Goal: Task Accomplishment & Management: Complete application form

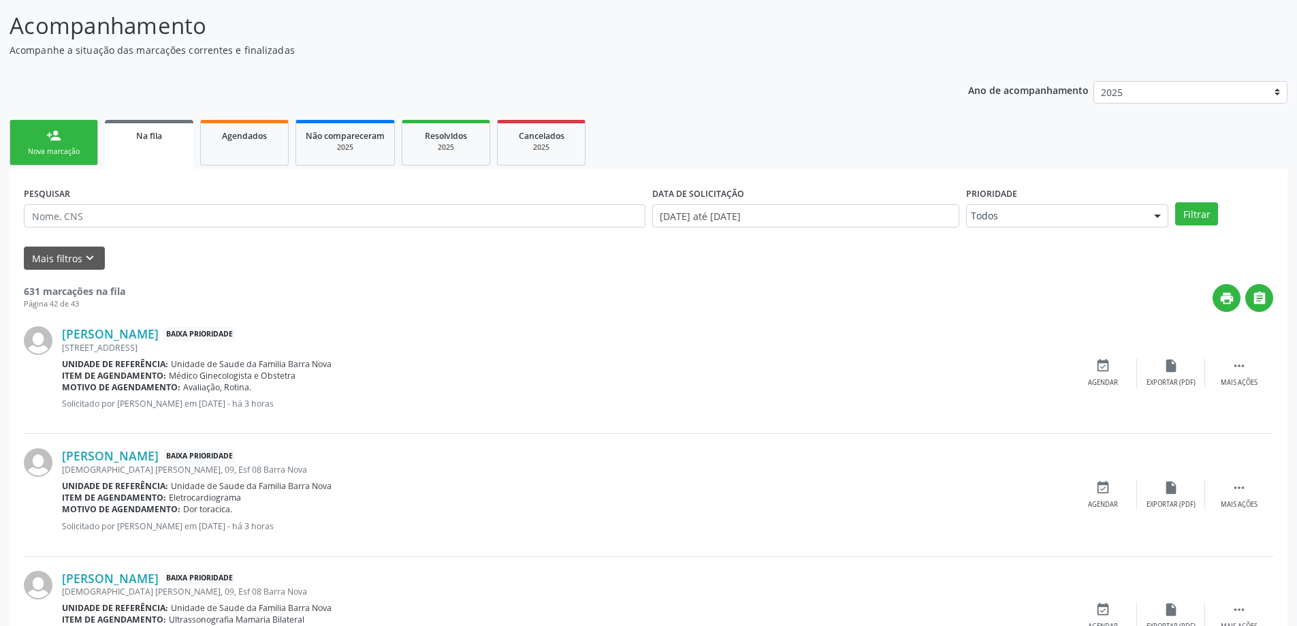
scroll to position [136, 0]
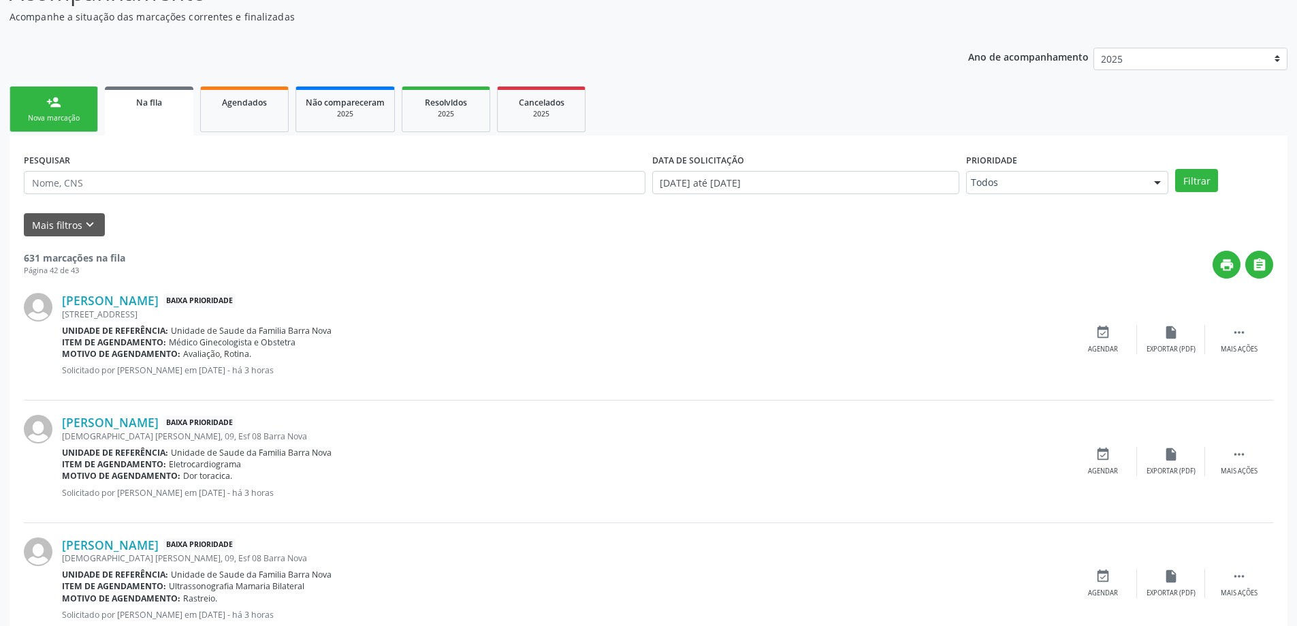
drag, startPoint x: 12, startPoint y: 100, endPoint x: 22, endPoint y: 103, distance: 10.1
click at [13, 100] on link "person_add Nova marcação" at bounding box center [54, 109] width 89 height 46
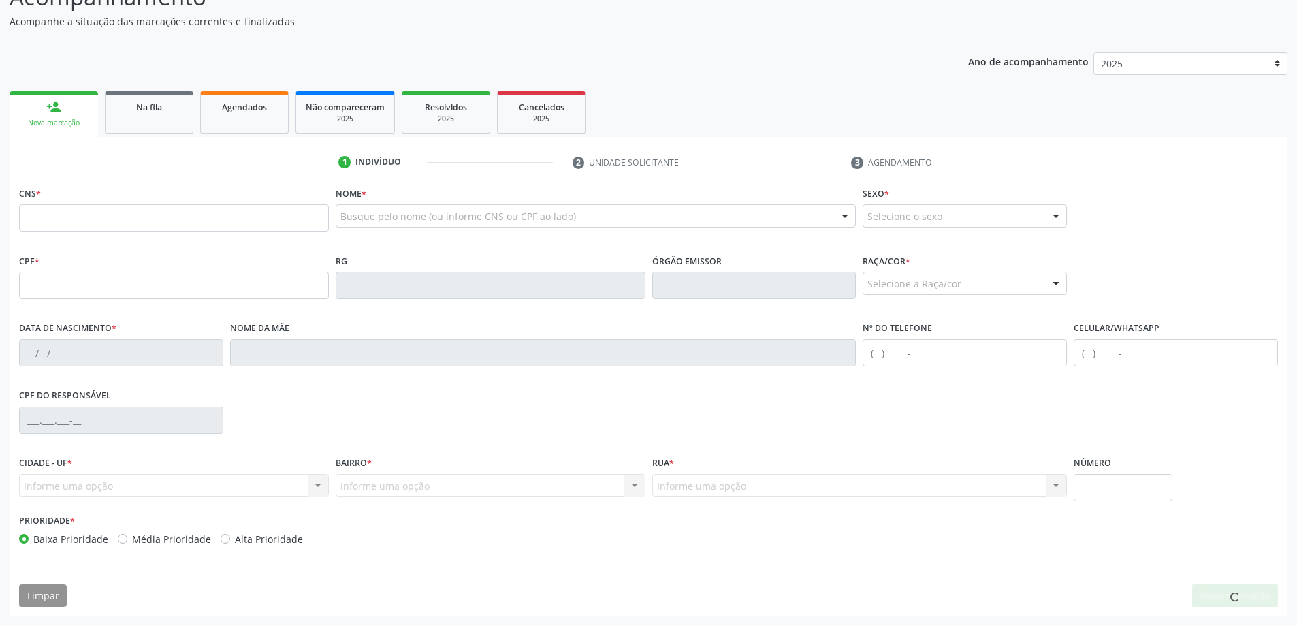
scroll to position [131, 0]
click at [142, 223] on input "text" at bounding box center [174, 217] width 310 height 27
type input "709 0078 7118 7811"
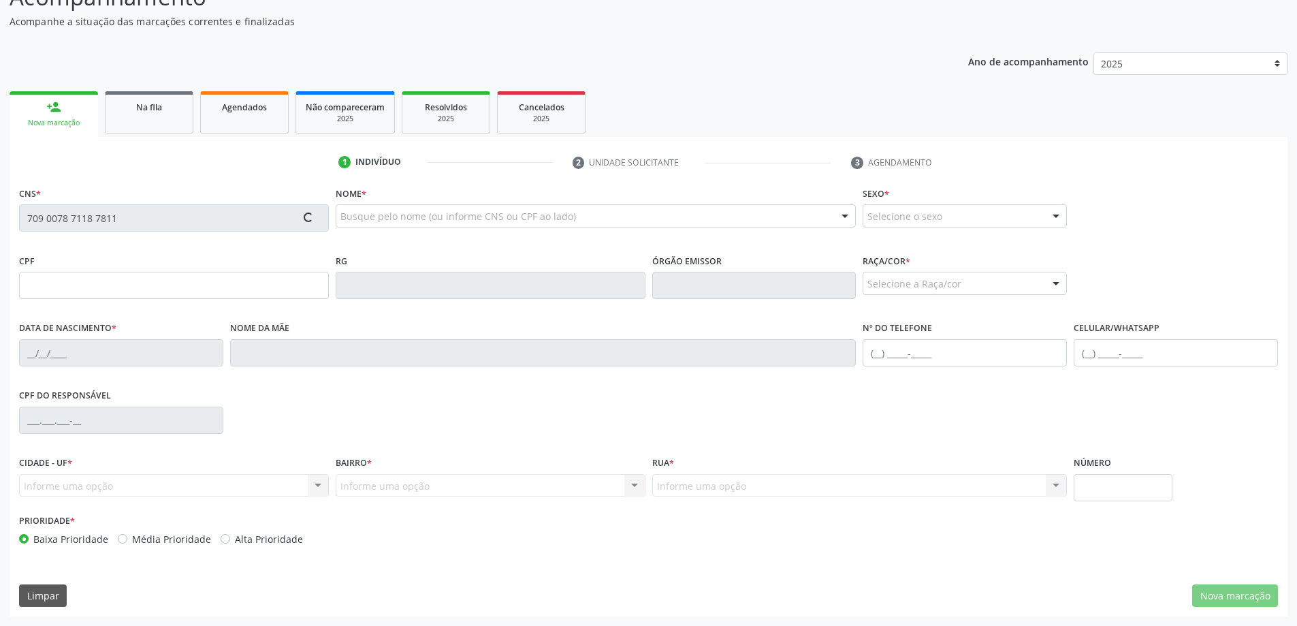
type input "08[DATE]"
type input "[PERSON_NAME]"
type input "[PHONE_NUMBER]"
type input "S/N"
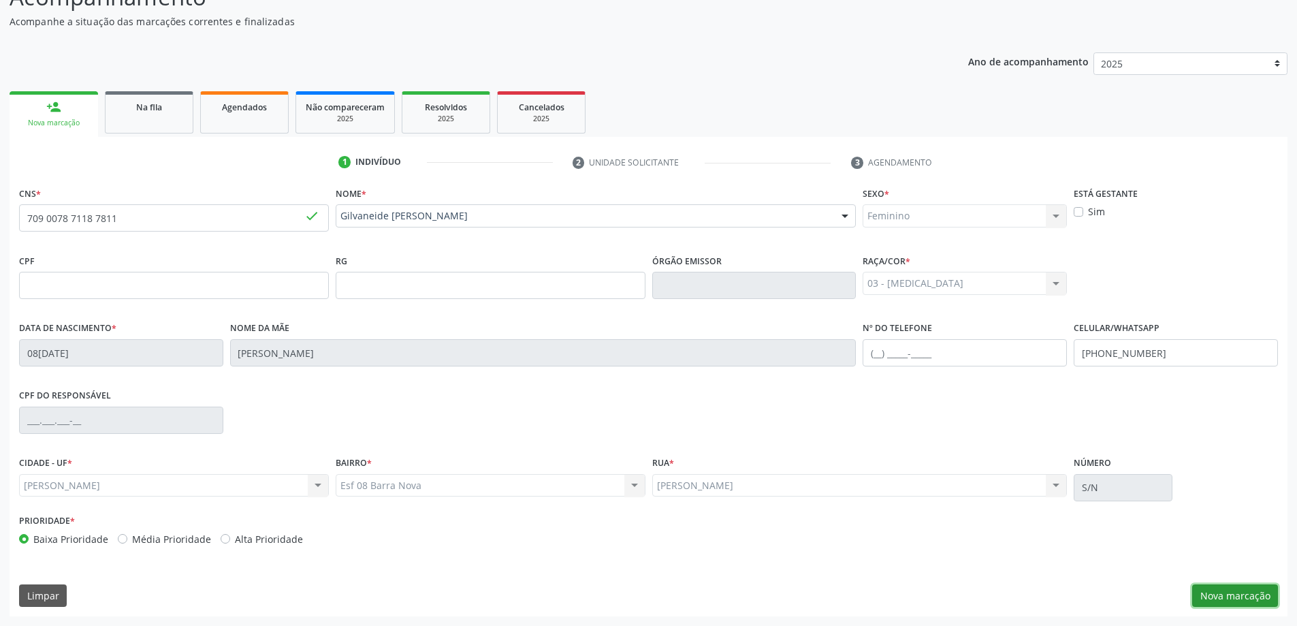
click at [1248, 596] on button "Nova marcação" at bounding box center [1235, 595] width 86 height 23
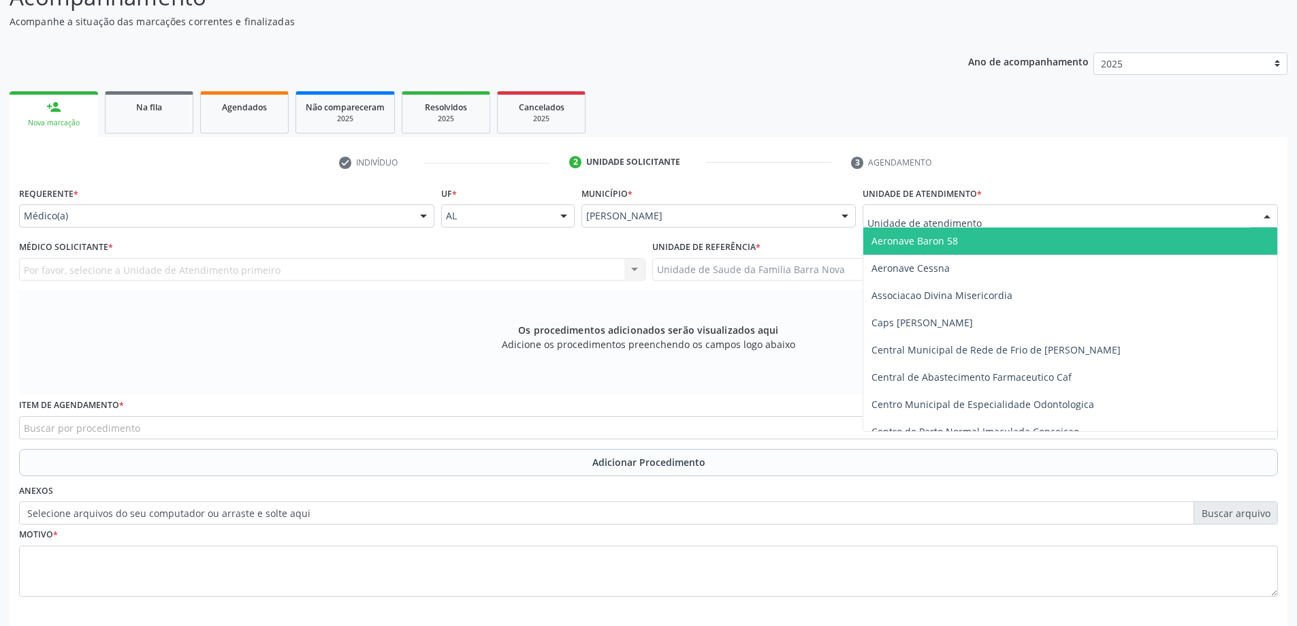
click at [1050, 216] on div at bounding box center [1070, 215] width 415 height 23
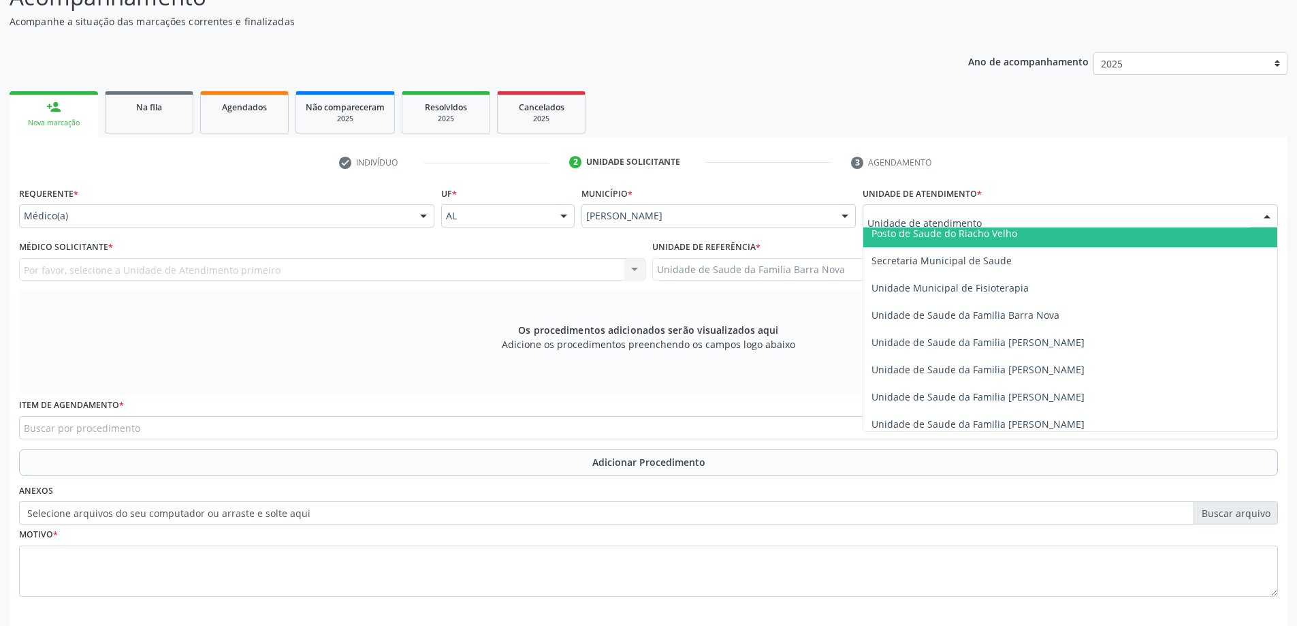
scroll to position [681, 0]
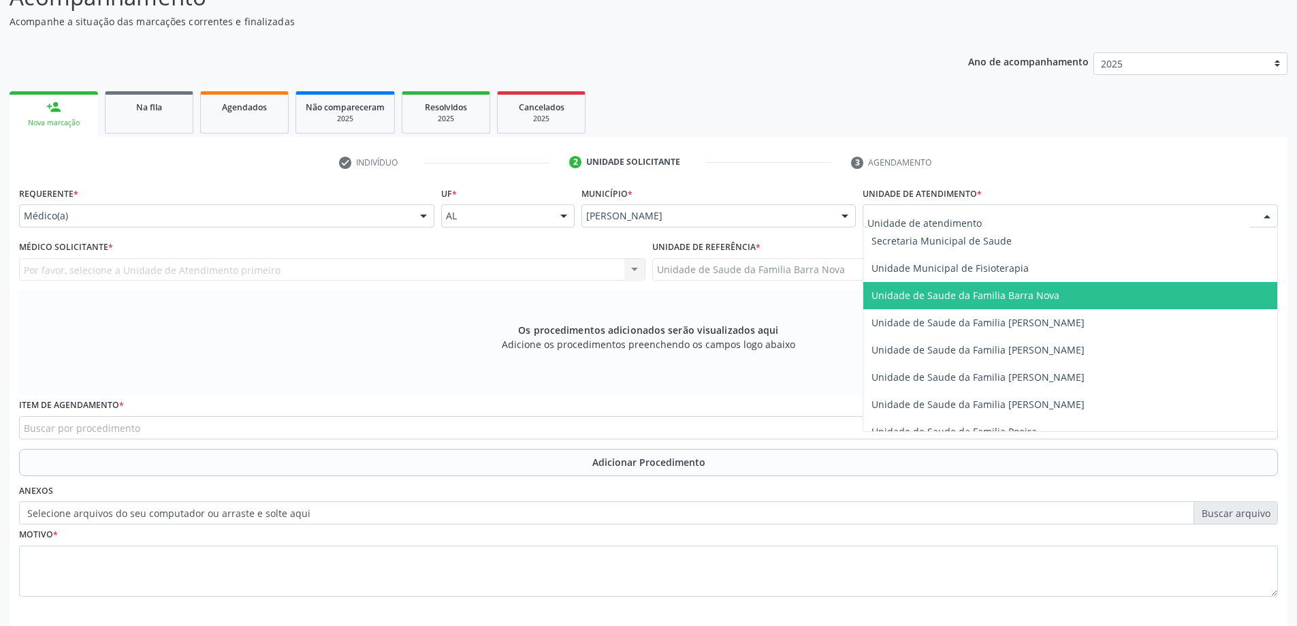
click at [1039, 295] on span "Unidade de Saude da Familia Barra Nova" at bounding box center [965, 295] width 188 height 13
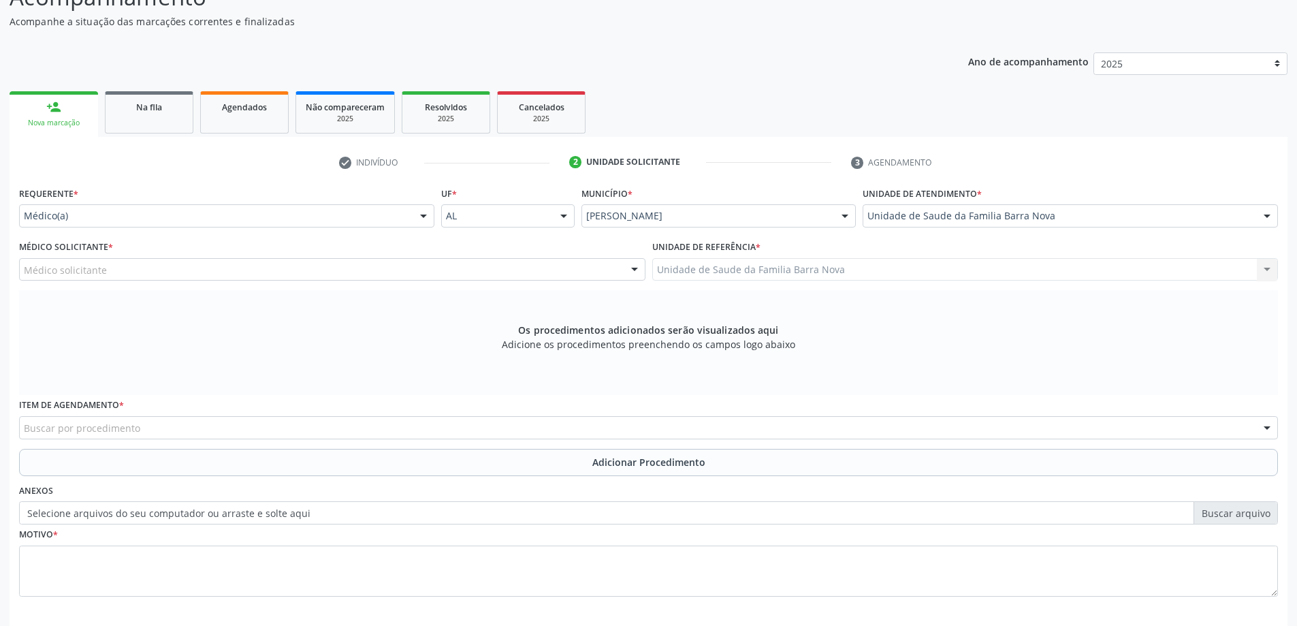
click at [290, 268] on div "Médico solicitante" at bounding box center [332, 269] width 626 height 23
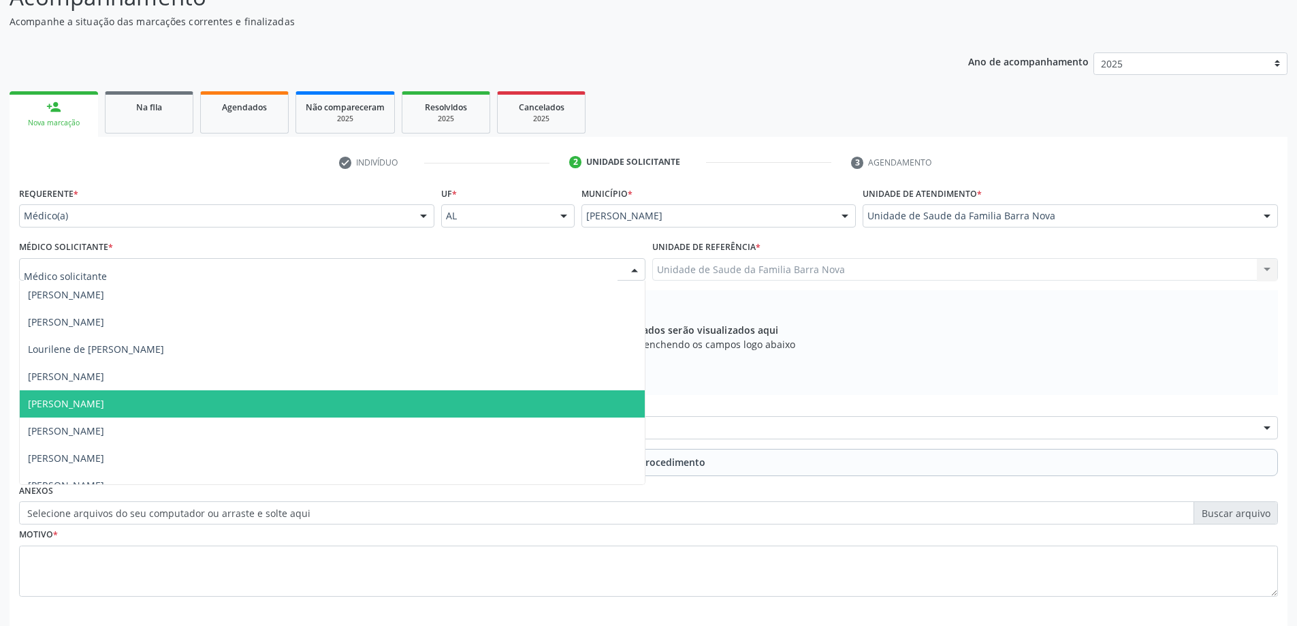
scroll to position [42, 0]
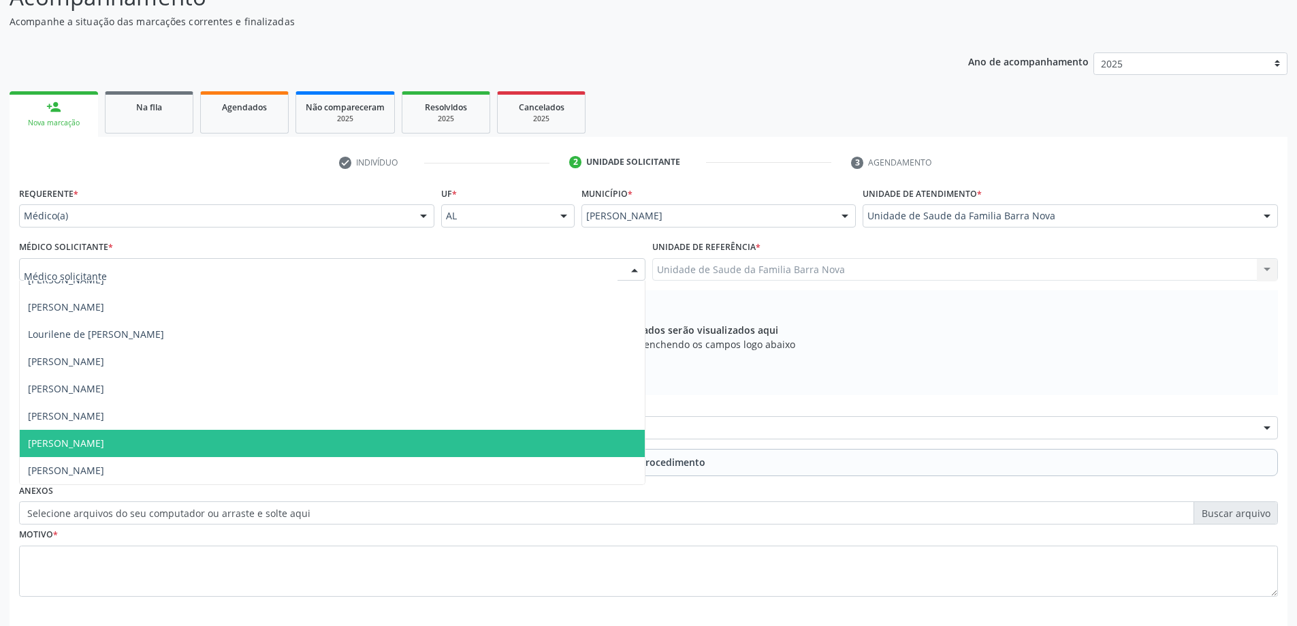
click at [210, 438] on span "[PERSON_NAME]" at bounding box center [332, 443] width 625 height 27
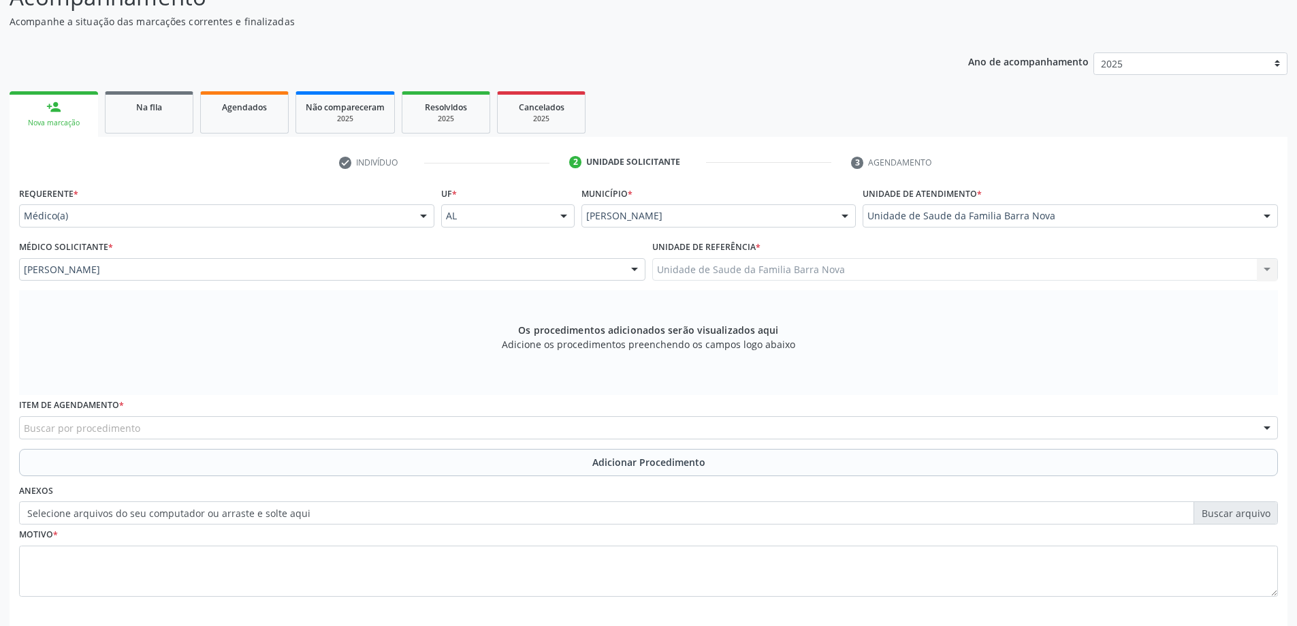
click at [450, 424] on div "Buscar por procedimento" at bounding box center [648, 427] width 1259 height 23
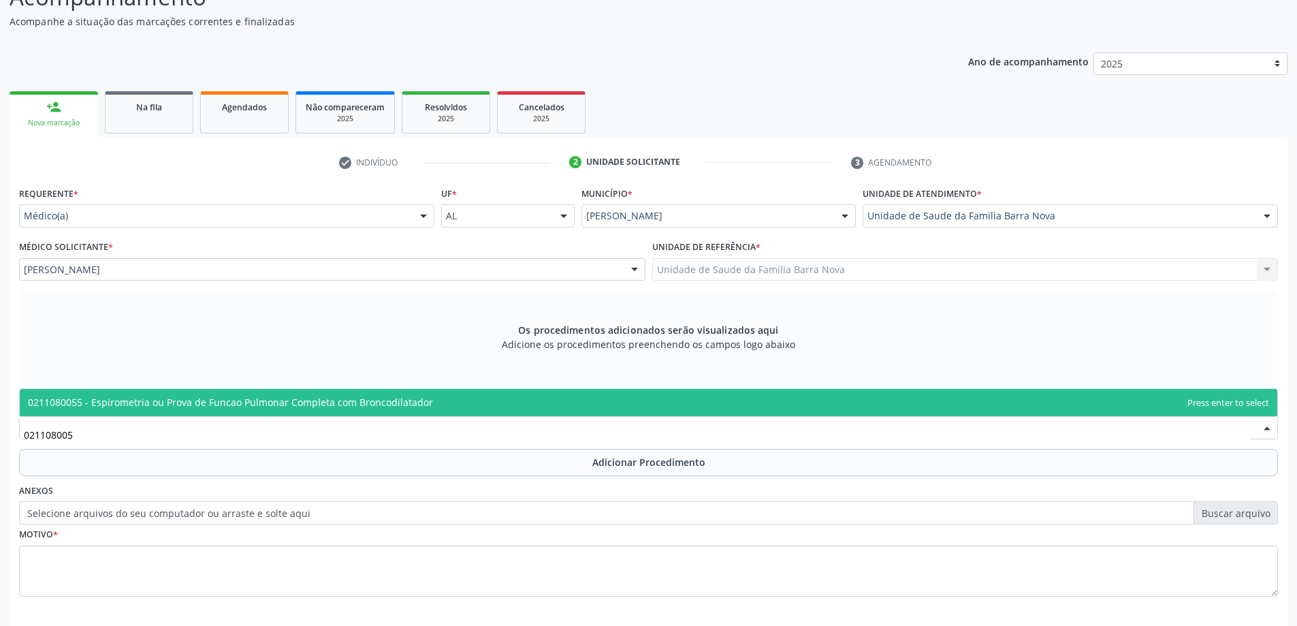
type input "0211080055"
click at [491, 401] on span "0211080055 - Espirometria ou Prova de Funcao Pulmonar Completa com Broncodilata…" at bounding box center [649, 402] width 1258 height 27
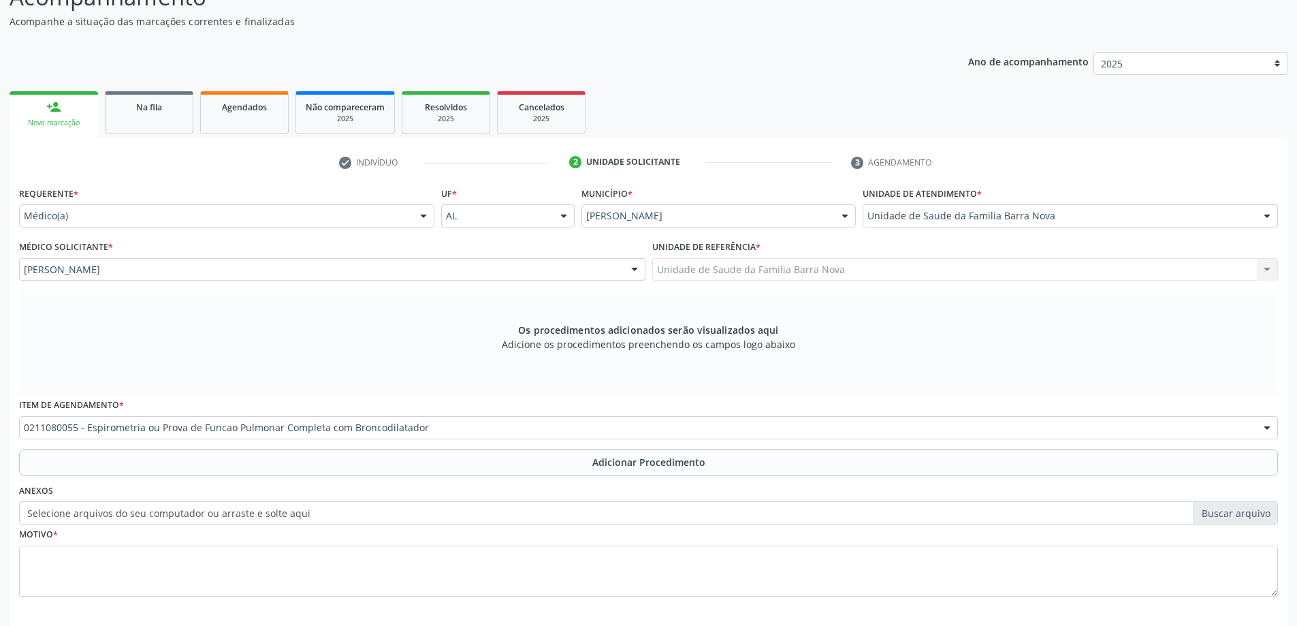
click at [594, 470] on button "Adicionar Procedimento" at bounding box center [648, 462] width 1259 height 27
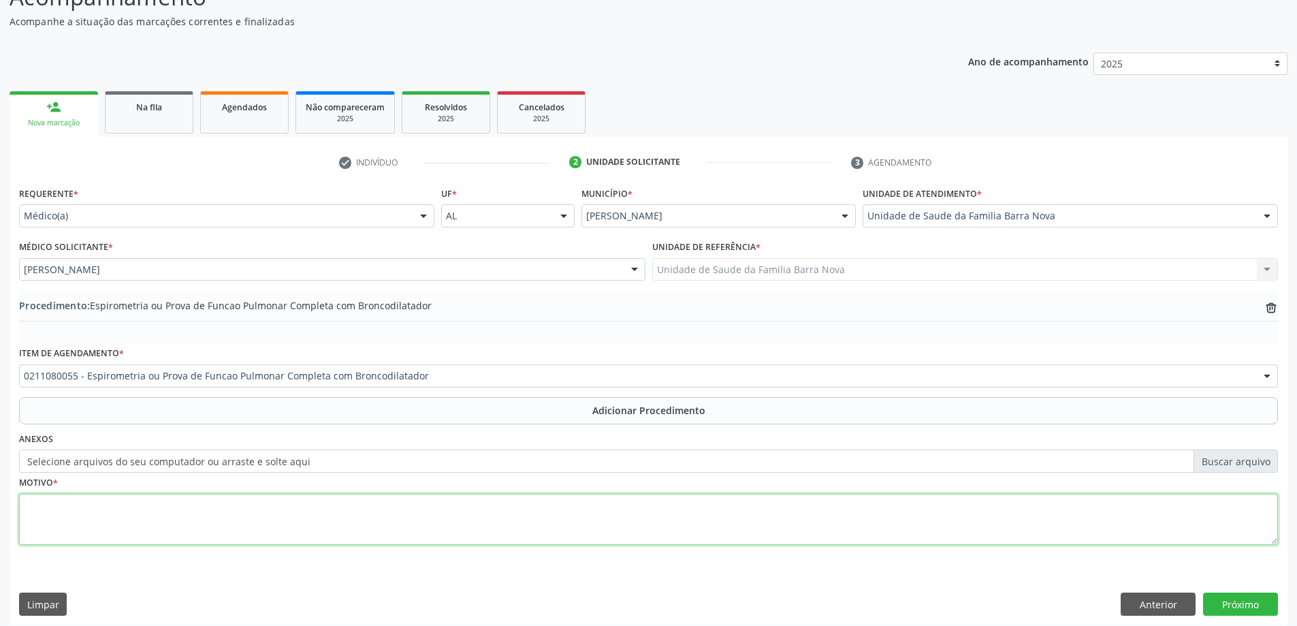
click at [401, 521] on textarea at bounding box center [648, 520] width 1259 height 52
type textarea "Asma."
click at [1238, 600] on button "Próximo" at bounding box center [1240, 603] width 75 height 23
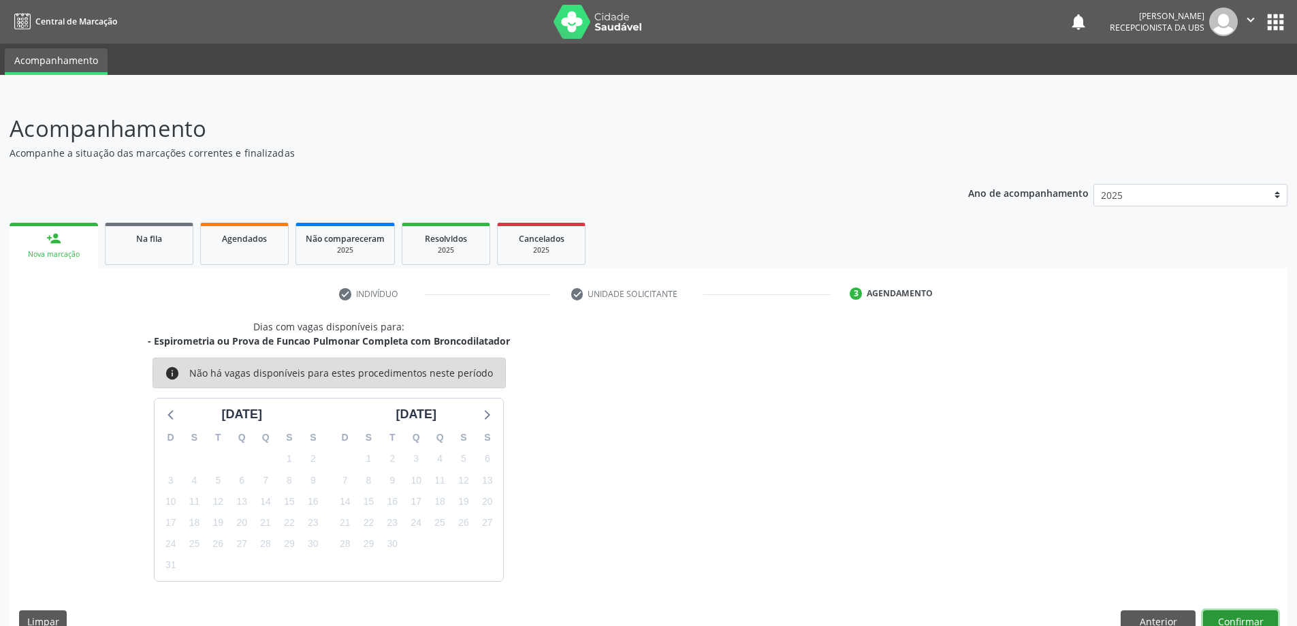
click at [1249, 614] on button "Confirmar" at bounding box center [1240, 621] width 75 height 23
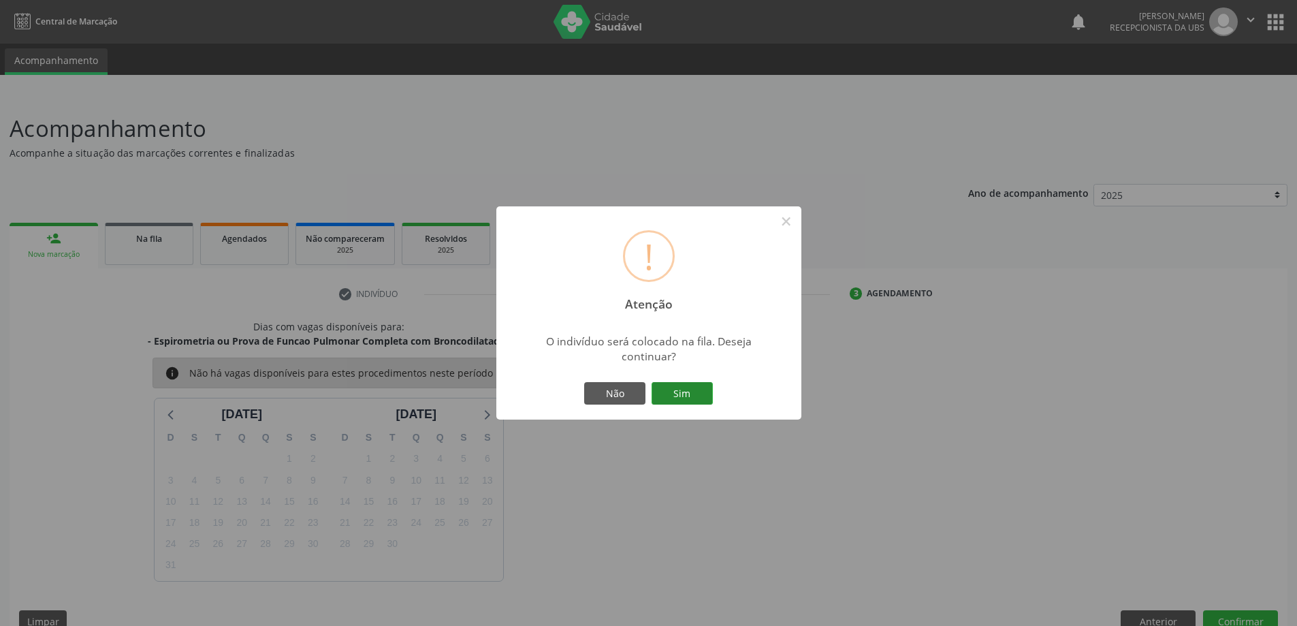
click at [675, 388] on button "Sim" at bounding box center [682, 393] width 61 height 23
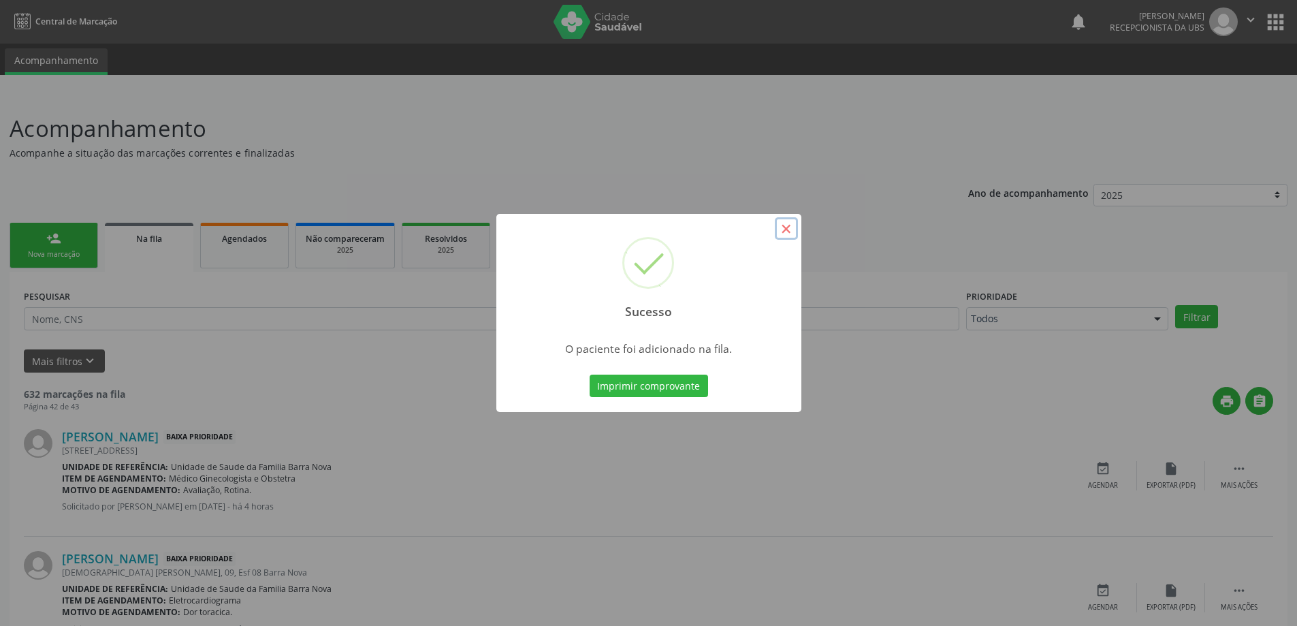
click at [785, 227] on button "×" at bounding box center [786, 228] width 23 height 23
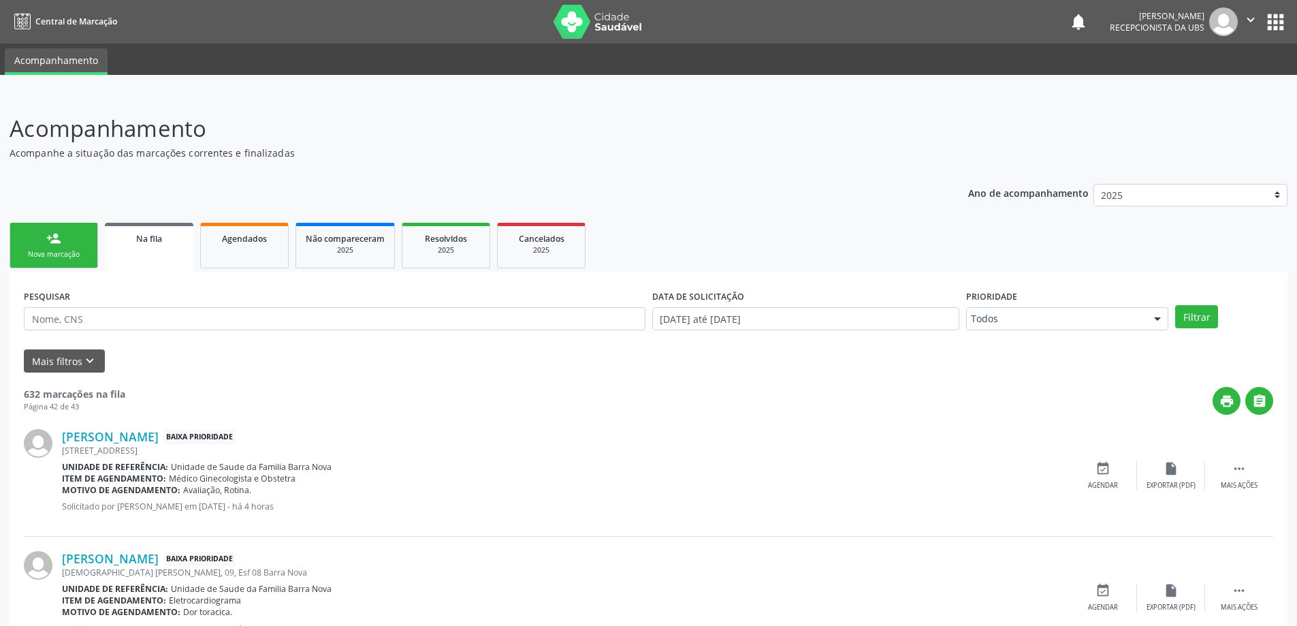
click at [74, 250] on div "Nova marcação" at bounding box center [54, 254] width 68 height 10
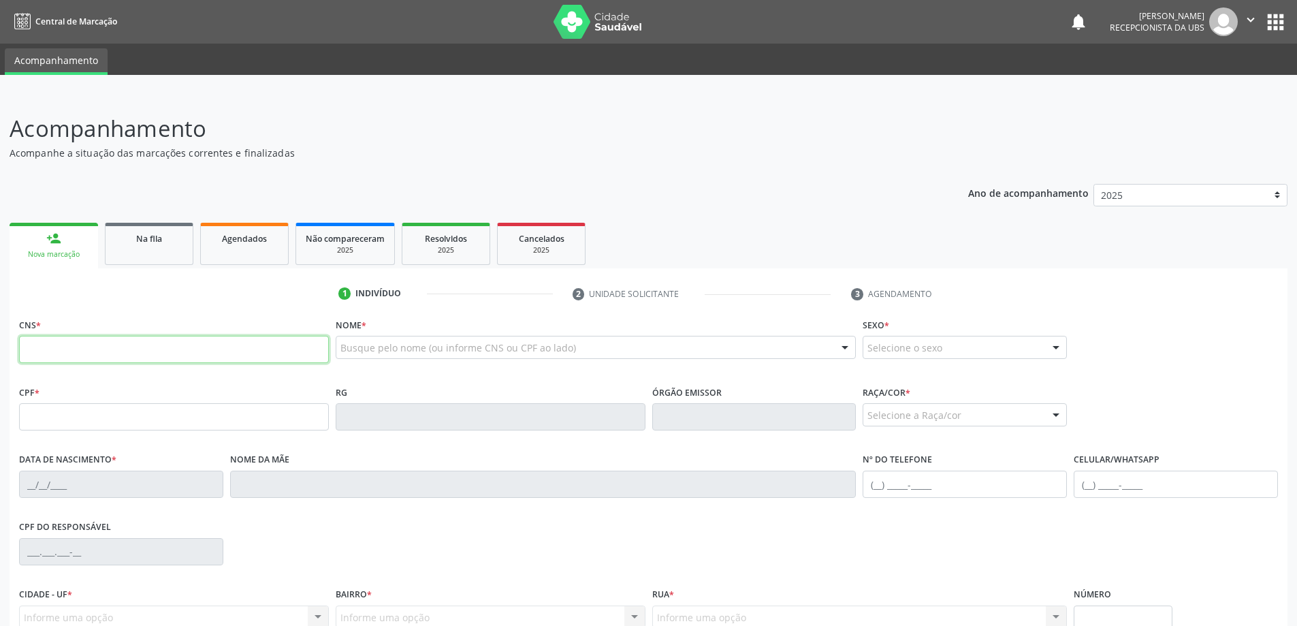
click at [138, 355] on input "text" at bounding box center [174, 349] width 310 height 27
type input "706 2070 7724 3763"
type input "[DATE]"
type input "Lucineide de [PERSON_NAME]"
type input "[PHONE_NUMBER]"
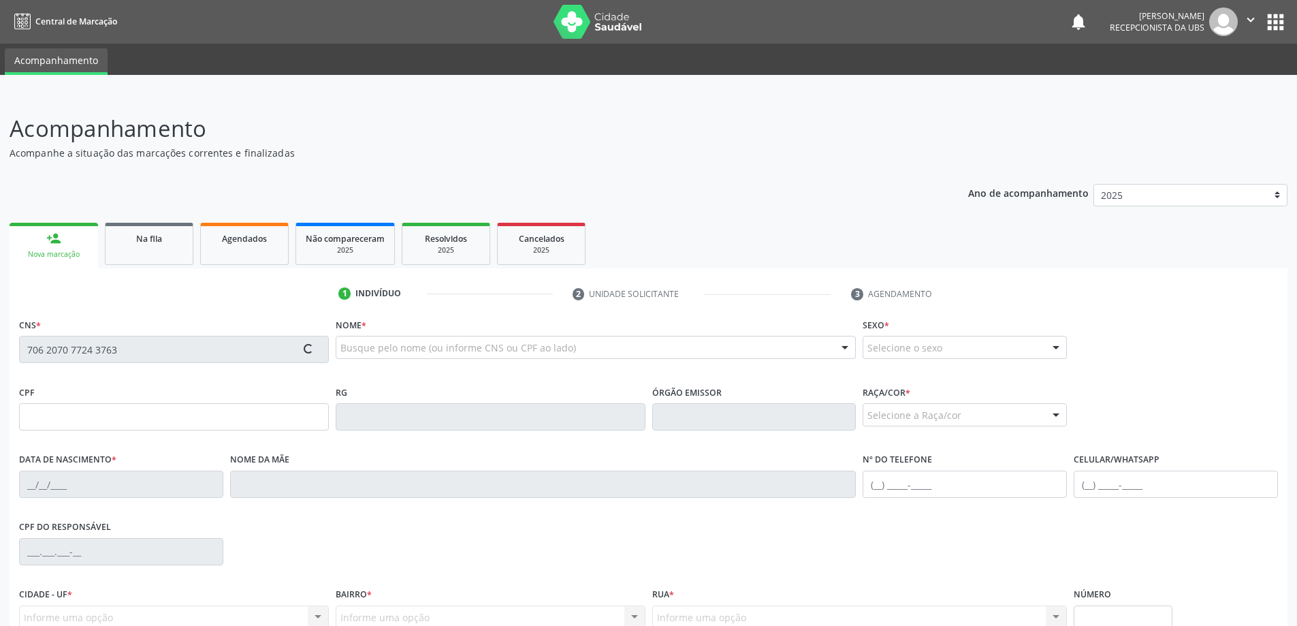
type input "21"
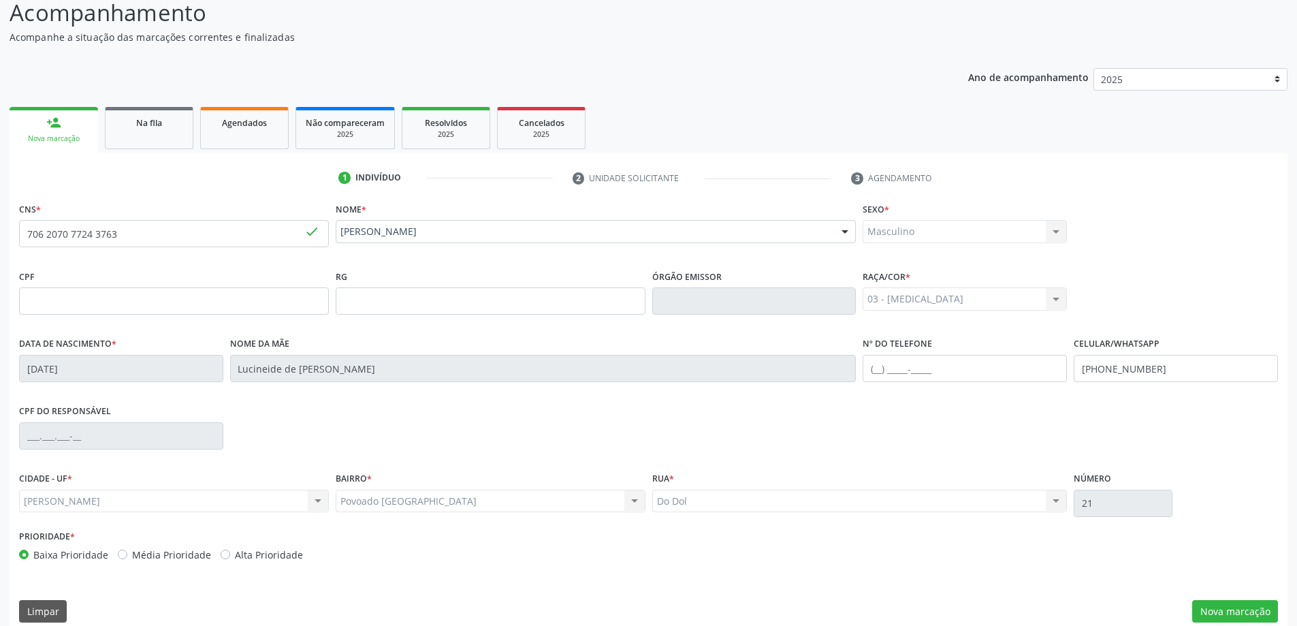
scroll to position [131, 0]
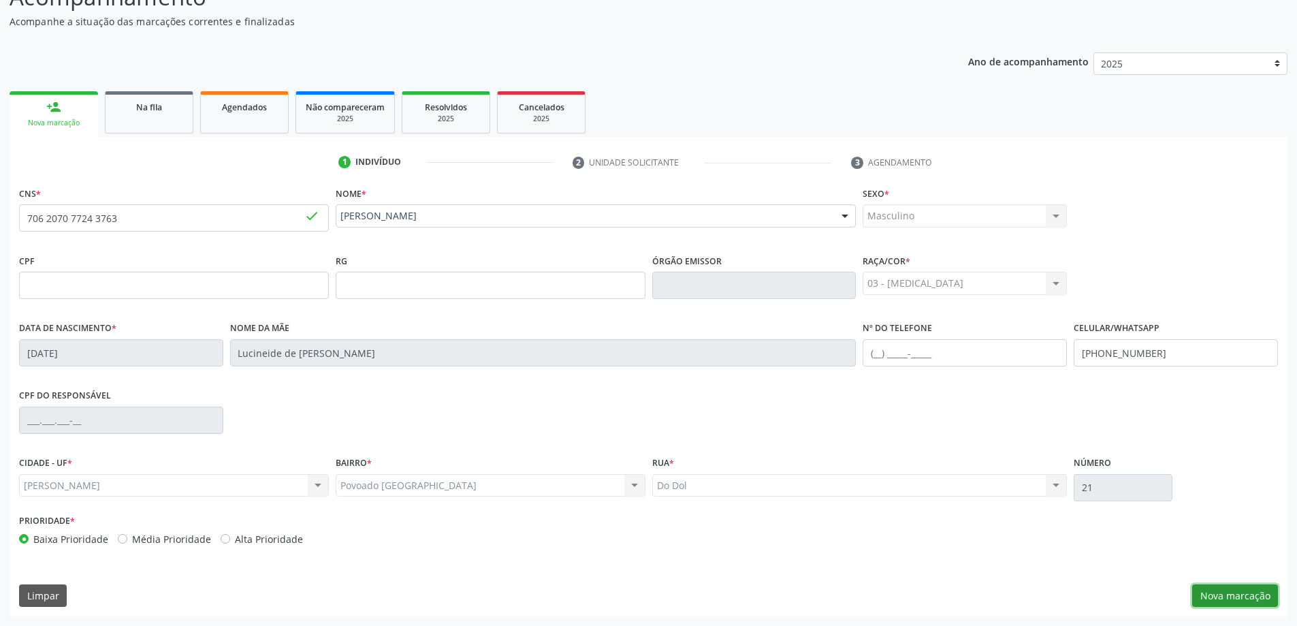
click at [1249, 592] on button "Nova marcação" at bounding box center [1235, 595] width 86 height 23
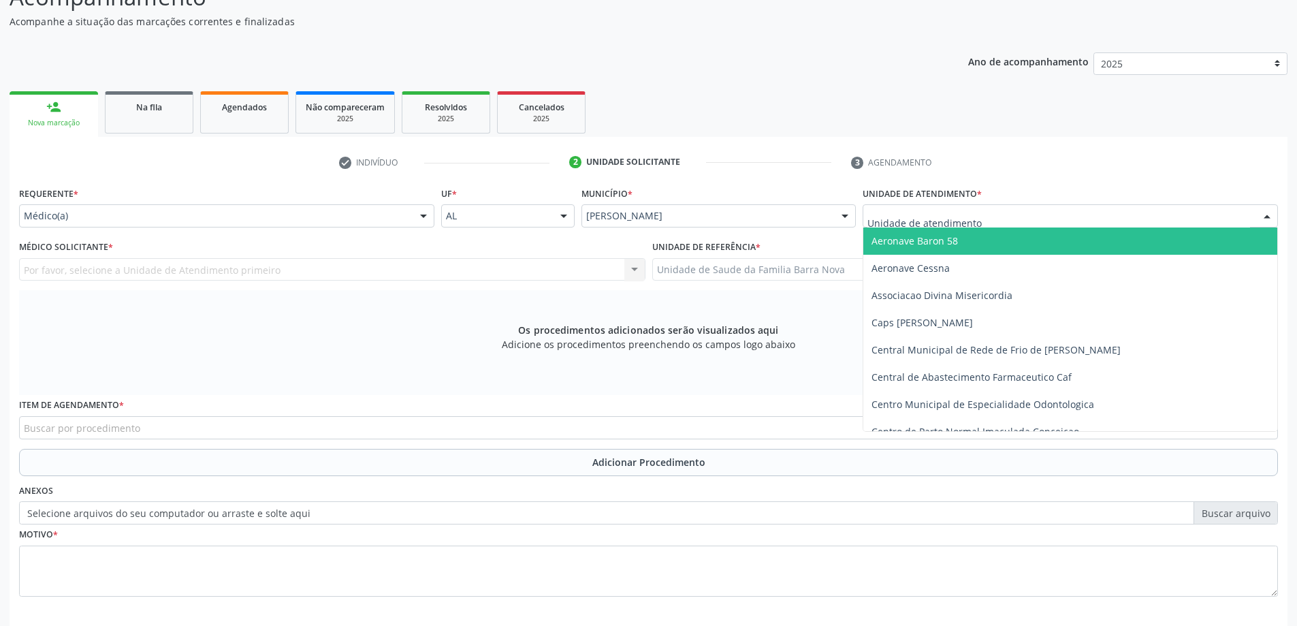
click at [1010, 221] on div at bounding box center [1070, 215] width 415 height 23
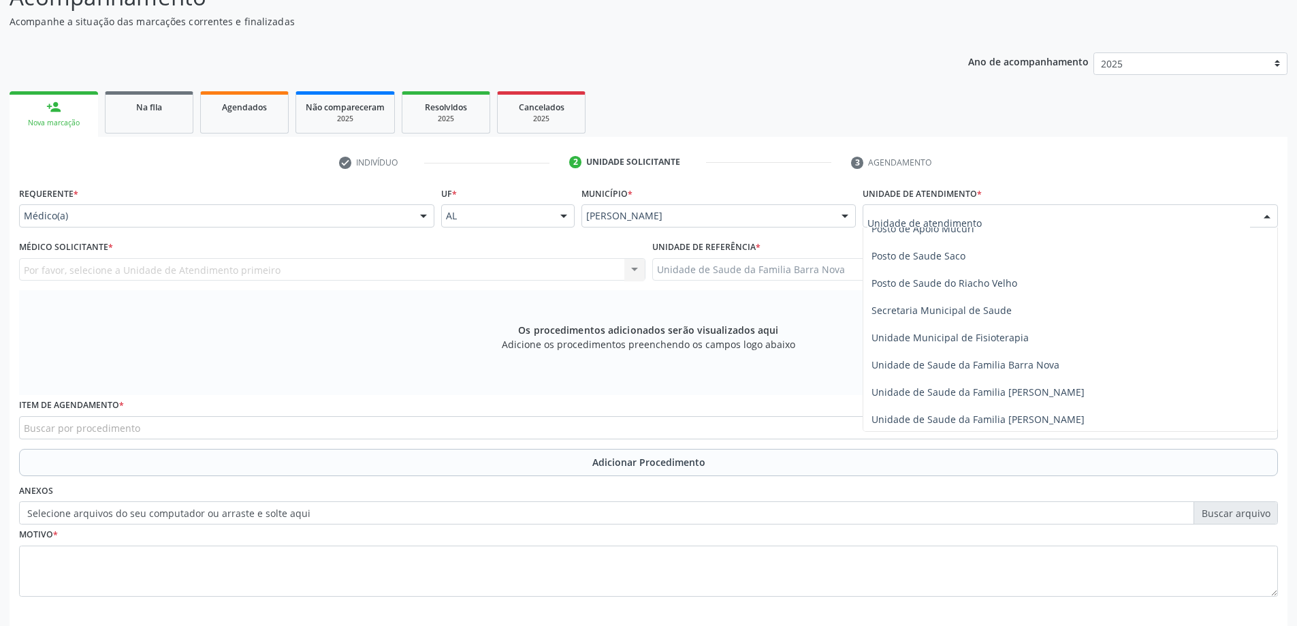
scroll to position [613, 0]
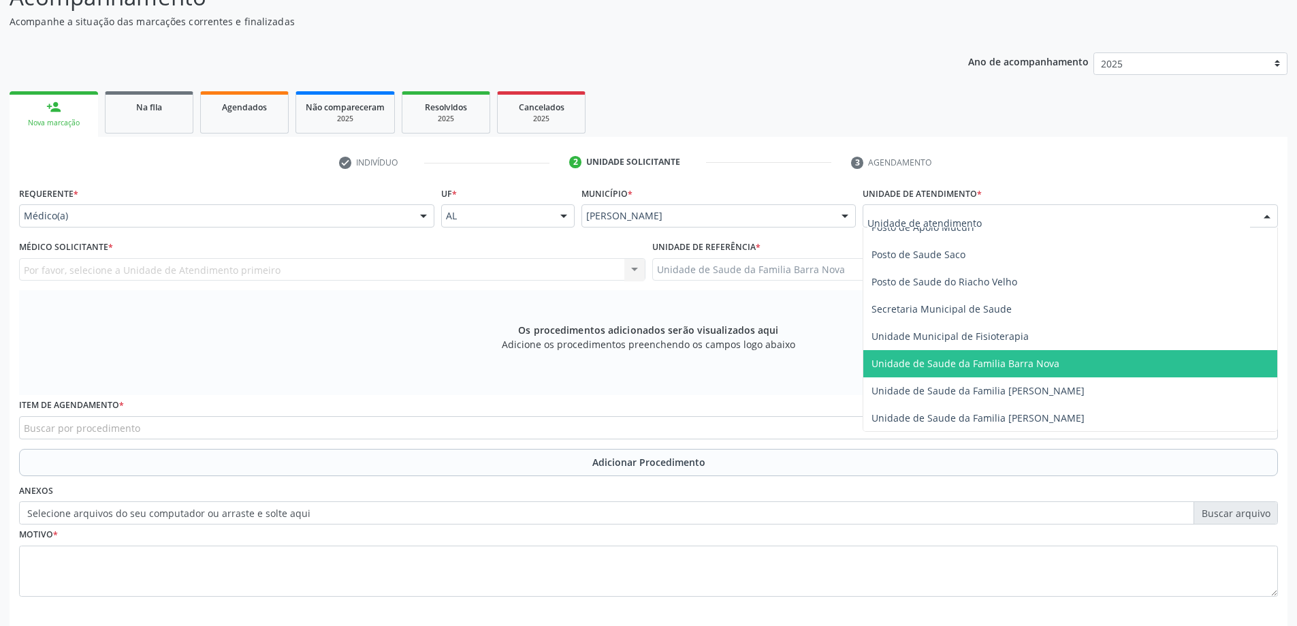
click at [1030, 367] on span "Unidade de Saude da Familia Barra Nova" at bounding box center [965, 363] width 188 height 13
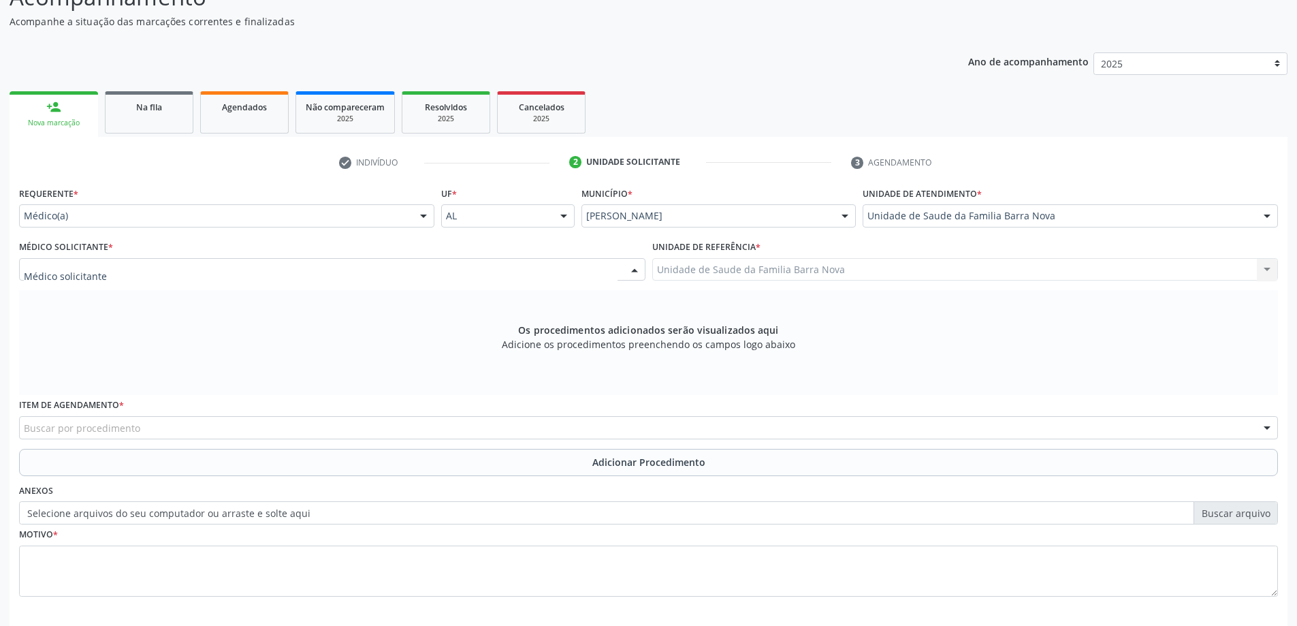
click at [255, 268] on div at bounding box center [332, 269] width 626 height 23
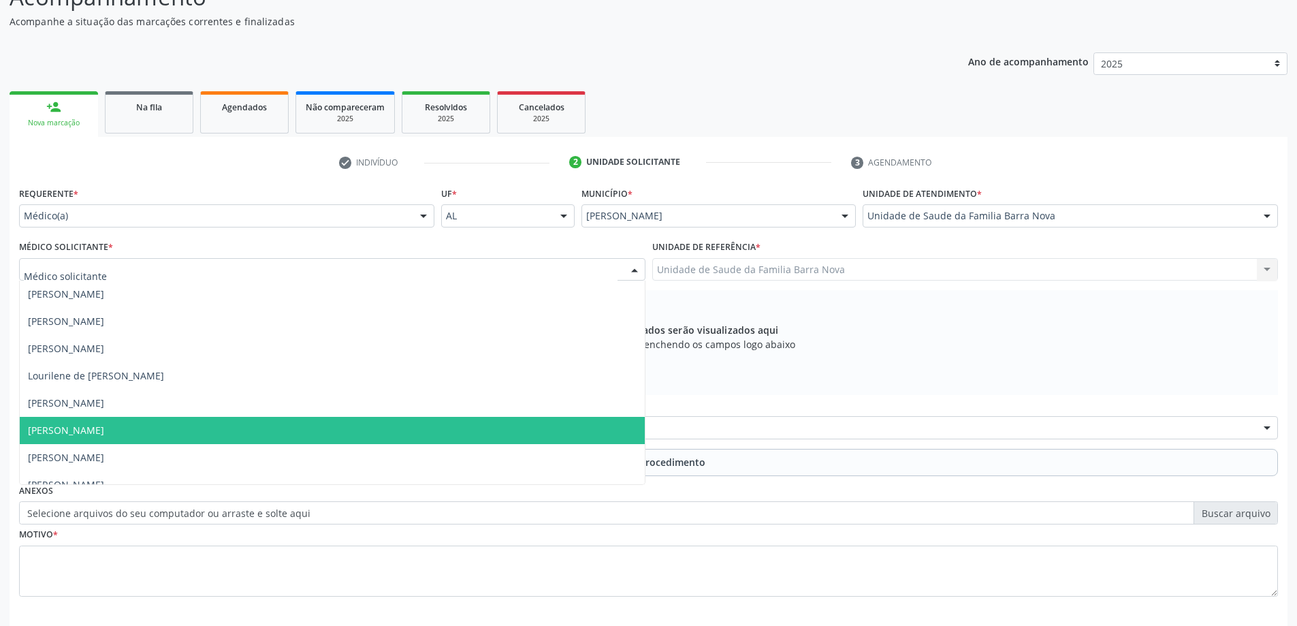
click at [229, 425] on span "[PERSON_NAME]" at bounding box center [332, 430] width 625 height 27
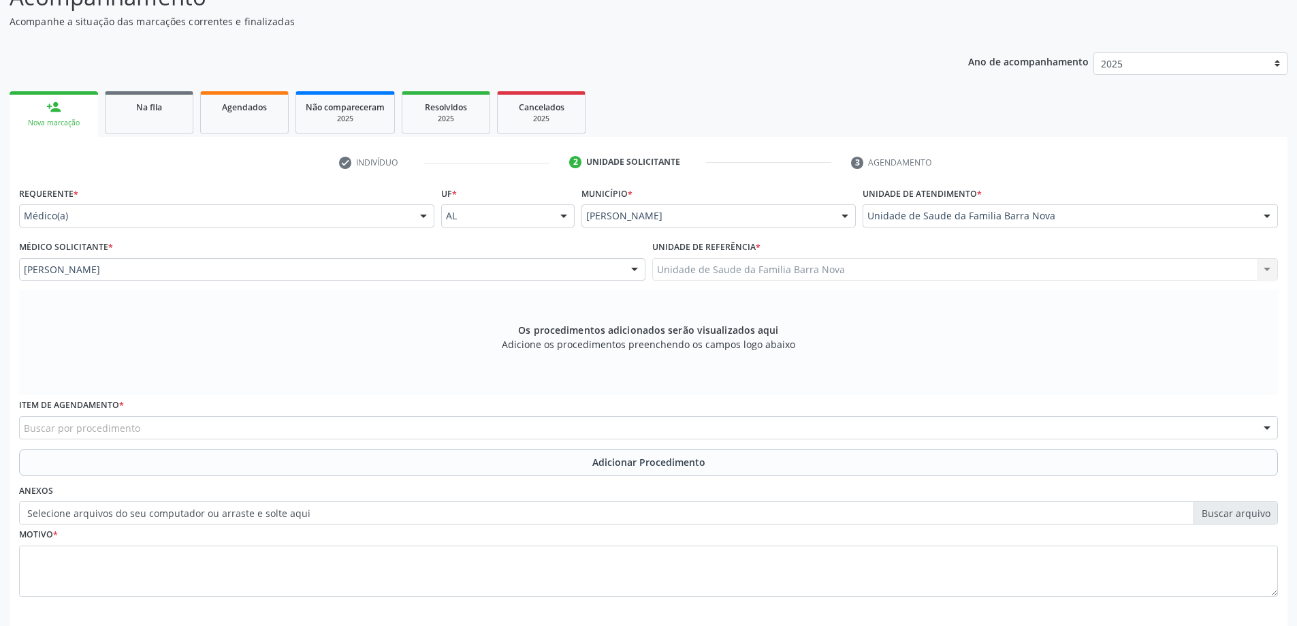
click at [427, 432] on div "Buscar por procedimento" at bounding box center [648, 427] width 1259 height 23
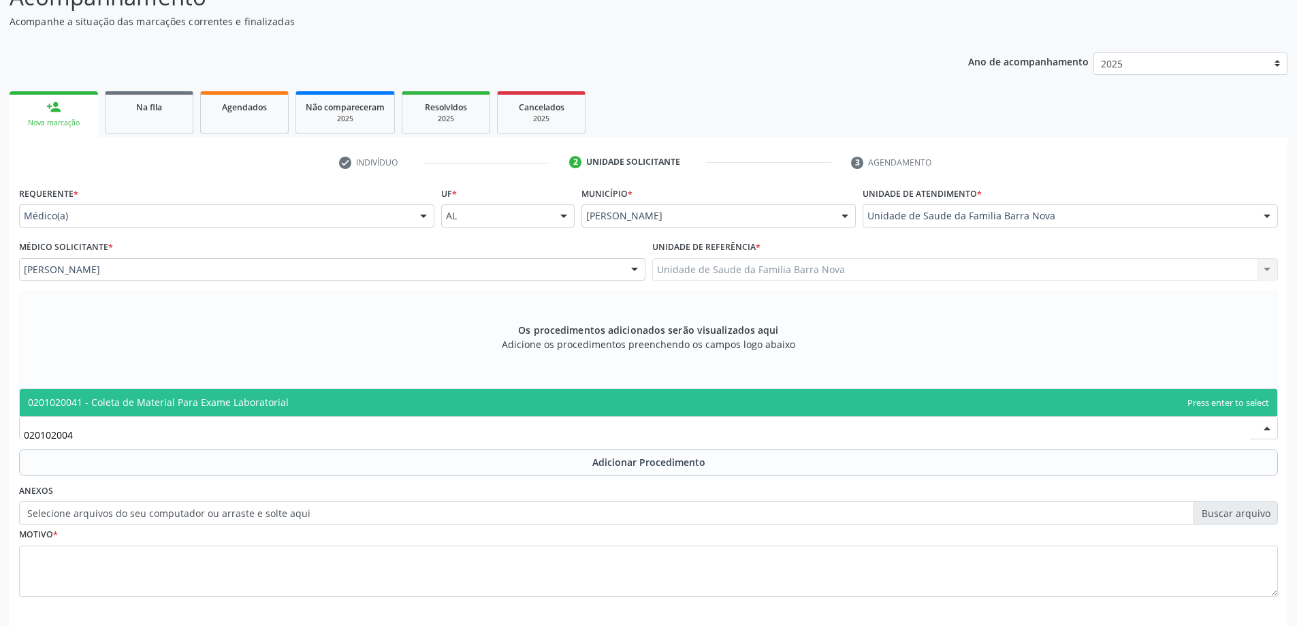
type input "0201020041"
click at [419, 406] on span "0201020041 - Coleta de Material Para Exame Laboratorial" at bounding box center [649, 402] width 1258 height 27
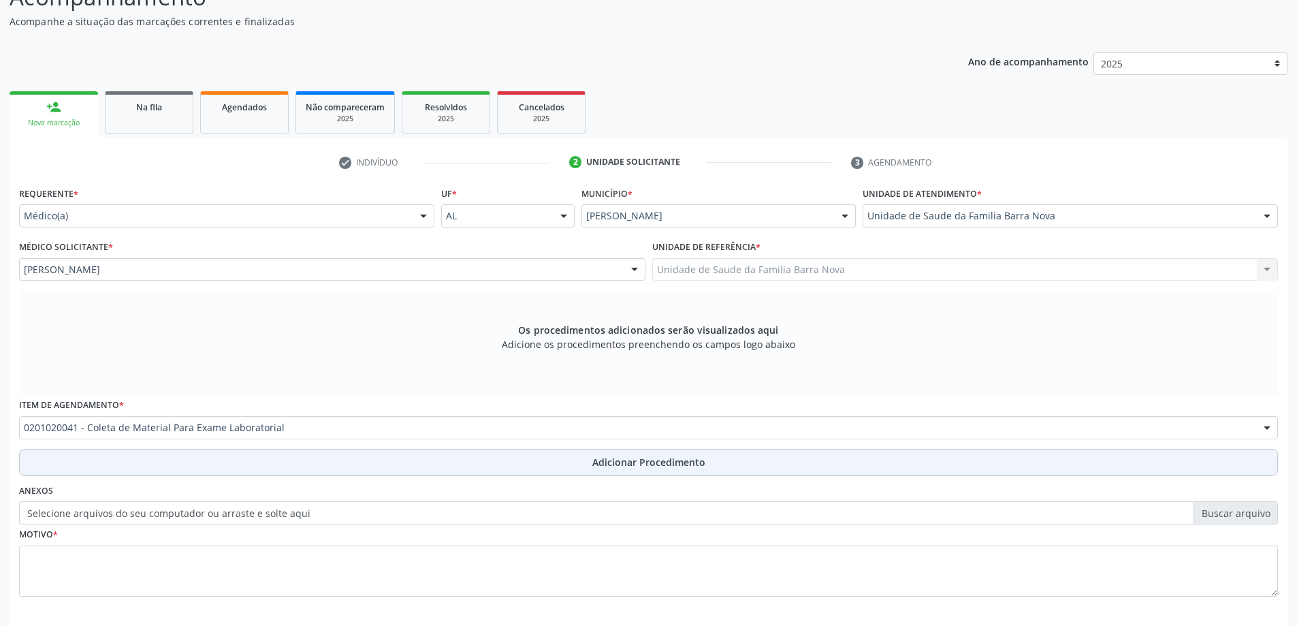
click at [626, 468] on span "Adicionar Procedimento" at bounding box center [648, 462] width 113 height 14
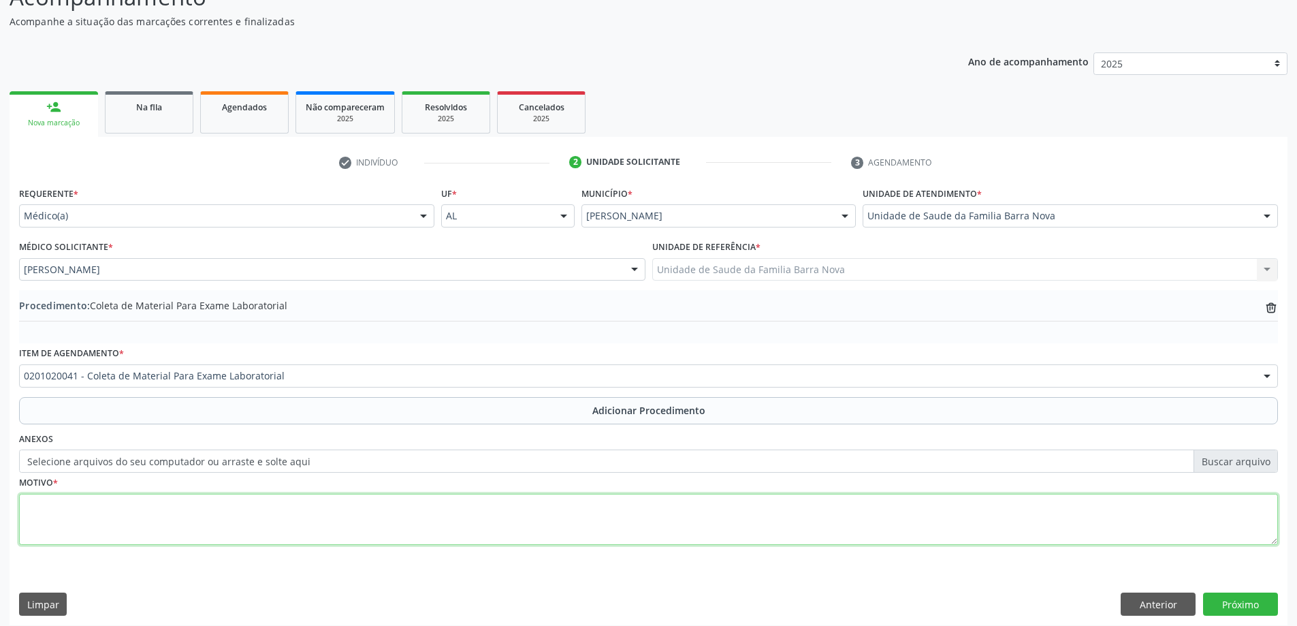
click at [116, 504] on textarea at bounding box center [648, 520] width 1259 height 52
type textarea "Rastreamento + lesões eritematosas nos membros."
click at [1250, 607] on button "Próximo" at bounding box center [1240, 603] width 75 height 23
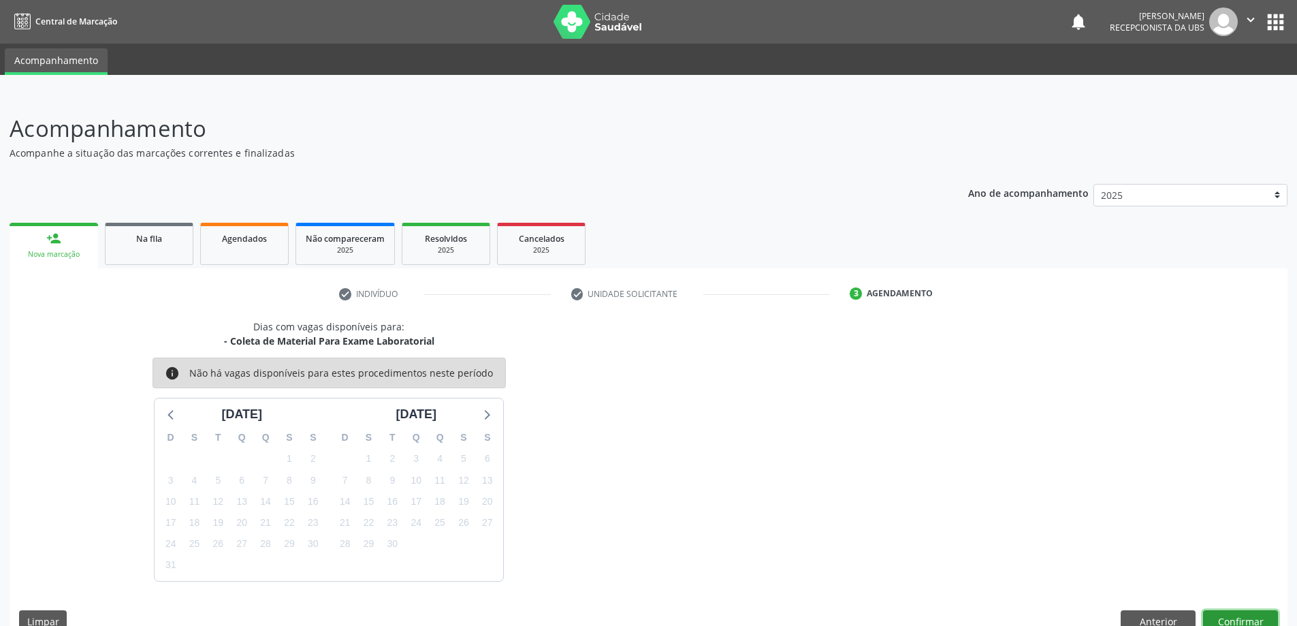
click at [1234, 618] on button "Confirmar" at bounding box center [1240, 621] width 75 height 23
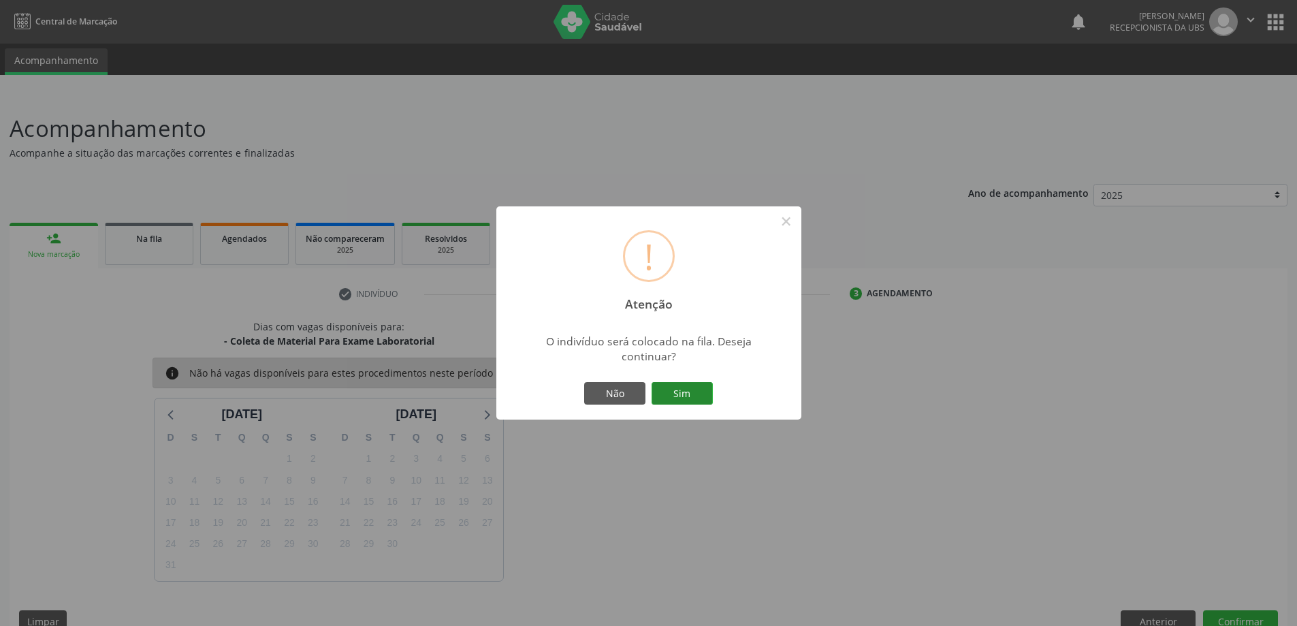
click at [686, 386] on button "Sim" at bounding box center [682, 393] width 61 height 23
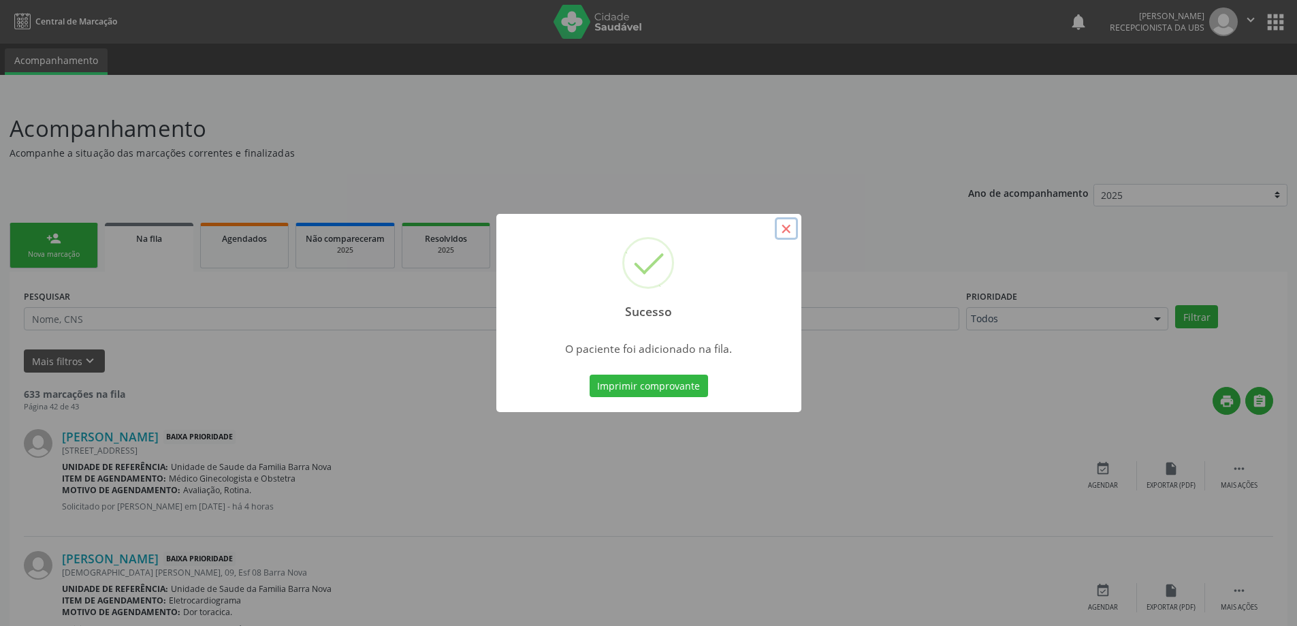
click at [791, 233] on button "×" at bounding box center [786, 228] width 23 height 23
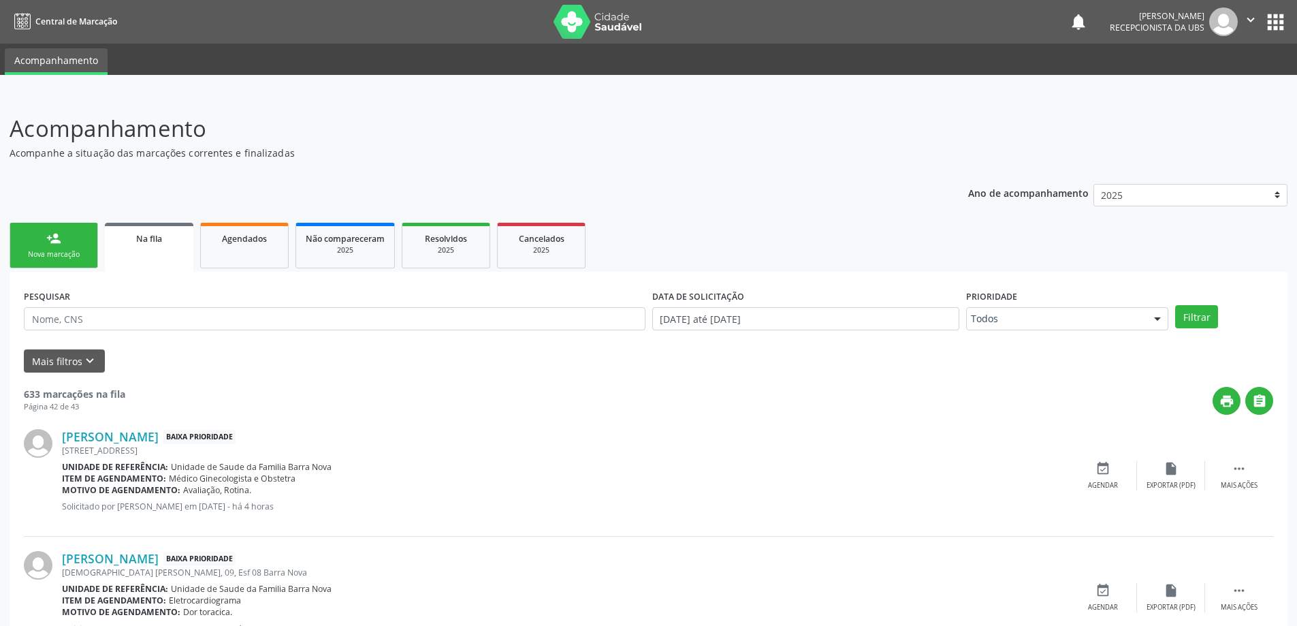
click at [59, 249] on div "Nova marcação" at bounding box center [54, 254] width 68 height 10
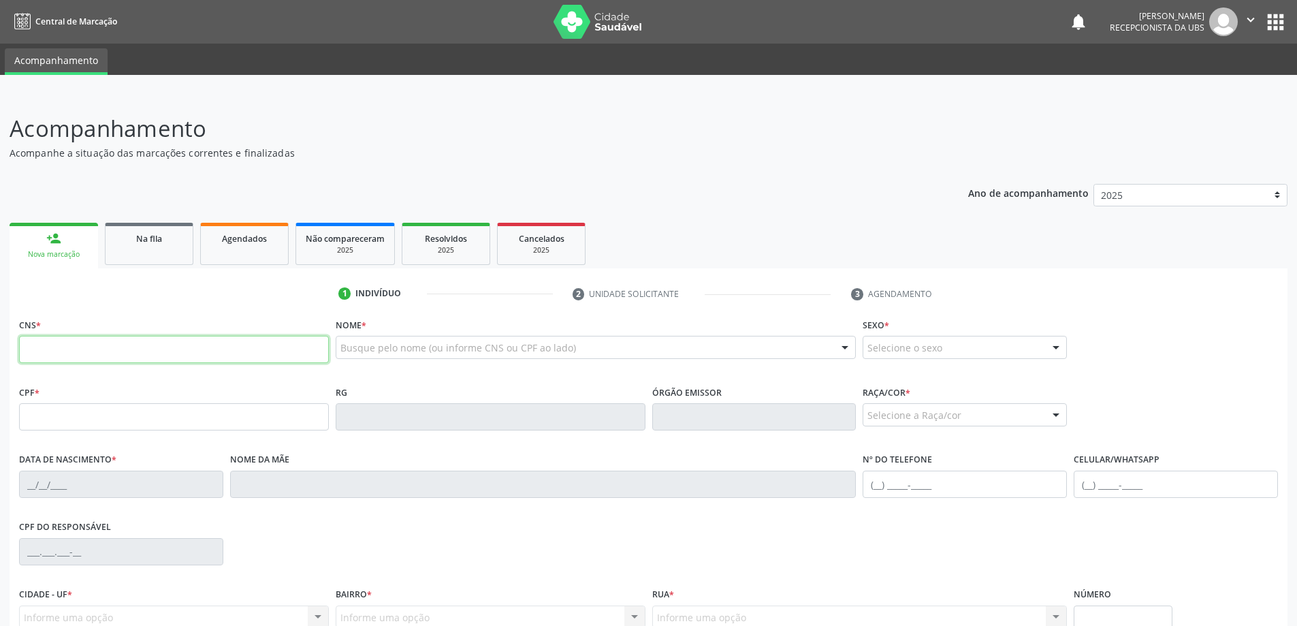
click at [79, 349] on input "text" at bounding box center [174, 349] width 310 height 27
type input "709 0078 7118 7811"
type input "08[DATE]"
type input "[PERSON_NAME]"
type input "[PHONE_NUMBER]"
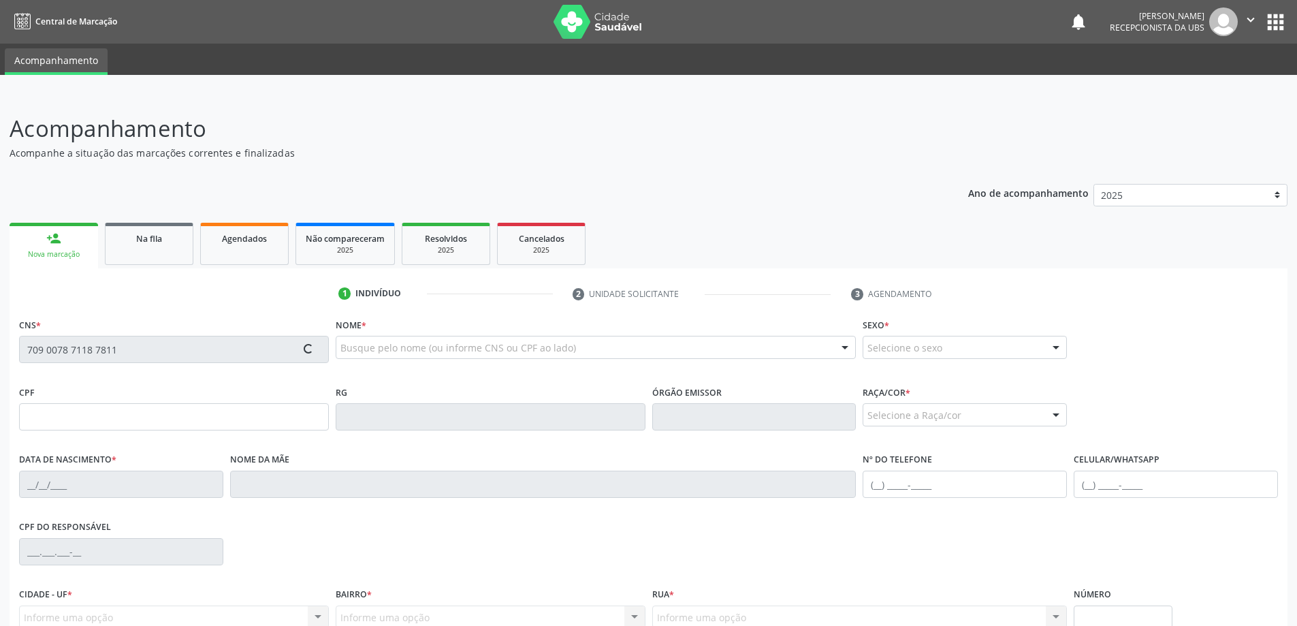
type input "S/N"
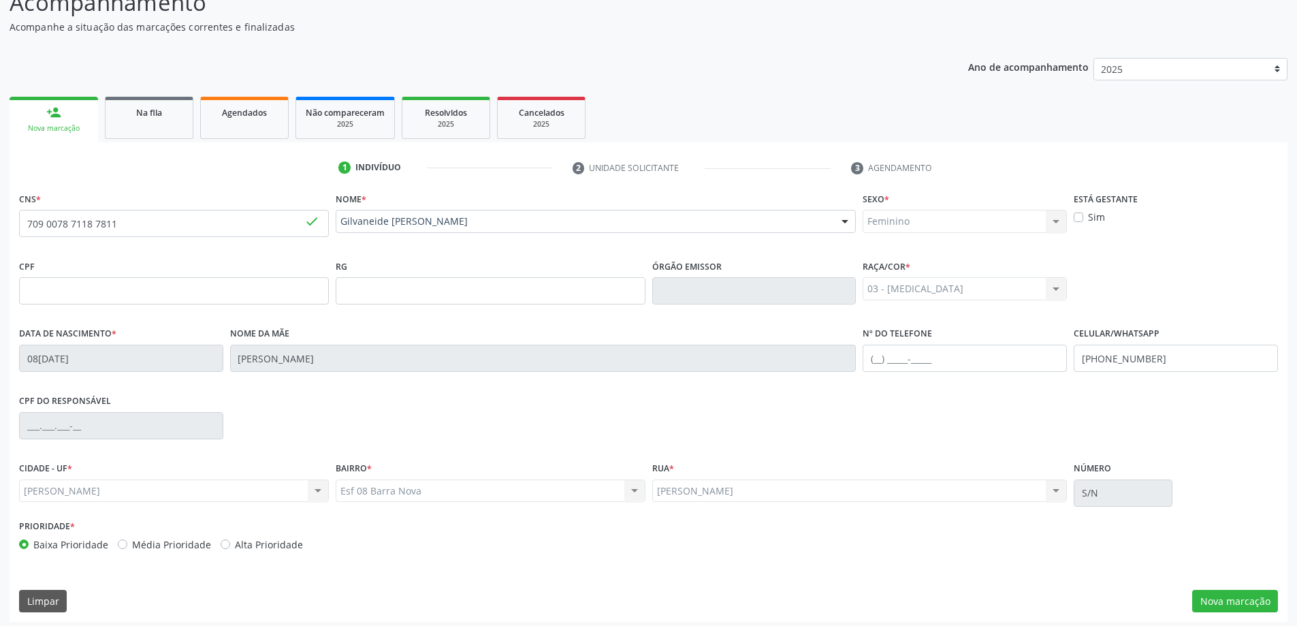
scroll to position [131, 0]
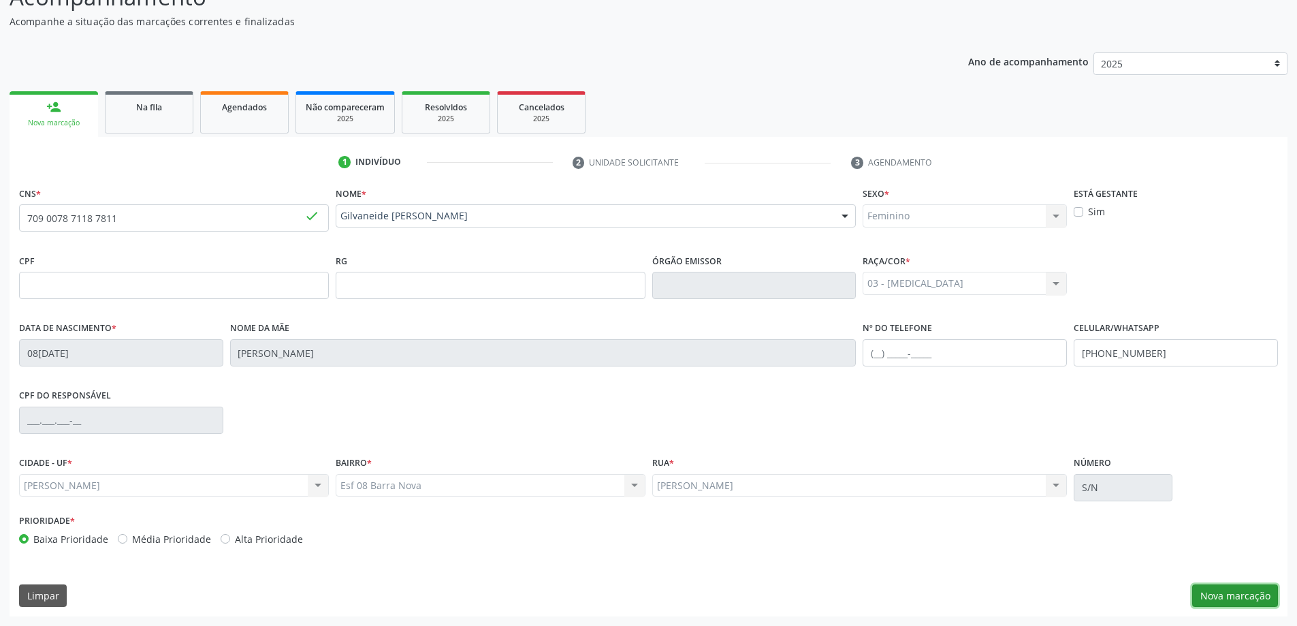
click at [1226, 605] on button "Nova marcação" at bounding box center [1235, 595] width 86 height 23
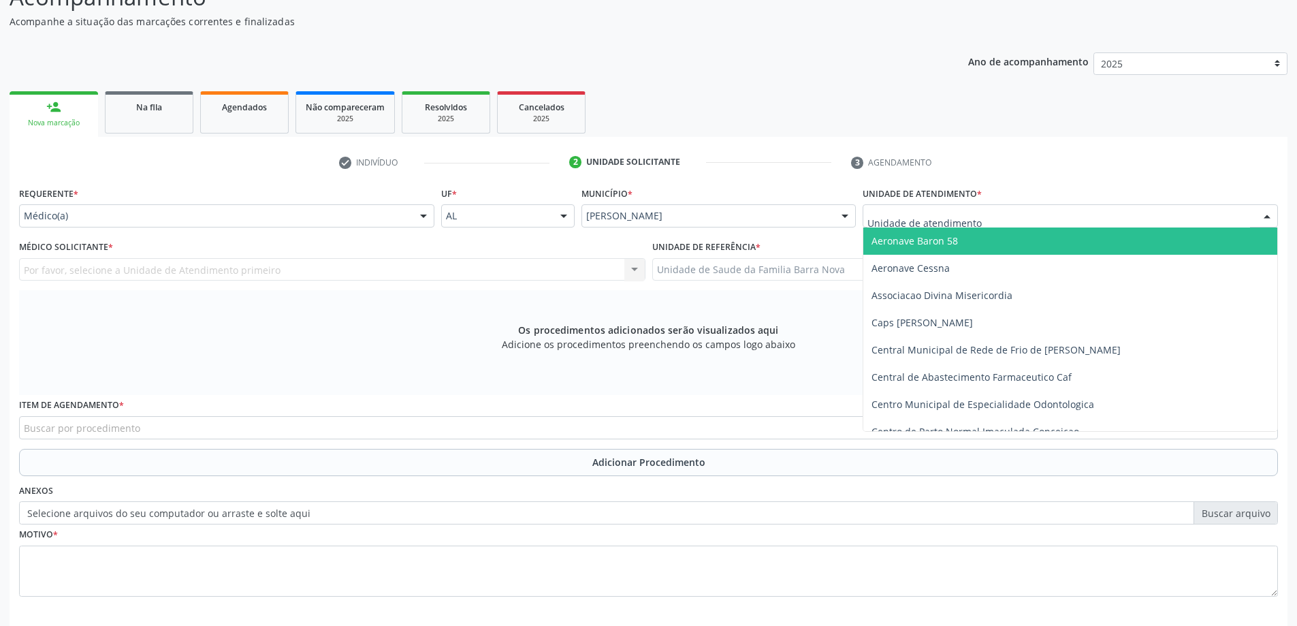
click at [1138, 220] on div at bounding box center [1070, 215] width 415 height 23
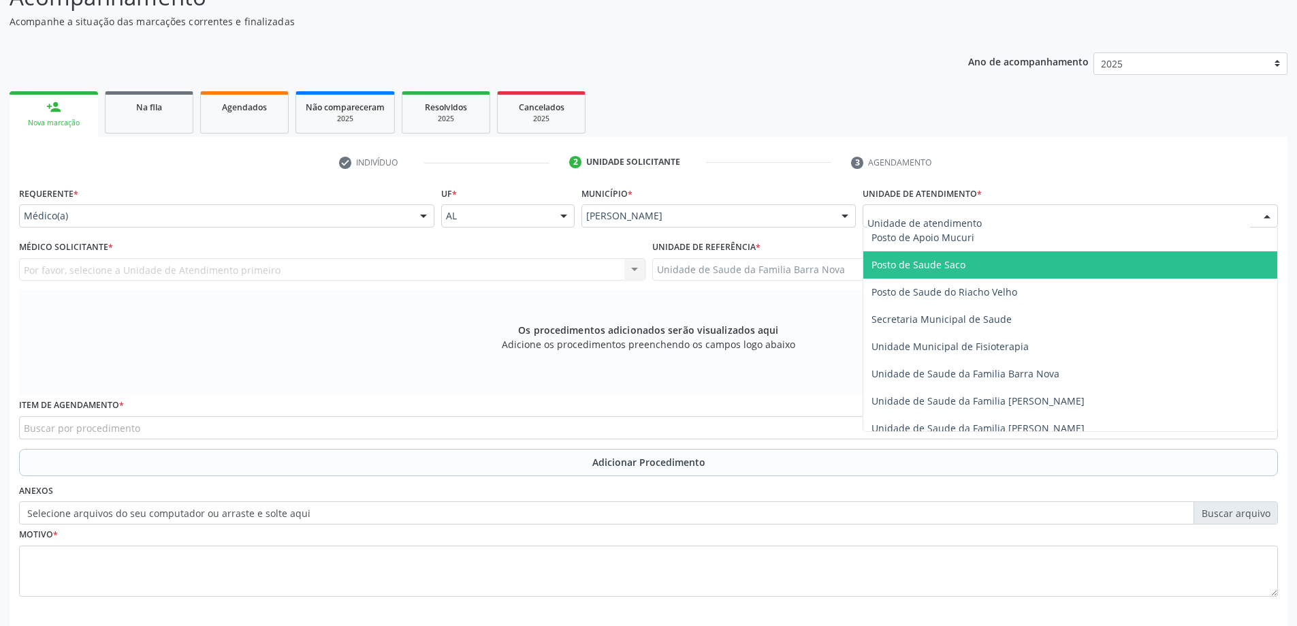
scroll to position [613, 0]
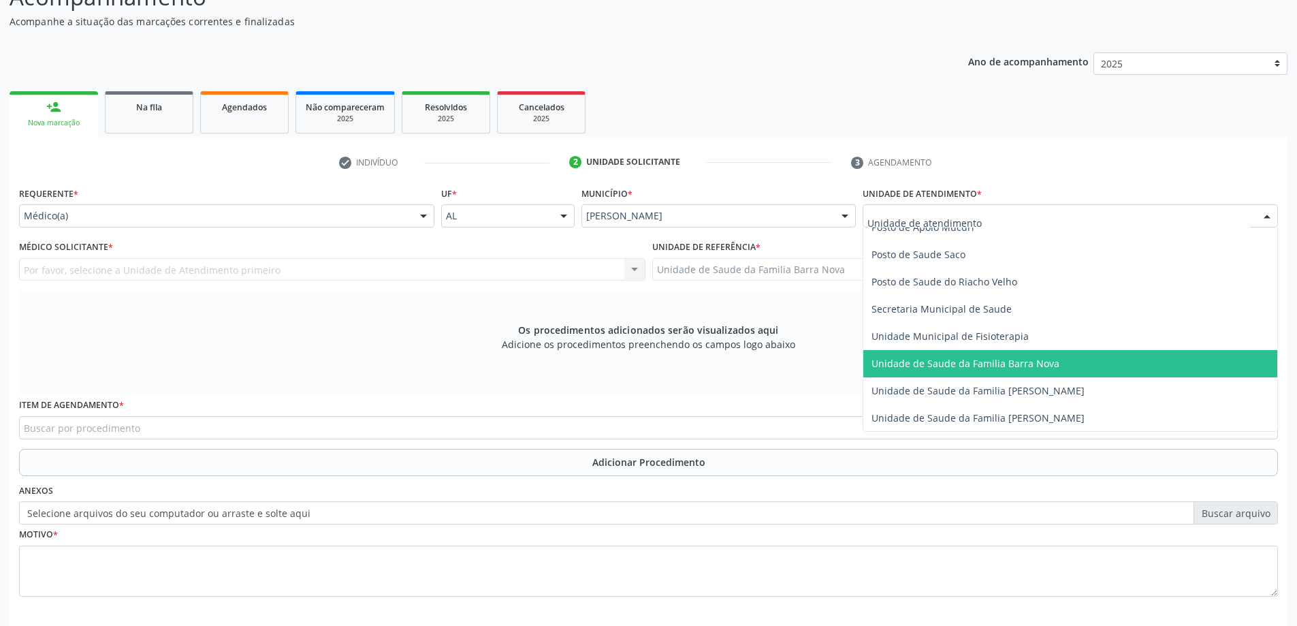
click at [1025, 370] on span "Unidade de Saude da Familia Barra Nova" at bounding box center [1070, 363] width 414 height 27
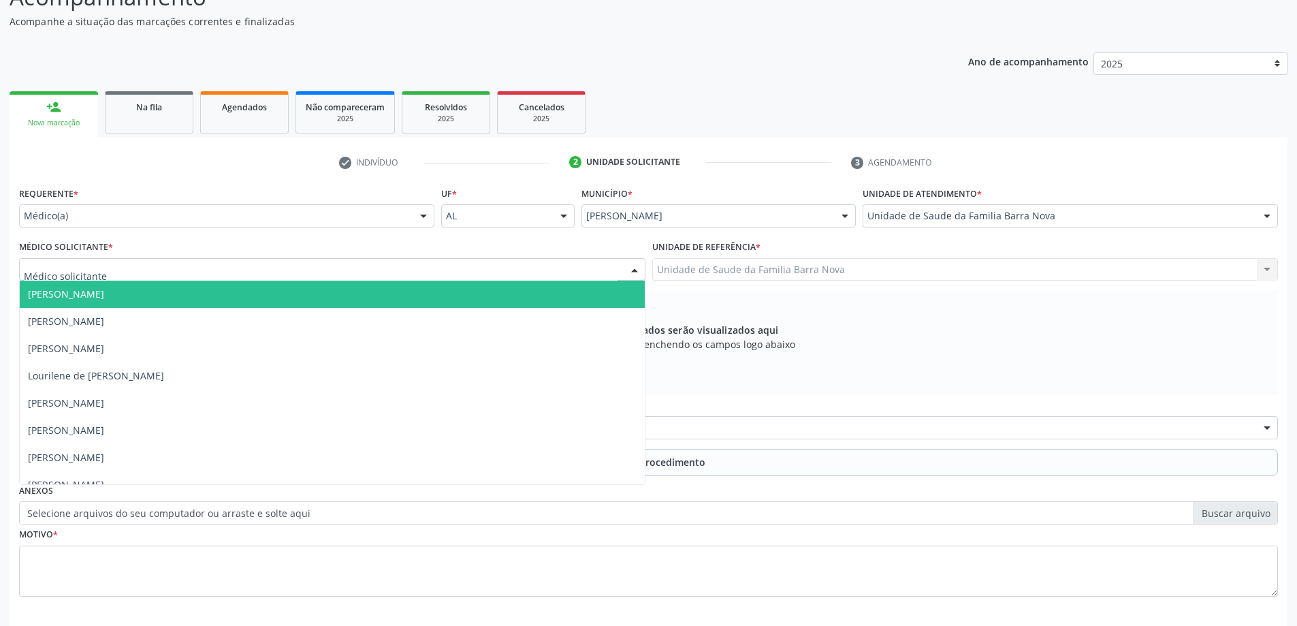
click at [409, 266] on div at bounding box center [332, 269] width 626 height 23
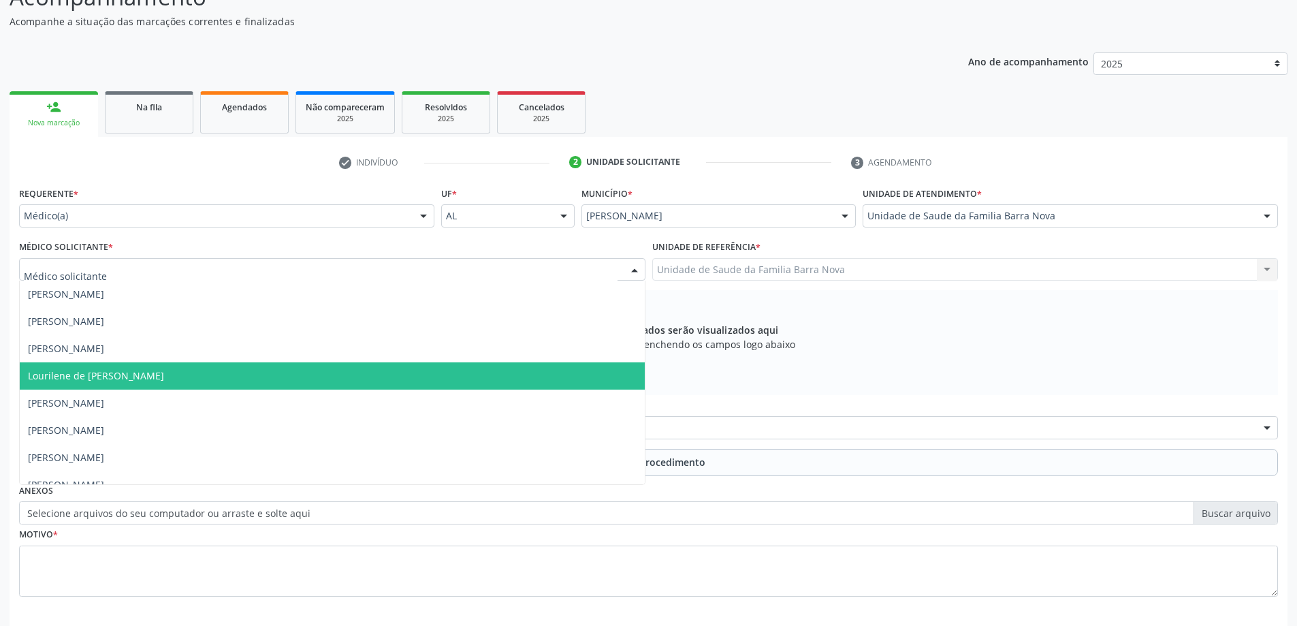
scroll to position [42, 0]
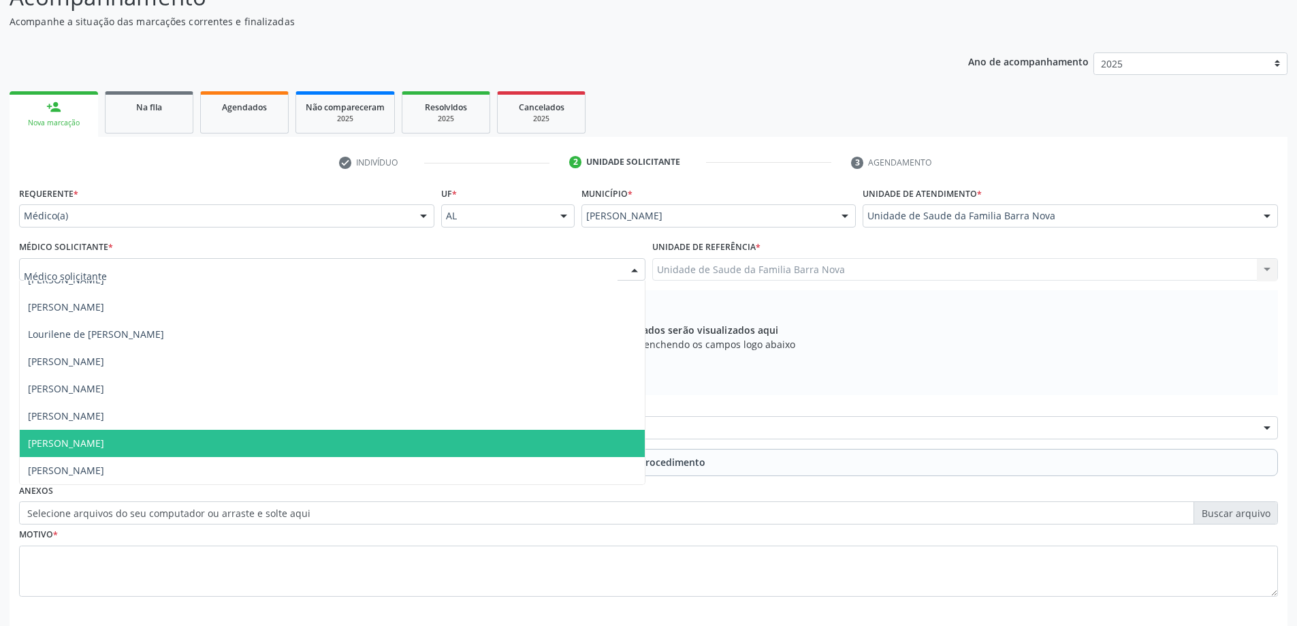
click at [311, 445] on span "[PERSON_NAME]" at bounding box center [332, 443] width 625 height 27
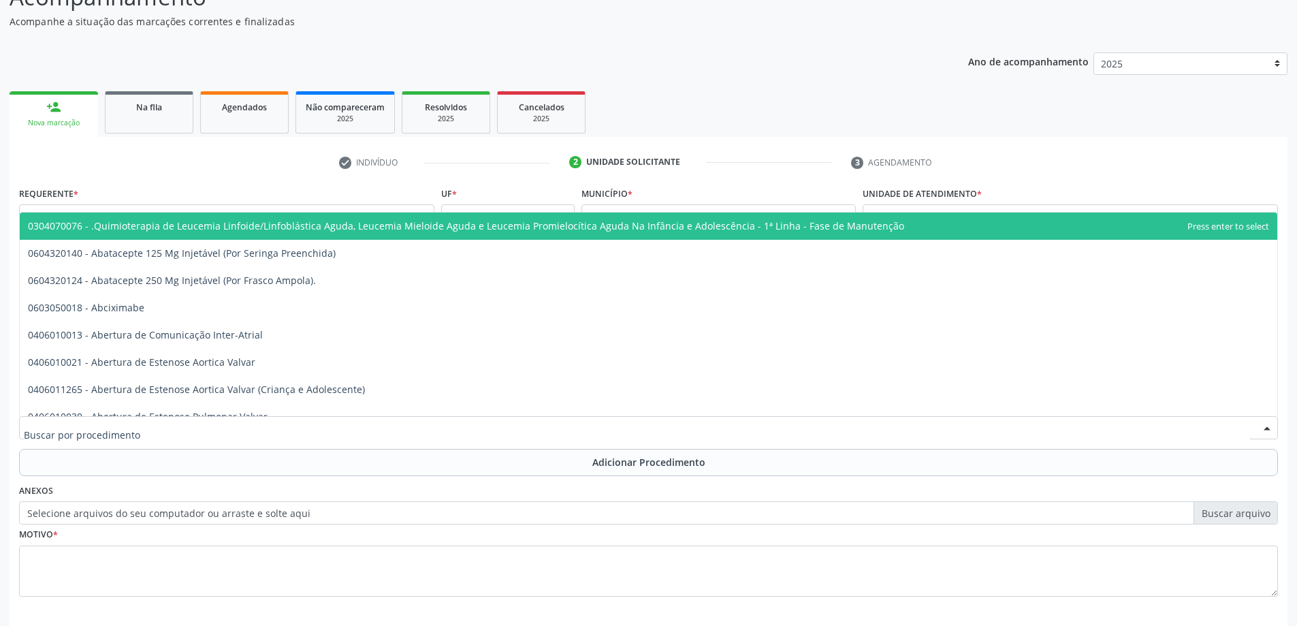
click at [311, 432] on div at bounding box center [648, 427] width 1259 height 23
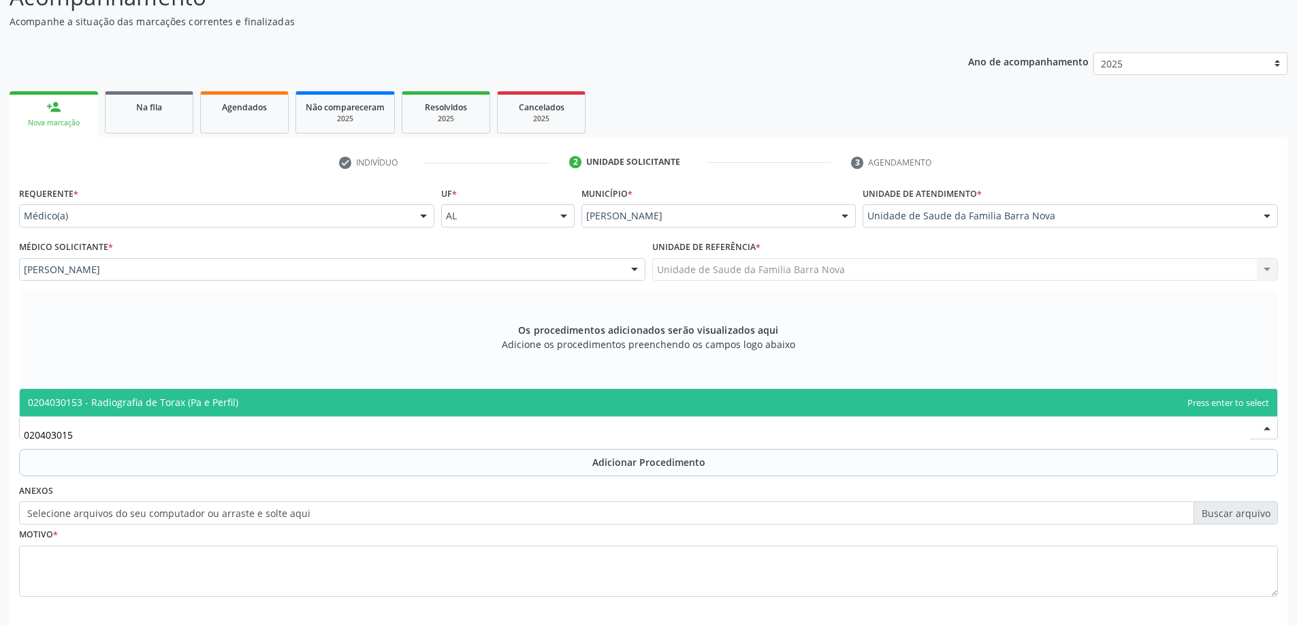
type input "0204030153"
click at [344, 398] on span "0204030153 - Radiografia de Torax (Pa e Perfil)" at bounding box center [649, 402] width 1258 height 27
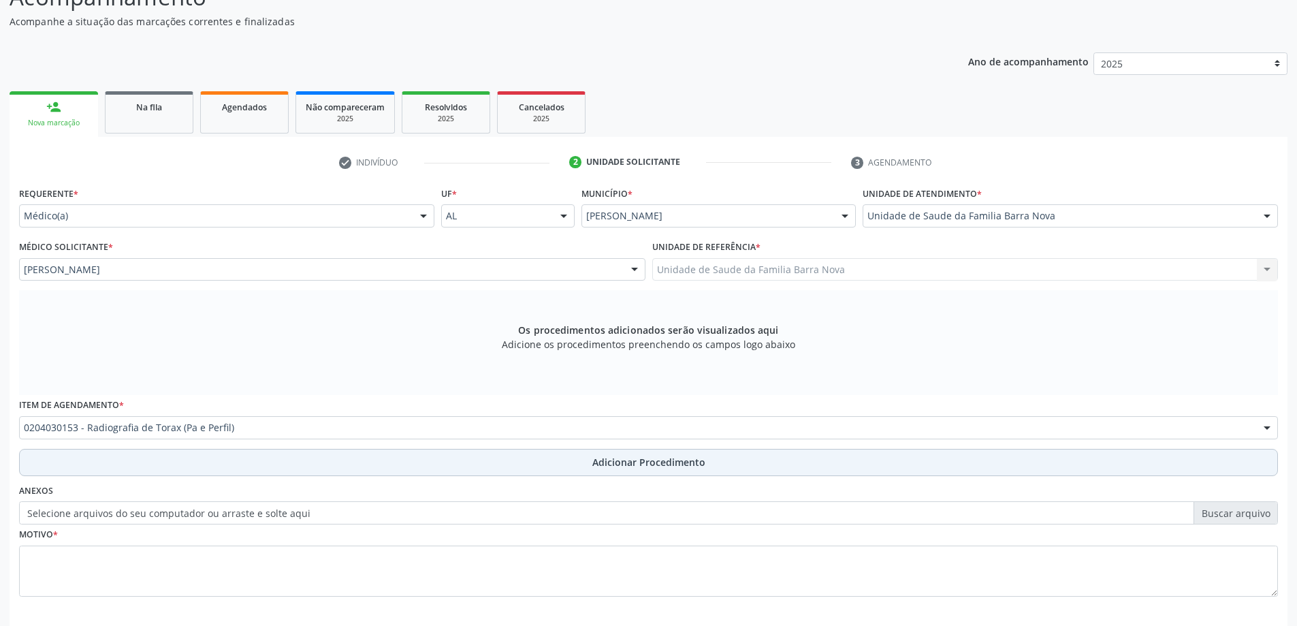
click at [572, 466] on button "Adicionar Procedimento" at bounding box center [648, 462] width 1259 height 27
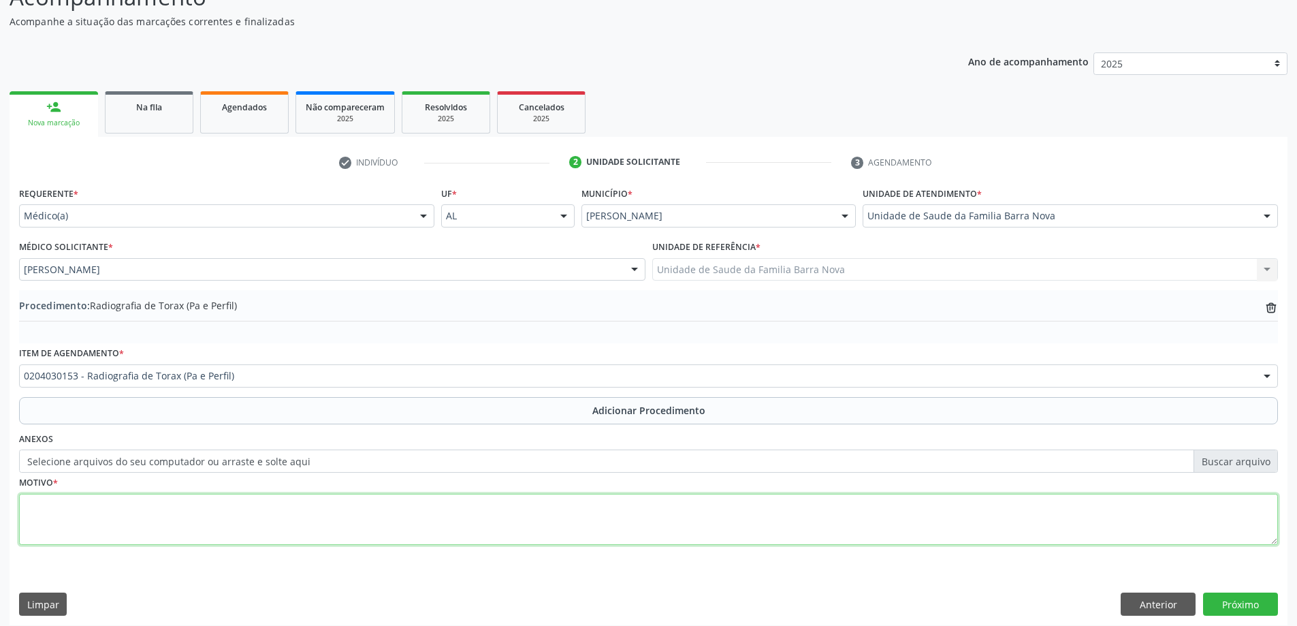
click at [85, 501] on textarea at bounding box center [648, 520] width 1259 height 52
type textarea "Asma."
click at [1247, 603] on button "Próximo" at bounding box center [1240, 603] width 75 height 23
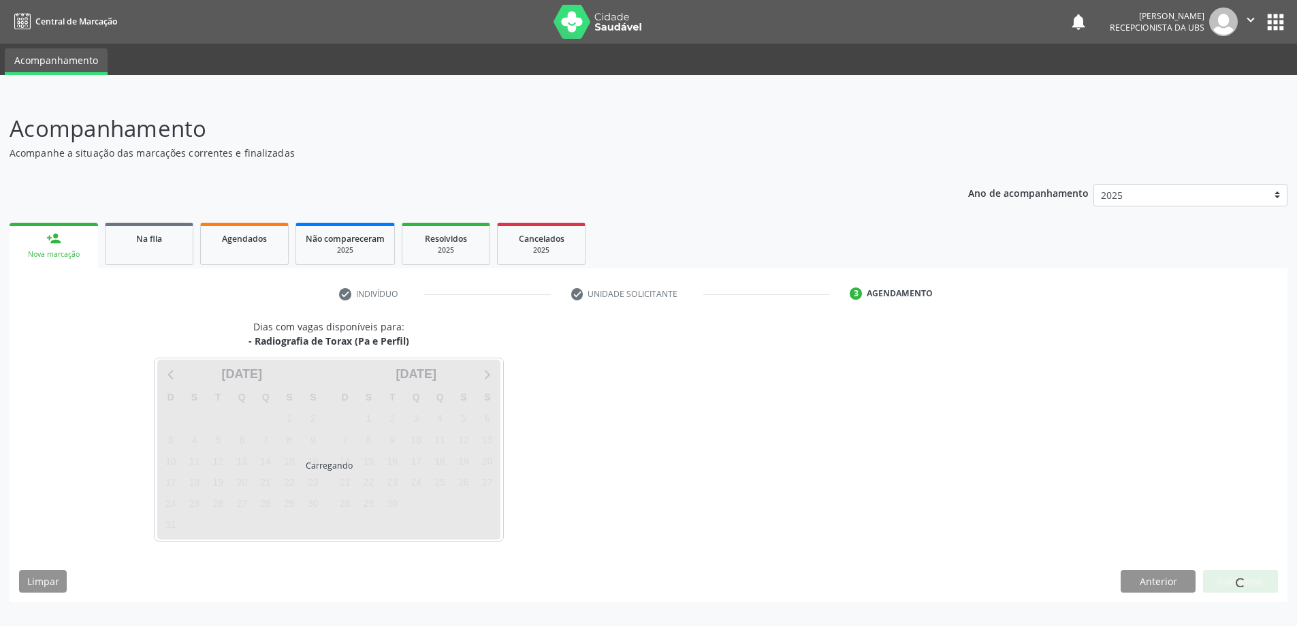
scroll to position [0, 0]
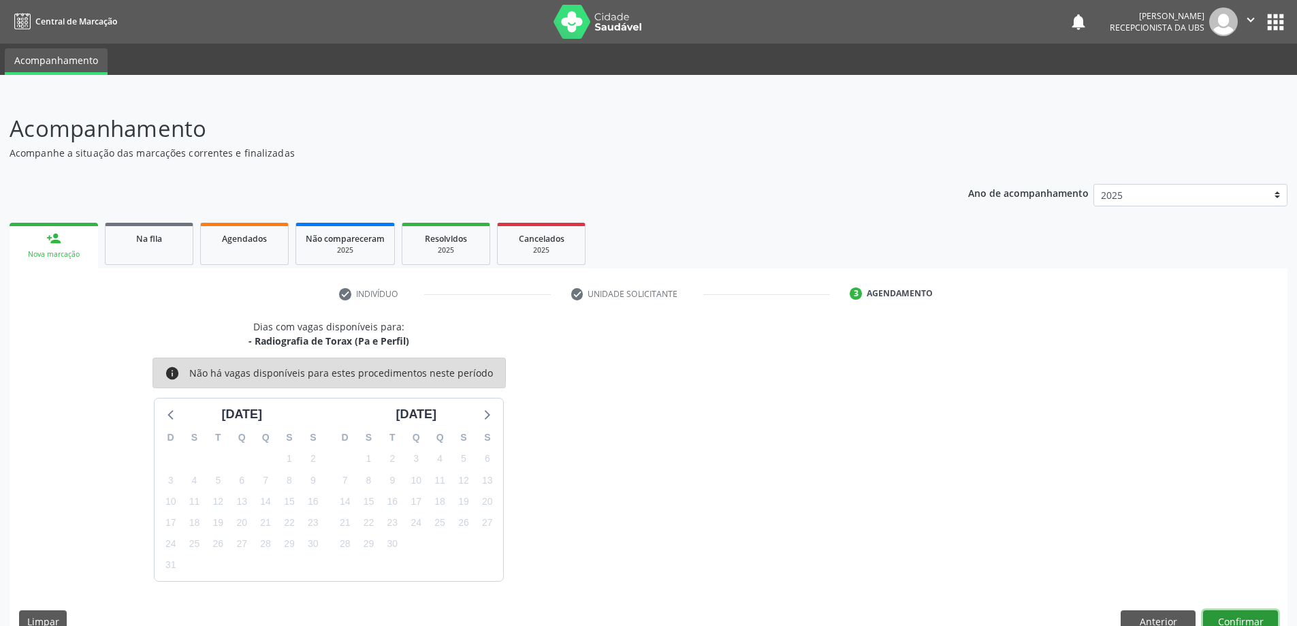
click at [1240, 618] on button "Confirmar" at bounding box center [1240, 621] width 75 height 23
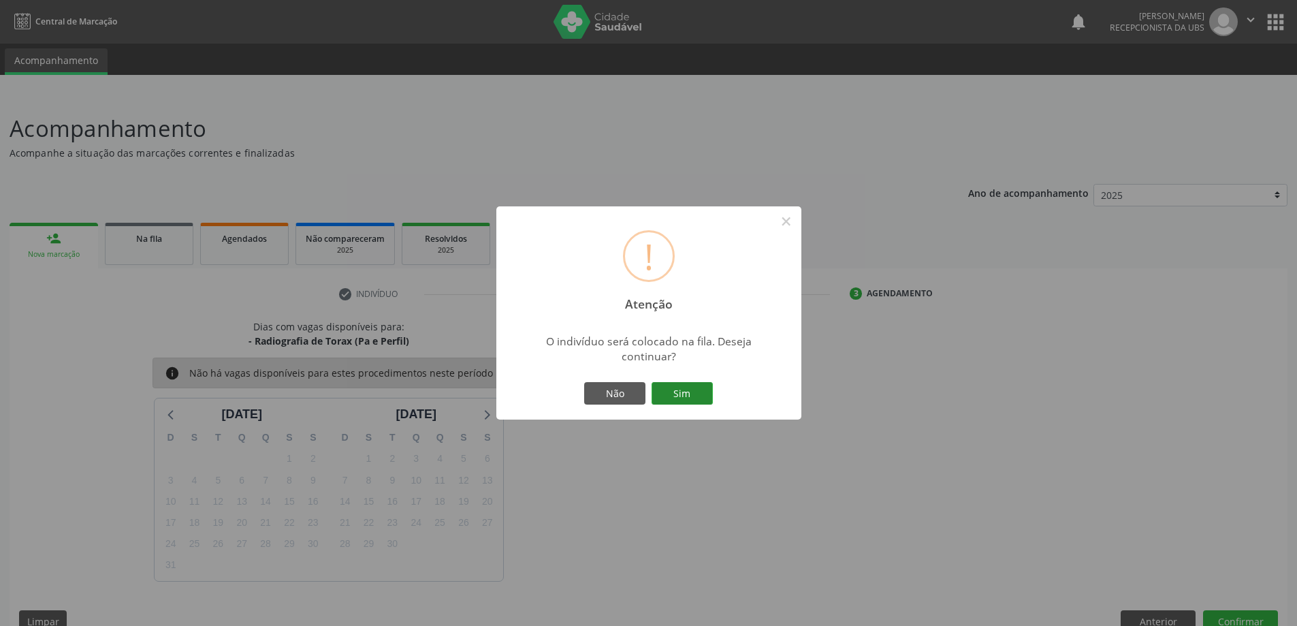
click at [677, 394] on button "Sim" at bounding box center [682, 393] width 61 height 23
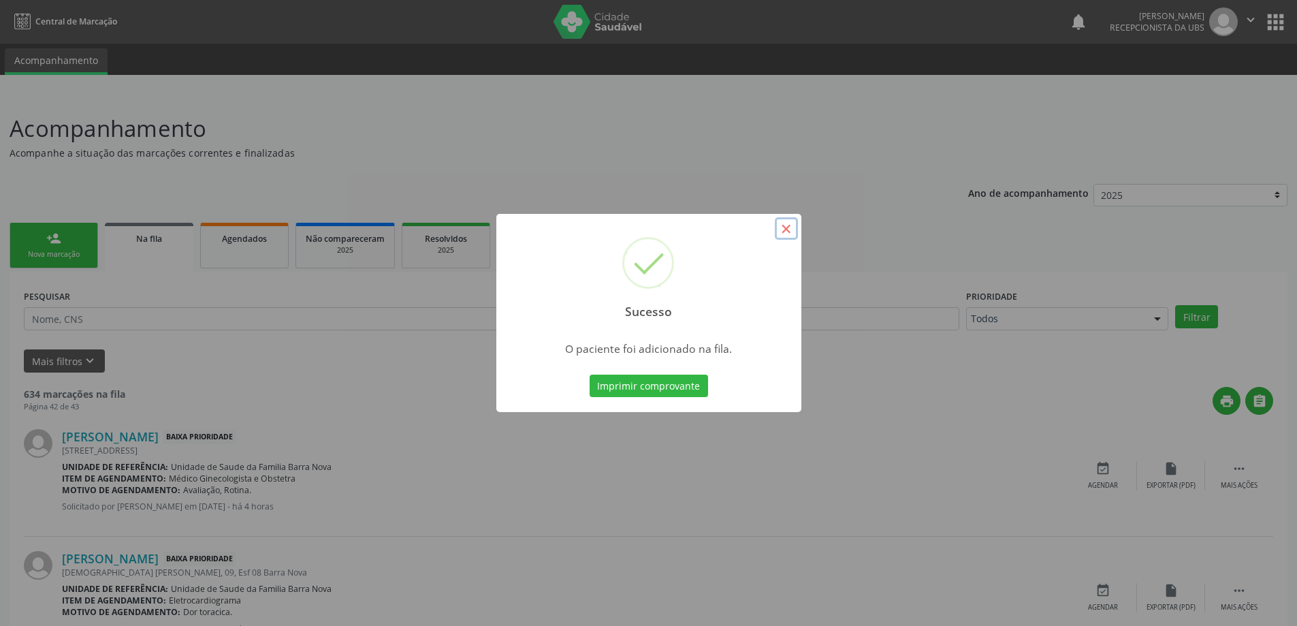
click at [787, 231] on button "×" at bounding box center [786, 228] width 23 height 23
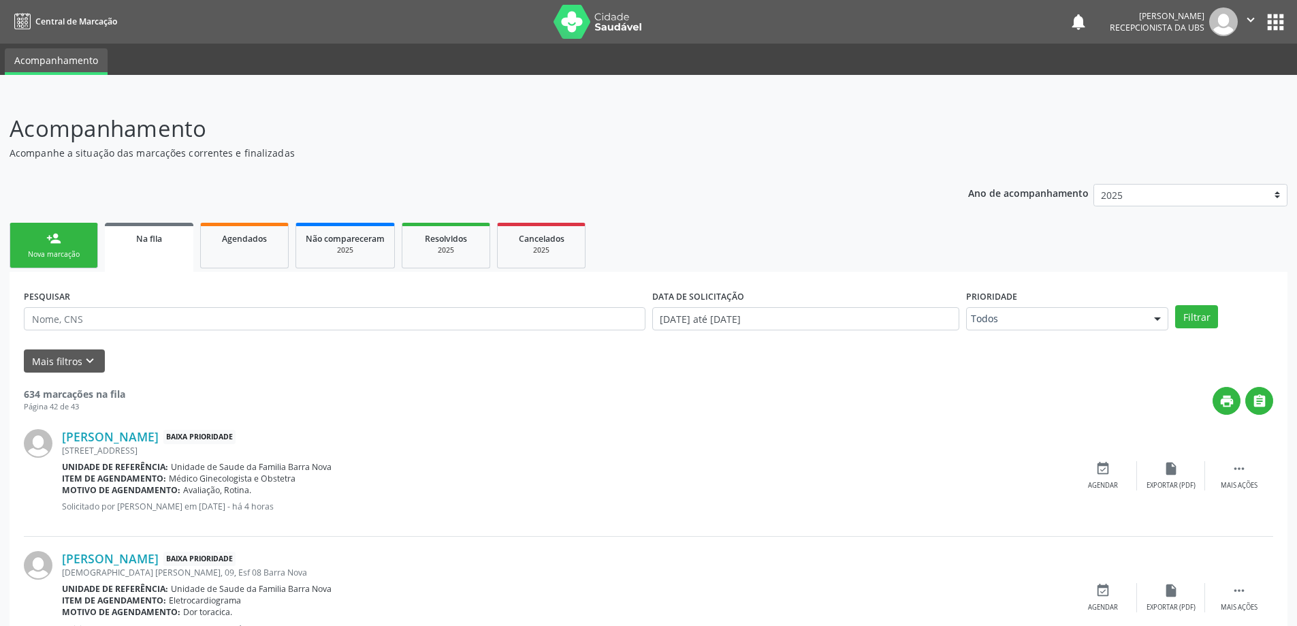
click at [59, 245] on div "person_add" at bounding box center [53, 238] width 15 height 15
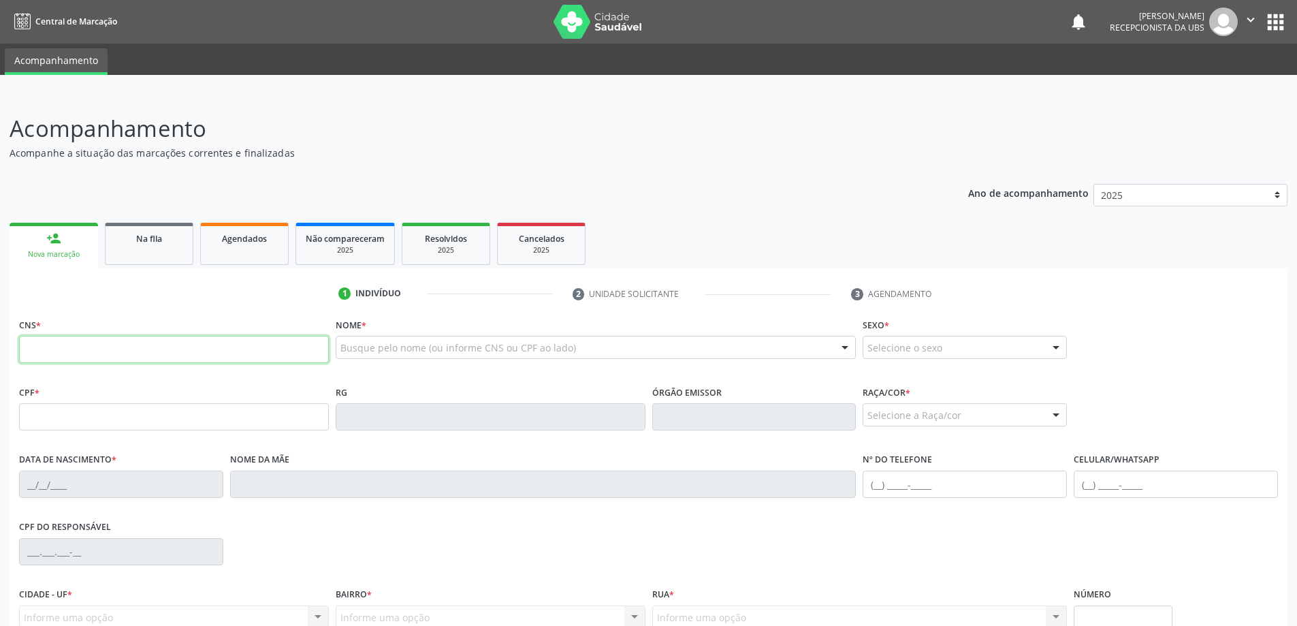
click at [99, 341] on input "text" at bounding box center [174, 349] width 310 height 27
type input "701 8082 5169 5371"
type input "024.752.031-45"
type input "[DATE]"
type input "[PERSON_NAME]"
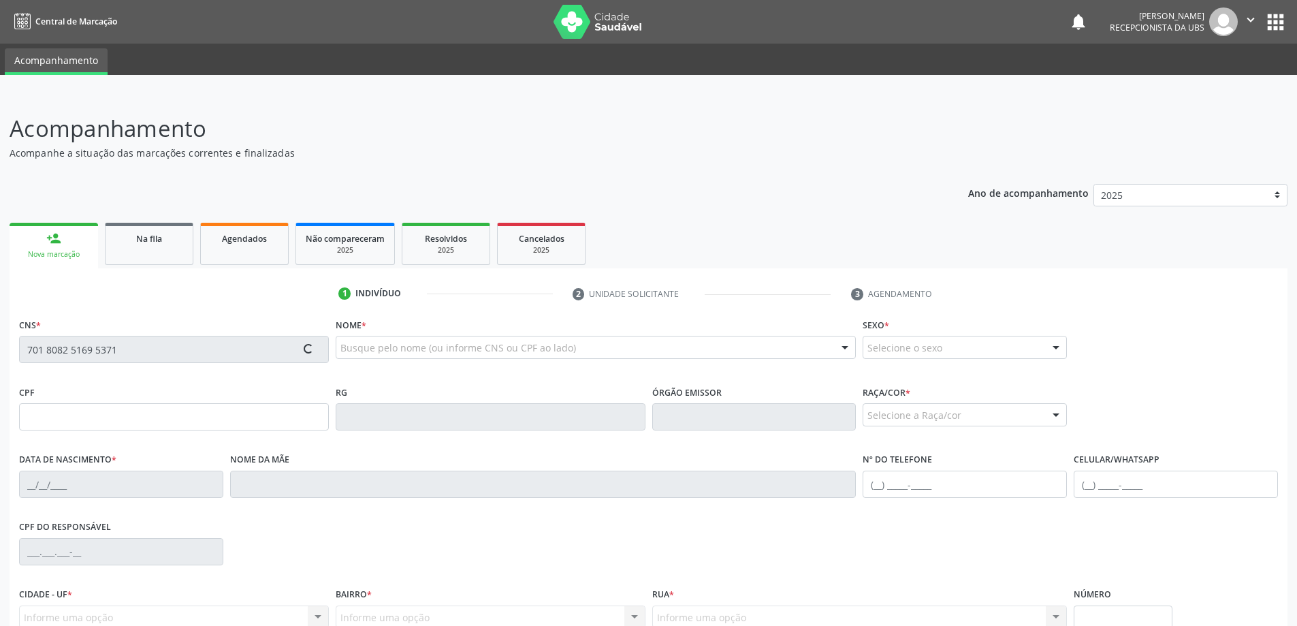
type input "[PHONE_NUMBER]"
type input "S/N"
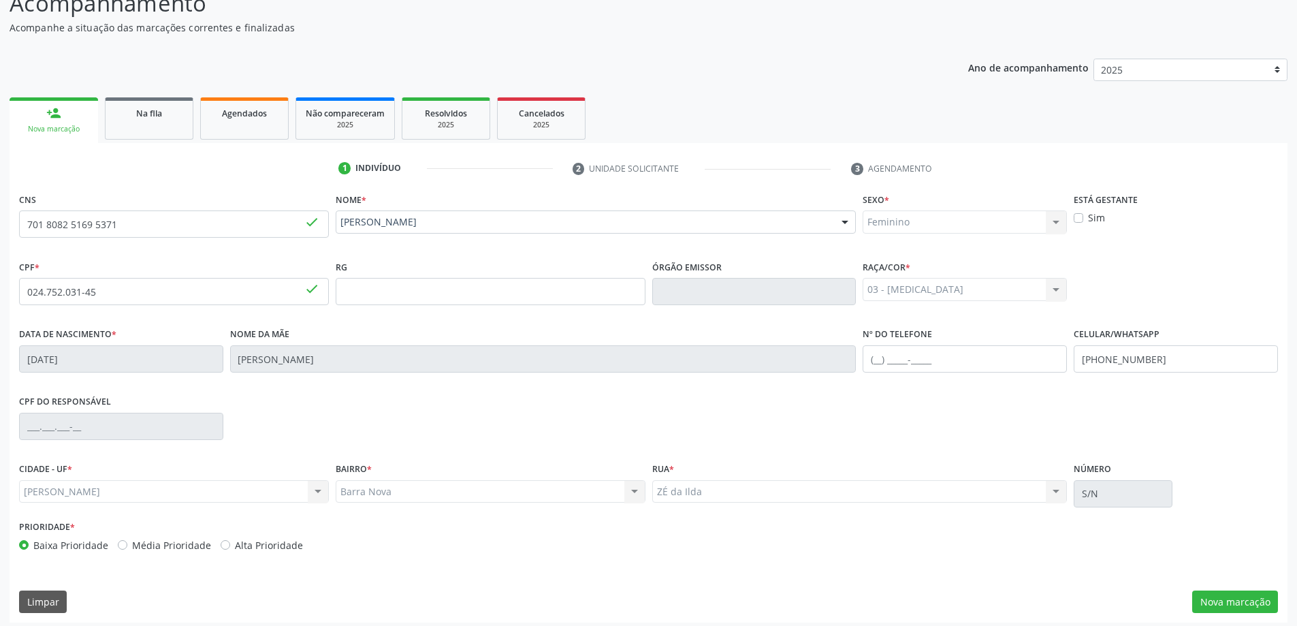
scroll to position [131, 0]
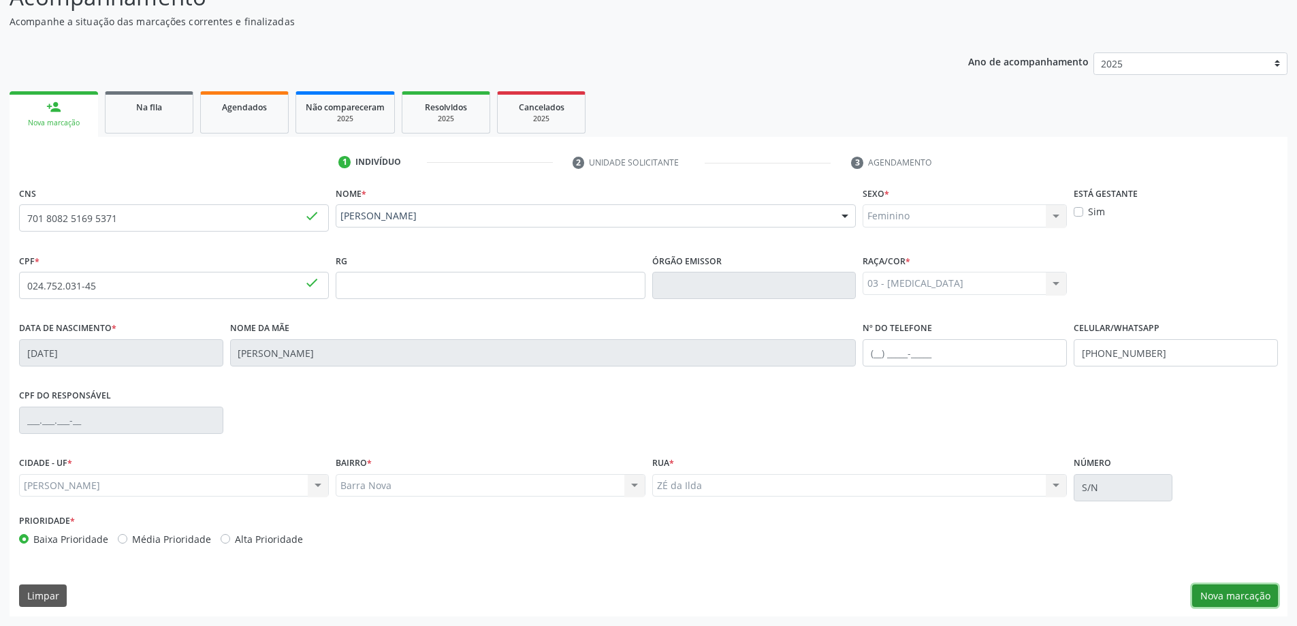
click at [1221, 602] on button "Nova marcação" at bounding box center [1235, 595] width 86 height 23
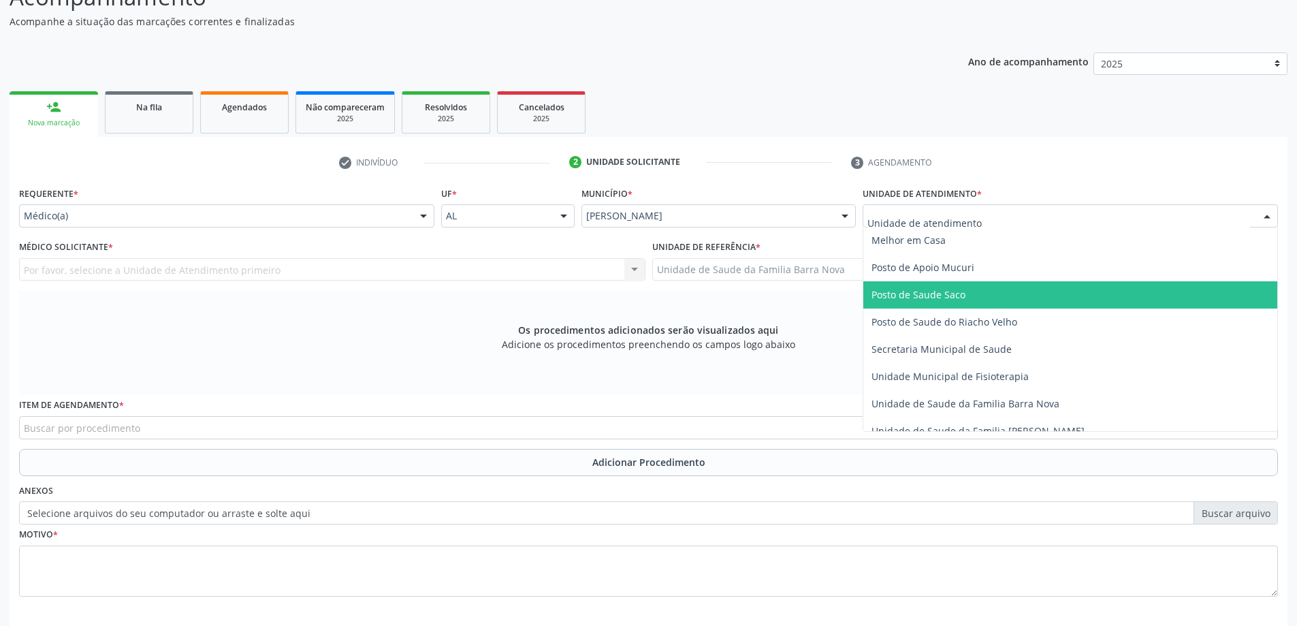
scroll to position [613, 0]
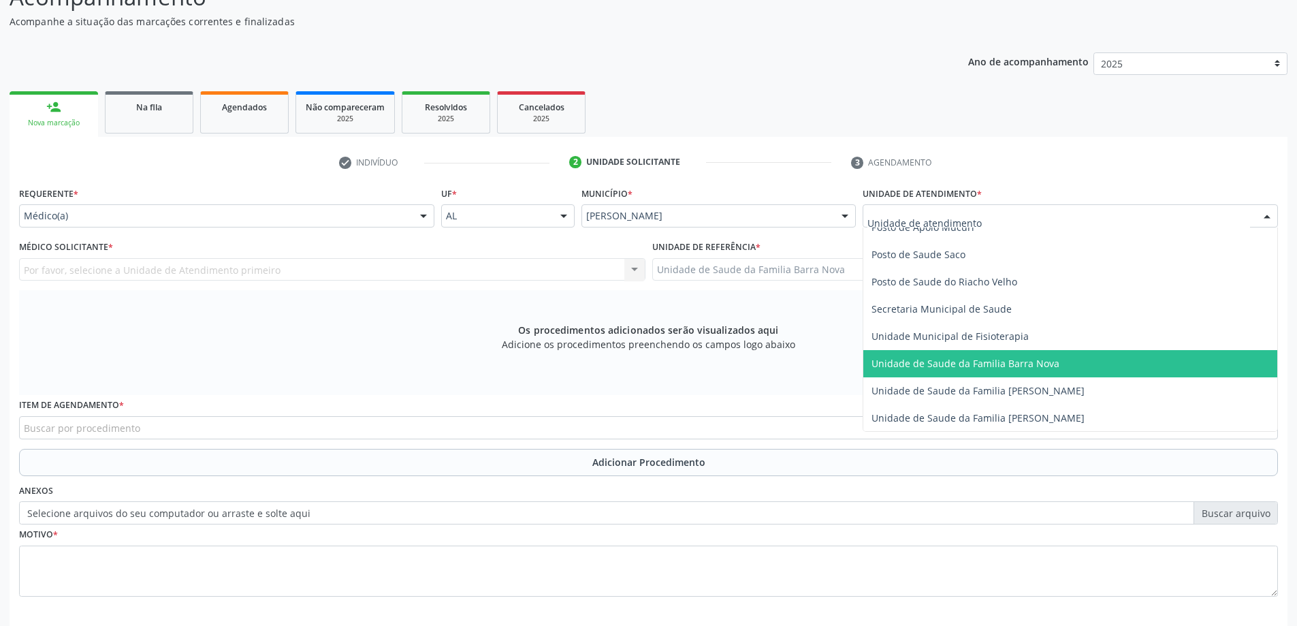
click at [1032, 368] on span "Unidade de Saude da Familia Barra Nova" at bounding box center [965, 363] width 188 height 13
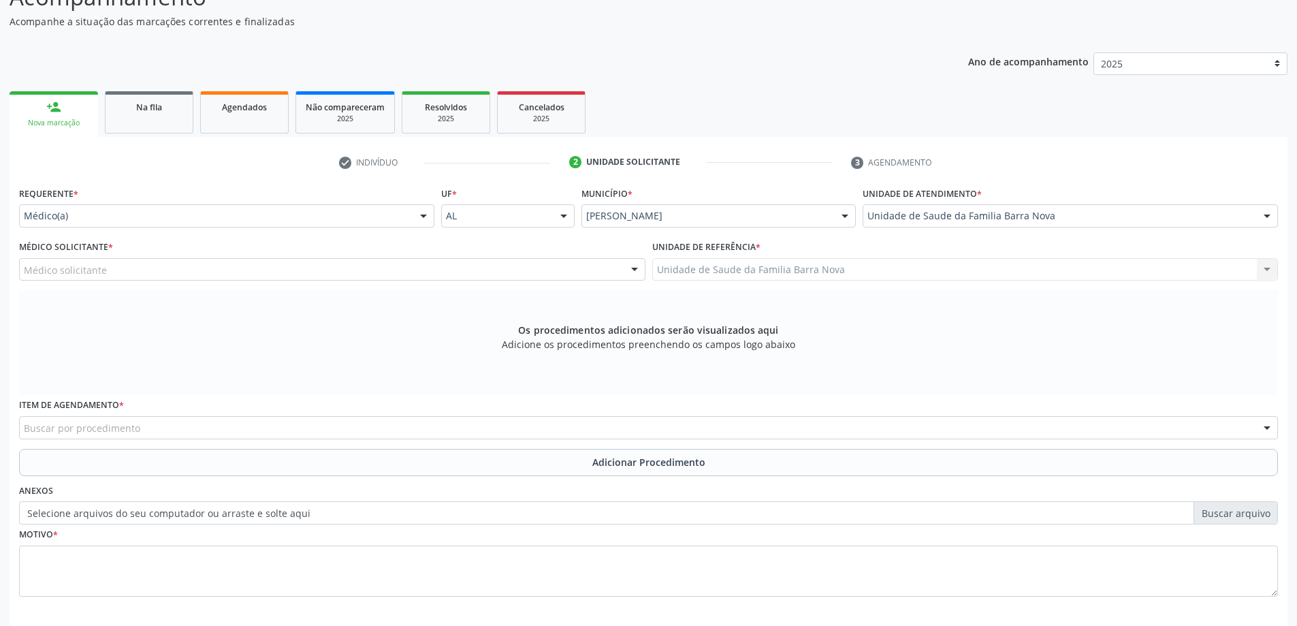
click at [449, 272] on div "Médico solicitante" at bounding box center [332, 269] width 626 height 23
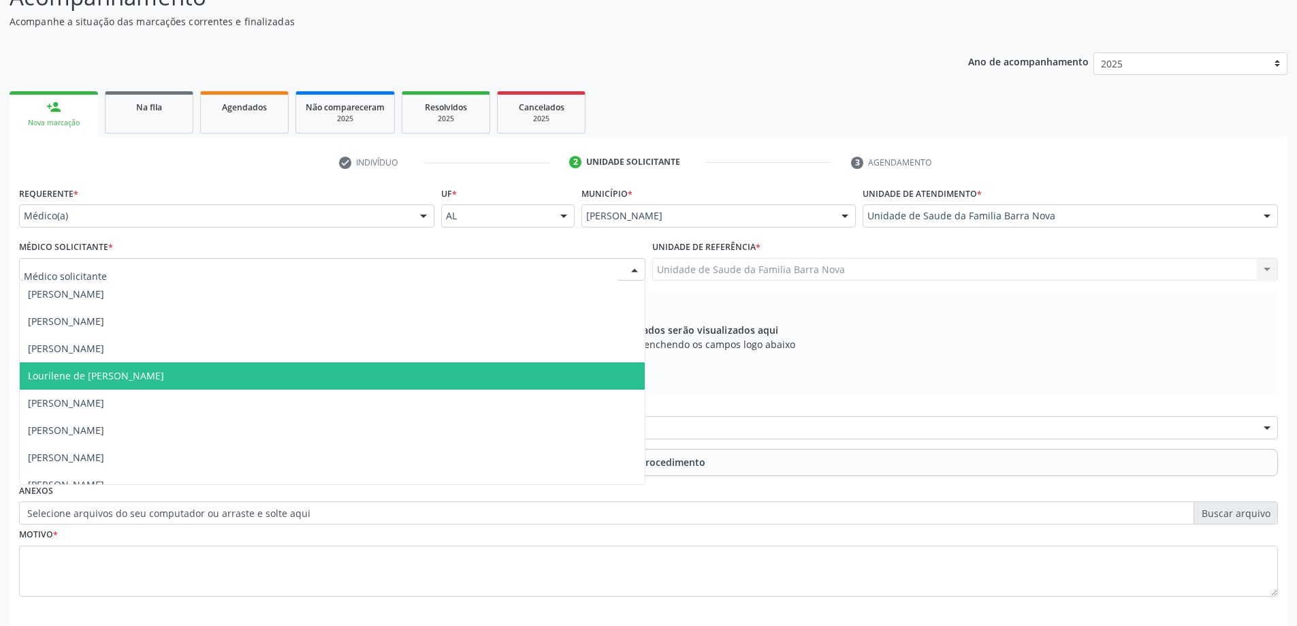
scroll to position [42, 0]
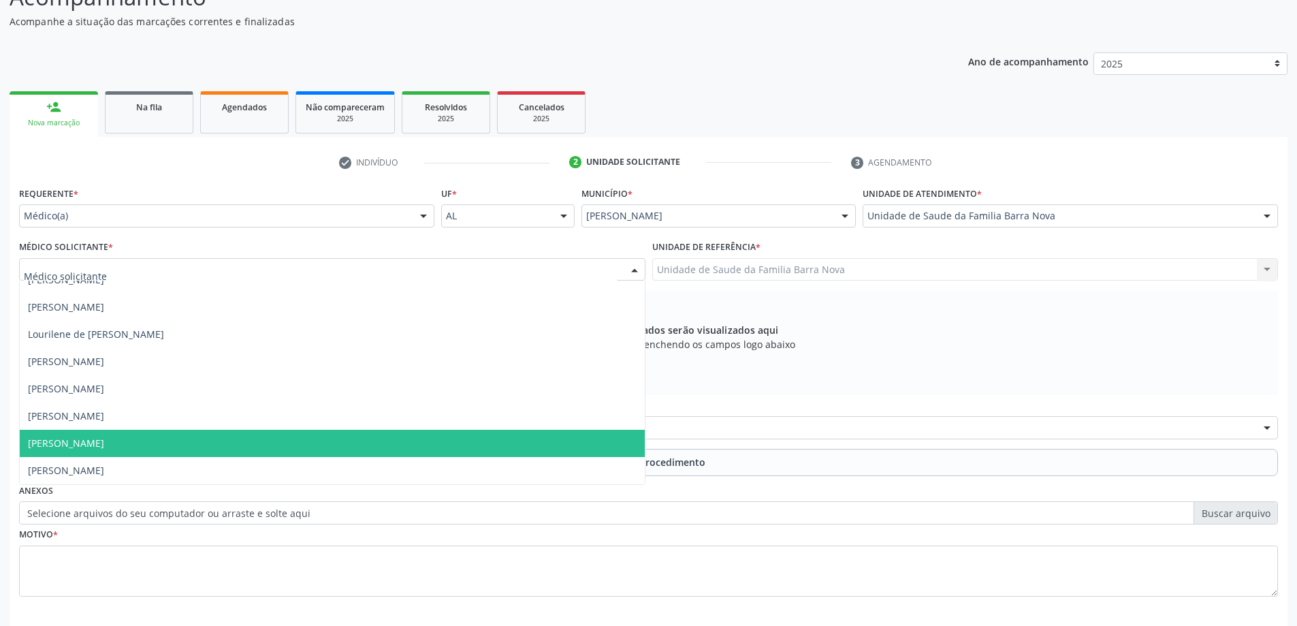
click at [340, 453] on span "[PERSON_NAME]" at bounding box center [332, 443] width 625 height 27
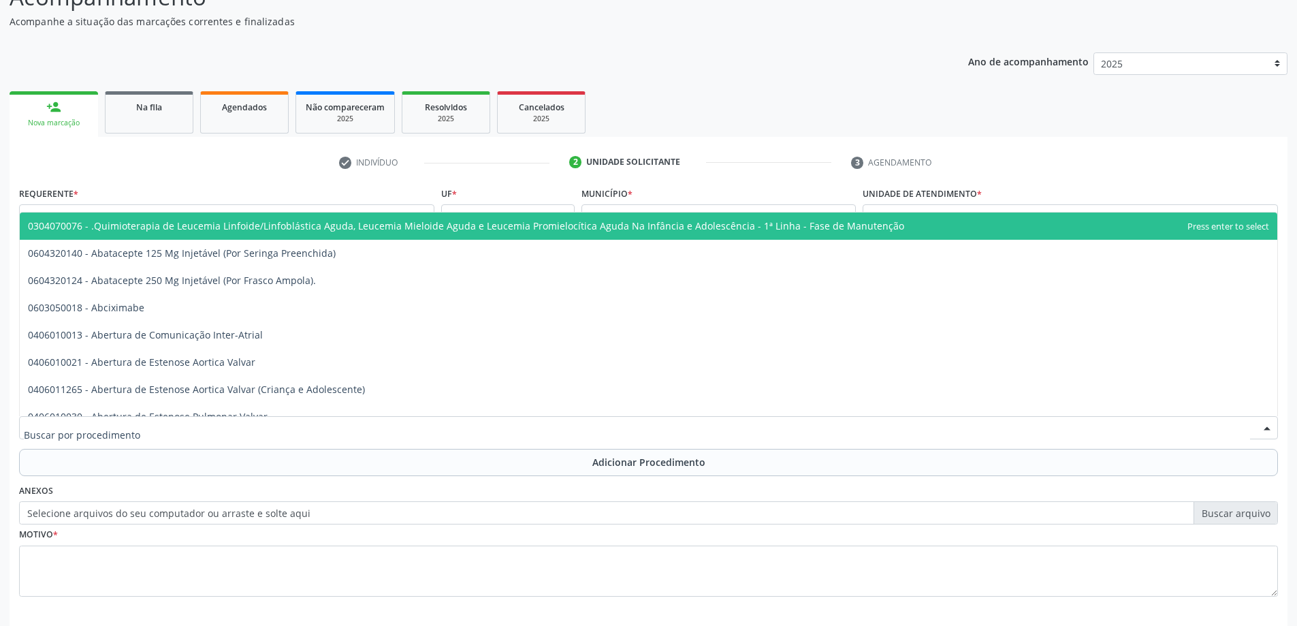
click at [366, 427] on div at bounding box center [648, 427] width 1259 height 23
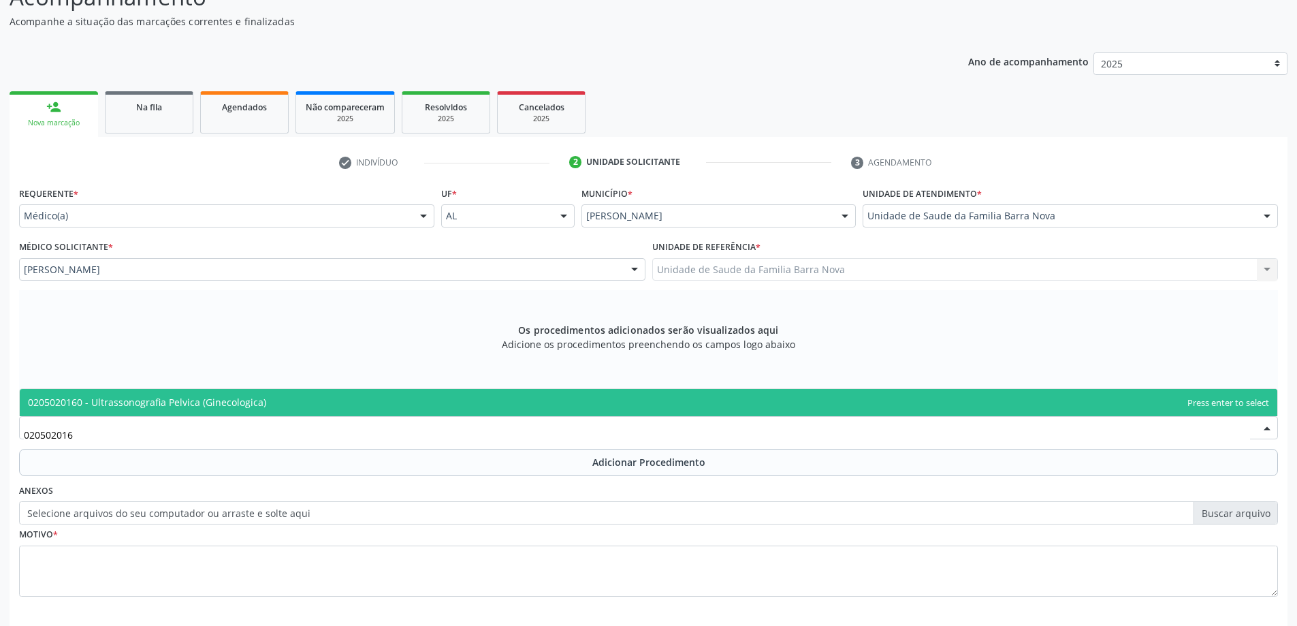
type input "0205020160"
click at [420, 405] on span "0205020160 - Ultrassonografia Pelvica (Ginecologica)" at bounding box center [649, 402] width 1258 height 27
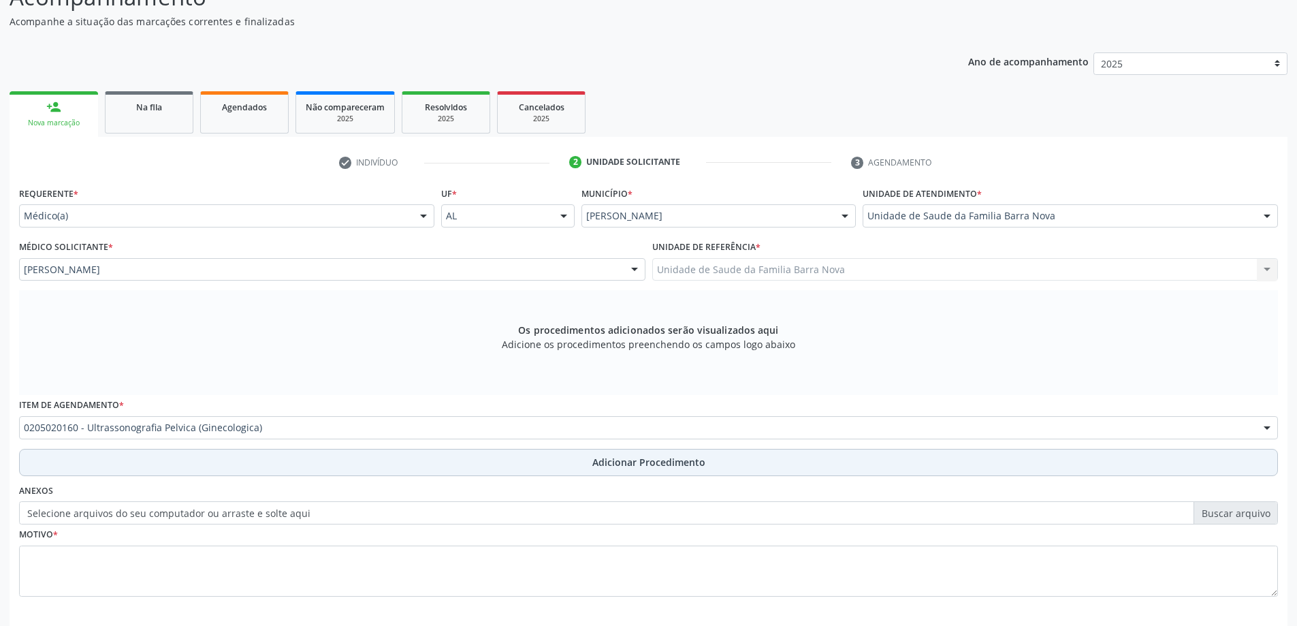
click at [508, 460] on button "Adicionar Procedimento" at bounding box center [648, 462] width 1259 height 27
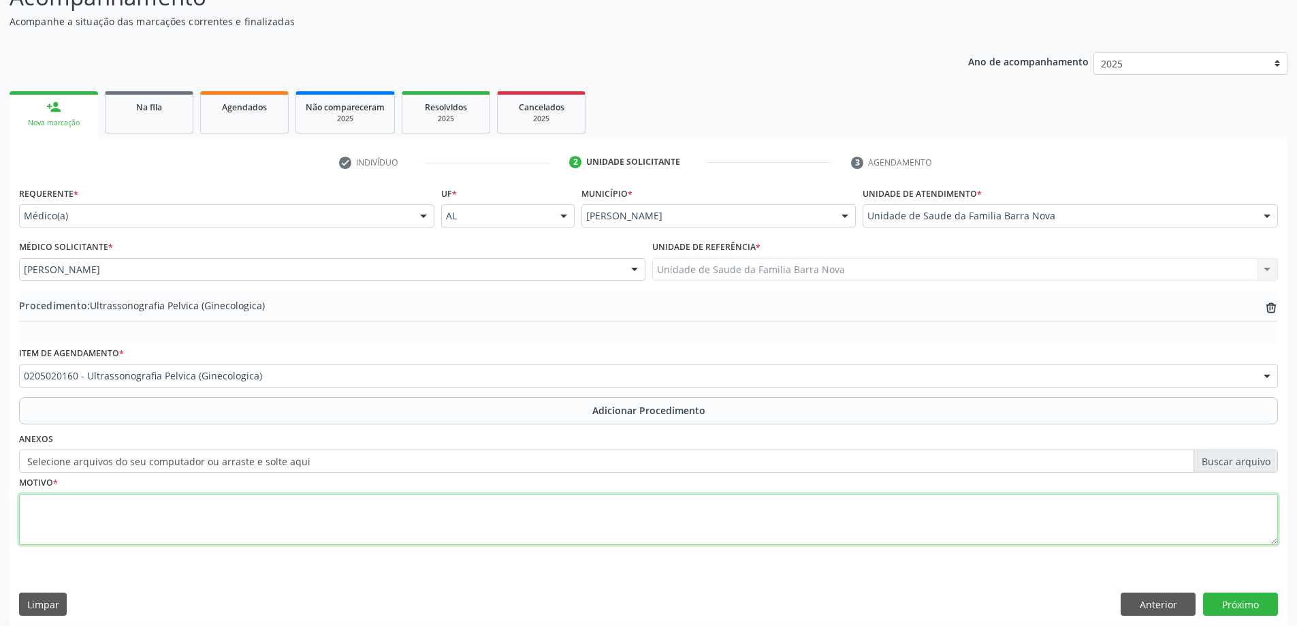
click at [304, 526] on textarea at bounding box center [648, 520] width 1259 height 52
type textarea "Dor pelvica."
click at [1232, 598] on button "Próximo" at bounding box center [1240, 603] width 75 height 23
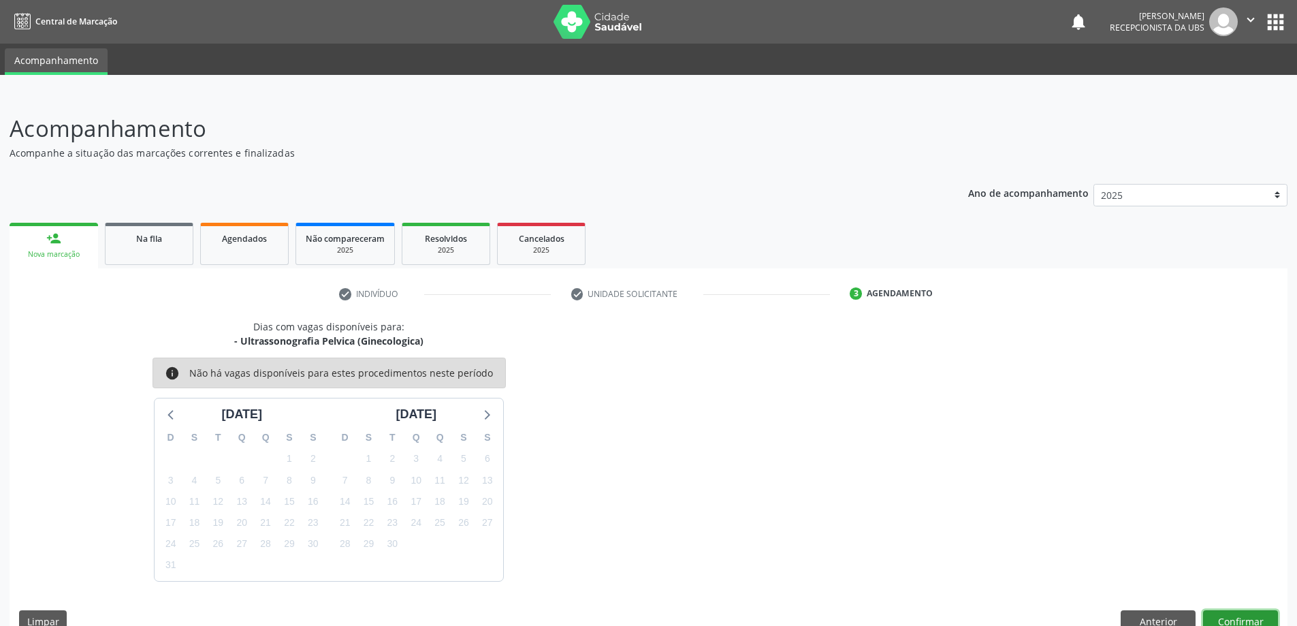
click at [1247, 614] on button "Confirmar" at bounding box center [1240, 621] width 75 height 23
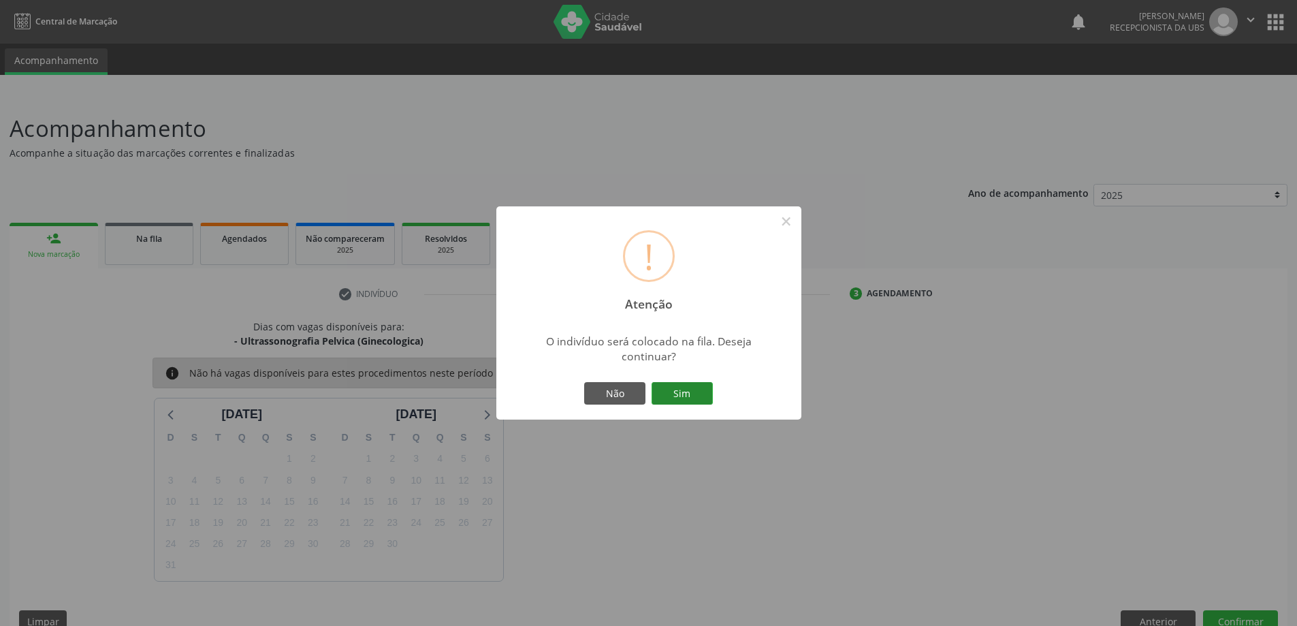
click at [694, 391] on button "Sim" at bounding box center [682, 393] width 61 height 23
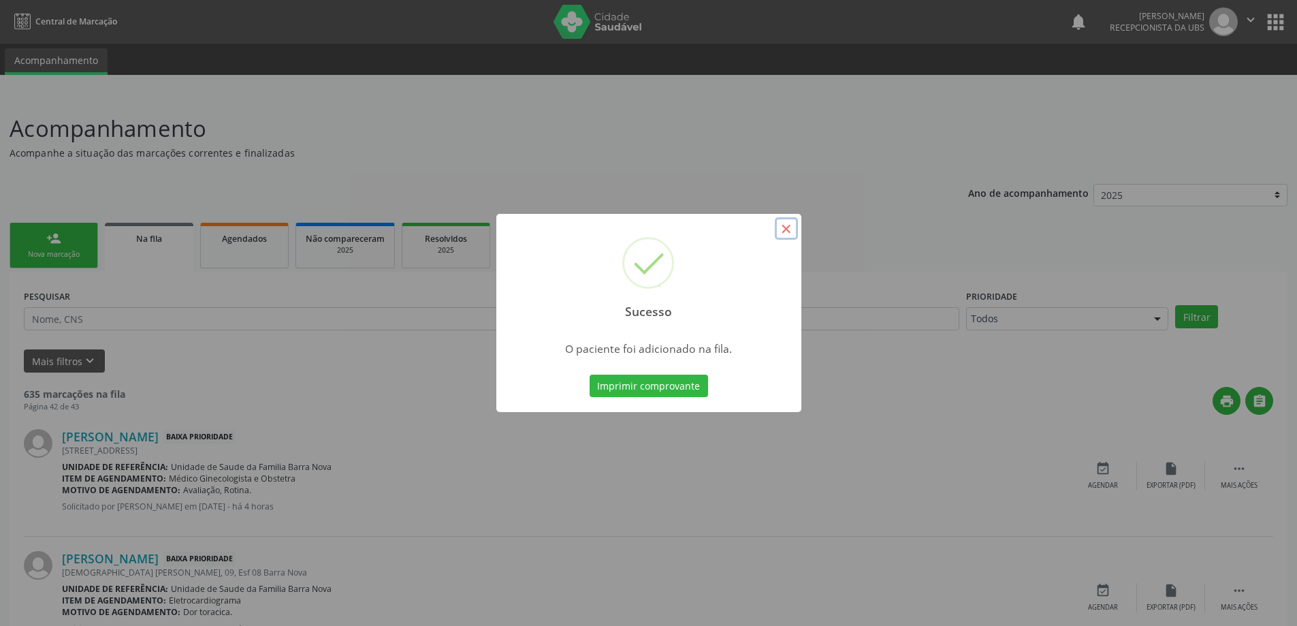
click at [786, 231] on button "×" at bounding box center [786, 228] width 23 height 23
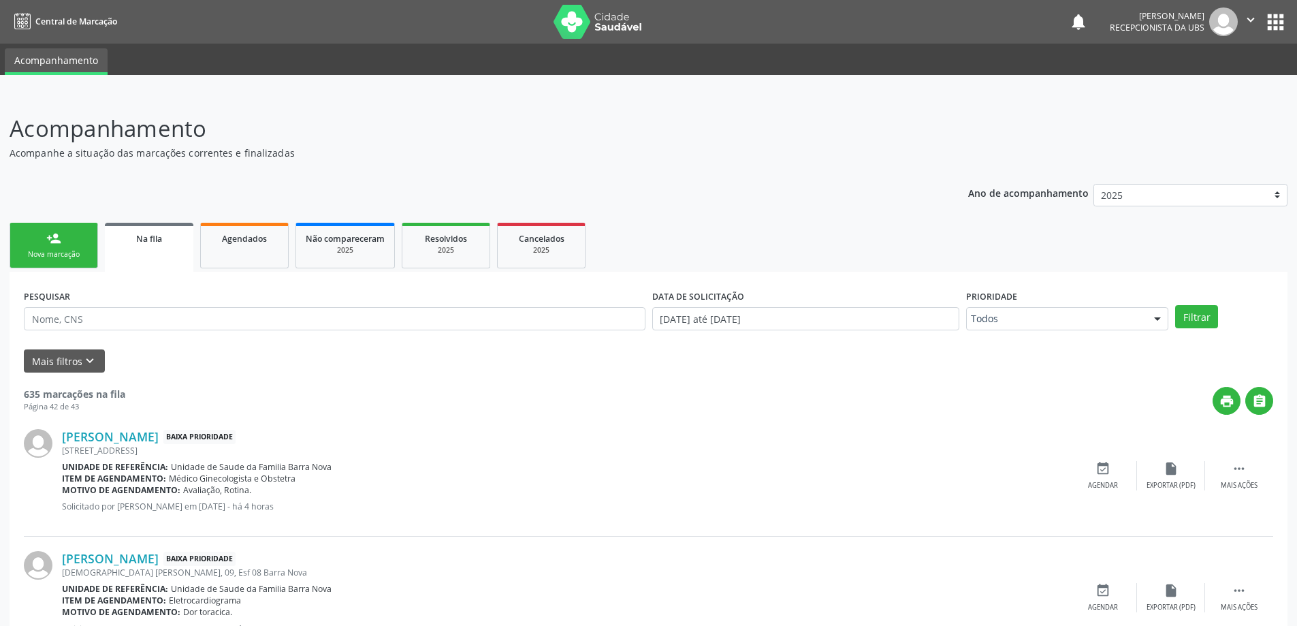
click at [52, 242] on div "person_add" at bounding box center [53, 238] width 15 height 15
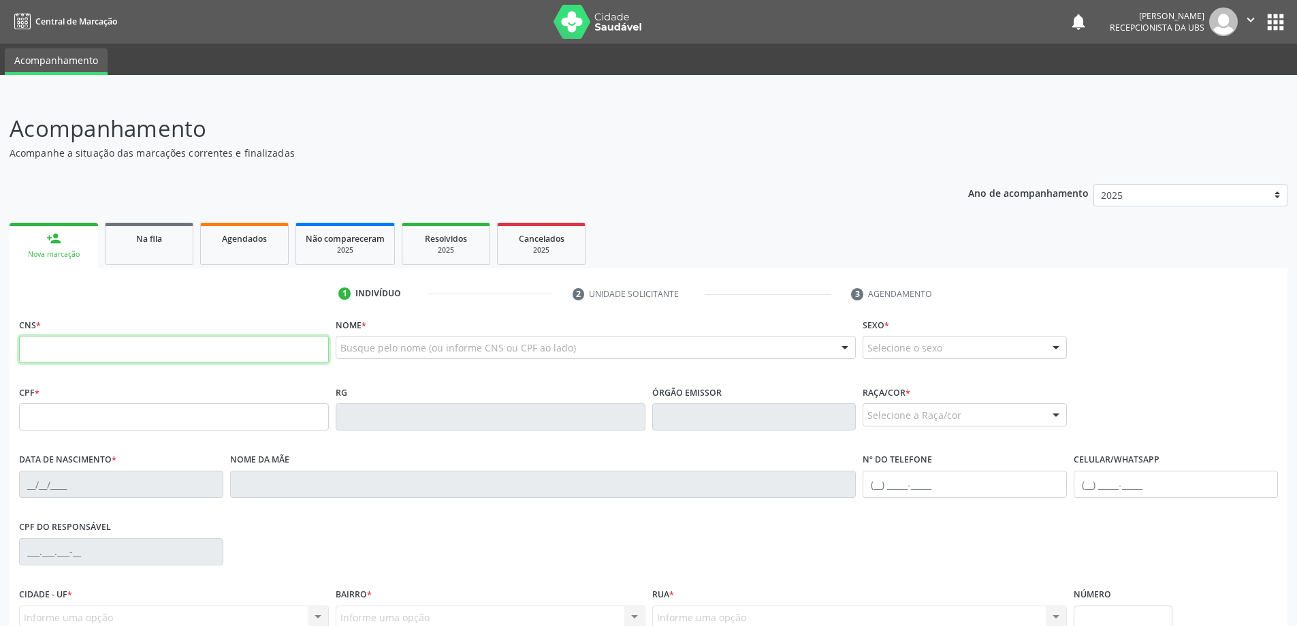
click at [95, 355] on input "text" at bounding box center [174, 349] width 310 height 27
type input "703 4029 1167 3900"
type input "1[DATE]"
type input "[PERSON_NAME]"
type input "[PHONE_NUMBER]"
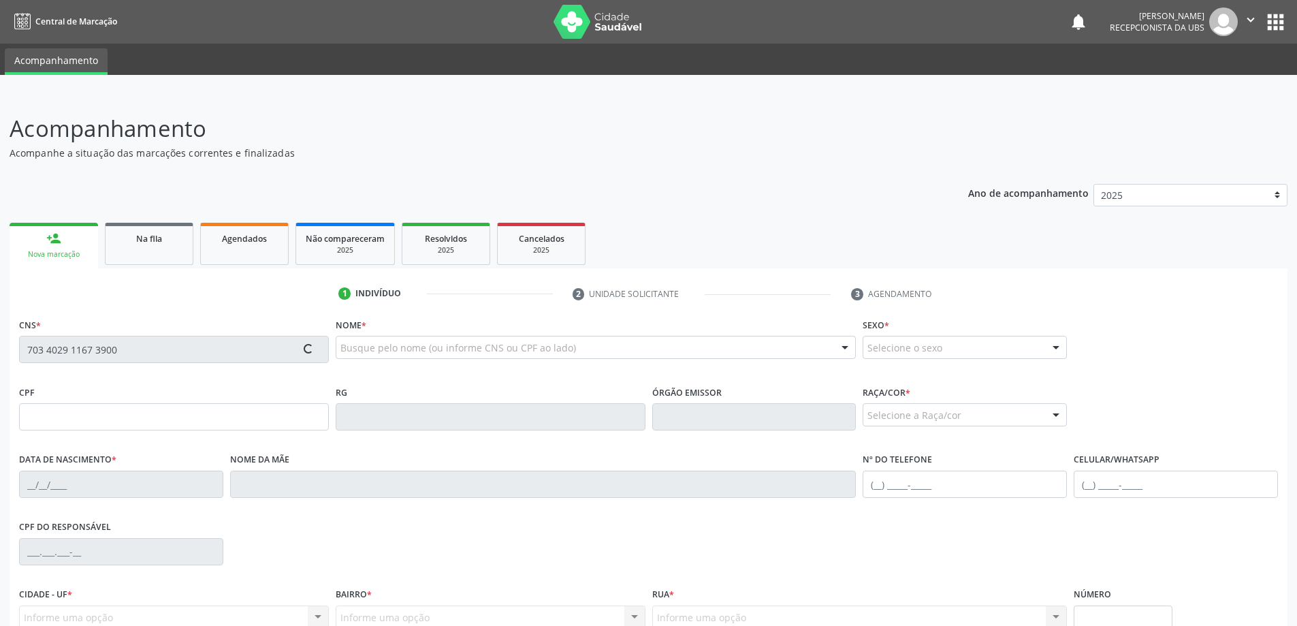
type input "S/N"
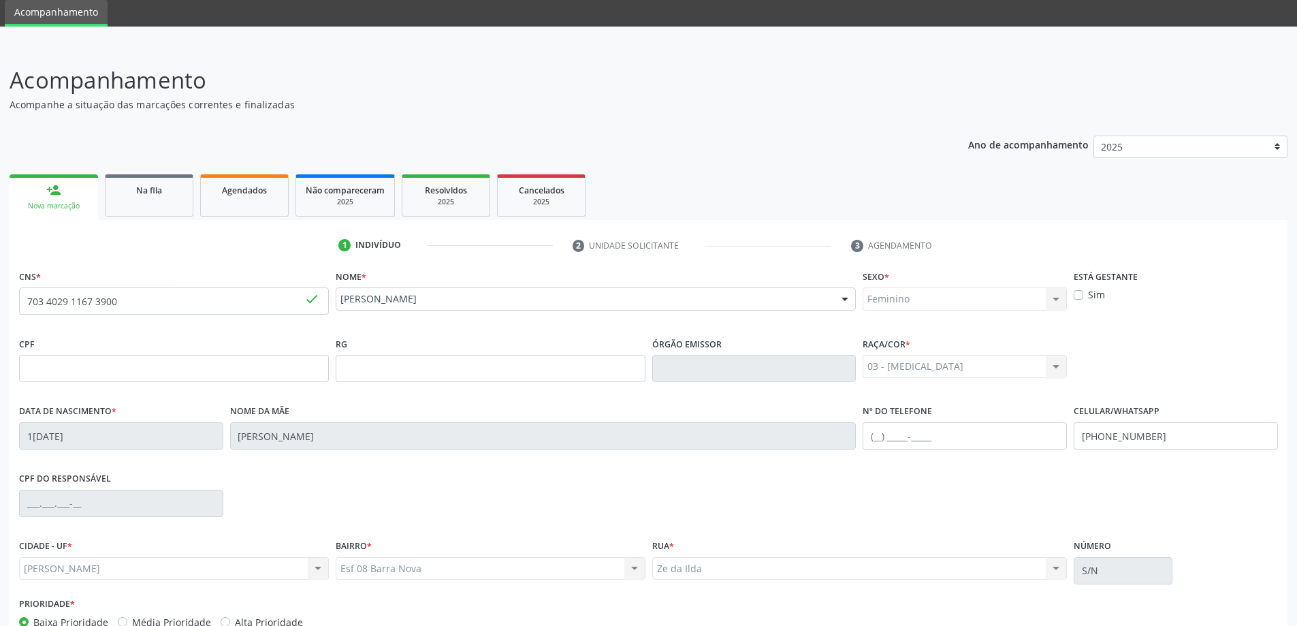
scroll to position [131, 0]
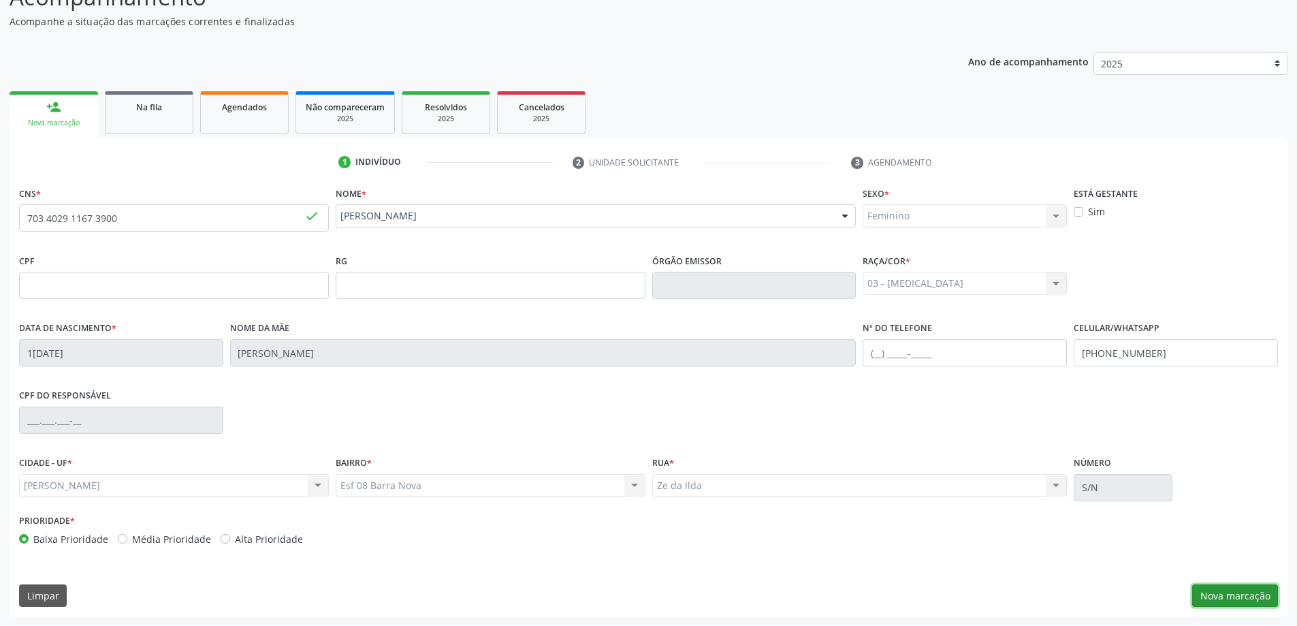
click at [1212, 594] on button "Nova marcação" at bounding box center [1235, 595] width 86 height 23
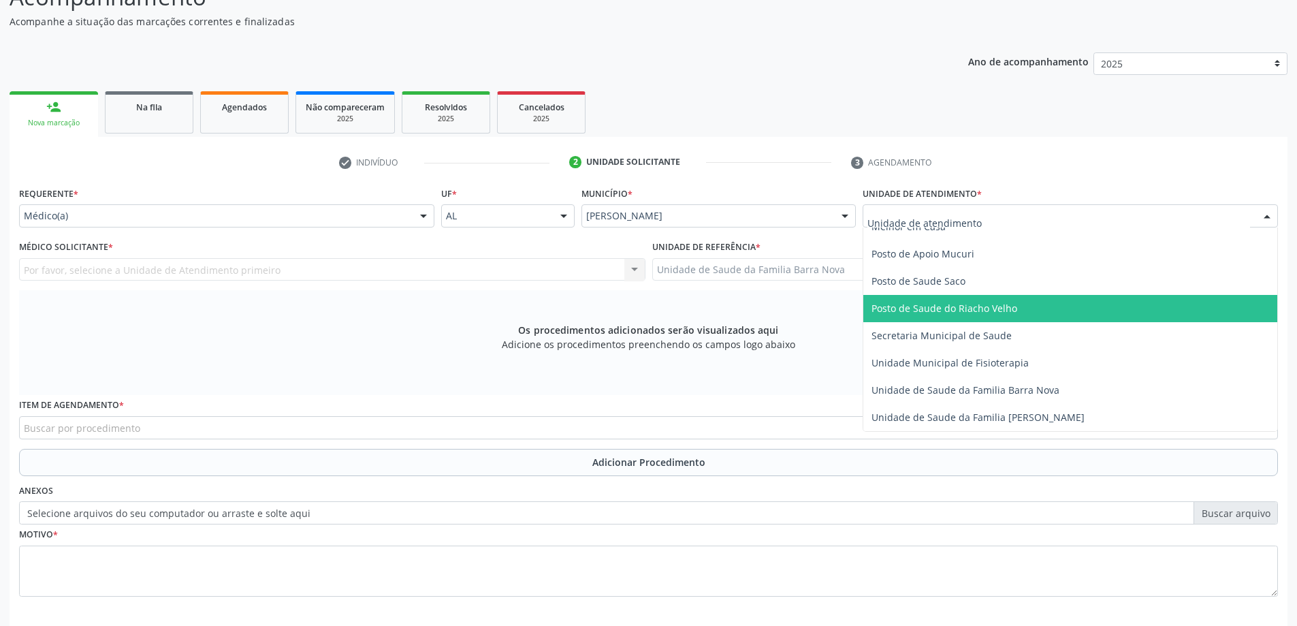
scroll to position [749, 0]
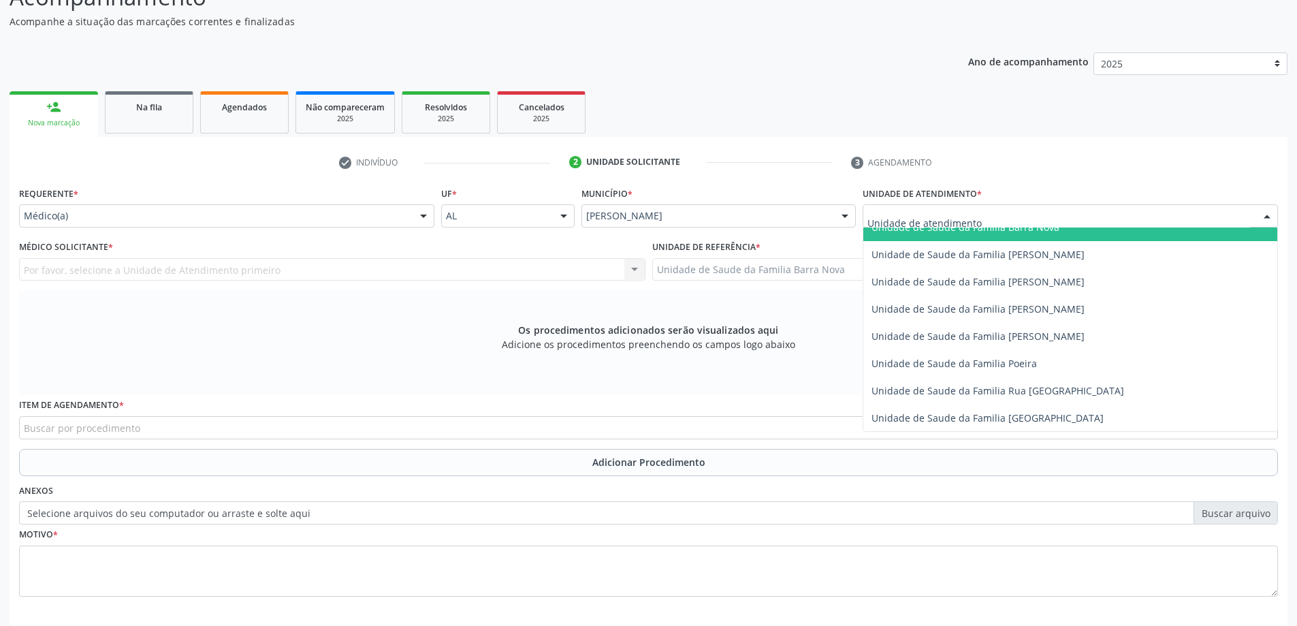
click at [1021, 235] on span "Unidade de Saude da Familia Barra Nova" at bounding box center [1070, 227] width 414 height 27
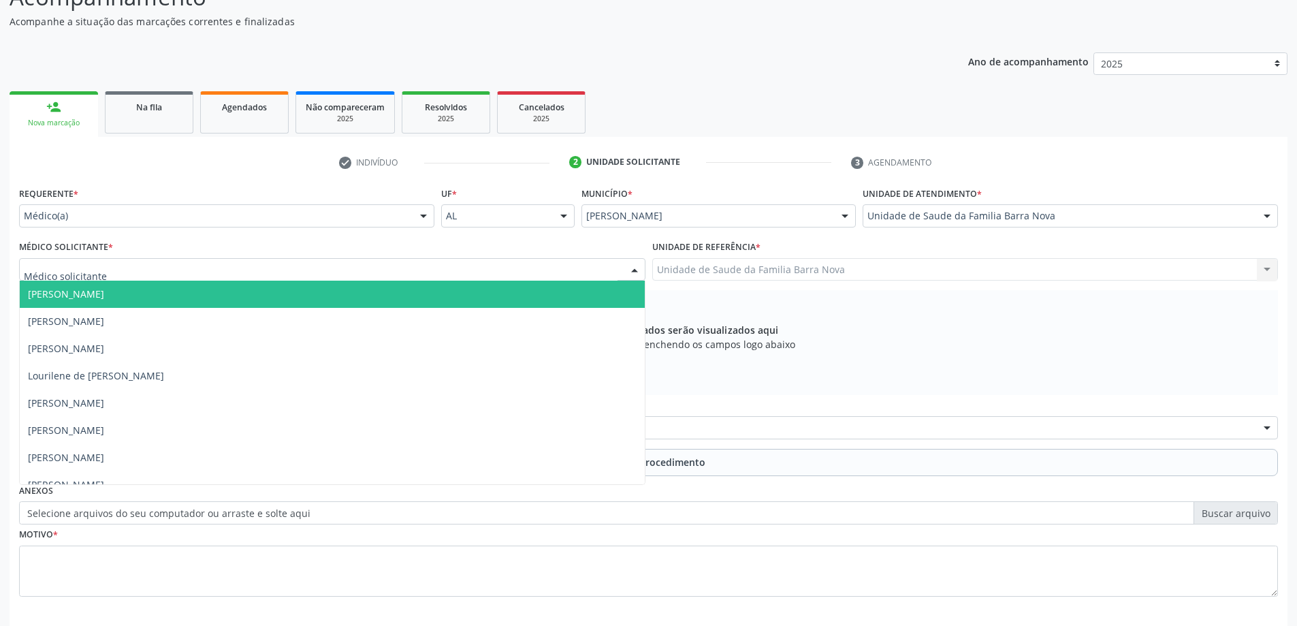
click at [407, 271] on div at bounding box center [332, 269] width 626 height 23
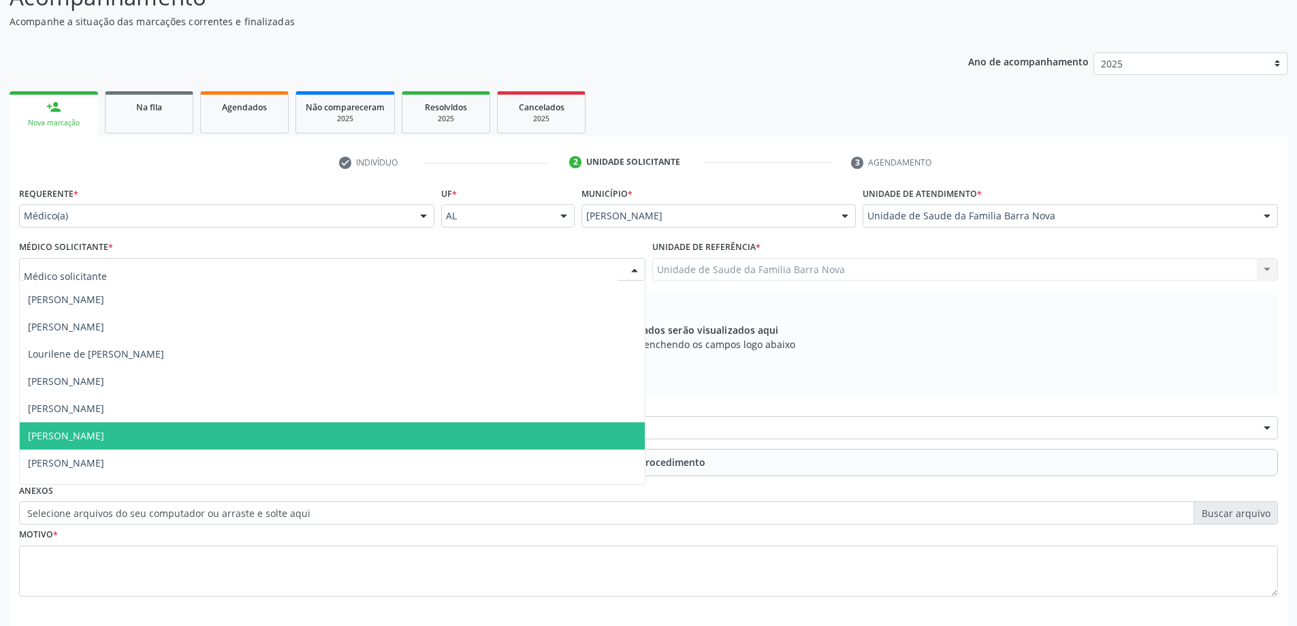
scroll to position [42, 0]
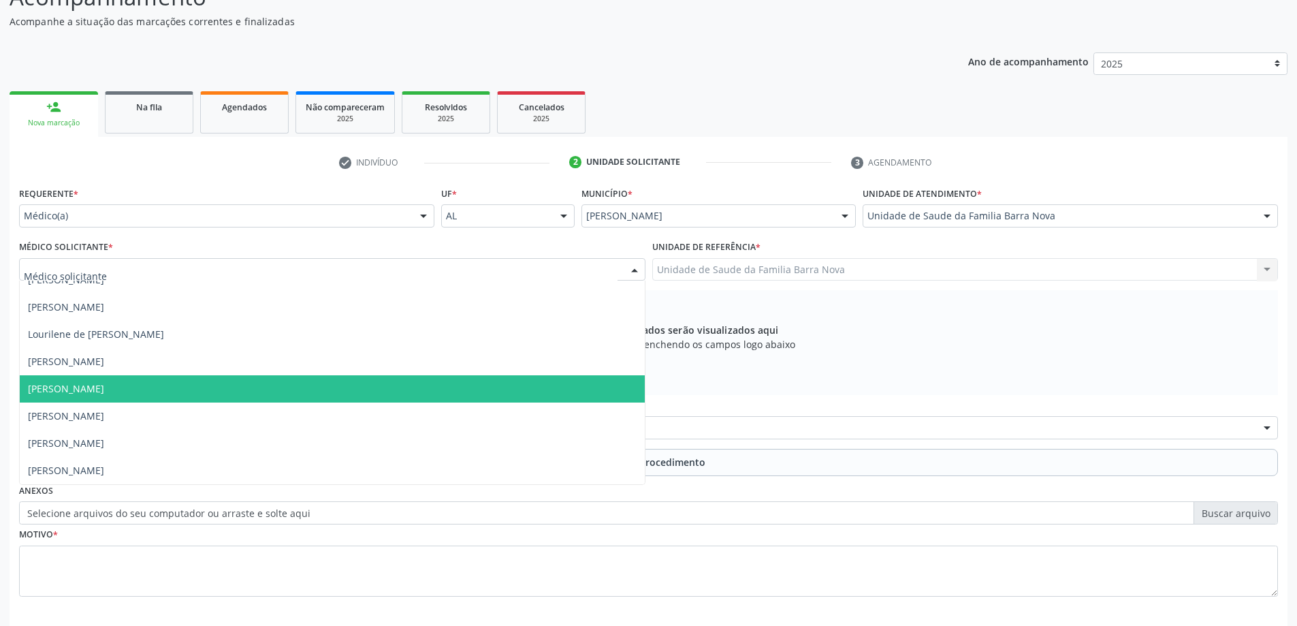
click at [223, 394] on span "[PERSON_NAME]" at bounding box center [332, 388] width 625 height 27
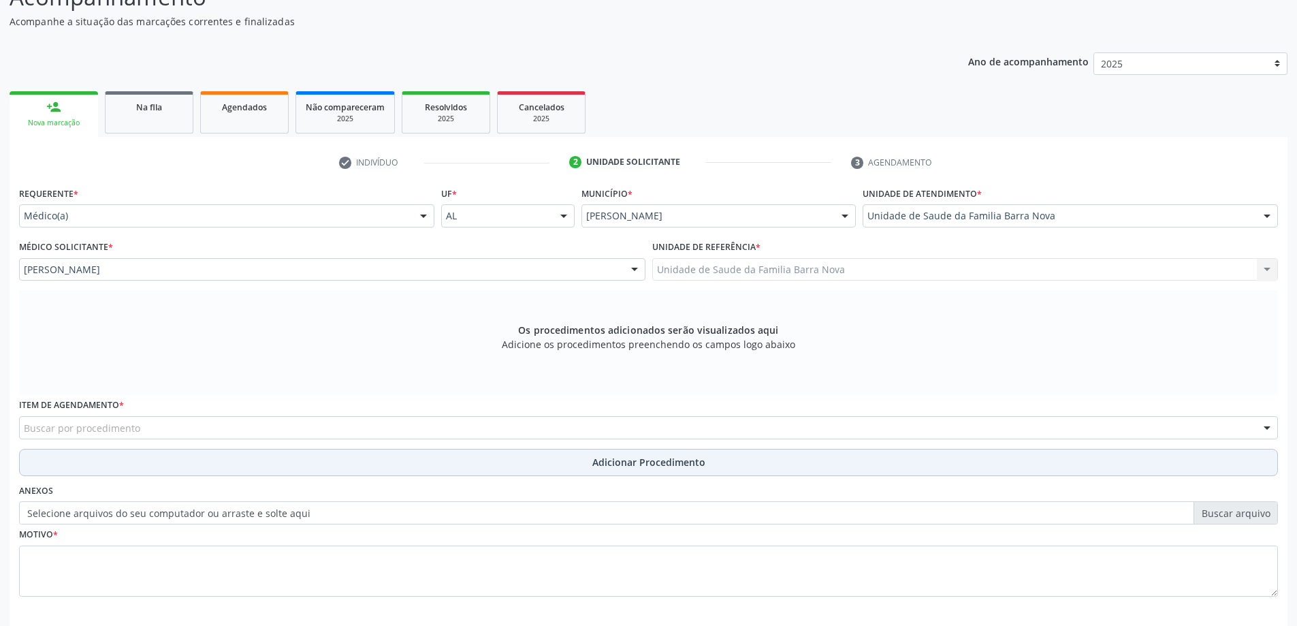
click at [650, 461] on span "Adicionar Procedimento" at bounding box center [648, 462] width 113 height 14
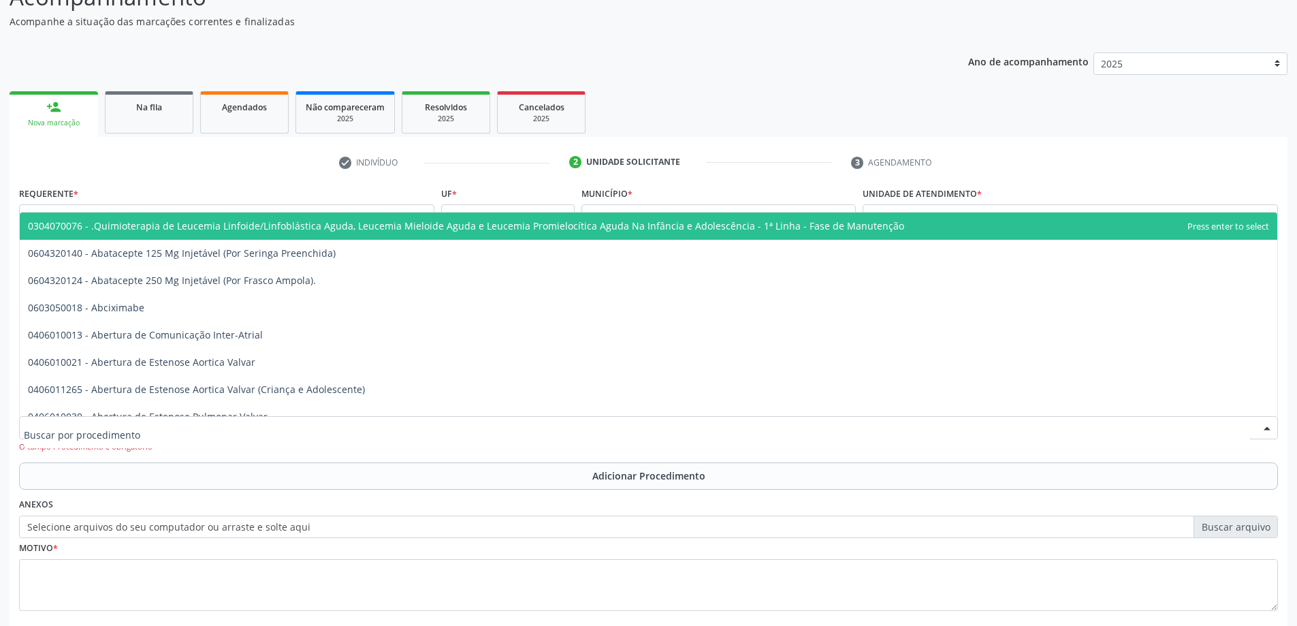
click at [263, 426] on div at bounding box center [648, 427] width 1259 height 23
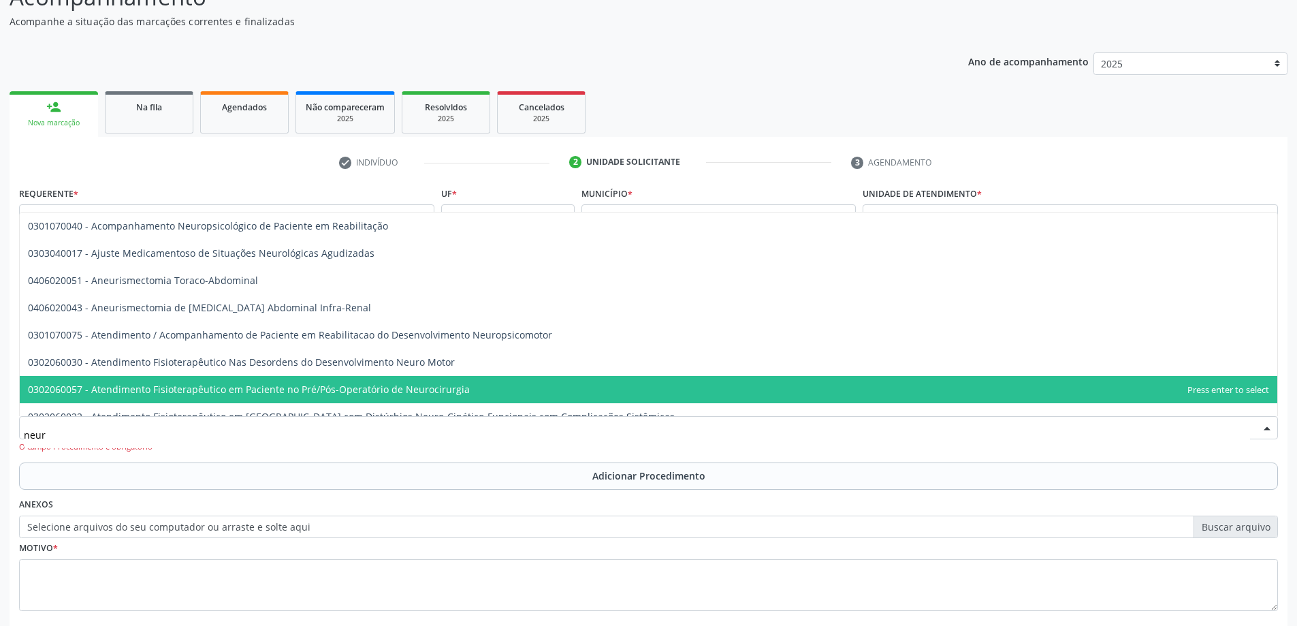
type input "neuro"
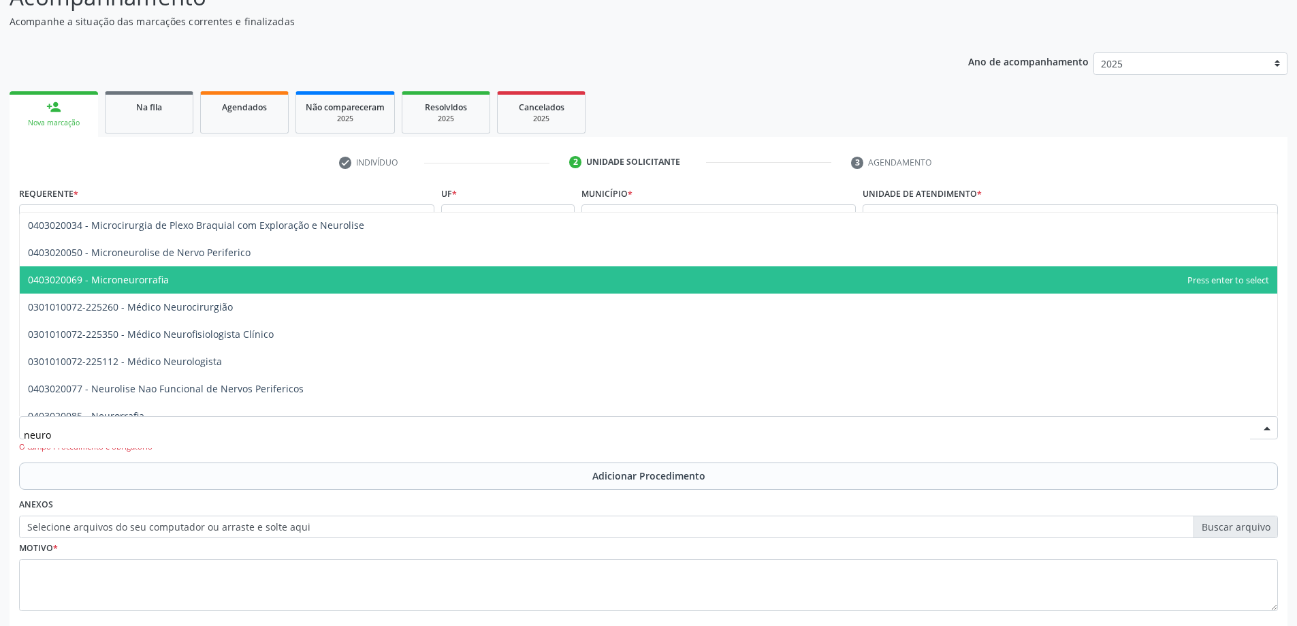
scroll to position [409, 0]
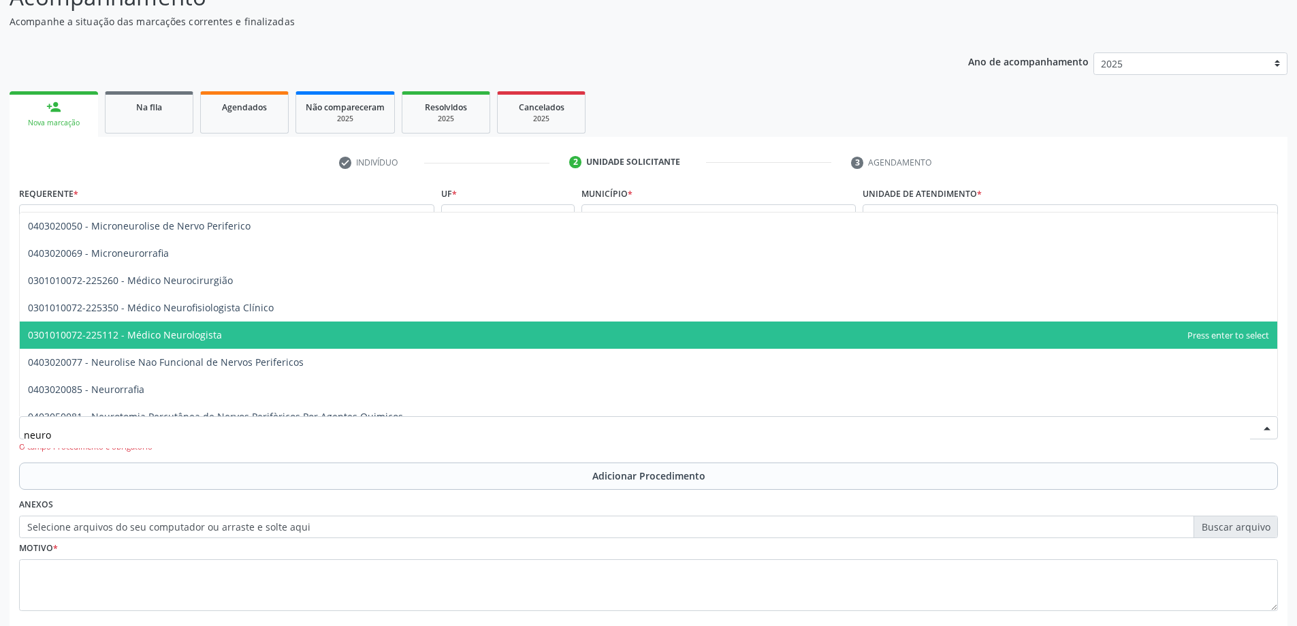
click at [266, 343] on span "0301010072-225112 - Médico Neurologista" at bounding box center [649, 334] width 1258 height 27
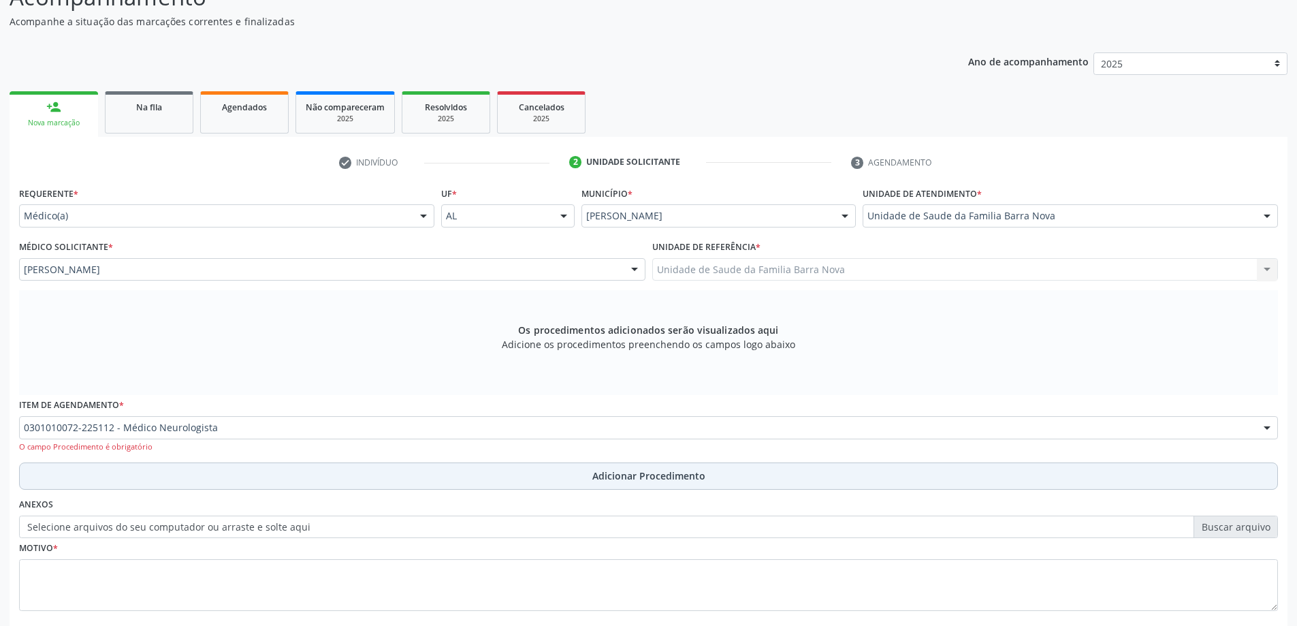
click at [609, 470] on span "Adicionar Procedimento" at bounding box center [648, 475] width 113 height 14
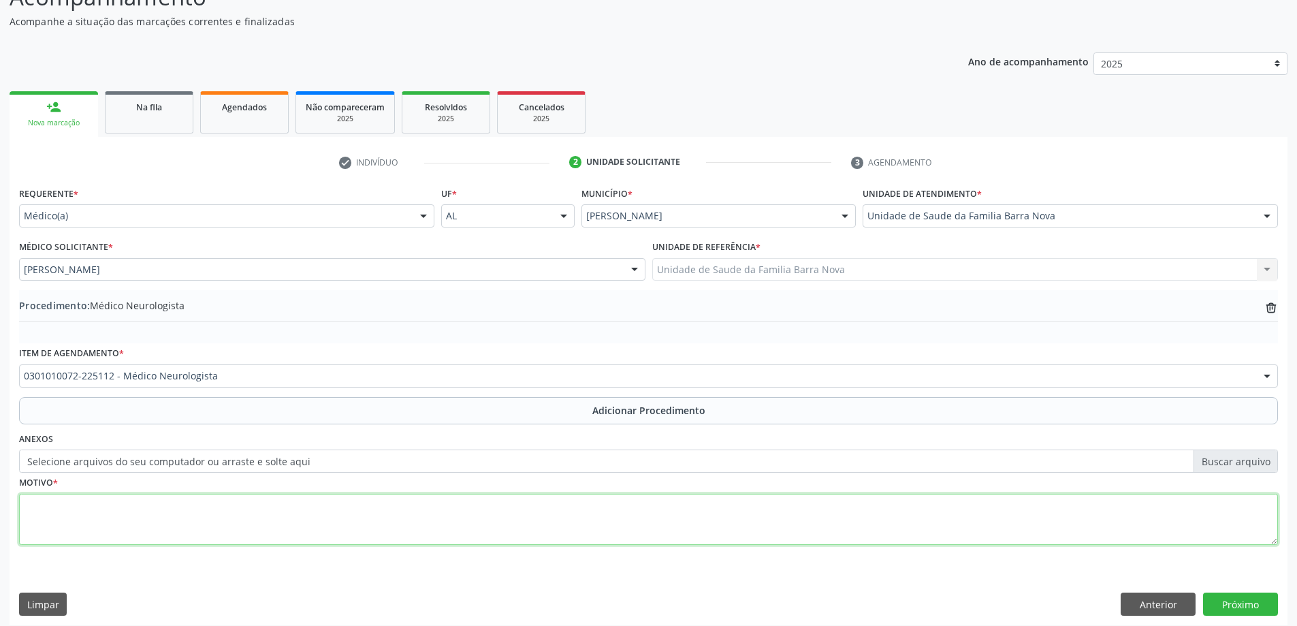
click at [198, 510] on textarea at bounding box center [648, 520] width 1259 height 52
click at [521, 507] on textarea "Paciente refere dor em topografia de coluna lombar que irradia oara MMII, refer…" at bounding box center [648, 520] width 1259 height 52
click at [581, 504] on textarea "Paciente refere dor em topografia de coluna lombar que irradia oara MMII, refer…" at bounding box center [648, 520] width 1259 height 52
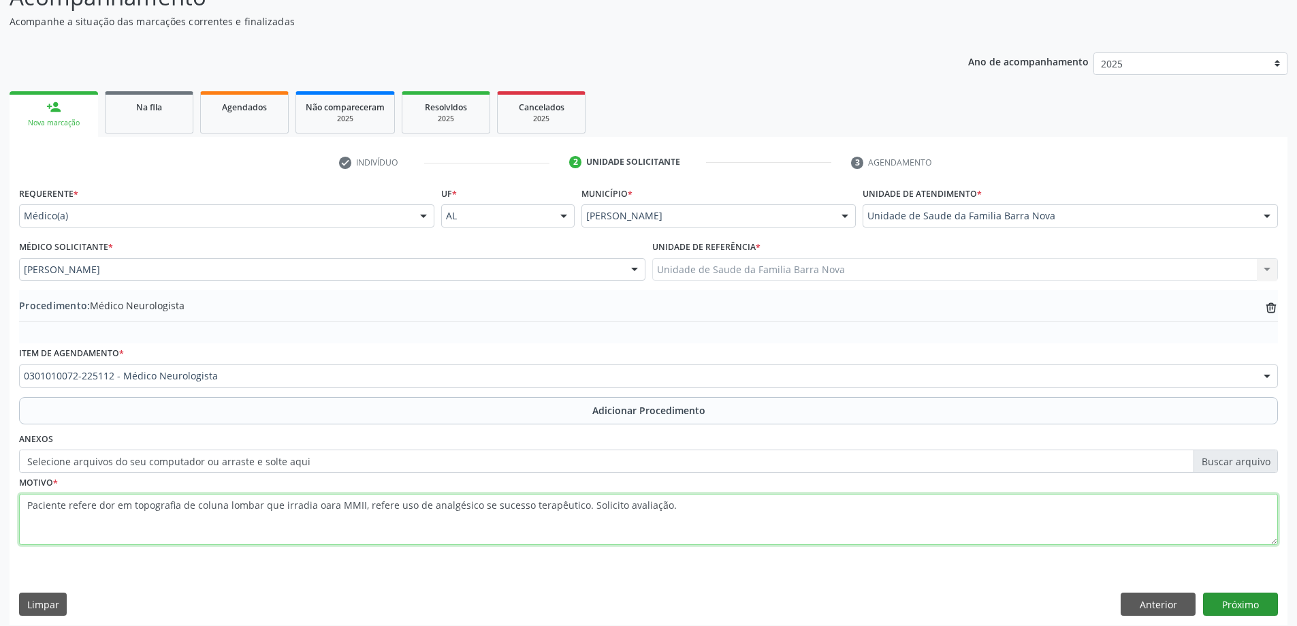
type textarea "Paciente refere dor em topografia de coluna lombar que irradia oara MMII, refer…"
click at [1239, 605] on button "Próximo" at bounding box center [1240, 603] width 75 height 23
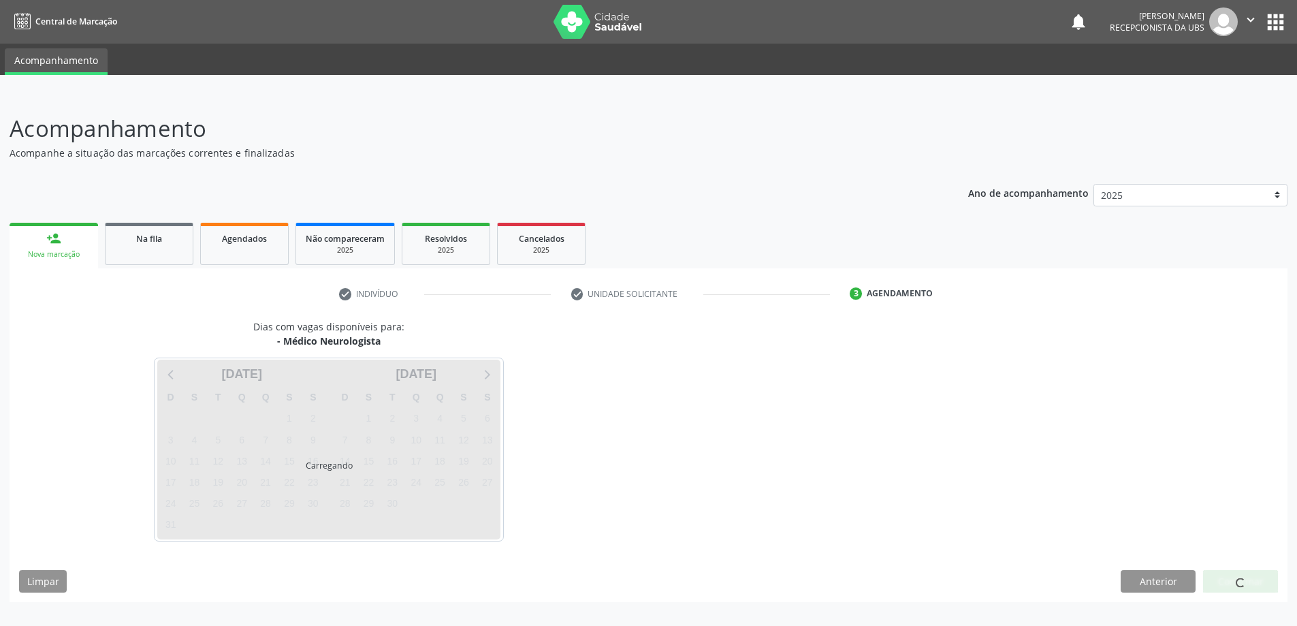
scroll to position [0, 0]
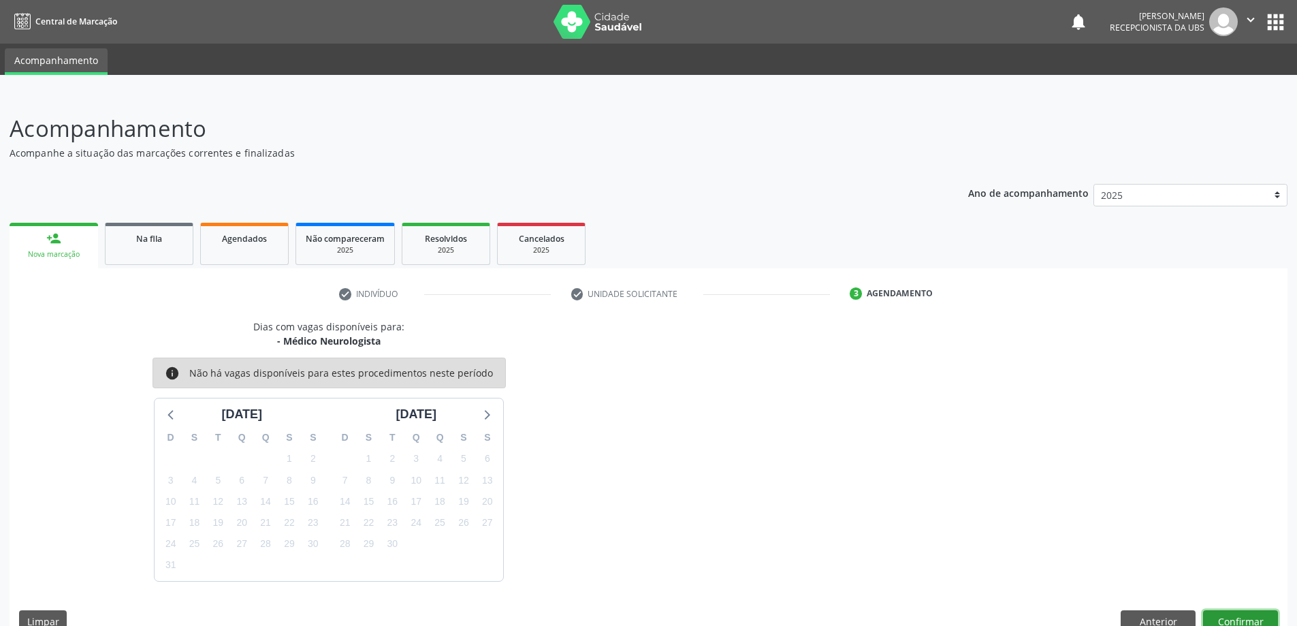
click at [1215, 615] on button "Confirmar" at bounding box center [1240, 621] width 75 height 23
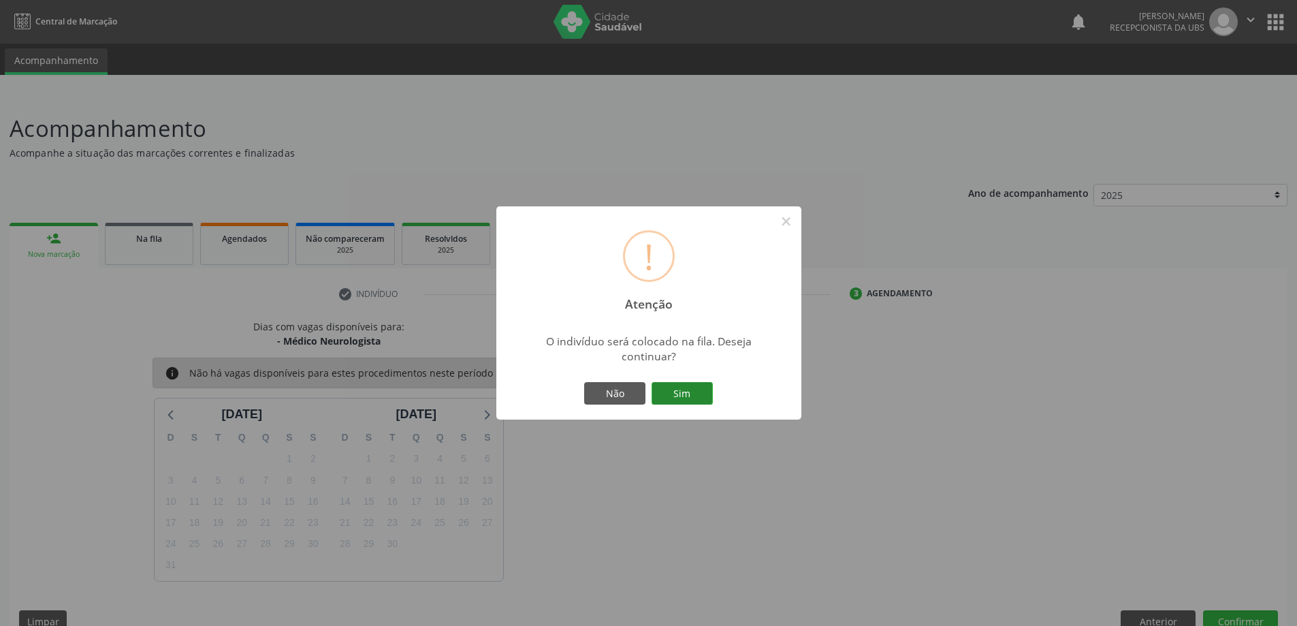
click at [679, 391] on button "Sim" at bounding box center [682, 393] width 61 height 23
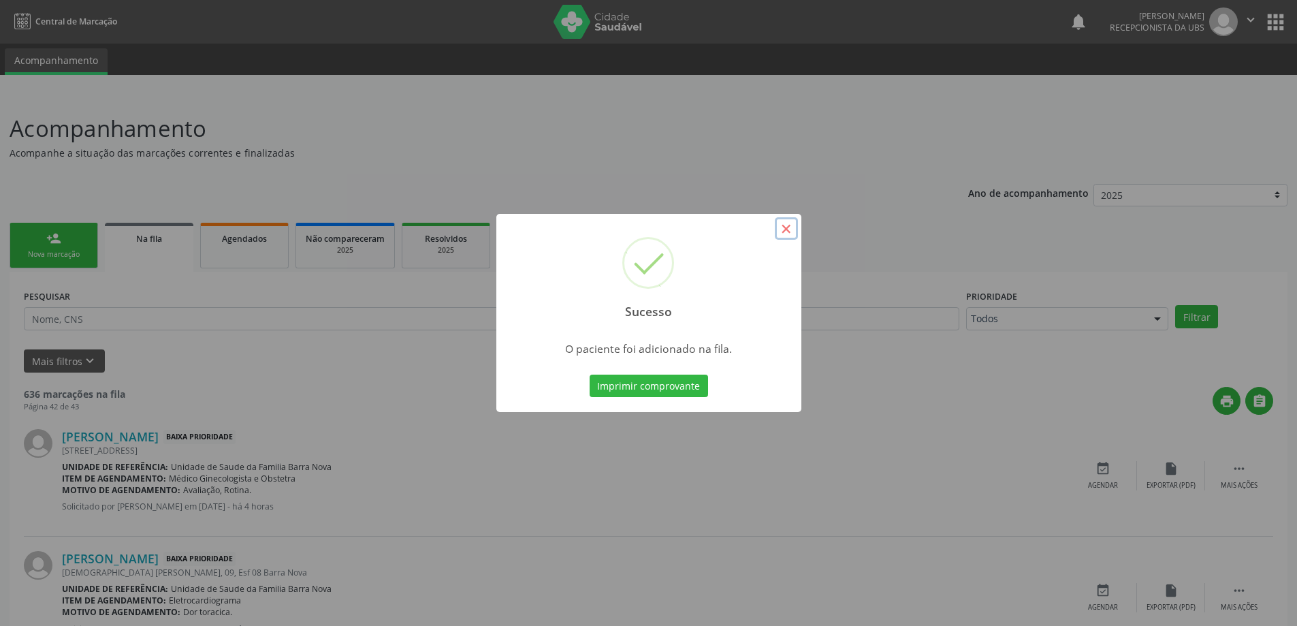
click at [788, 229] on button "×" at bounding box center [786, 228] width 23 height 23
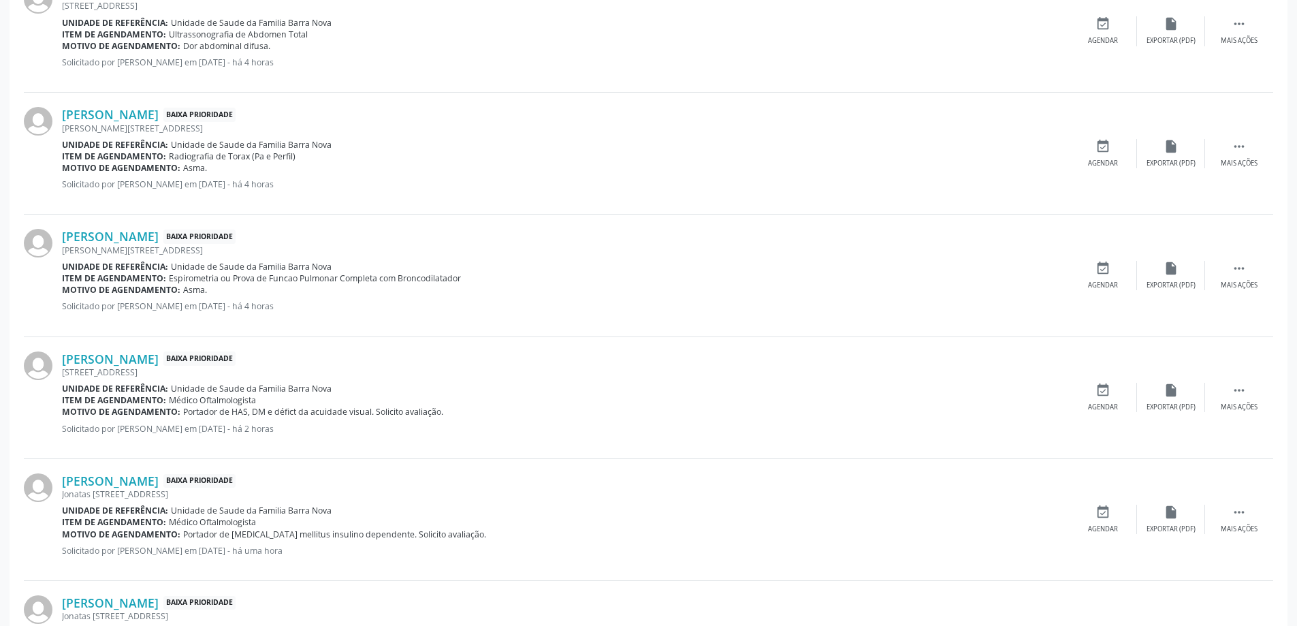
scroll to position [1682, 0]
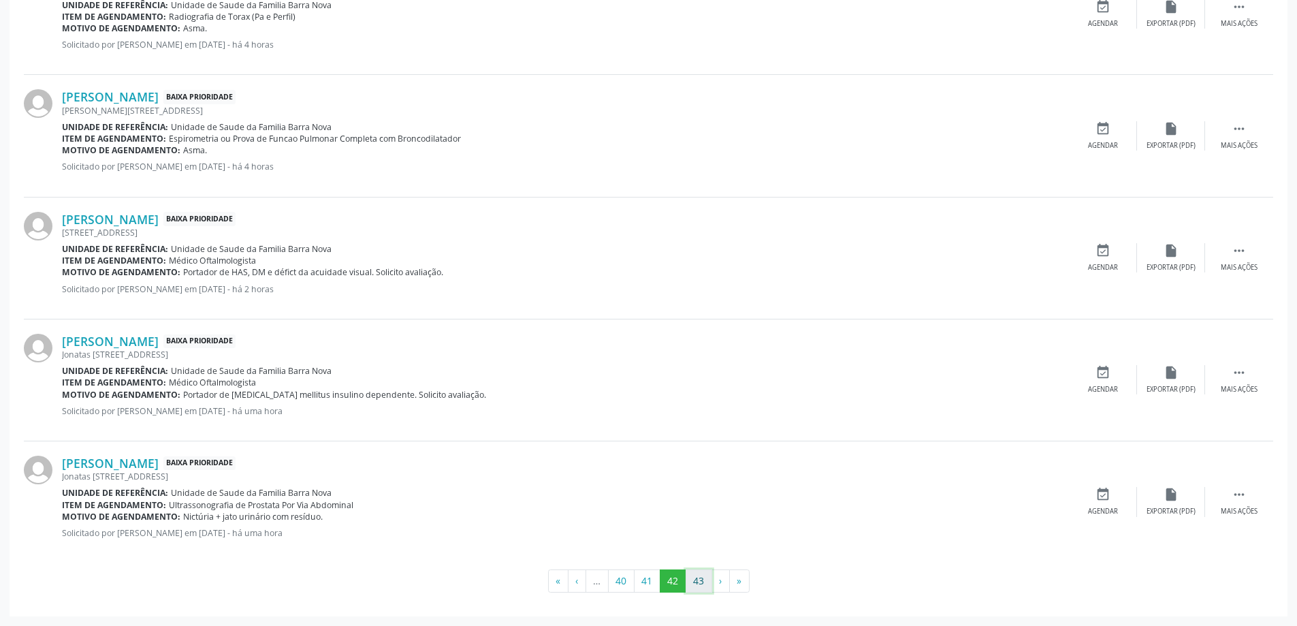
click at [698, 582] on button "43" at bounding box center [699, 580] width 27 height 23
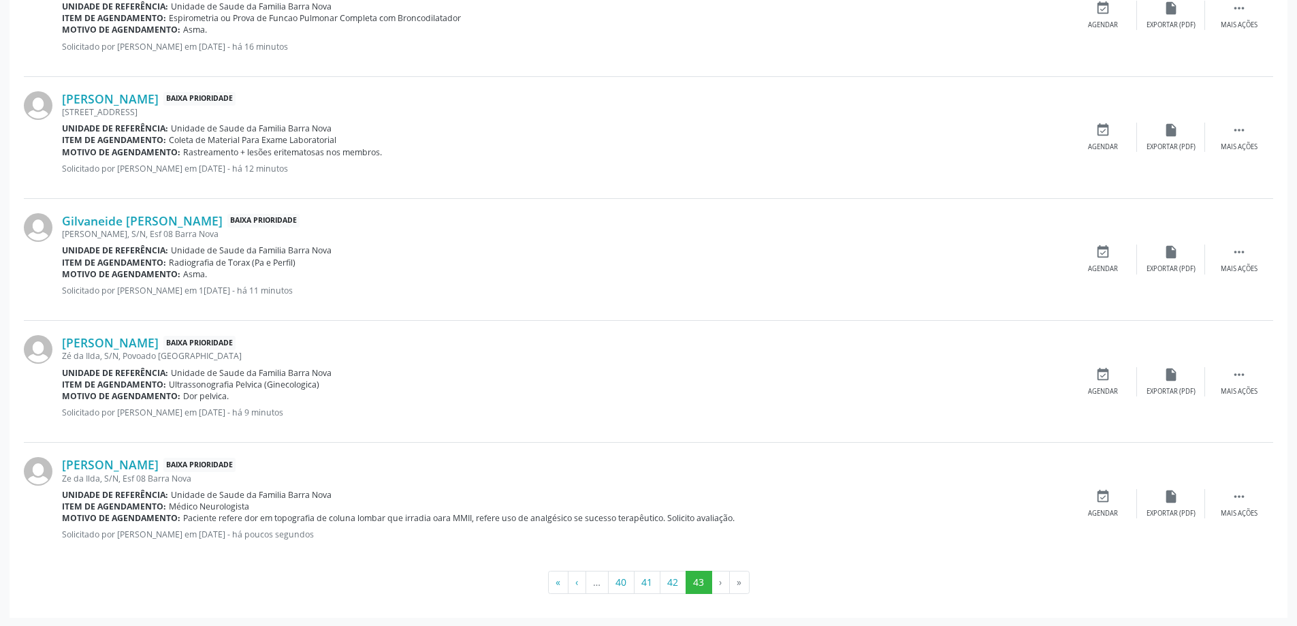
scroll to position [583, 0]
click at [1241, 373] on icon "" at bounding box center [1239, 373] width 15 height 15
click at [1173, 373] on icon "edit" at bounding box center [1171, 373] width 15 height 15
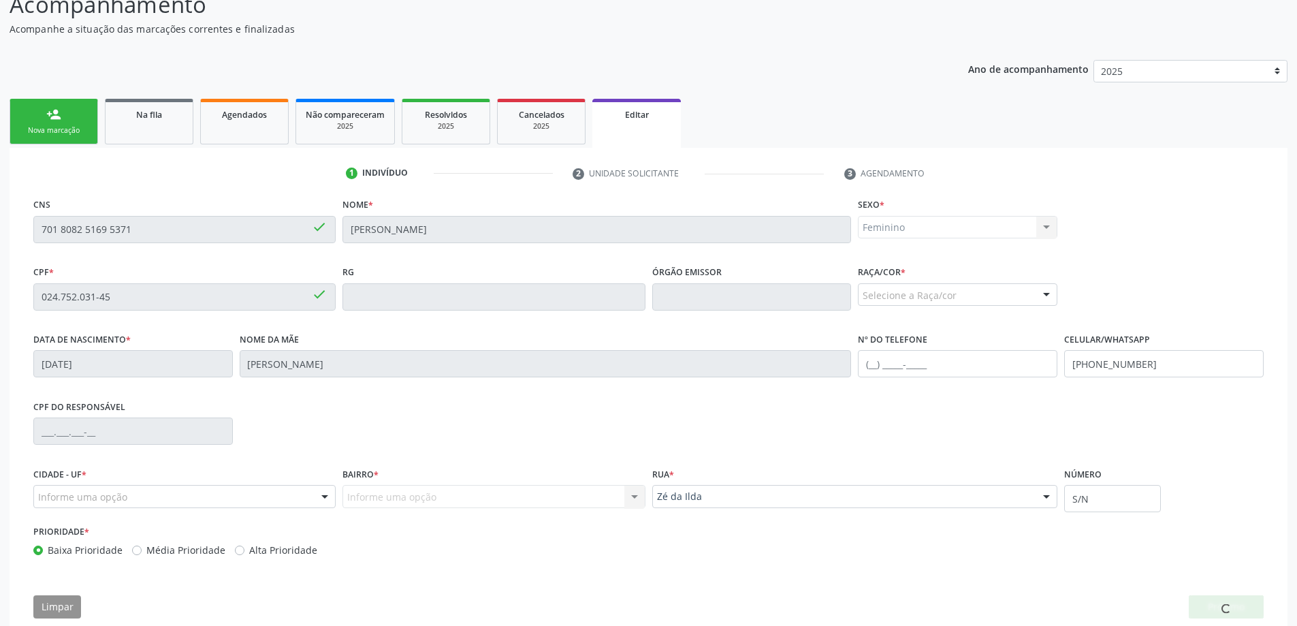
scroll to position [150, 0]
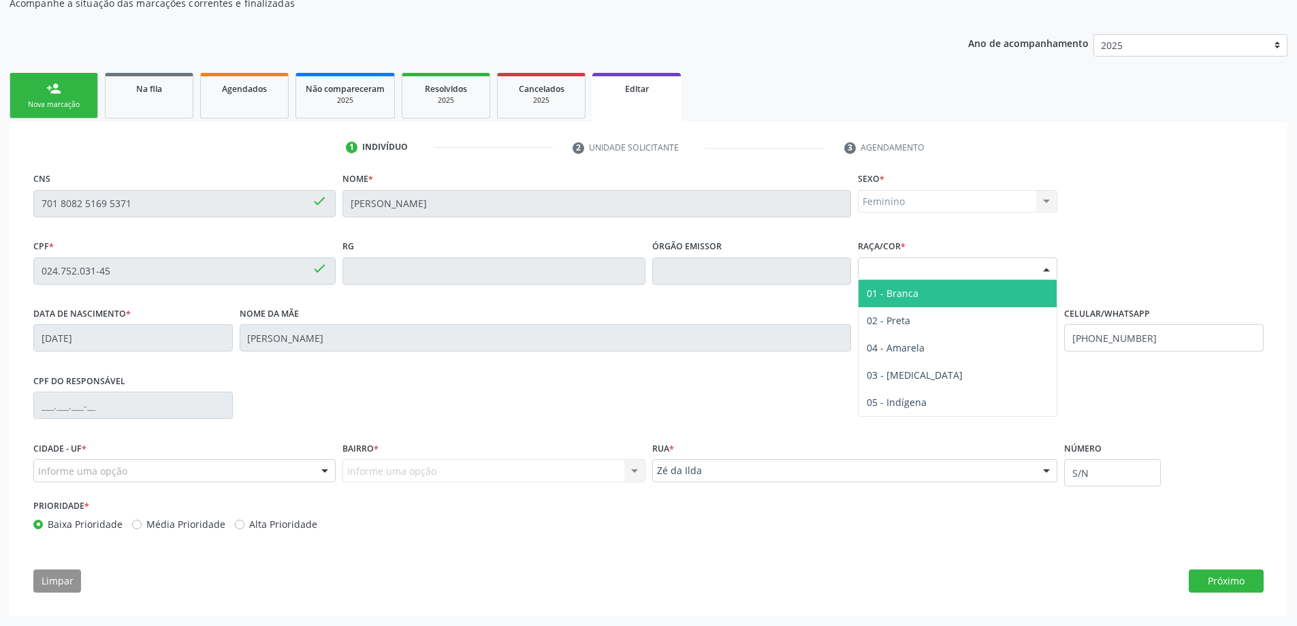
click at [1043, 276] on div at bounding box center [1046, 269] width 20 height 23
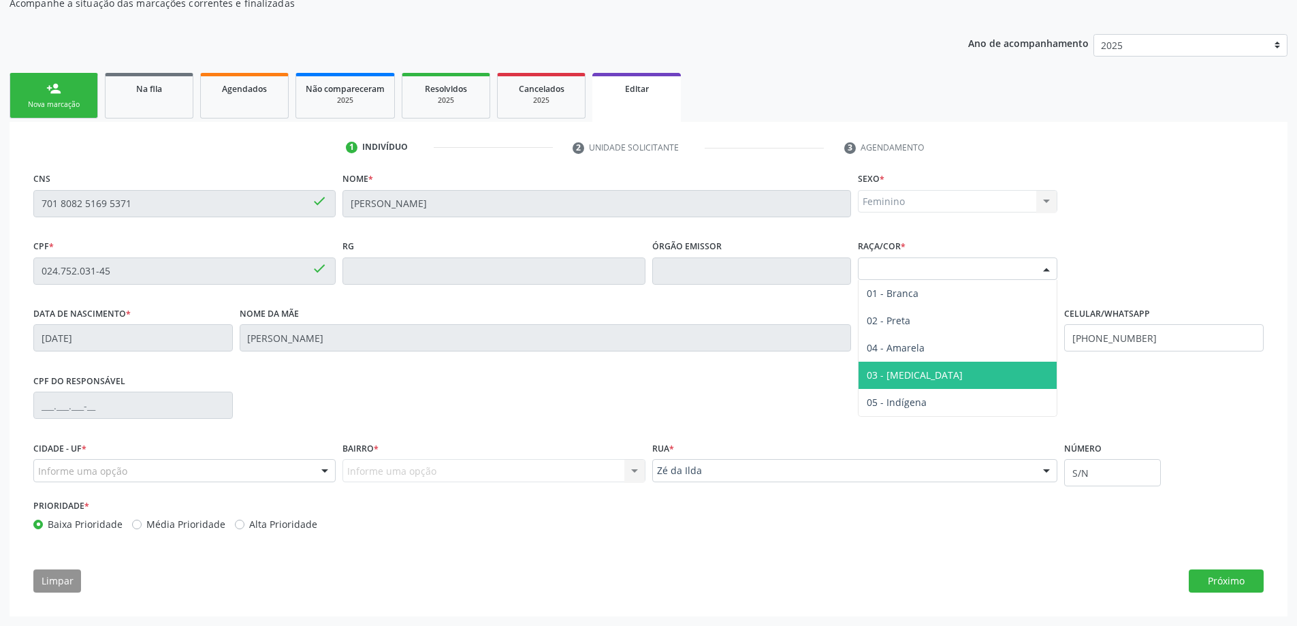
drag, startPoint x: 991, startPoint y: 368, endPoint x: 974, endPoint y: 386, distance: 24.6
click at [991, 370] on span "03 - [MEDICAL_DATA]" at bounding box center [958, 375] width 198 height 27
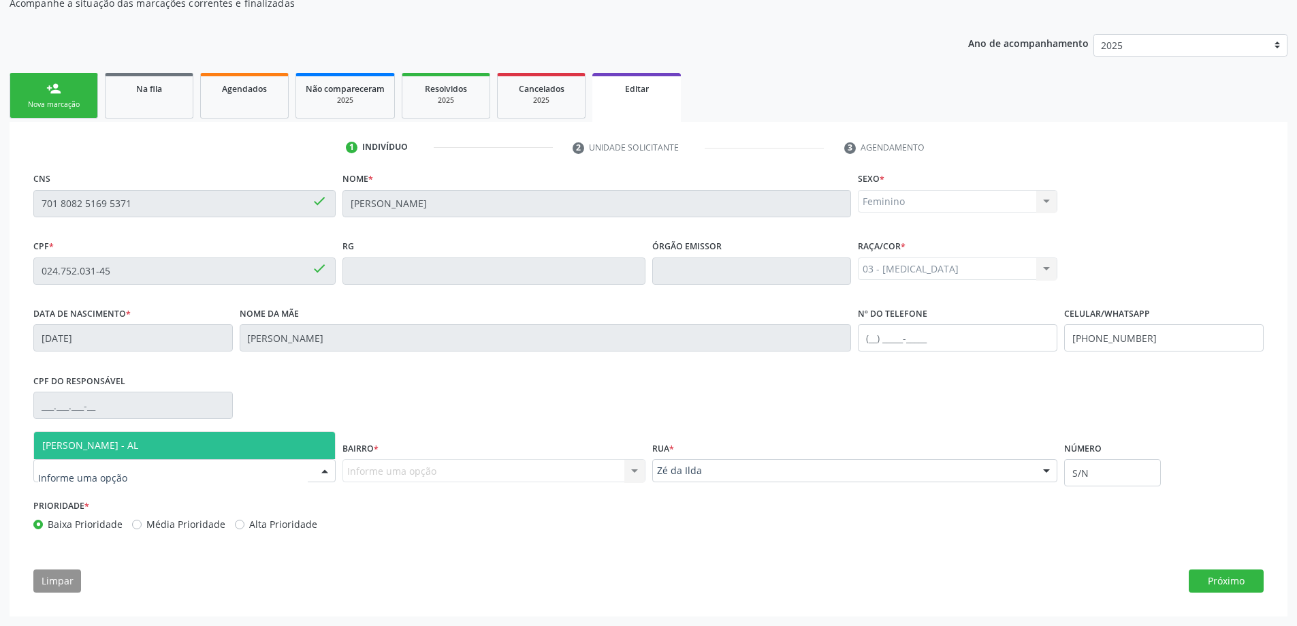
click at [309, 476] on div at bounding box center [184, 470] width 302 height 23
click at [259, 438] on span "[PERSON_NAME] - AL" at bounding box center [184, 445] width 301 height 27
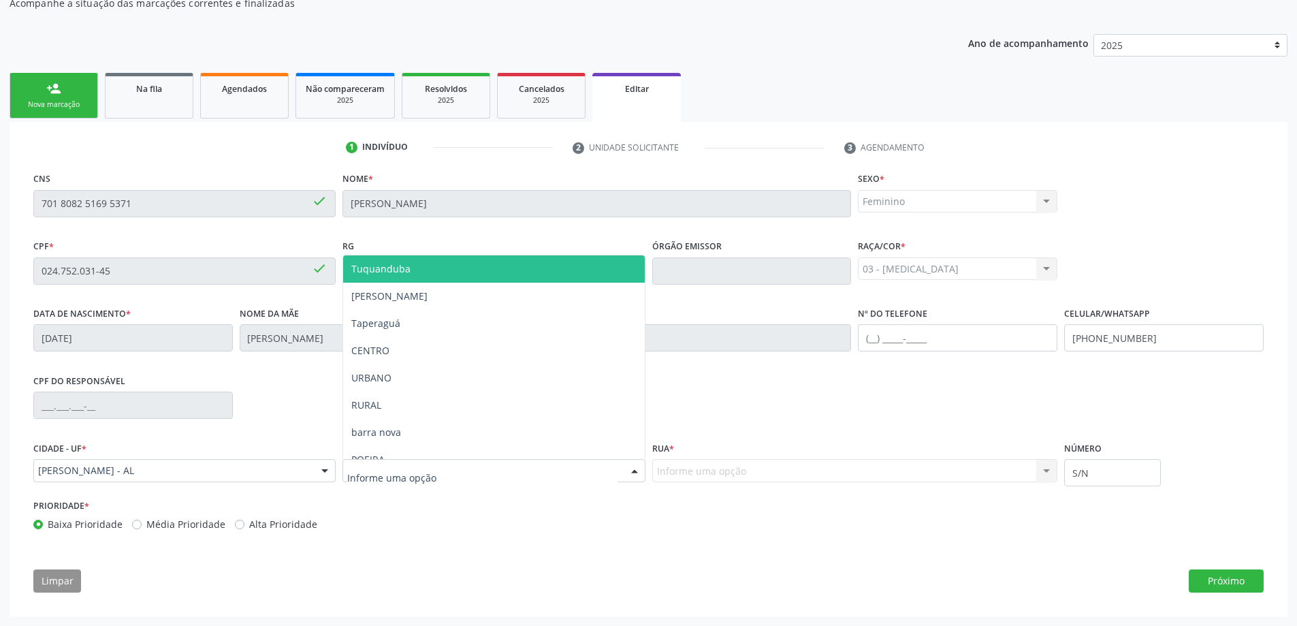
click at [436, 476] on div at bounding box center [493, 470] width 302 height 23
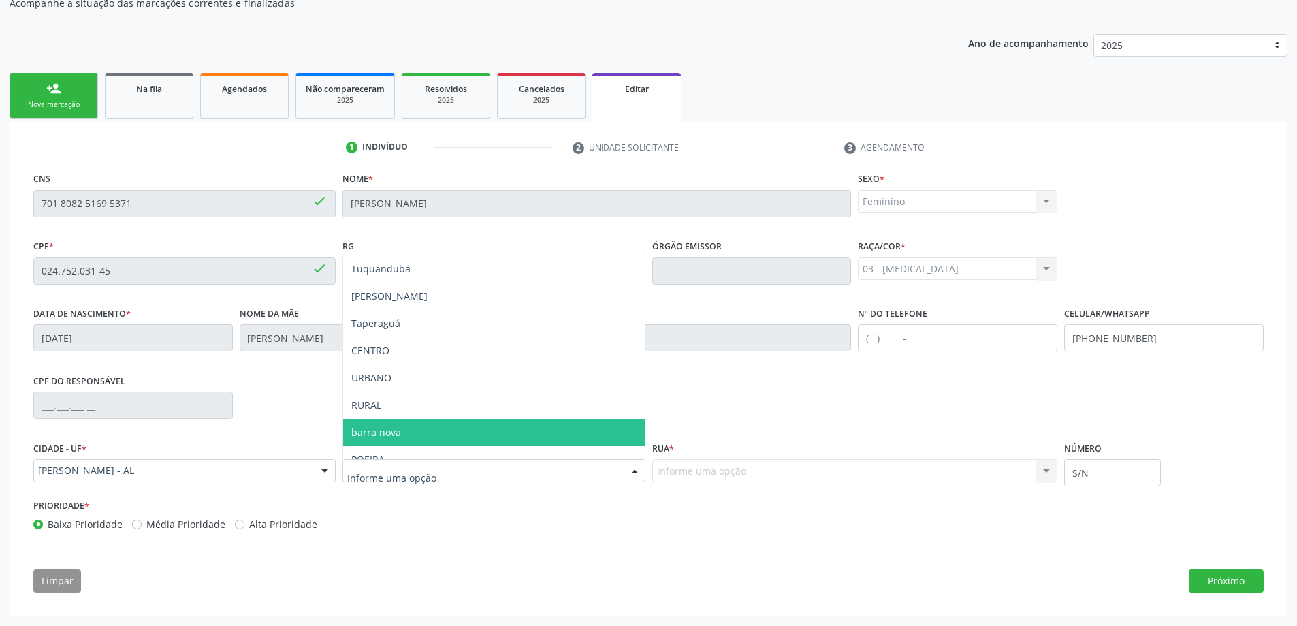
click at [402, 425] on span "barra nova" at bounding box center [493, 432] width 301 height 27
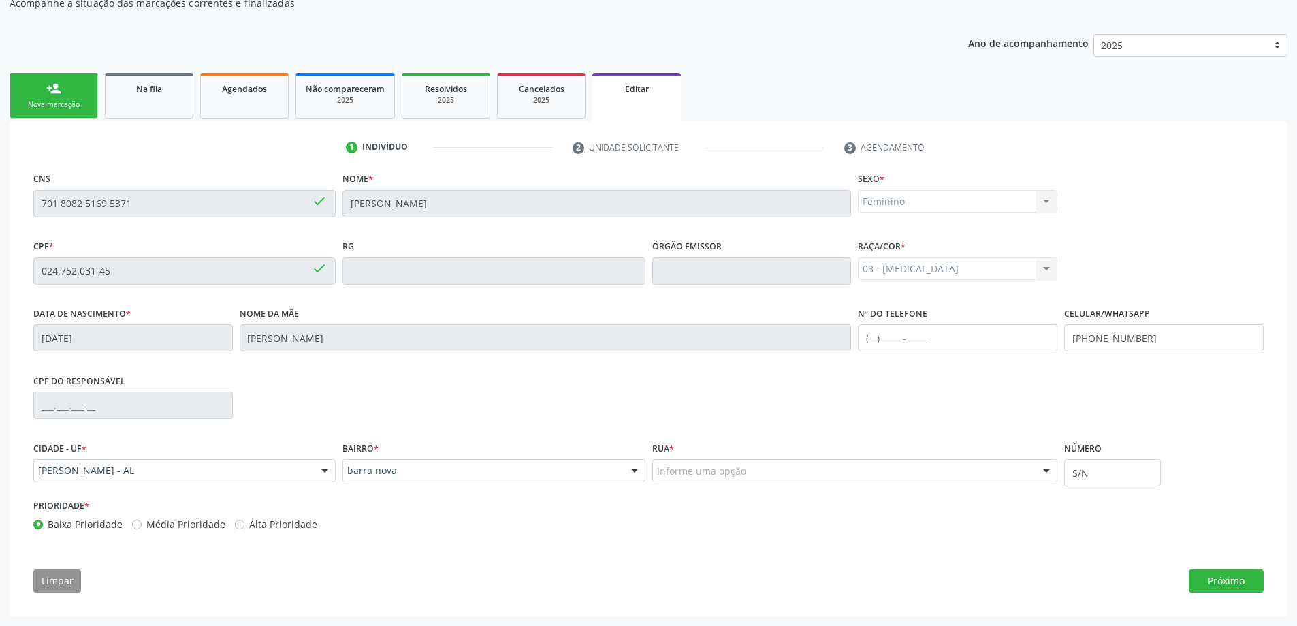
click at [923, 482] on div "Rua * Informe uma opção Rua [PERSON_NAME] do sol recanto da ilha DORGIVAL [PERS…" at bounding box center [855, 467] width 413 height 58
click at [923, 472] on div "Informe uma opção" at bounding box center [855, 470] width 406 height 23
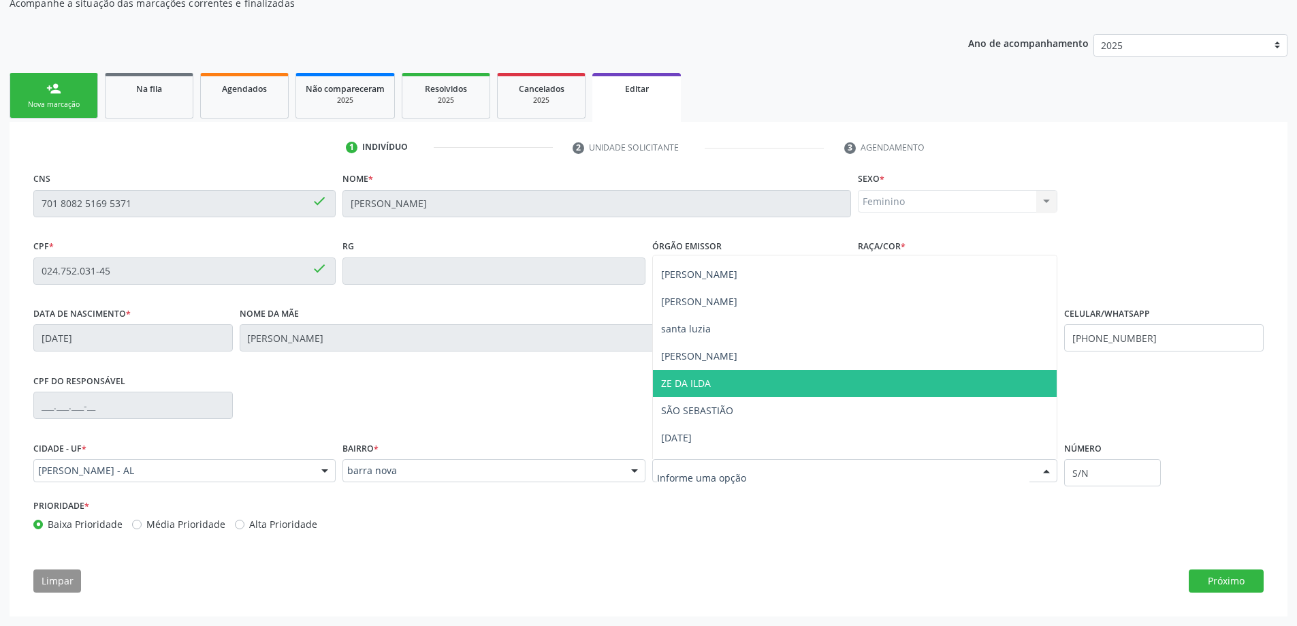
scroll to position [136, 0]
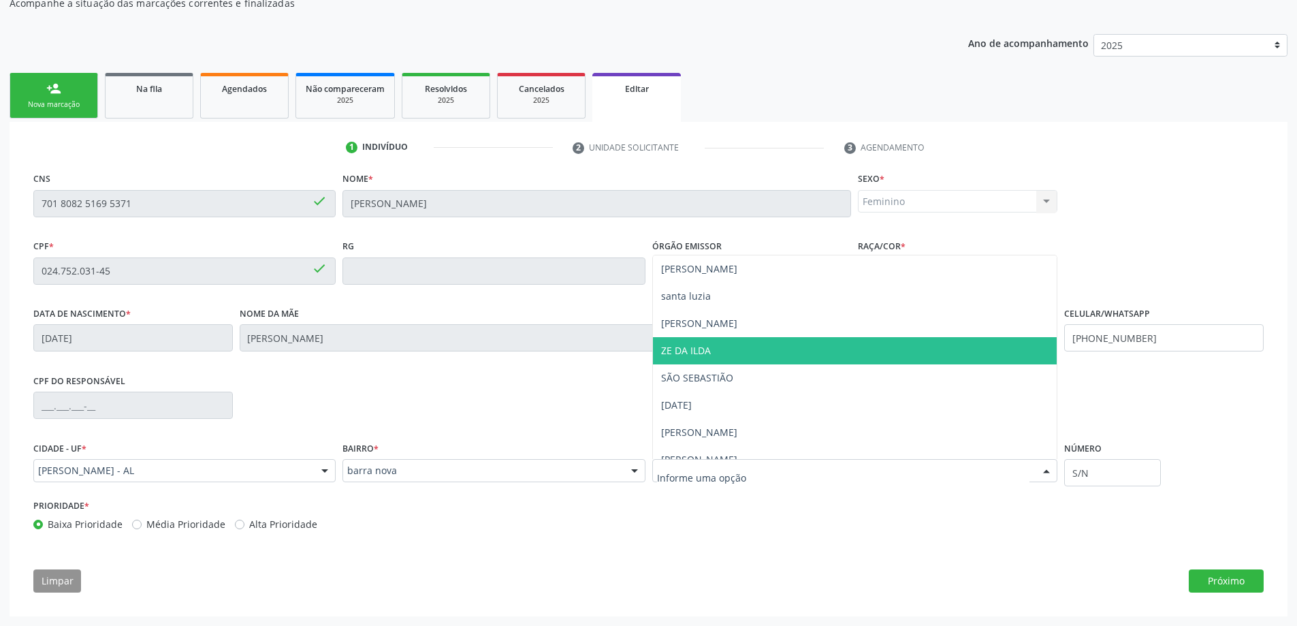
click at [803, 355] on span "ZE DA ILDA" at bounding box center [855, 350] width 404 height 27
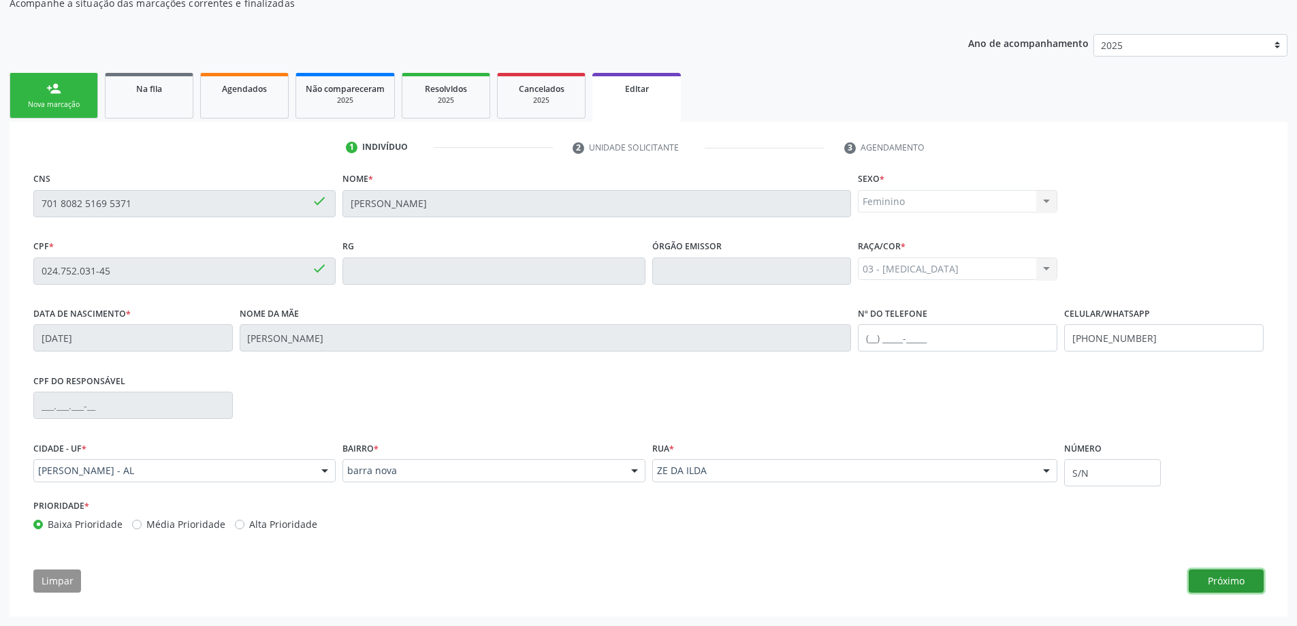
click at [1207, 579] on button "Próximo" at bounding box center [1226, 580] width 75 height 23
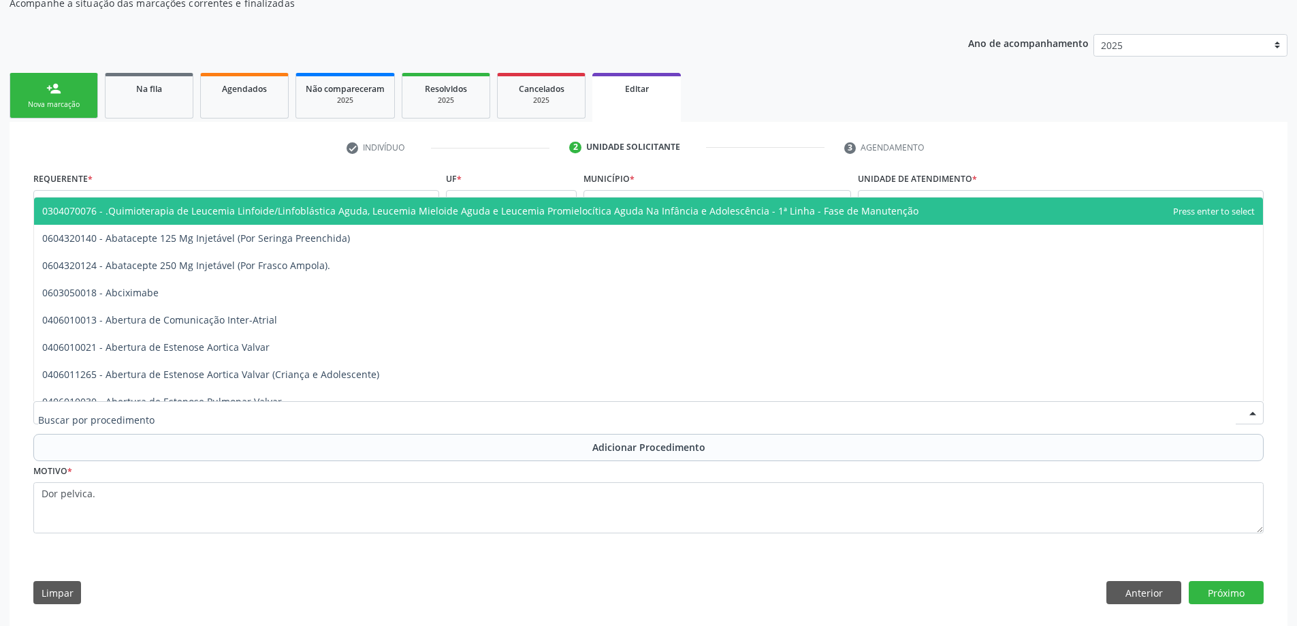
click at [474, 411] on div at bounding box center [648, 412] width 1230 height 23
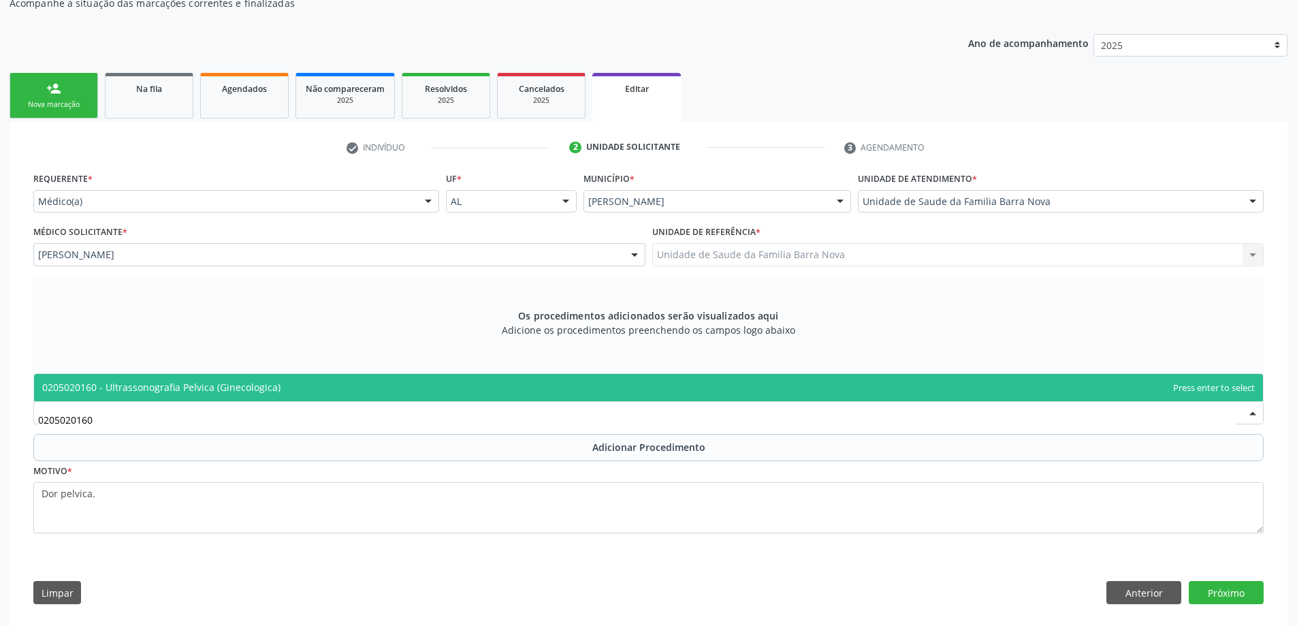
click at [590, 389] on span "0205020160 - Ultrassonografia Pelvica (Ginecologica)" at bounding box center [648, 387] width 1229 height 27
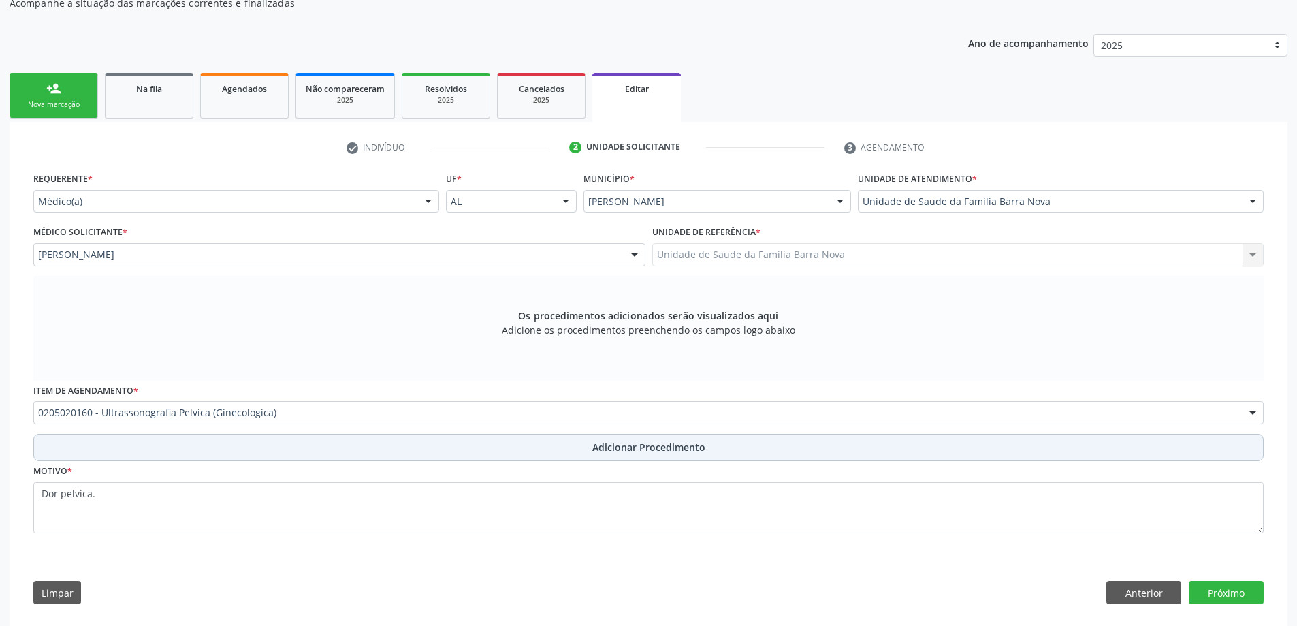
click at [634, 450] on span "Adicionar Procedimento" at bounding box center [648, 447] width 113 height 14
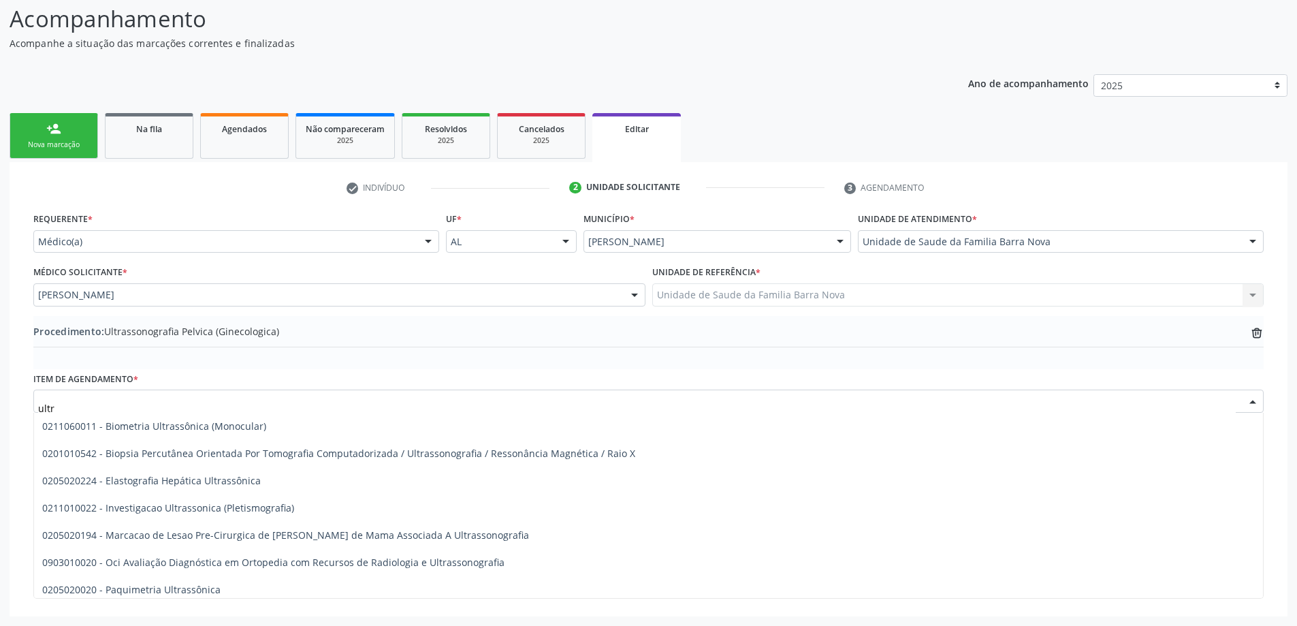
type input "ultra"
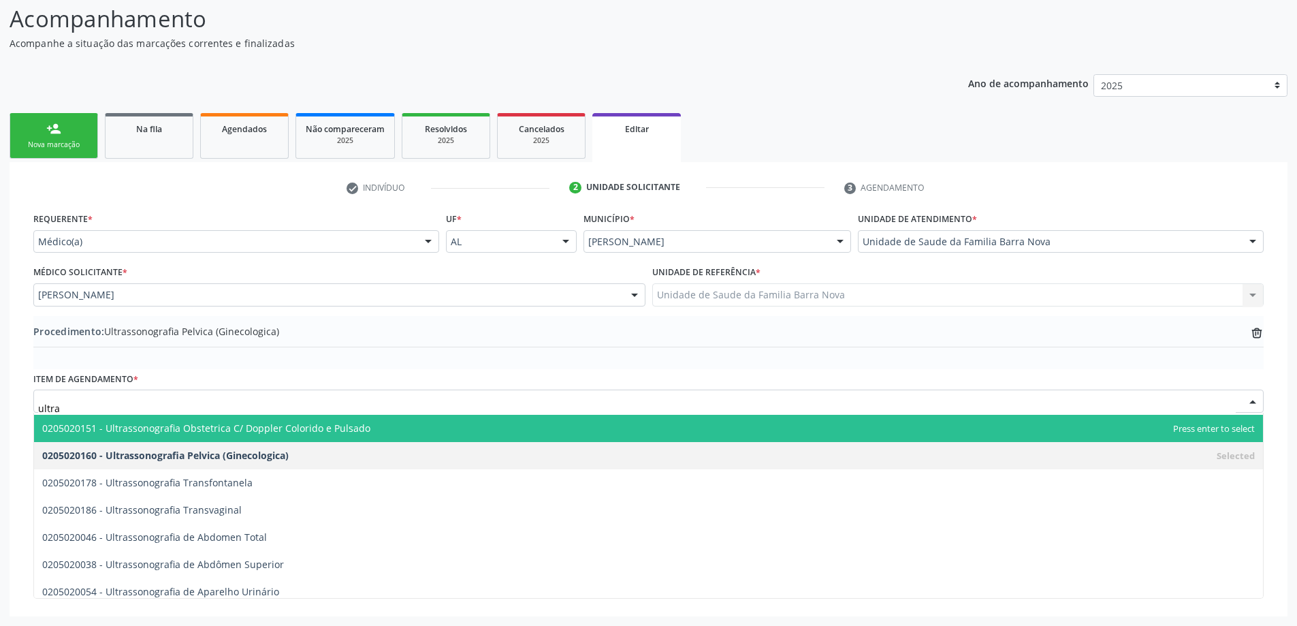
scroll to position [340, 0]
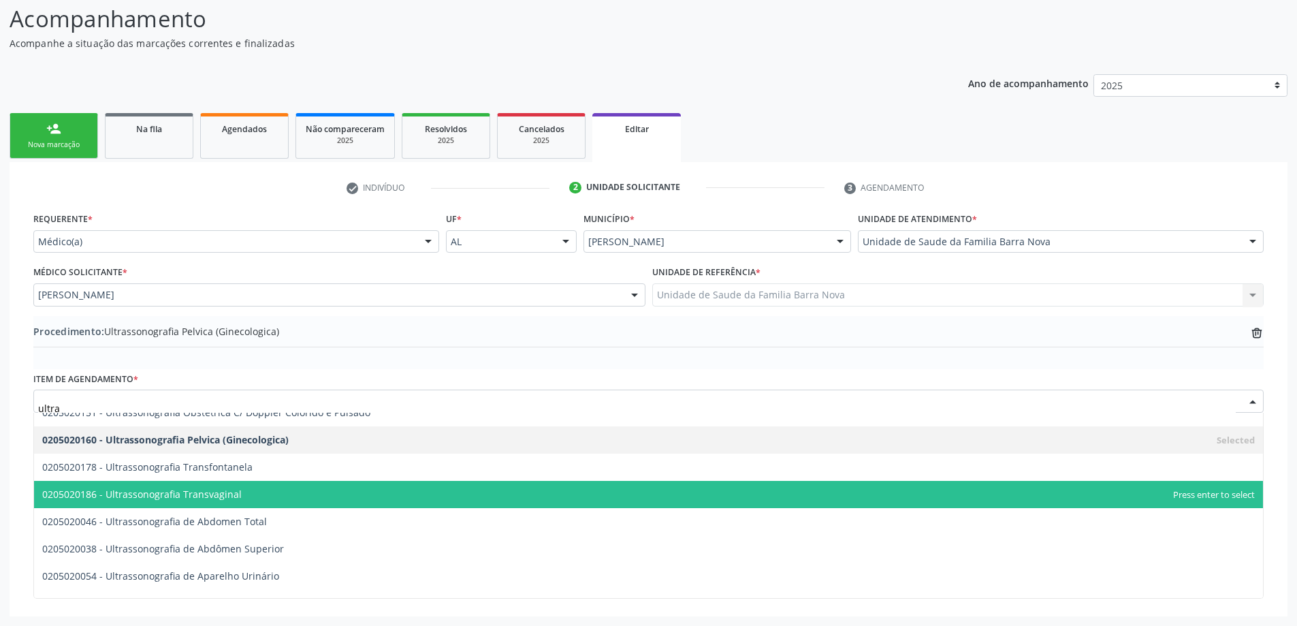
click at [347, 498] on span "0205020186 - Ultrassonografia Transvaginal" at bounding box center [648, 494] width 1229 height 27
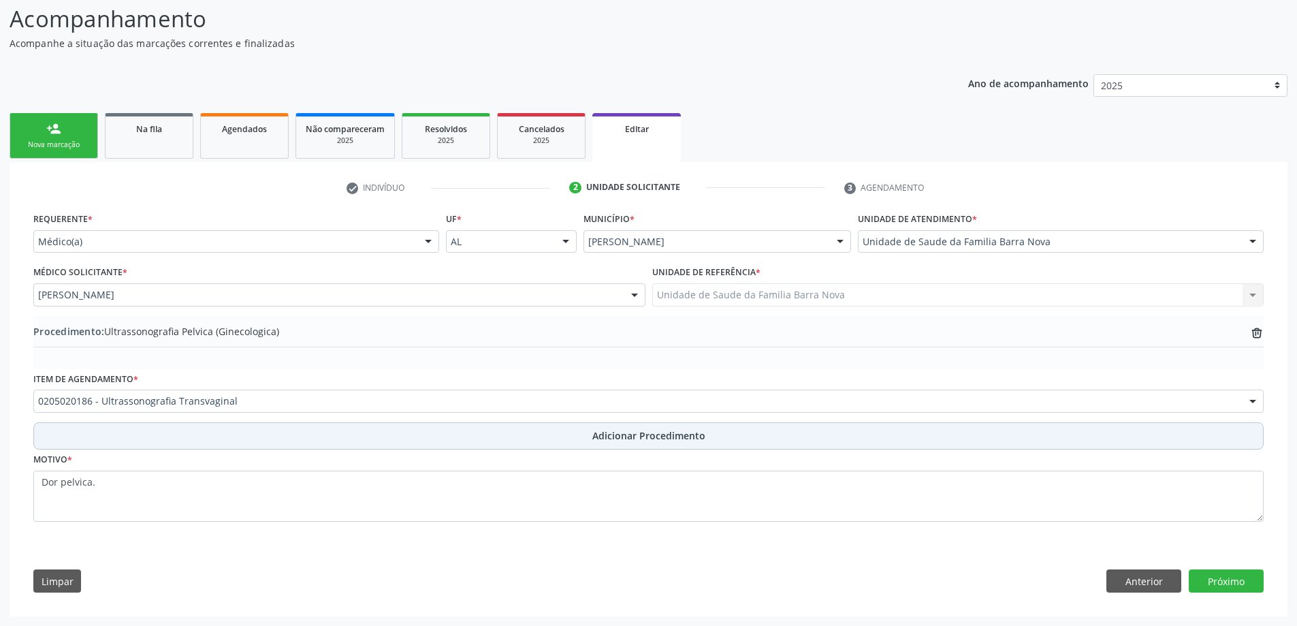
click at [710, 436] on button "Adicionar Procedimento" at bounding box center [648, 435] width 1230 height 27
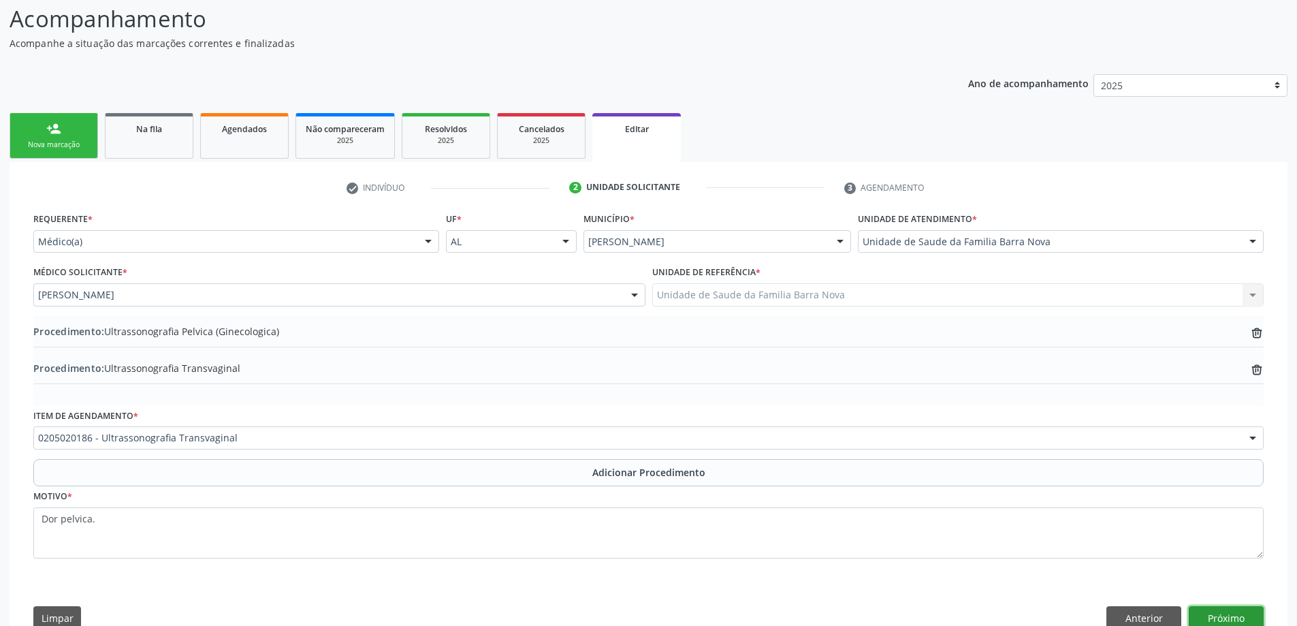
click at [1220, 615] on button "Próximo" at bounding box center [1226, 617] width 75 height 23
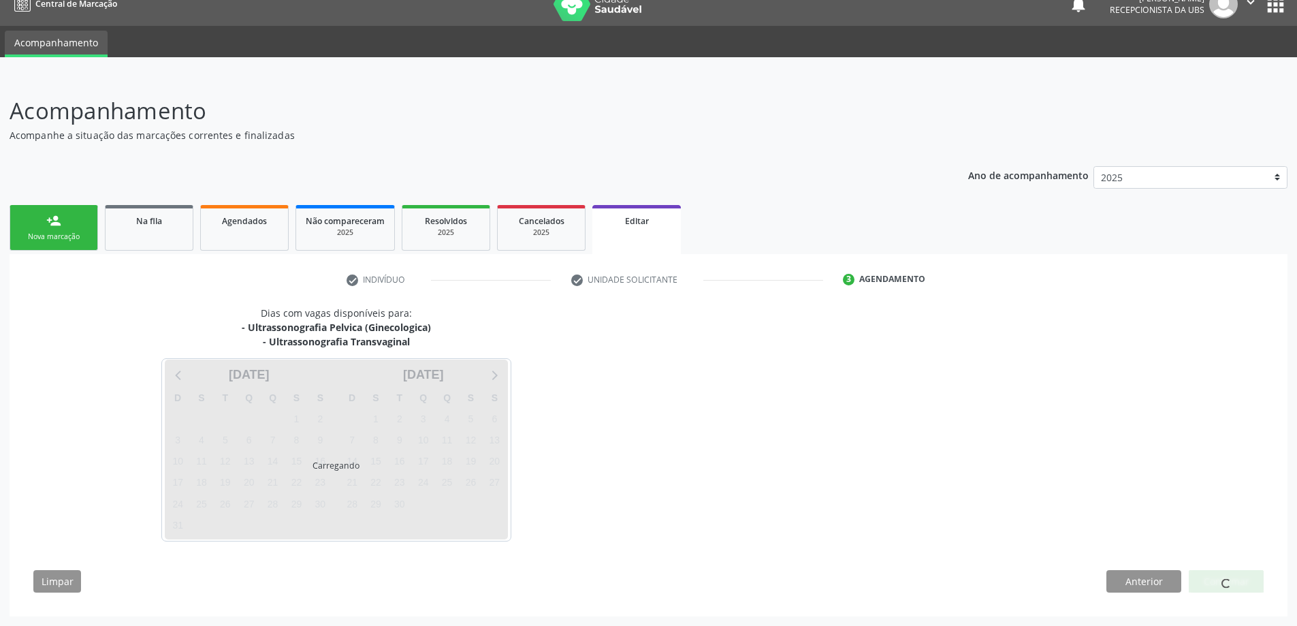
scroll to position [58, 0]
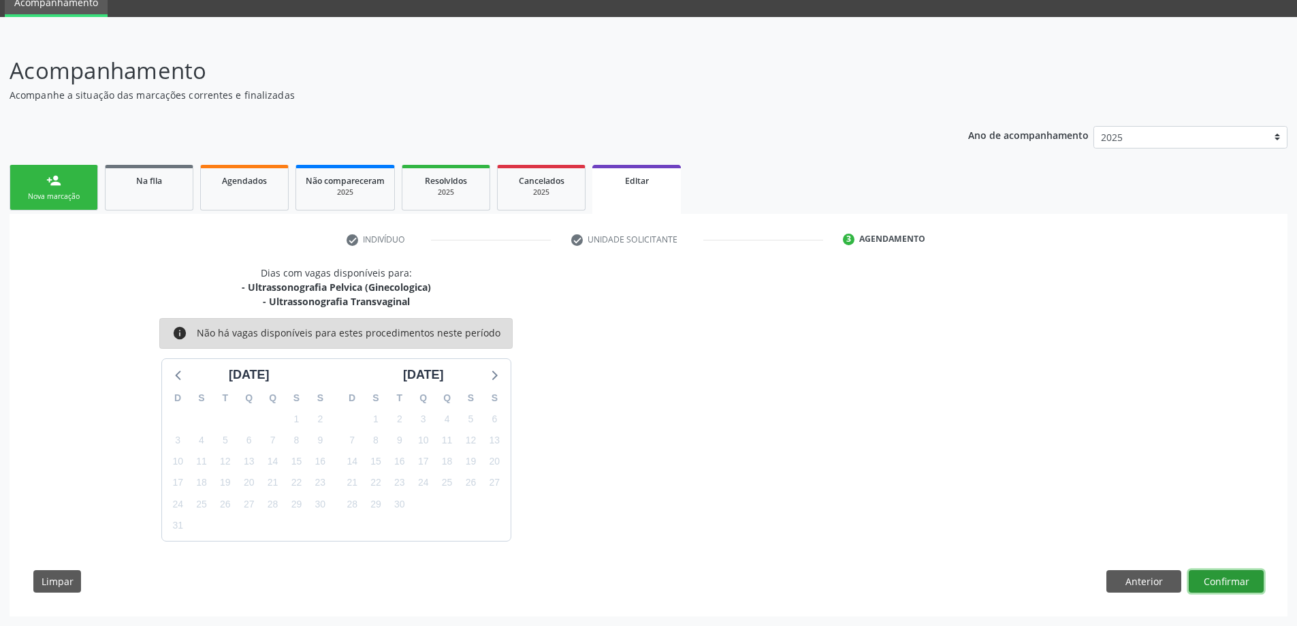
click at [1221, 579] on button "Confirmar" at bounding box center [1226, 581] width 75 height 23
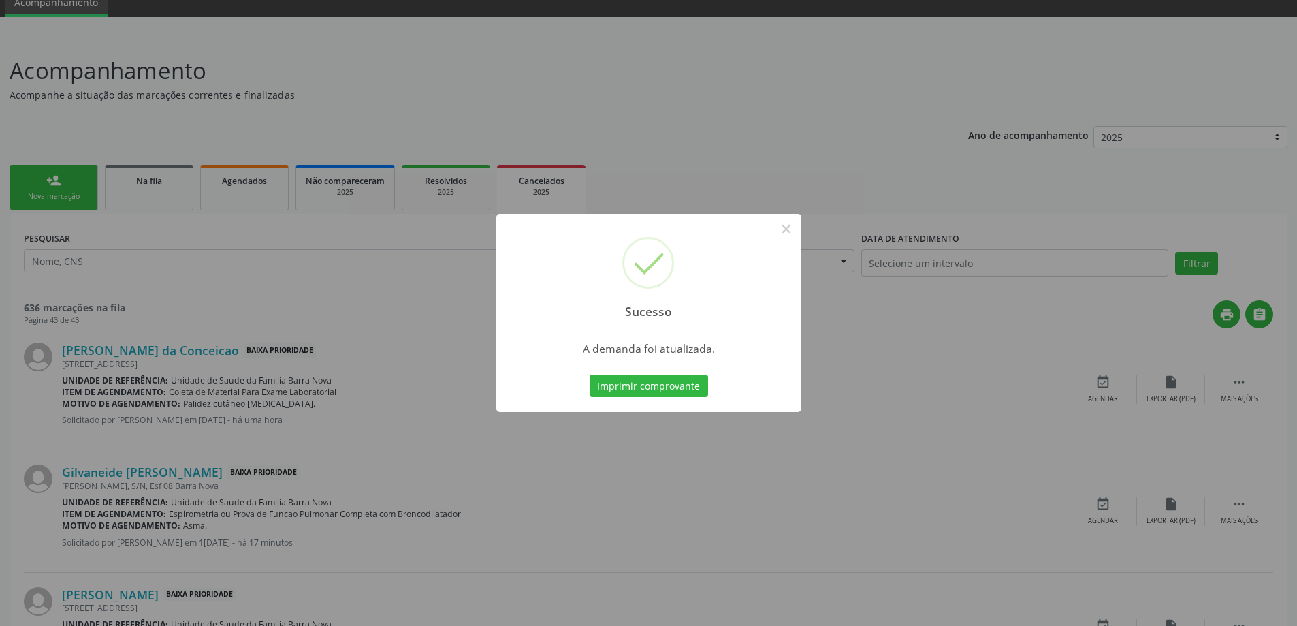
scroll to position [0, 0]
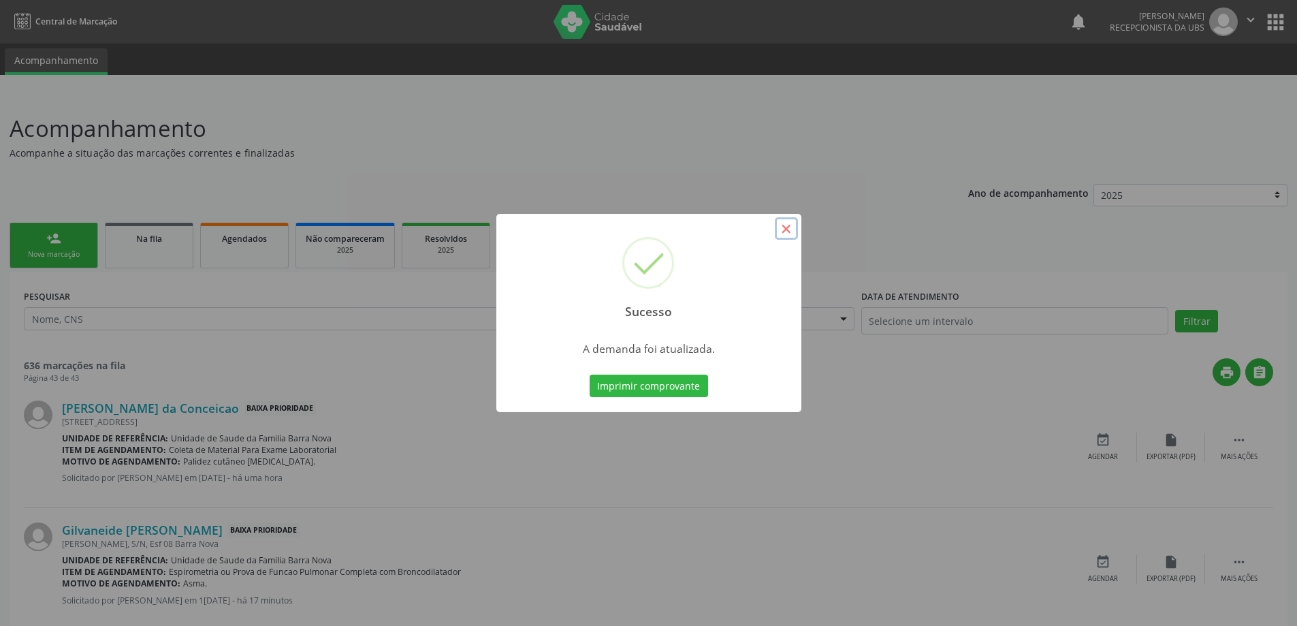
click at [786, 230] on button "×" at bounding box center [786, 228] width 23 height 23
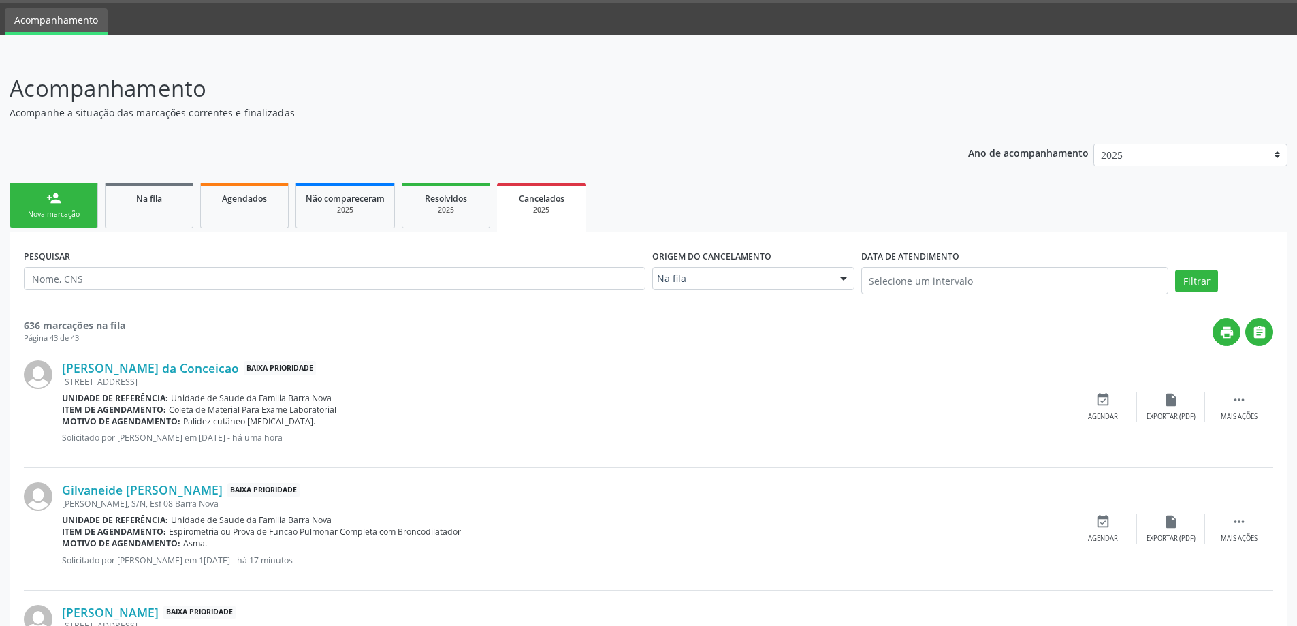
scroll to position [10, 0]
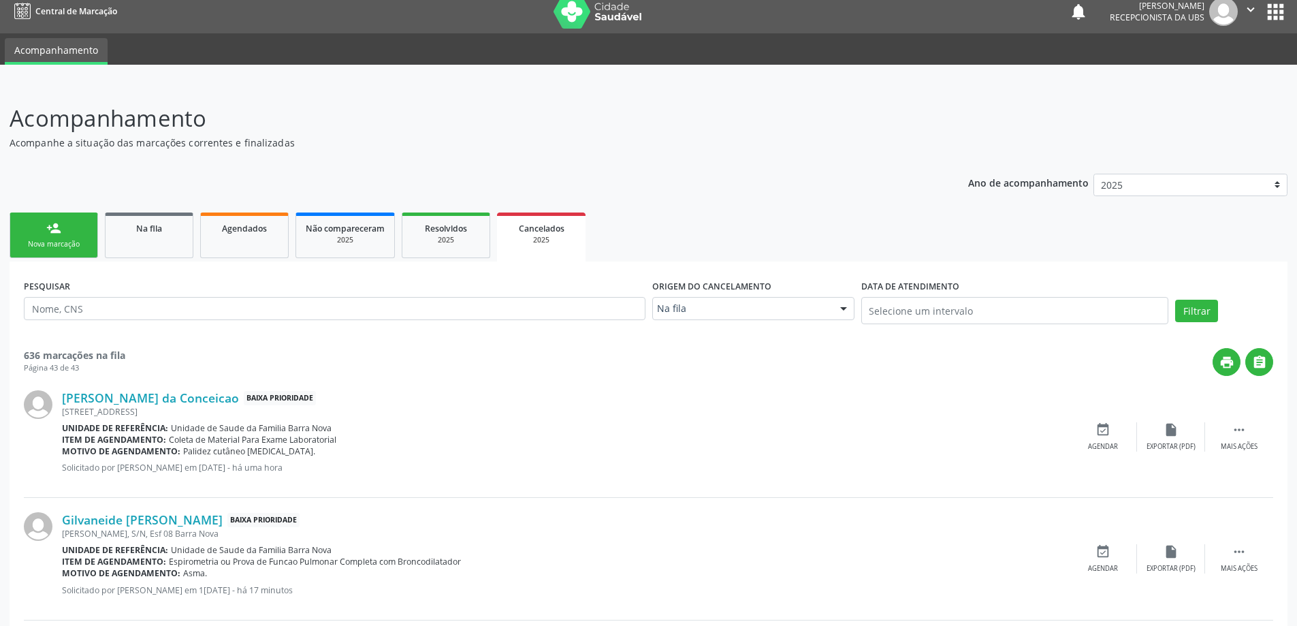
click at [74, 246] on div "Nova marcação" at bounding box center [54, 244] width 68 height 10
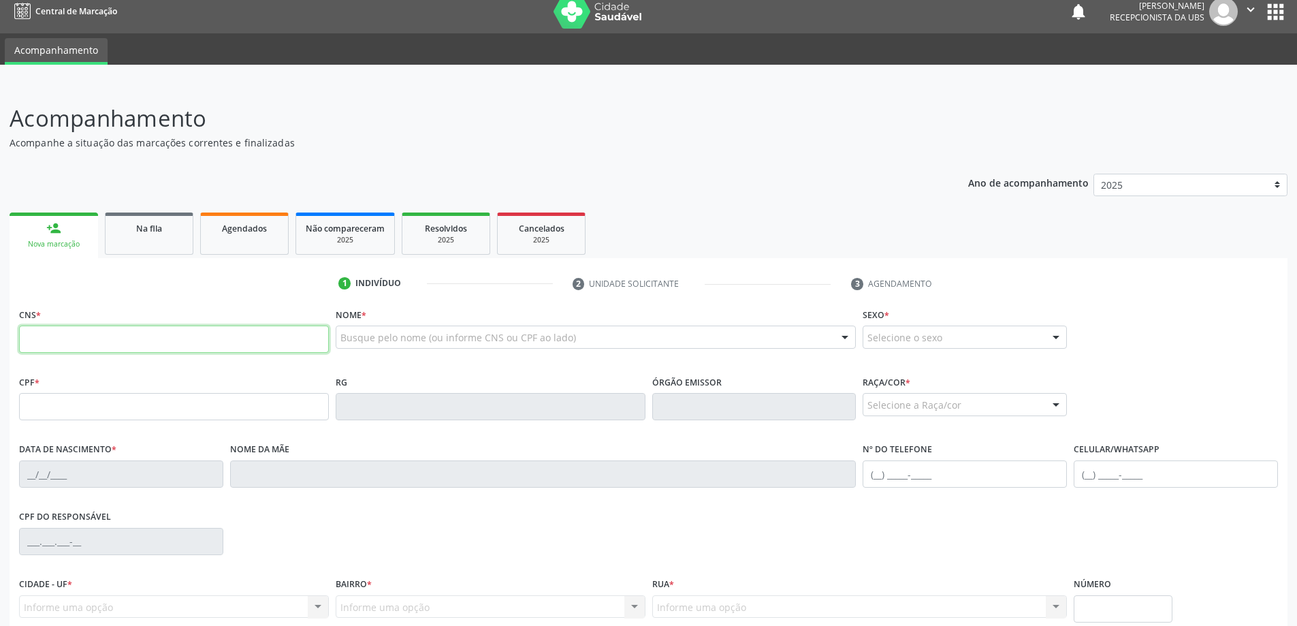
click at [106, 346] on input "text" at bounding box center [174, 338] width 310 height 27
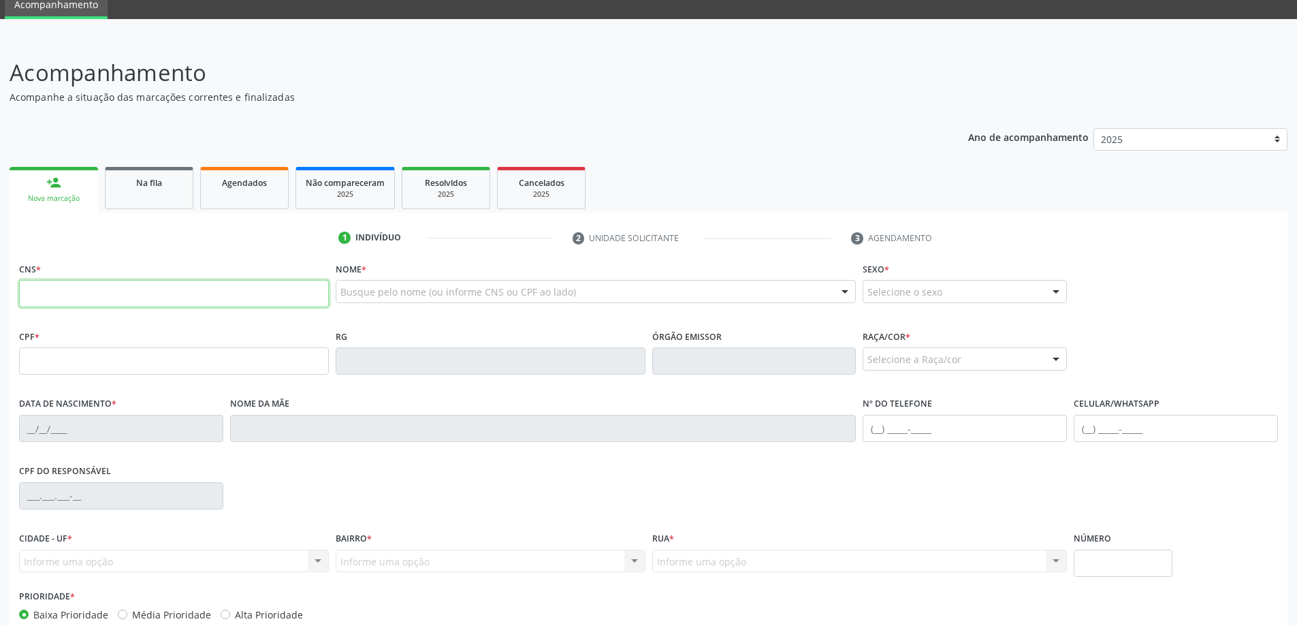
scroll to position [131, 0]
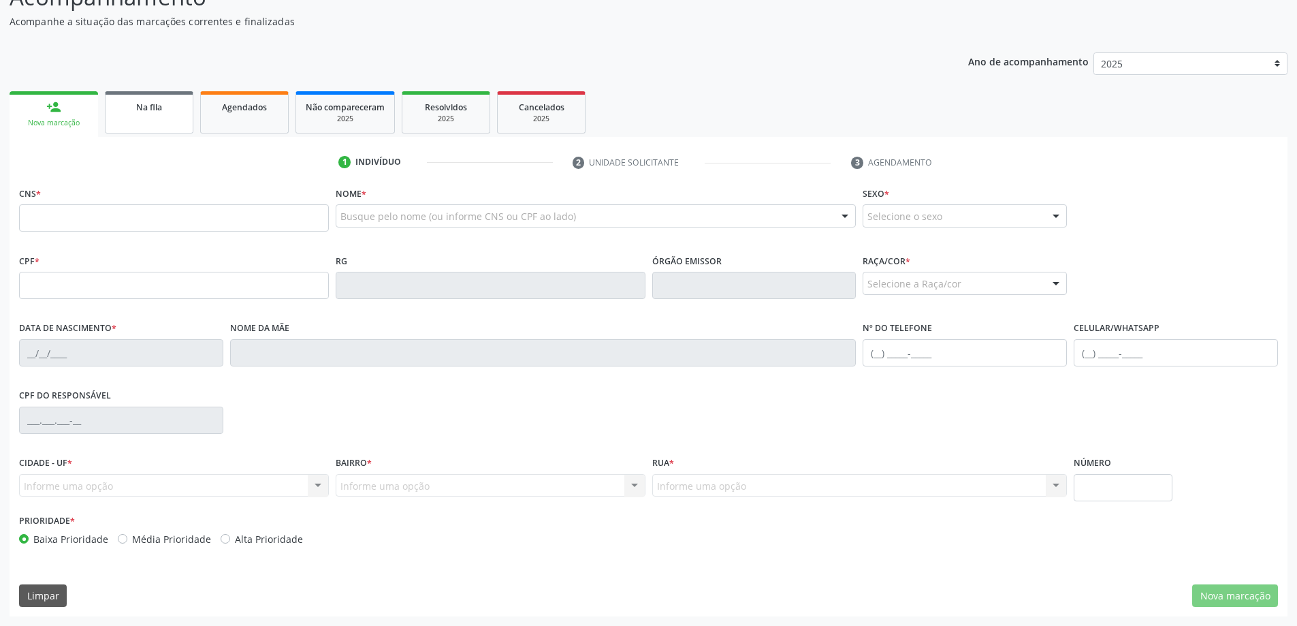
click at [146, 103] on span "Na fila" at bounding box center [149, 107] width 26 height 12
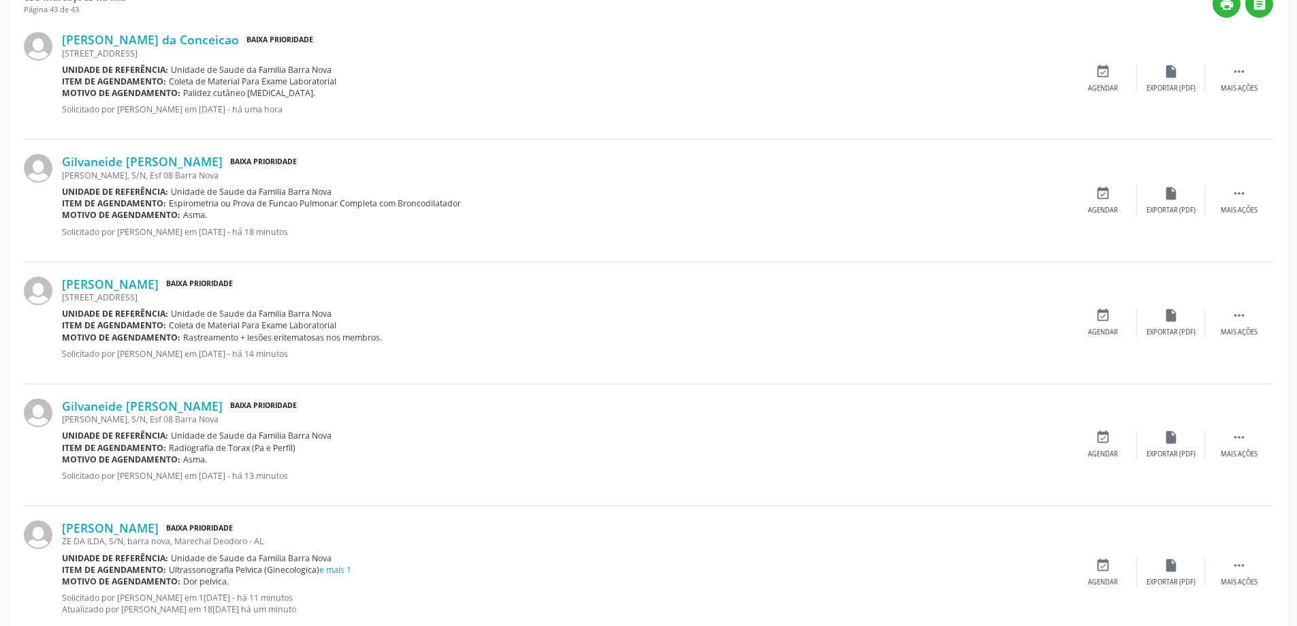
scroll to position [595, 0]
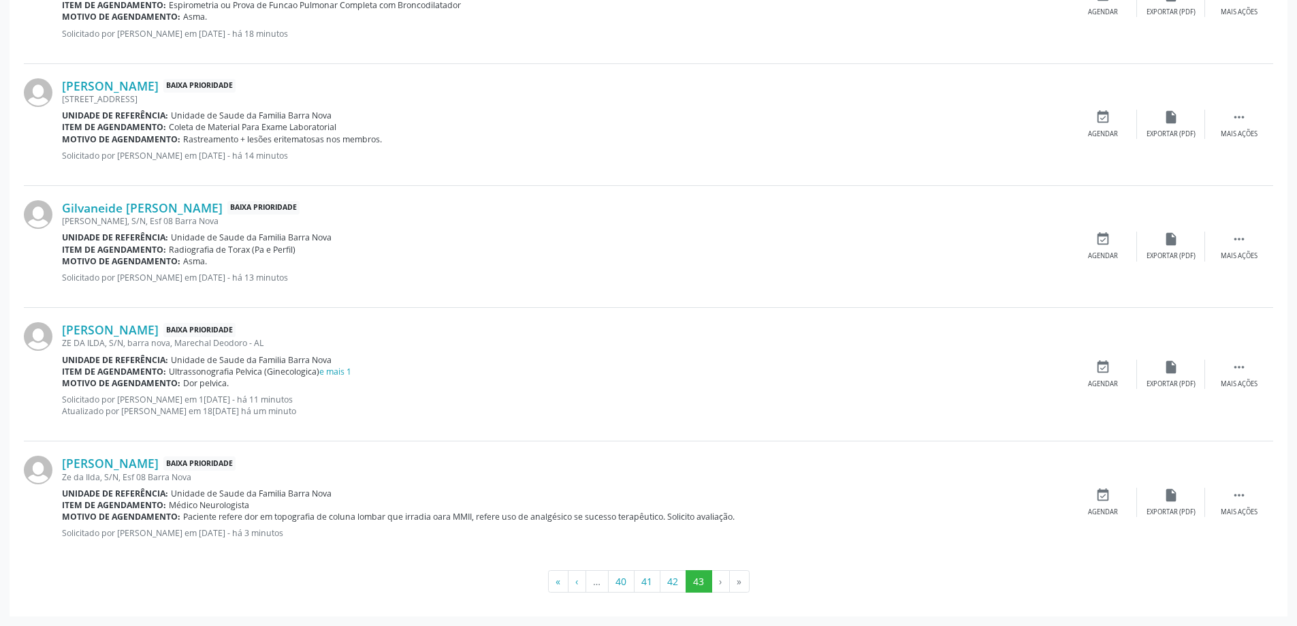
click at [719, 577] on li "›" at bounding box center [721, 581] width 18 height 23
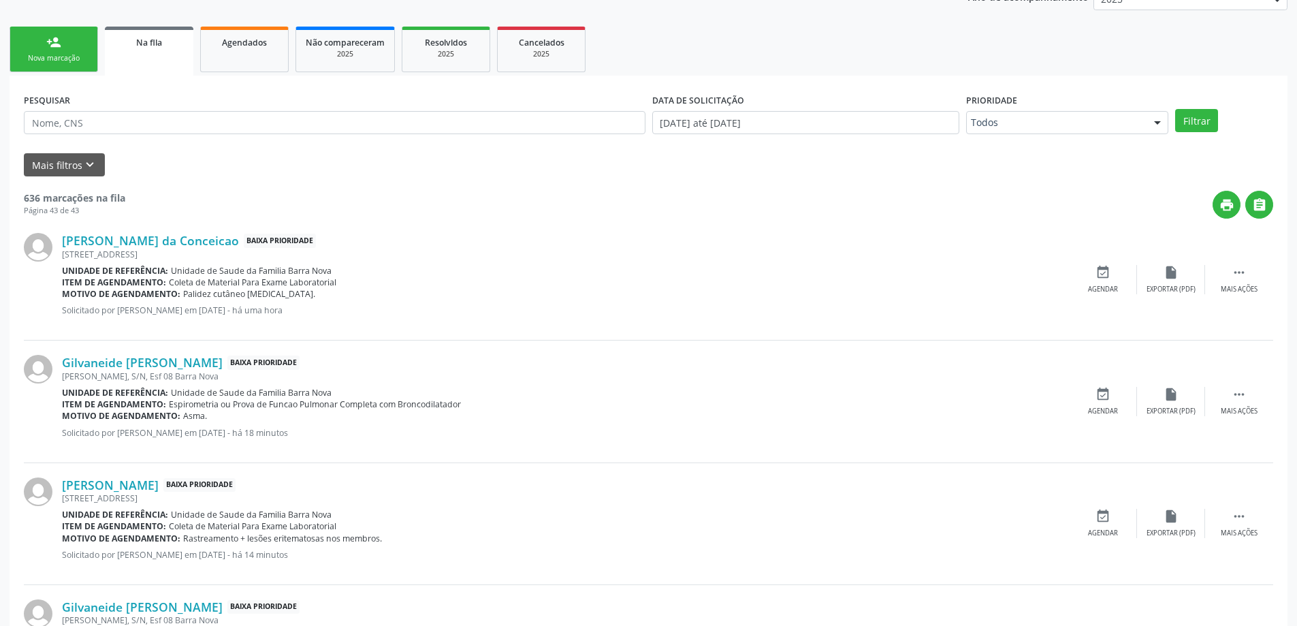
scroll to position [118, 0]
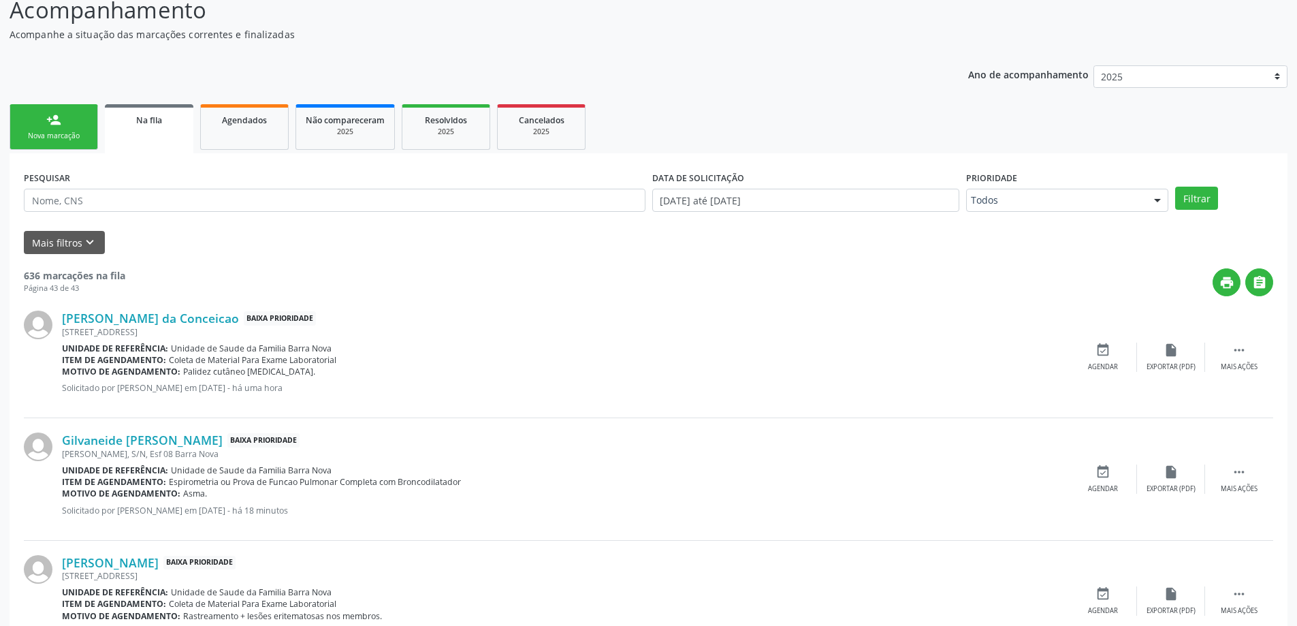
click at [69, 139] on div "Nova marcação" at bounding box center [54, 136] width 68 height 10
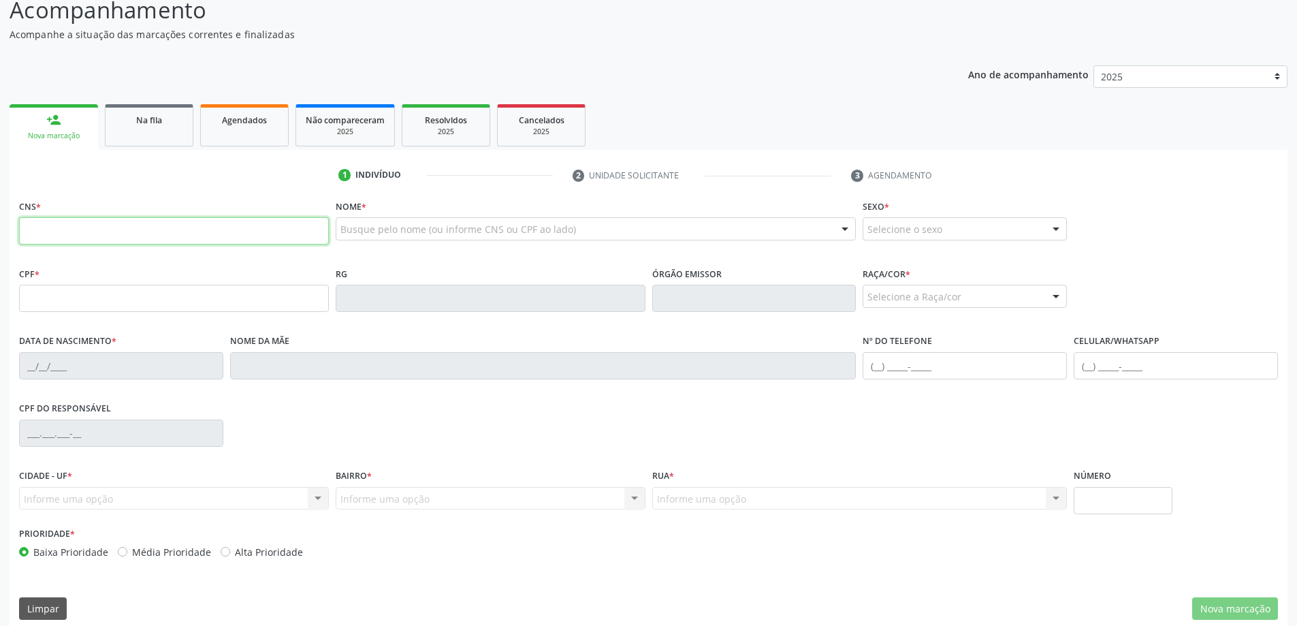
click at [100, 236] on input "text" at bounding box center [174, 230] width 310 height 27
type input "206 3811 5064 0005"
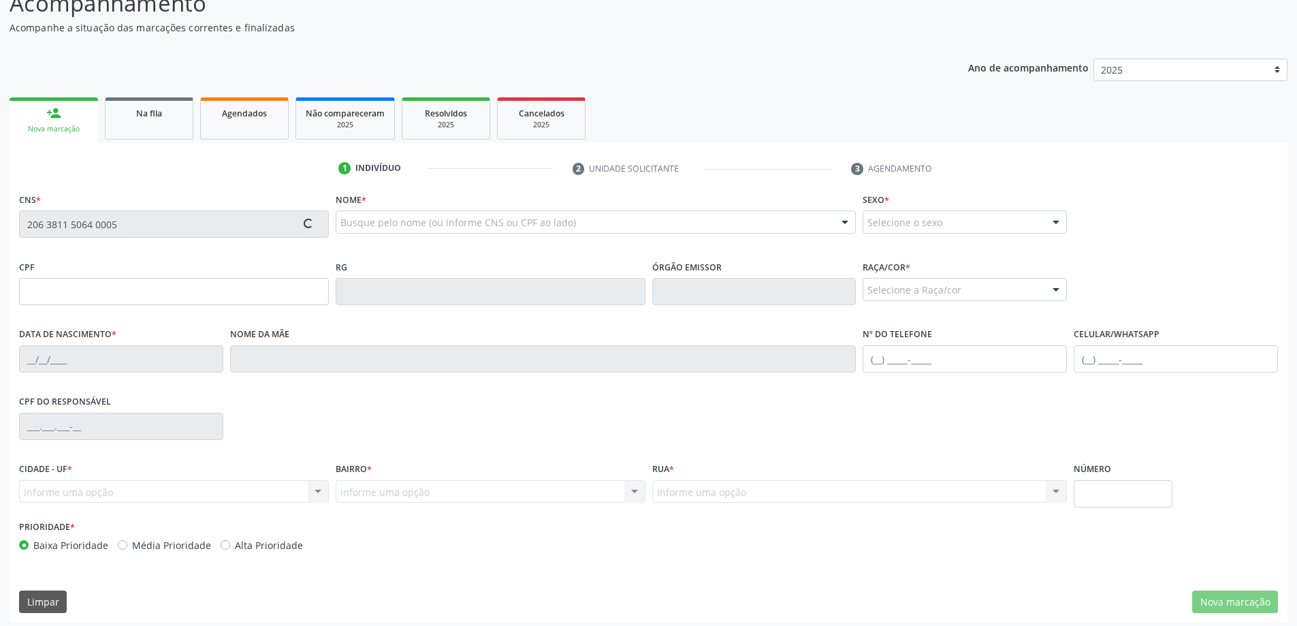
scroll to position [131, 0]
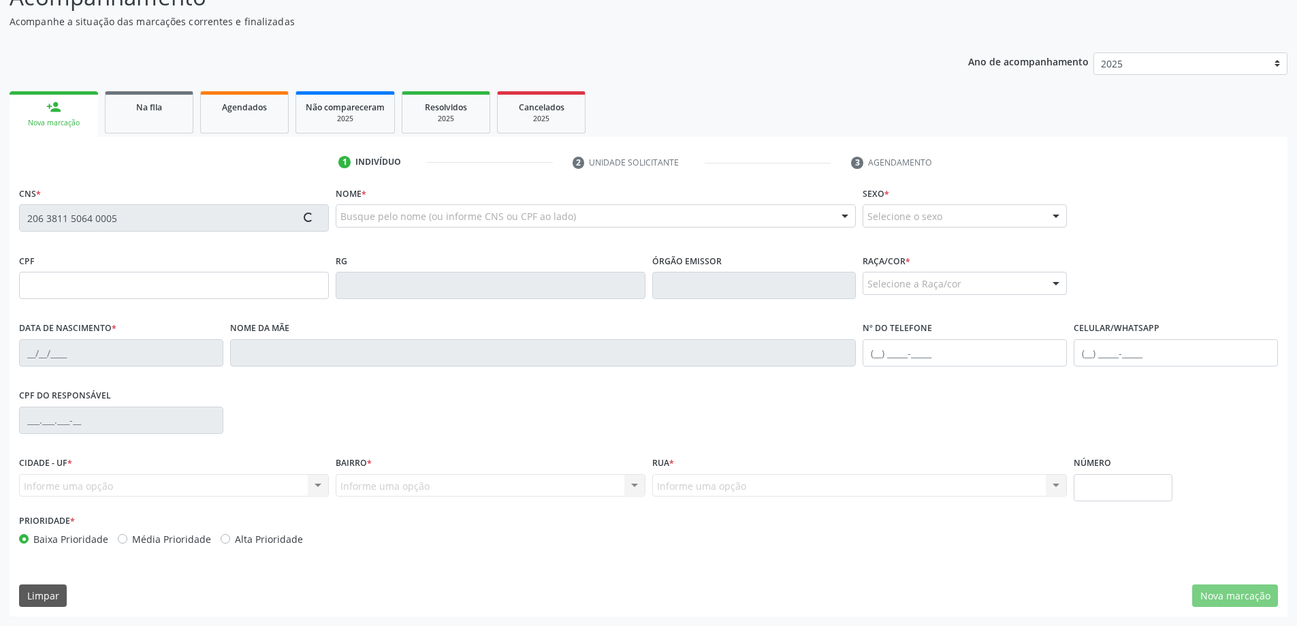
type input "700.985.244-88"
type input "[DATE]"
type input "[PERSON_NAME]"
type input "[PHONE_NUMBER]"
type input "269"
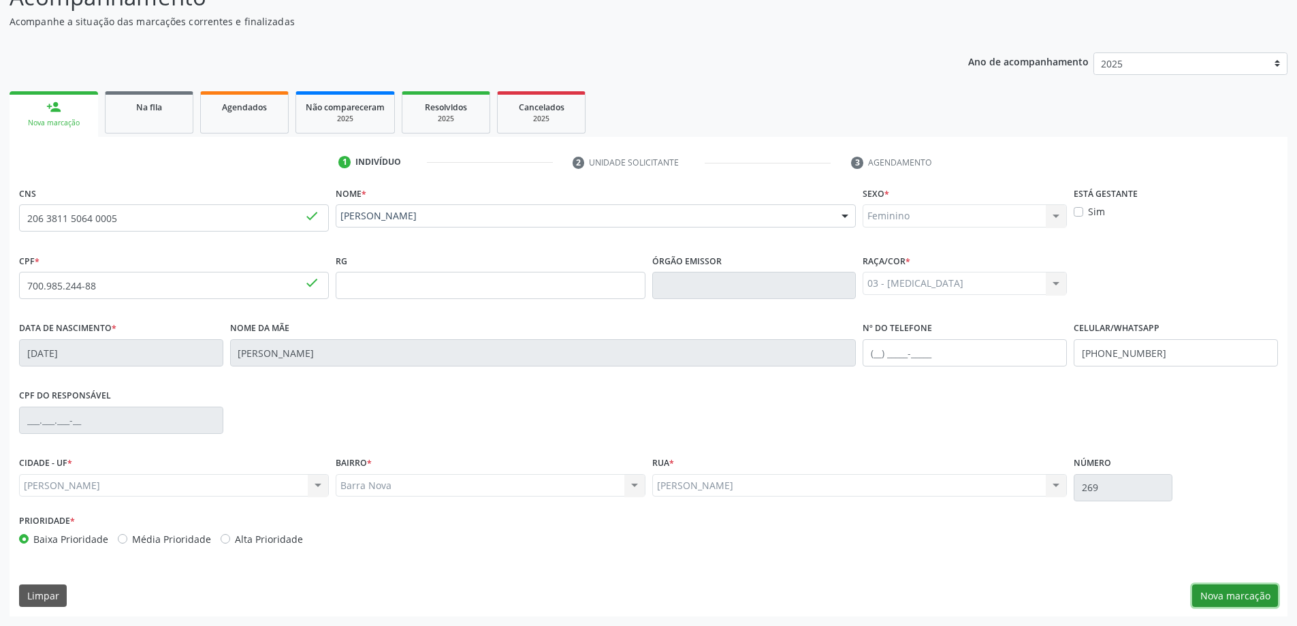
click at [1230, 594] on button "Nova marcação" at bounding box center [1235, 595] width 86 height 23
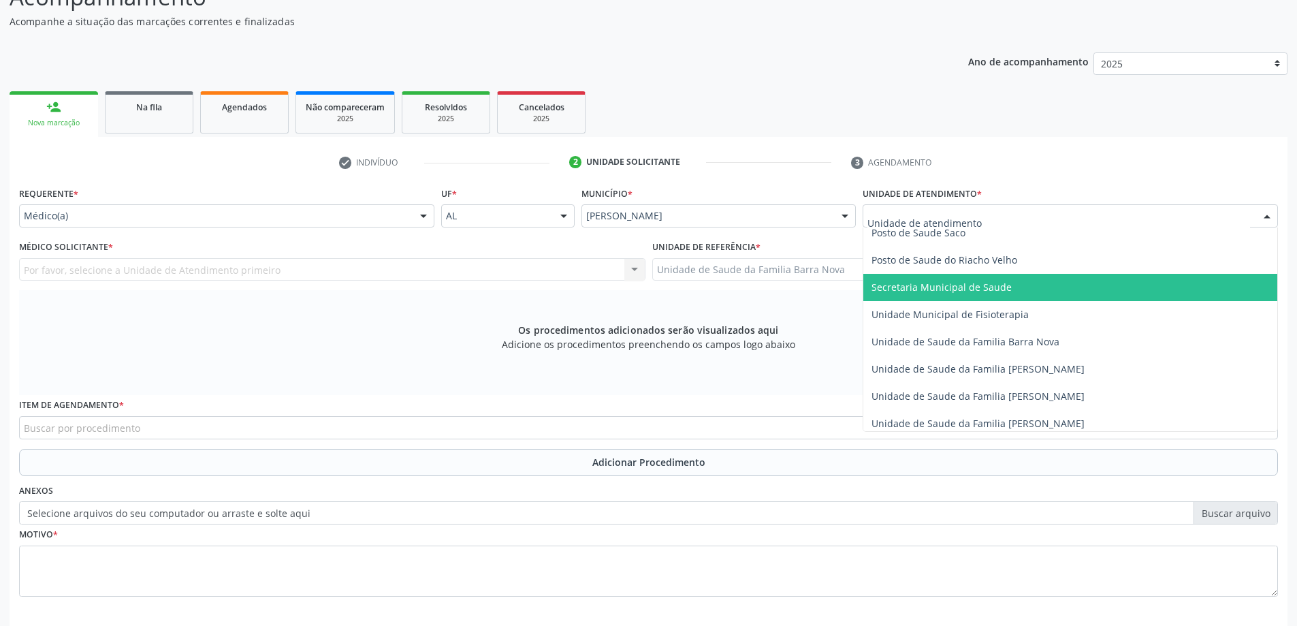
scroll to position [681, 0]
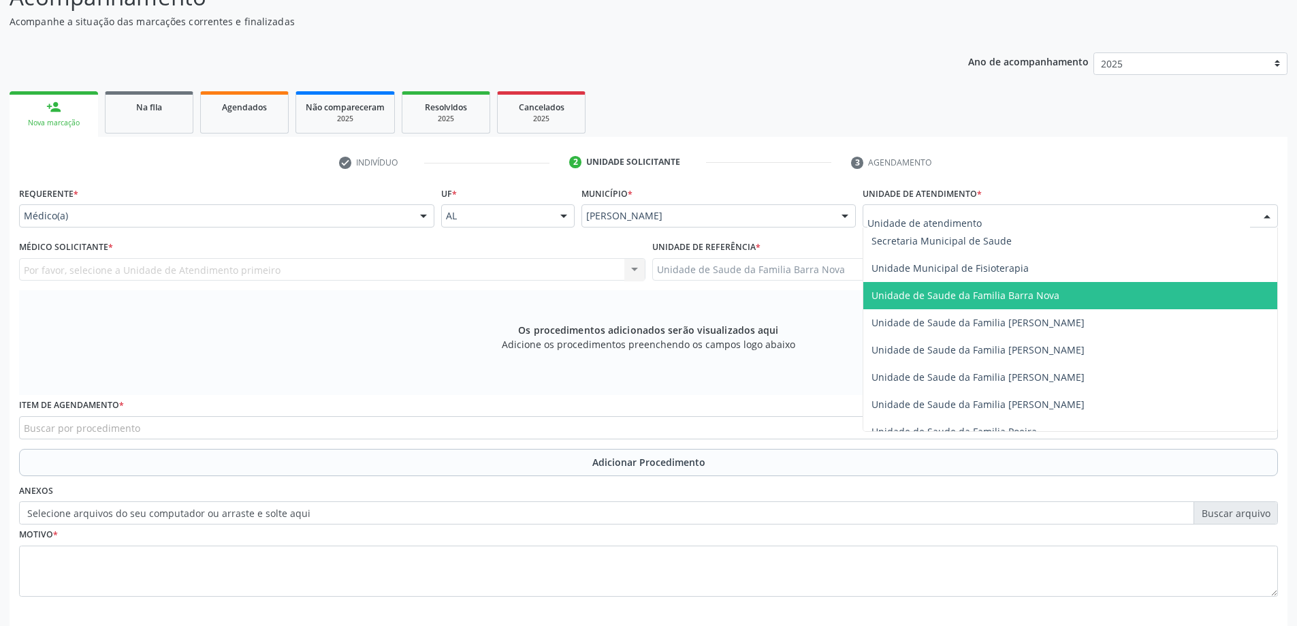
click at [1040, 296] on span "Unidade de Saude da Familia Barra Nova" at bounding box center [965, 295] width 188 height 13
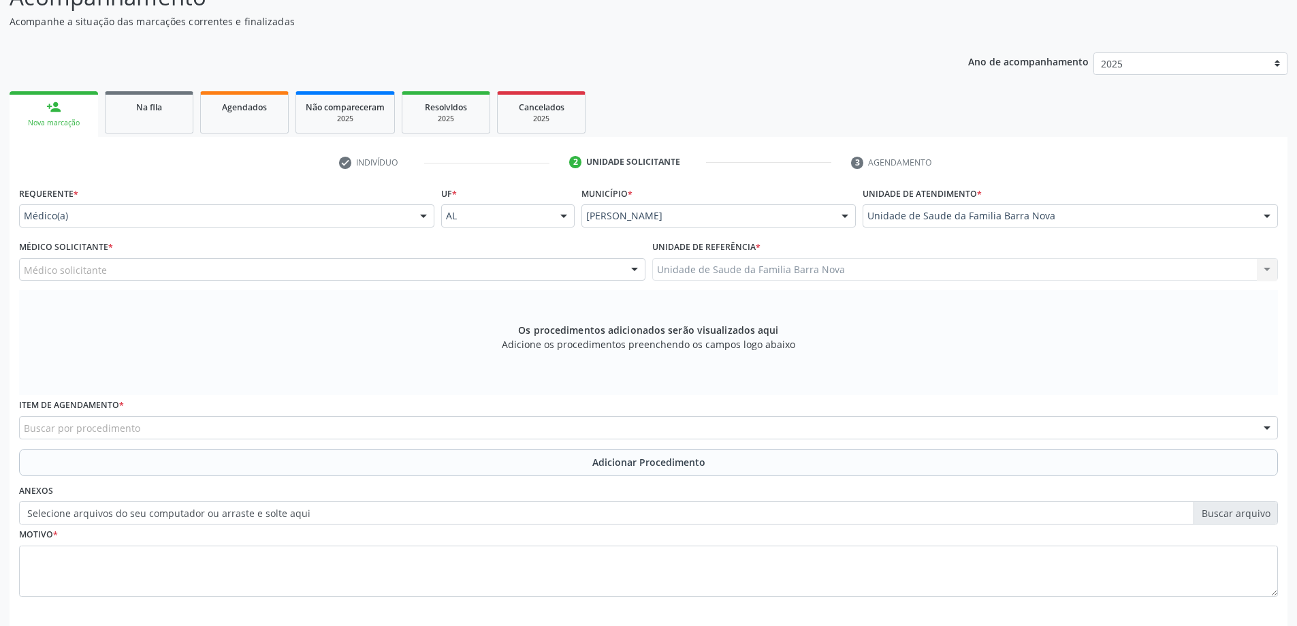
click at [482, 270] on div "Médico solicitante" at bounding box center [332, 269] width 626 height 23
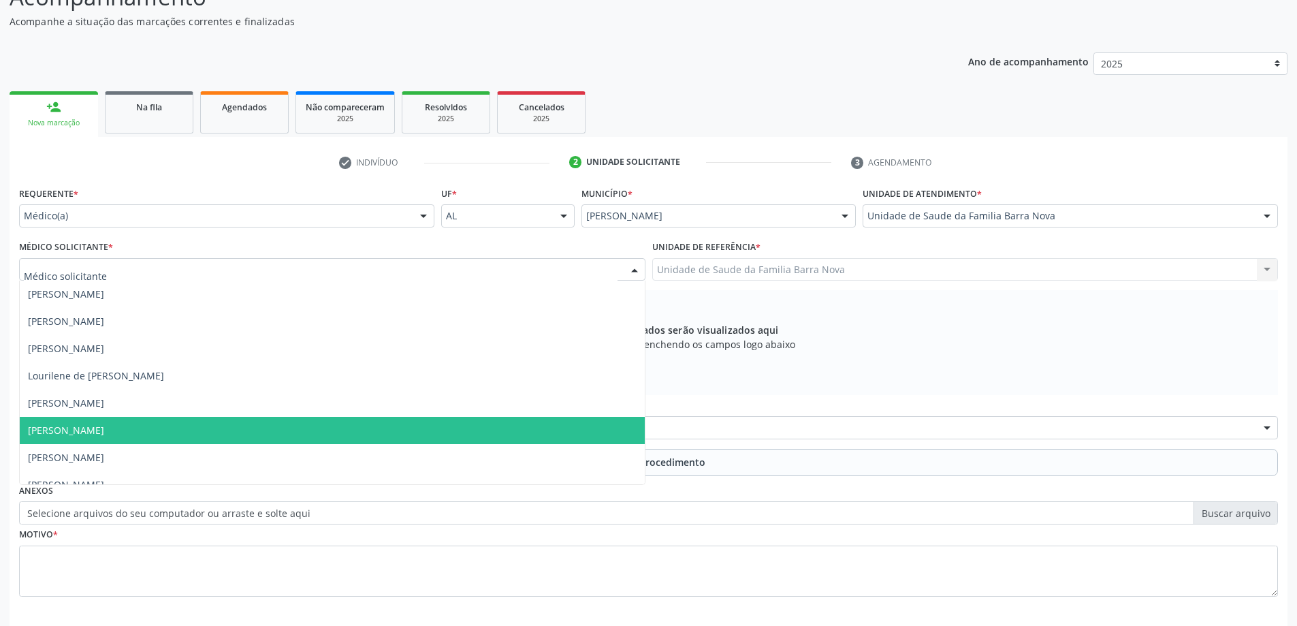
click at [446, 430] on span "[PERSON_NAME]" at bounding box center [332, 430] width 625 height 27
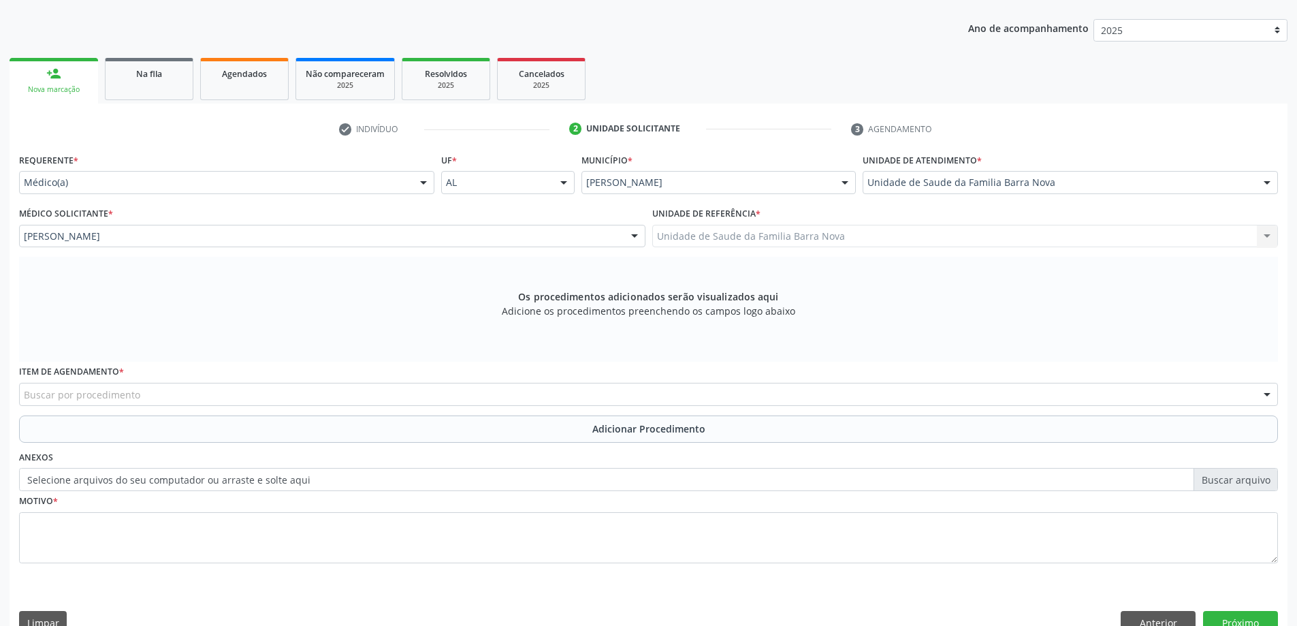
scroll to position [192, 0]
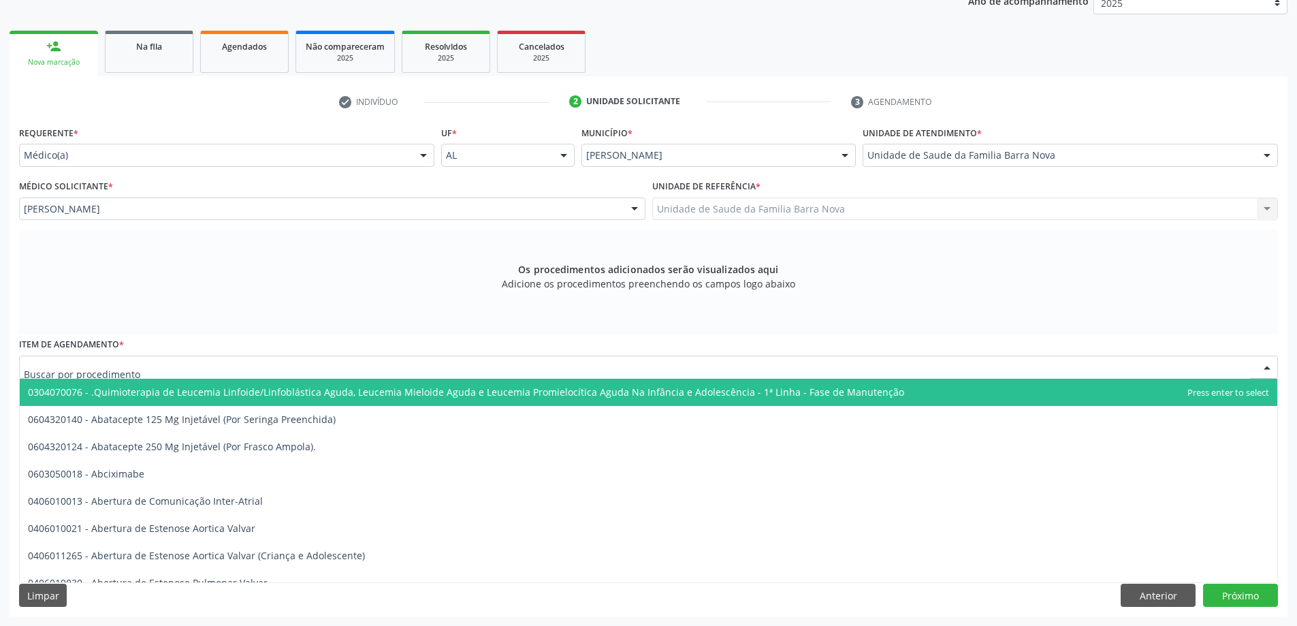
click at [494, 365] on div at bounding box center [648, 366] width 1259 height 23
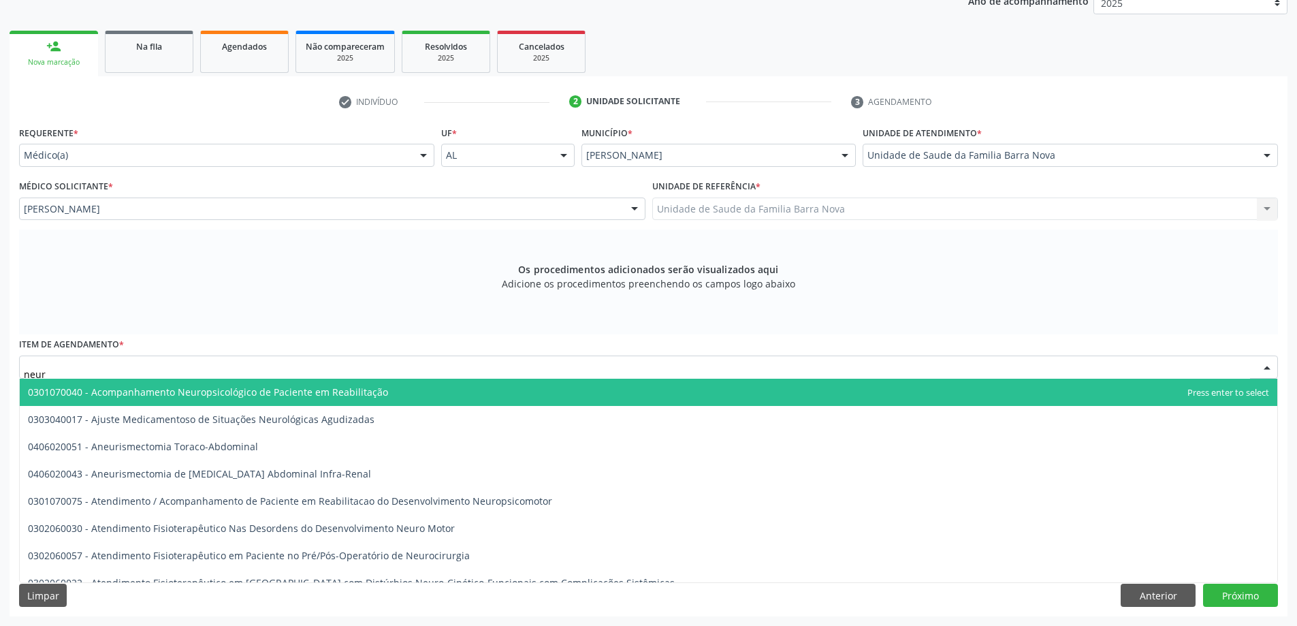
type input "neuro"
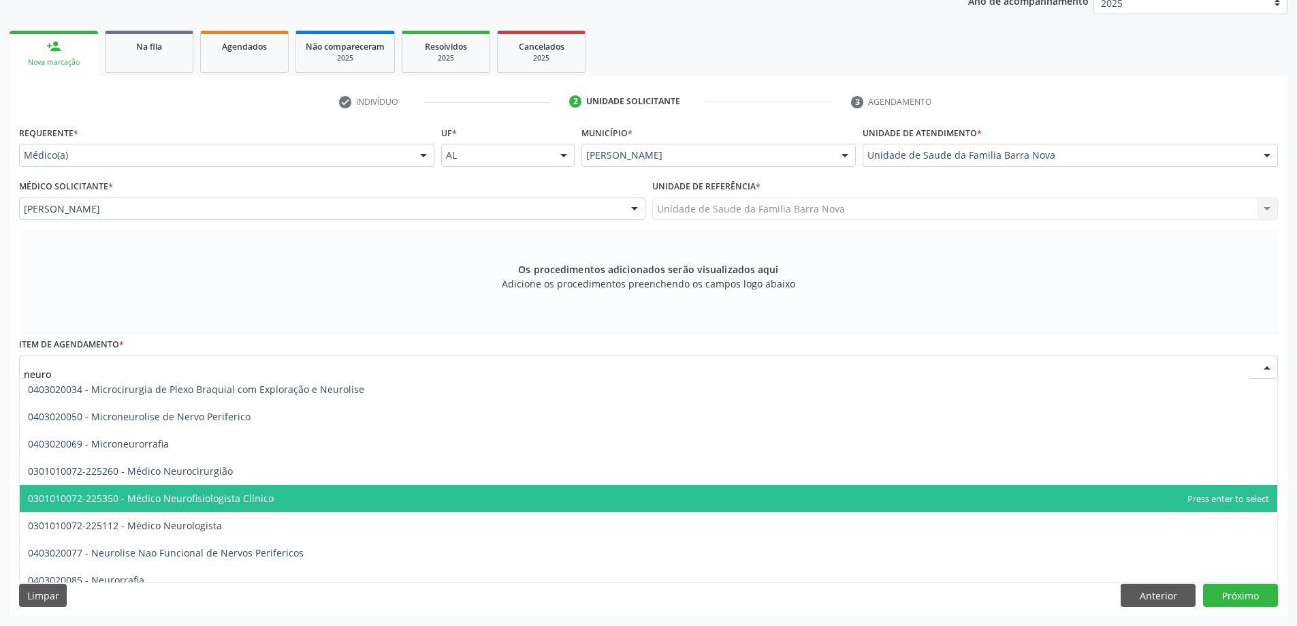
scroll to position [409, 0]
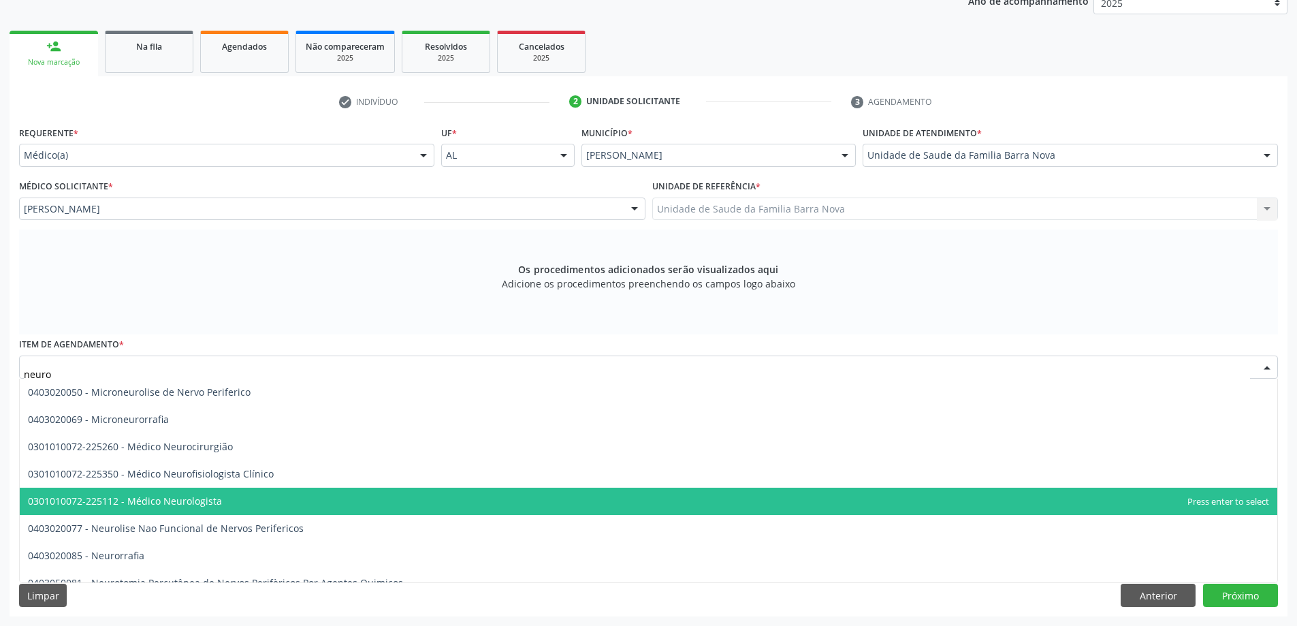
click at [406, 508] on span "0301010072-225112 - Médico Neurologista" at bounding box center [649, 500] width 1258 height 27
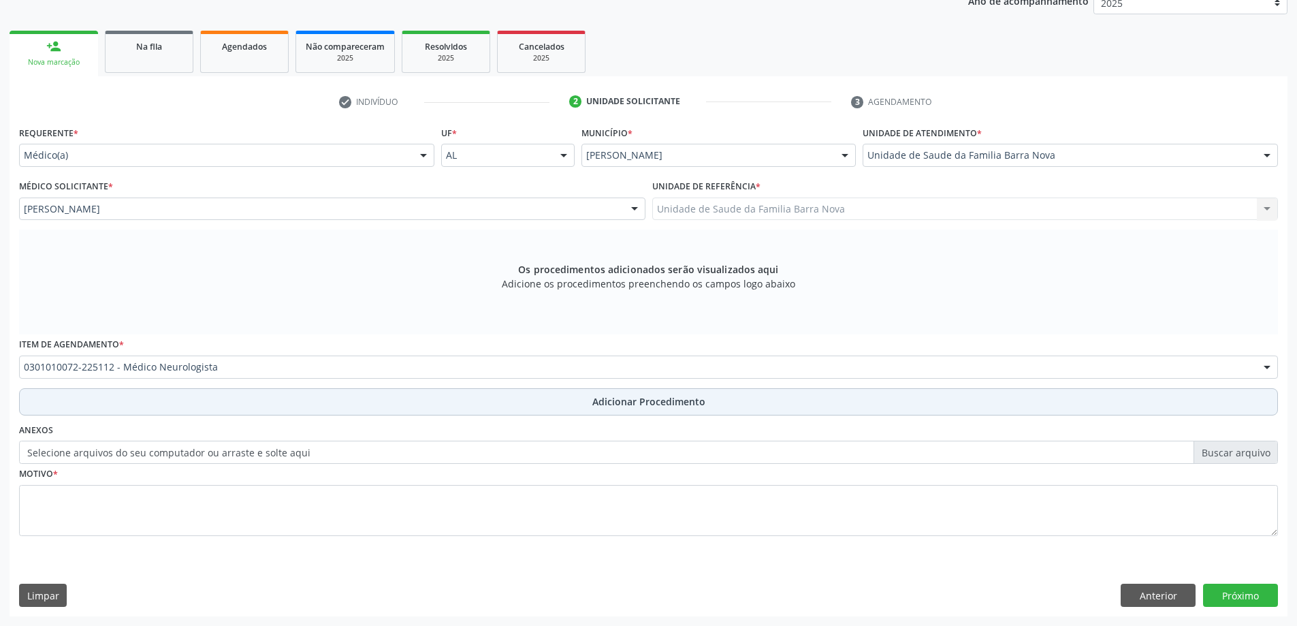
click at [598, 404] on span "Adicionar Procedimento" at bounding box center [648, 401] width 113 height 14
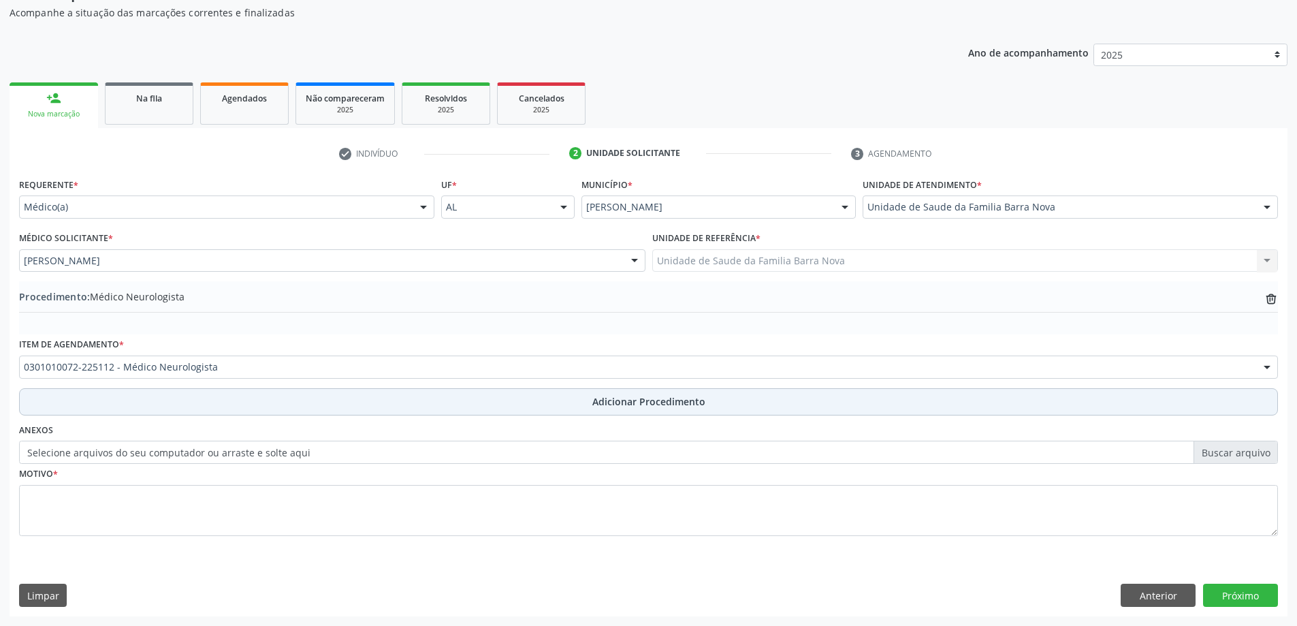
scroll to position [177, 0]
click at [598, 404] on span "Adicionar Procedimento" at bounding box center [648, 401] width 113 height 14
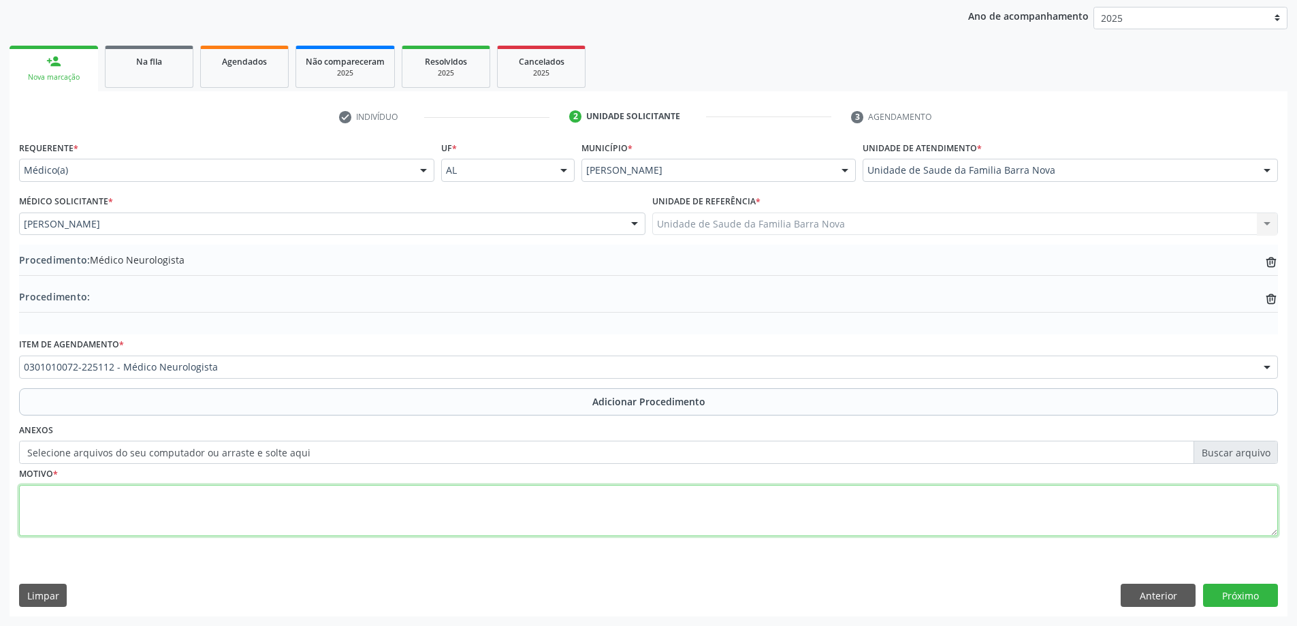
click at [282, 496] on textarea at bounding box center [648, 511] width 1259 height 52
type textarea "Paciente com dor lombar de grande intensidade, portadora de HAS e Obesidade."
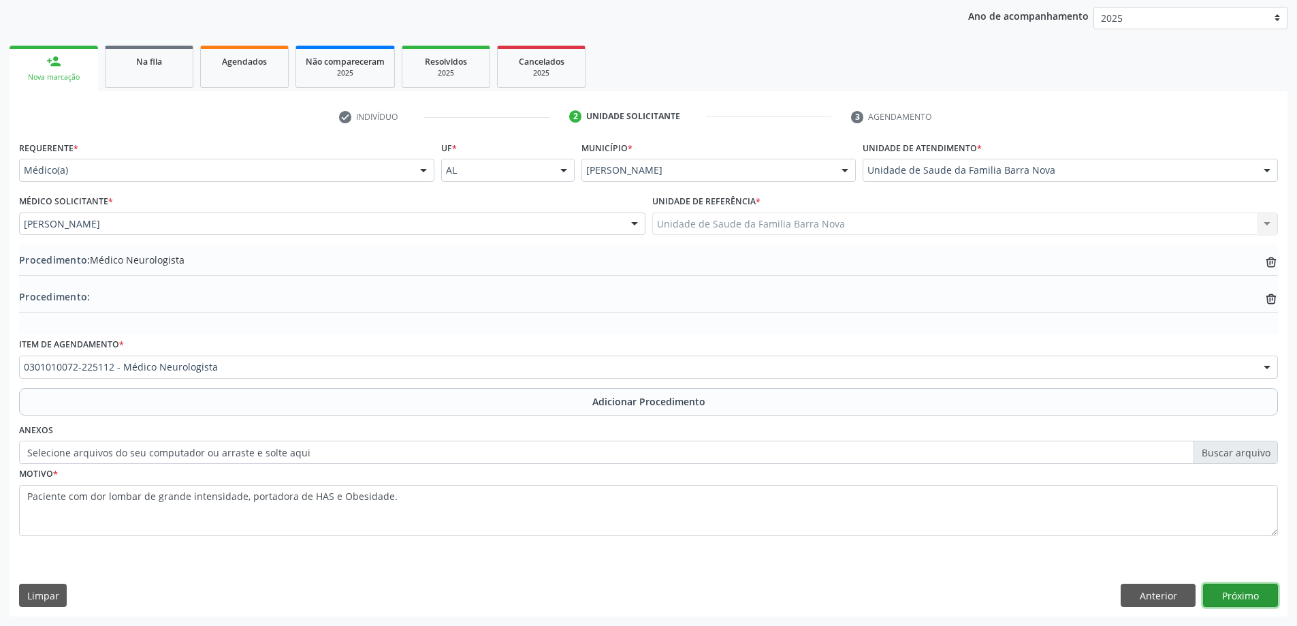
click at [1236, 601] on button "Próximo" at bounding box center [1240, 594] width 75 height 23
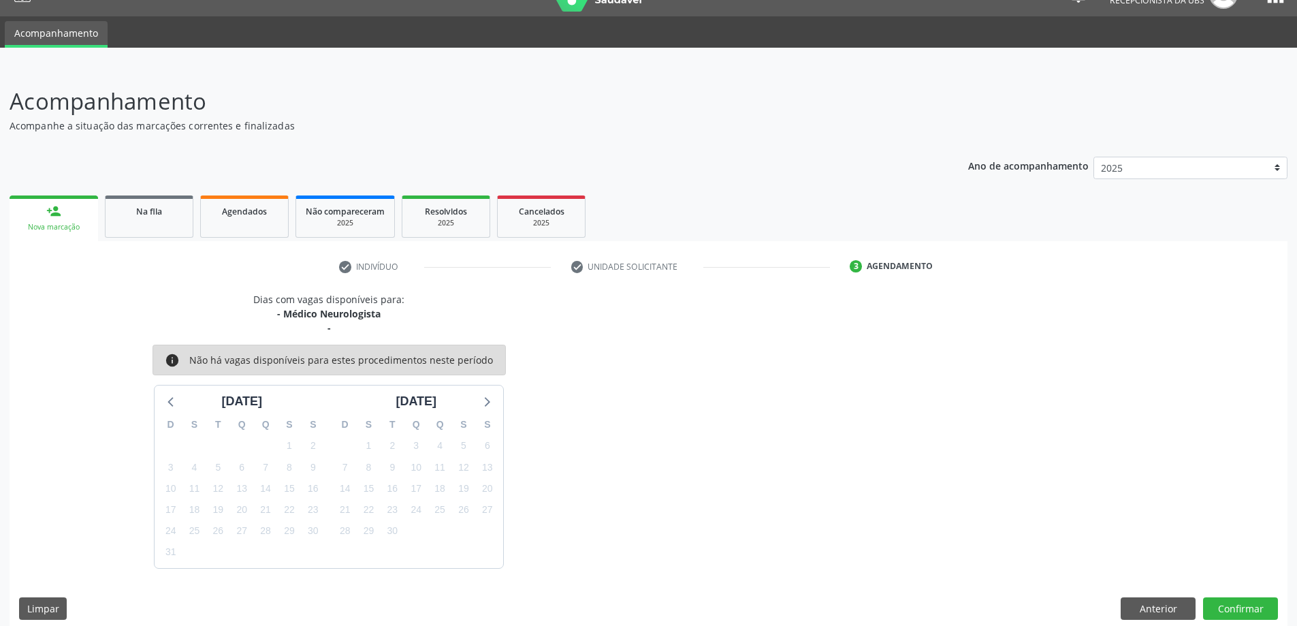
scroll to position [40, 0]
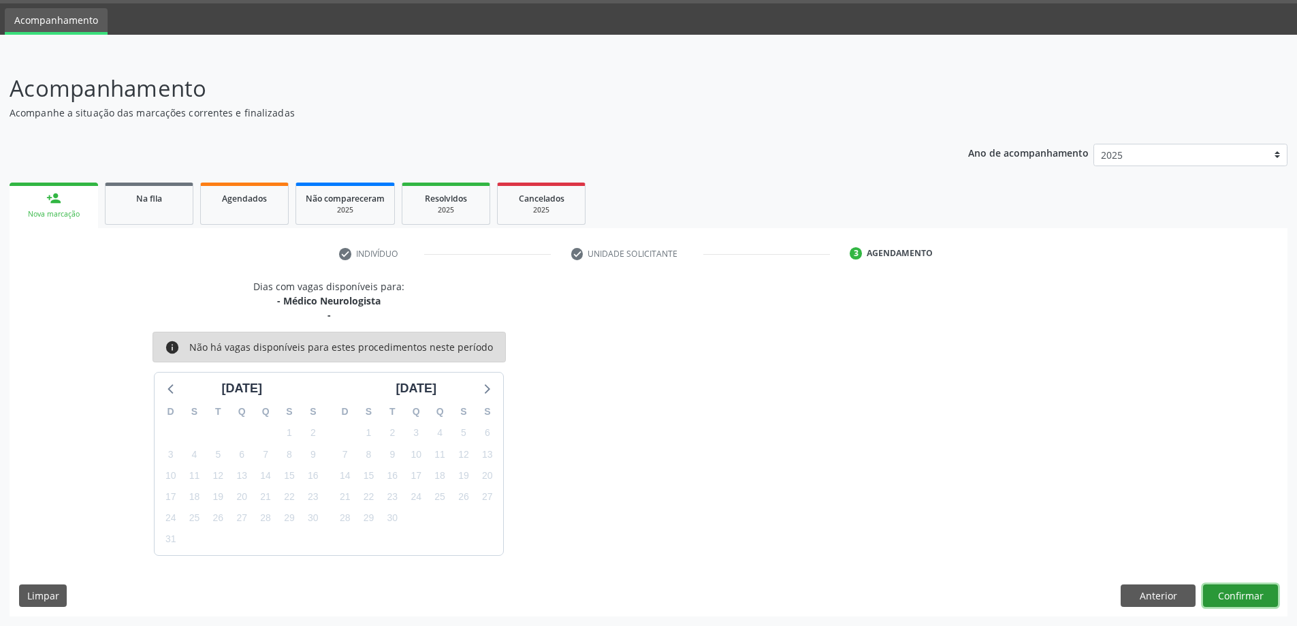
click at [1235, 592] on button "Confirmar" at bounding box center [1240, 595] width 75 height 23
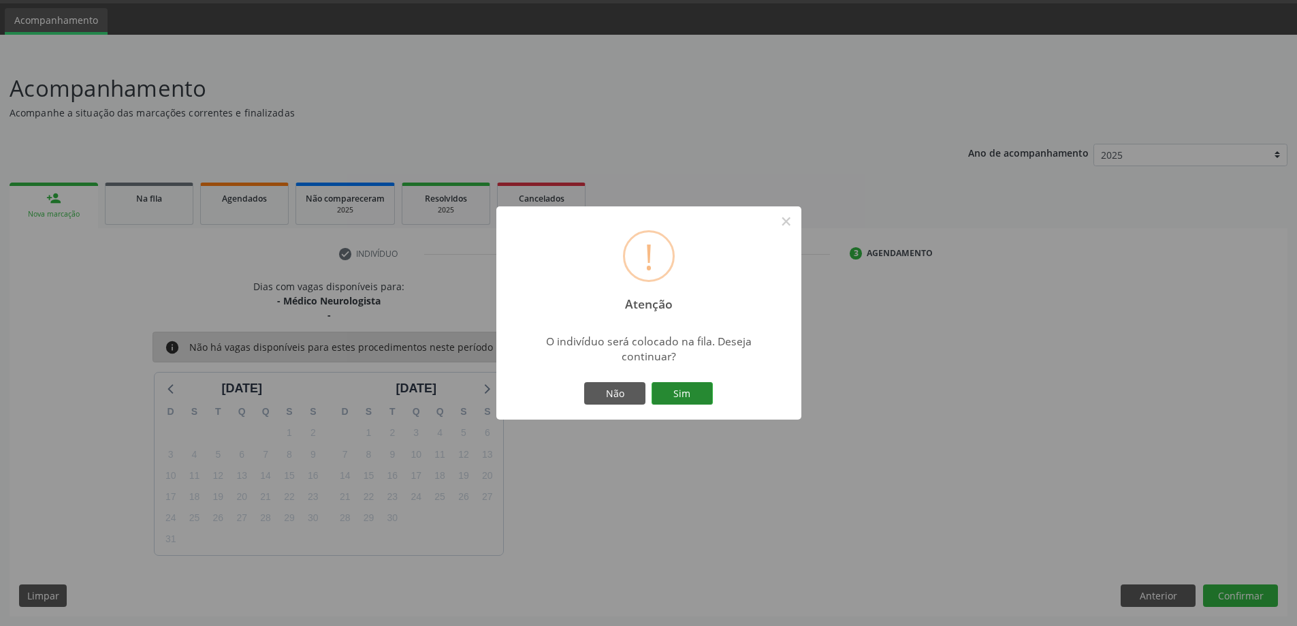
click at [683, 391] on button "Sim" at bounding box center [682, 393] width 61 height 23
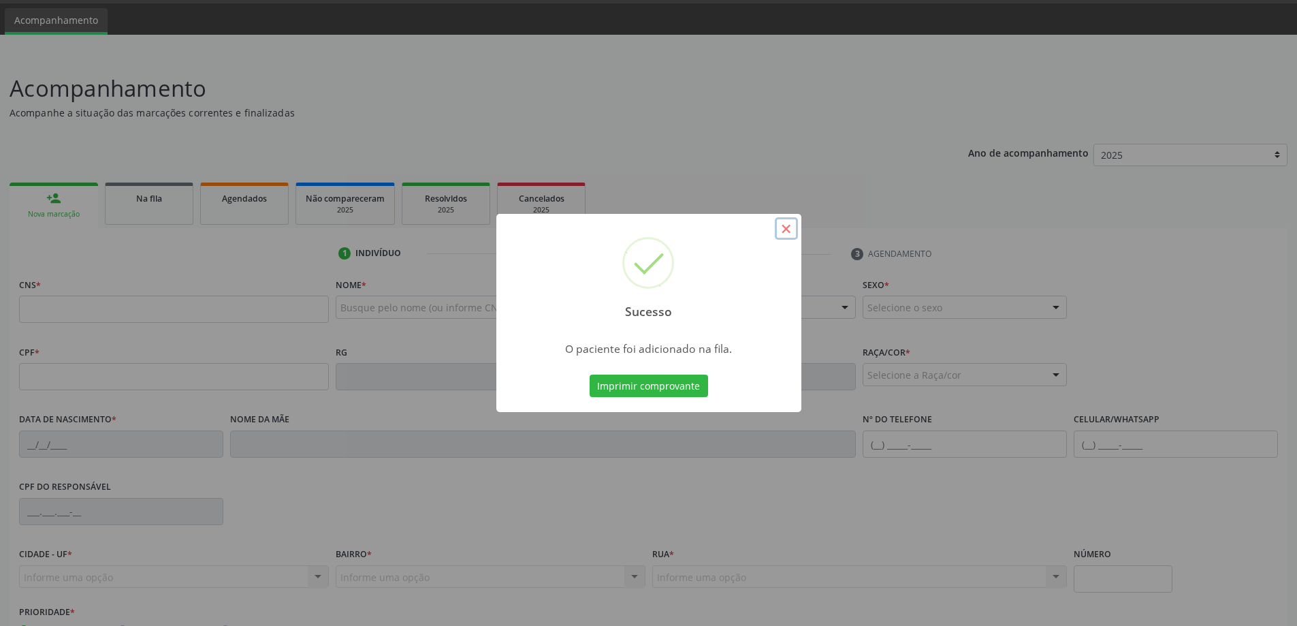
click at [788, 234] on button "×" at bounding box center [786, 228] width 23 height 23
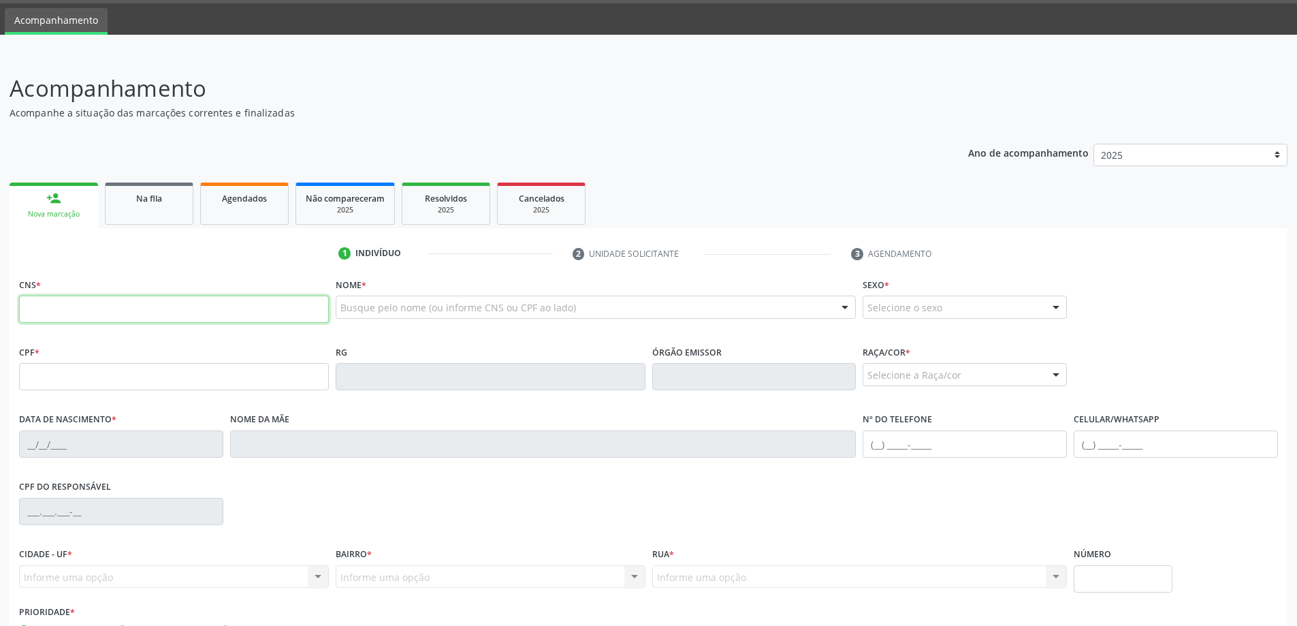
click at [182, 306] on input "text" at bounding box center [174, 308] width 310 height 27
click at [61, 306] on input "text" at bounding box center [174, 308] width 310 height 27
type input "709 0078 7118 7811"
type input "08[DATE]"
type input "[PERSON_NAME]"
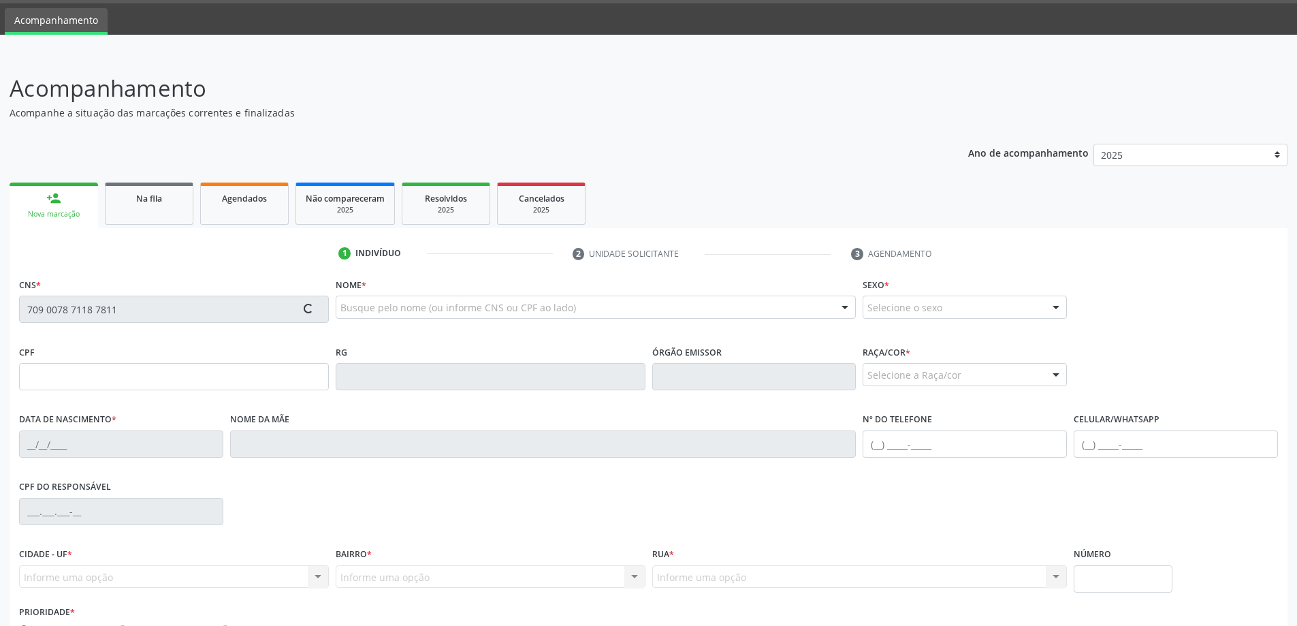
type input "[PHONE_NUMBER]"
type input "S/N"
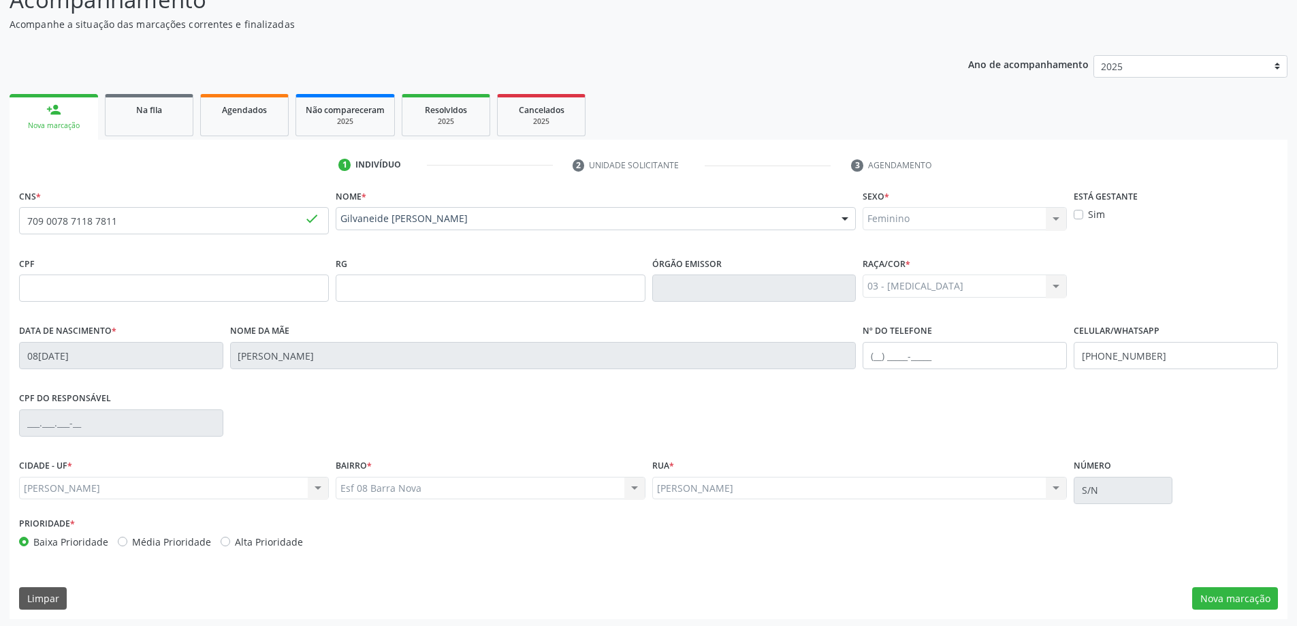
scroll to position [131, 0]
click at [1249, 605] on button "Nova marcação" at bounding box center [1235, 595] width 86 height 23
click at [0, 0] on fieldset "Motivo *" at bounding box center [0, 0] width 0 height 0
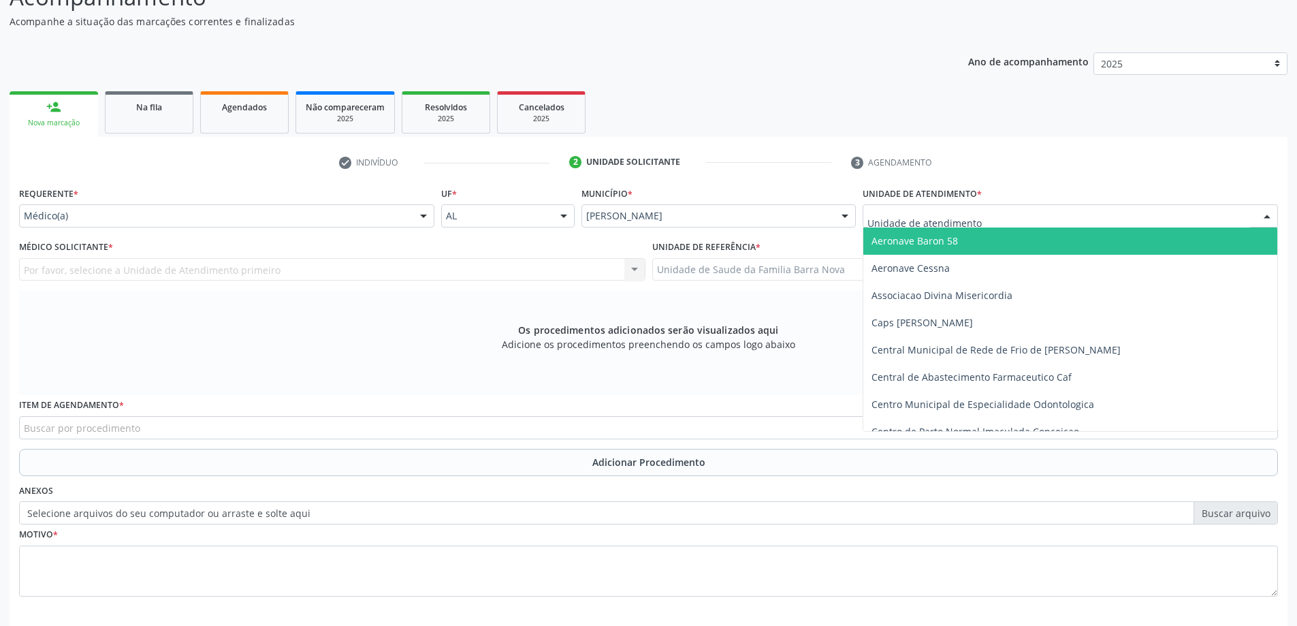
click at [983, 217] on div at bounding box center [1070, 215] width 415 height 23
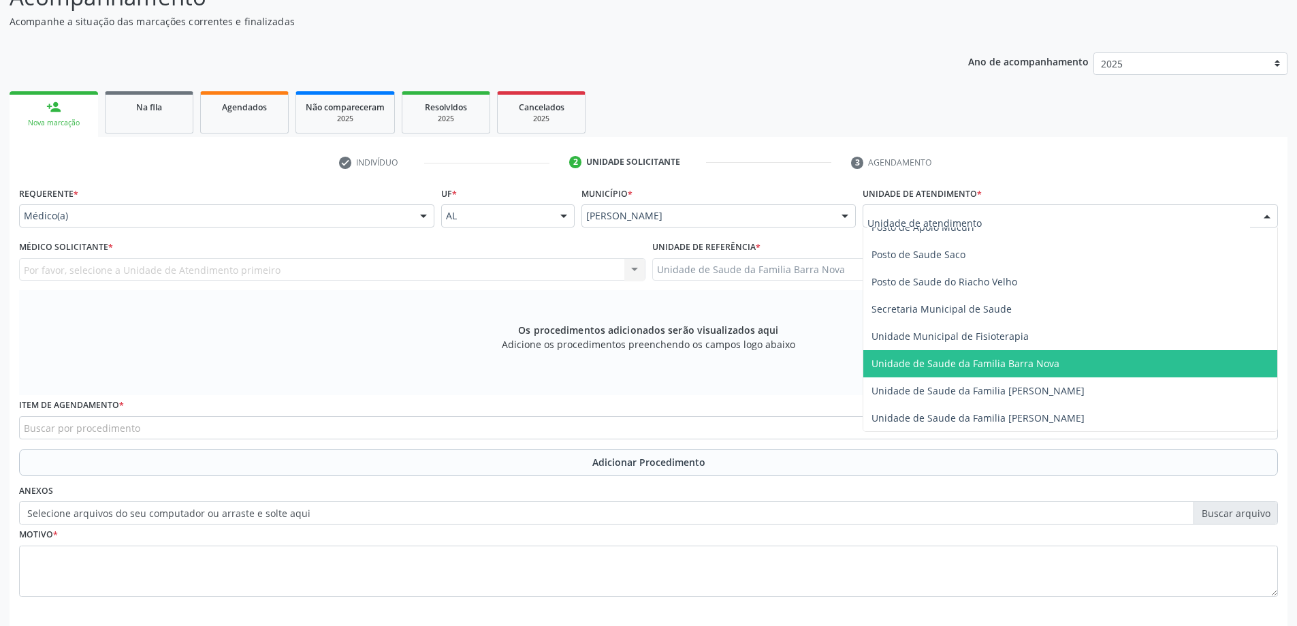
click at [1003, 364] on span "Unidade de Saude da Familia Barra Nova" at bounding box center [965, 363] width 188 height 13
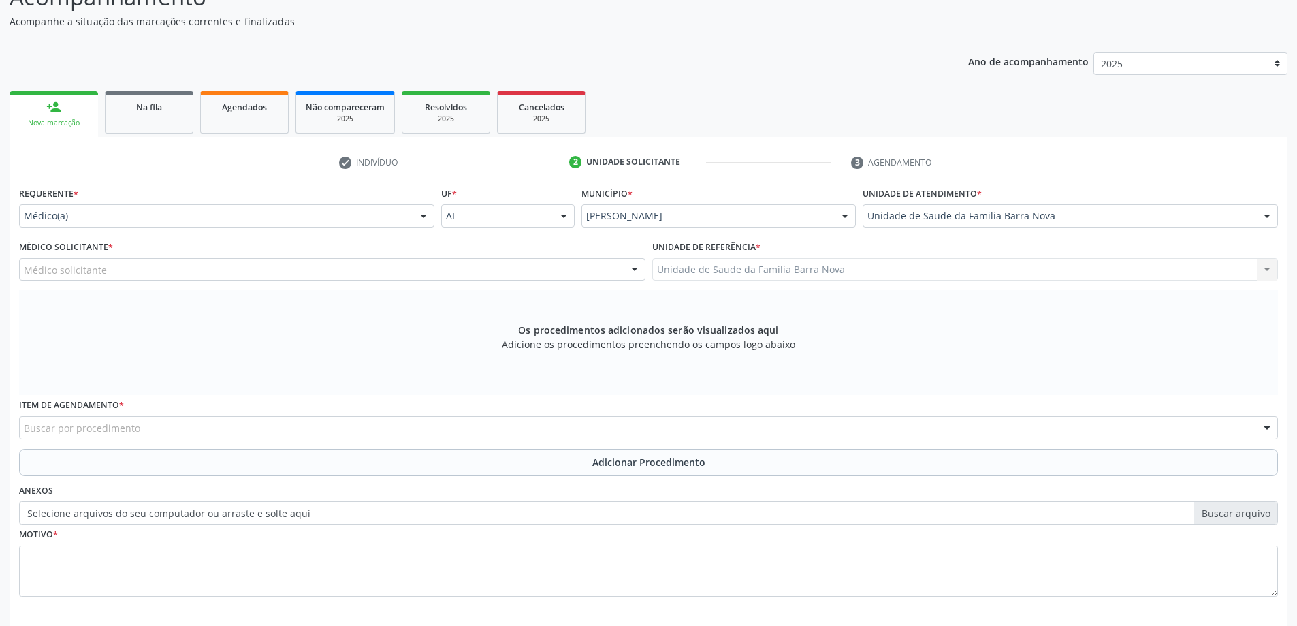
click at [340, 272] on div "Médico solicitante" at bounding box center [332, 269] width 626 height 23
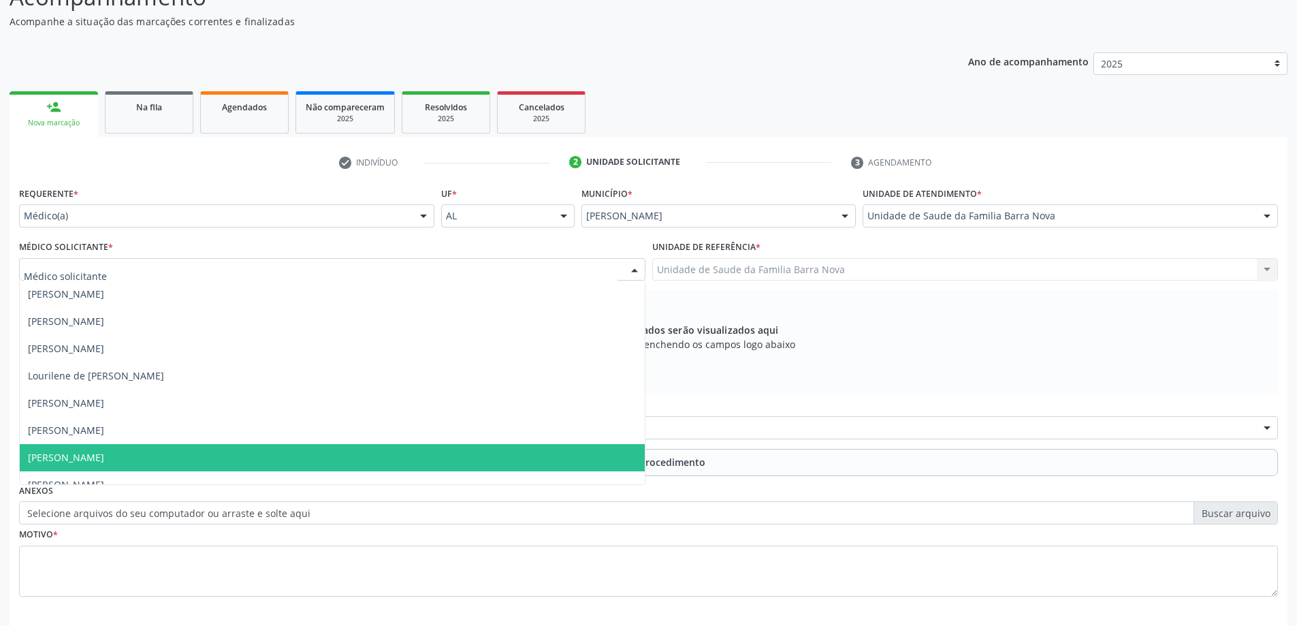
click at [319, 462] on span "[PERSON_NAME]" at bounding box center [332, 457] width 625 height 27
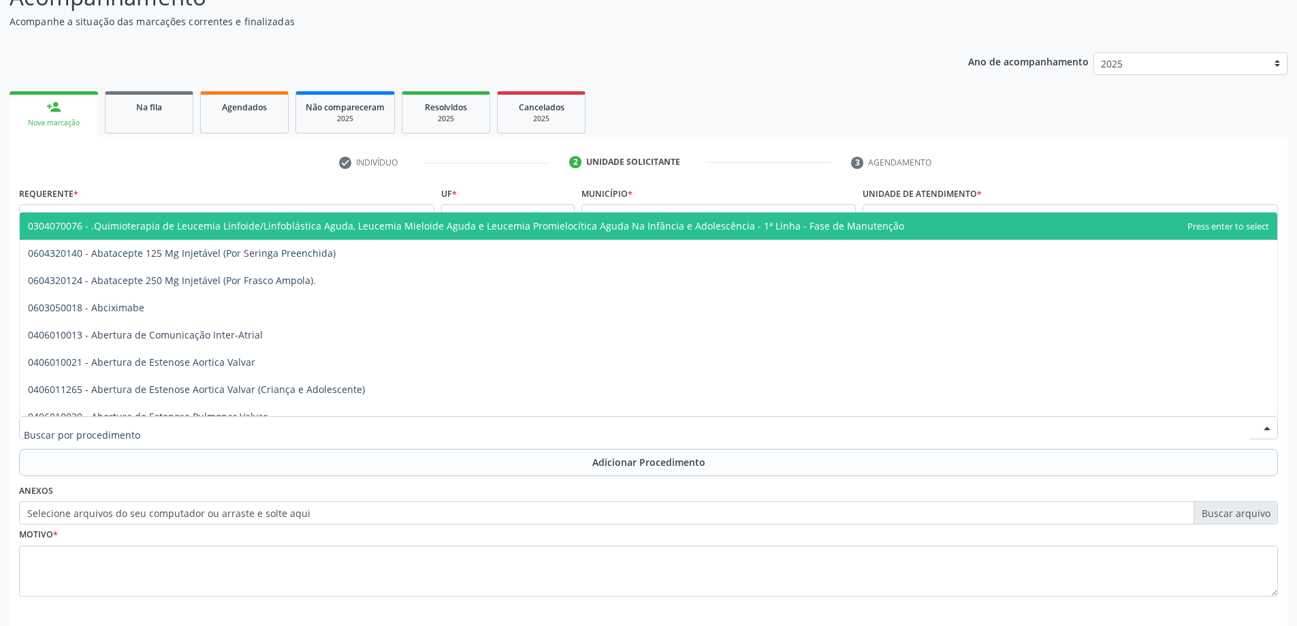
click at [596, 425] on div at bounding box center [648, 427] width 1259 height 23
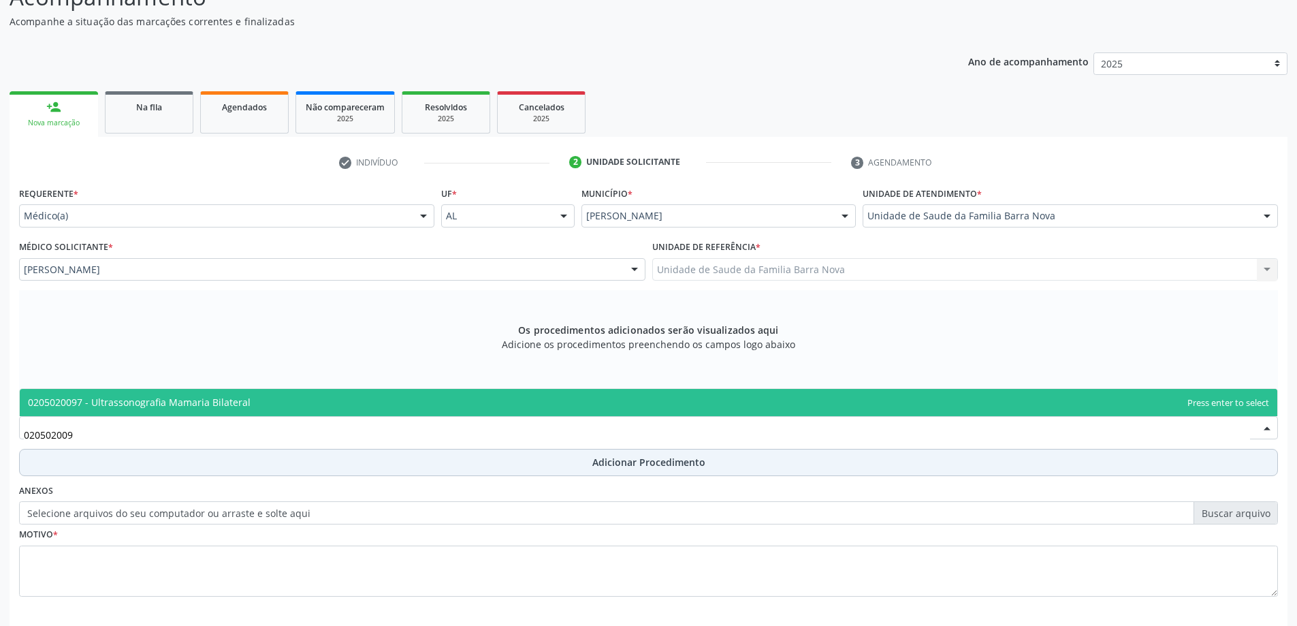
type input "0205020097"
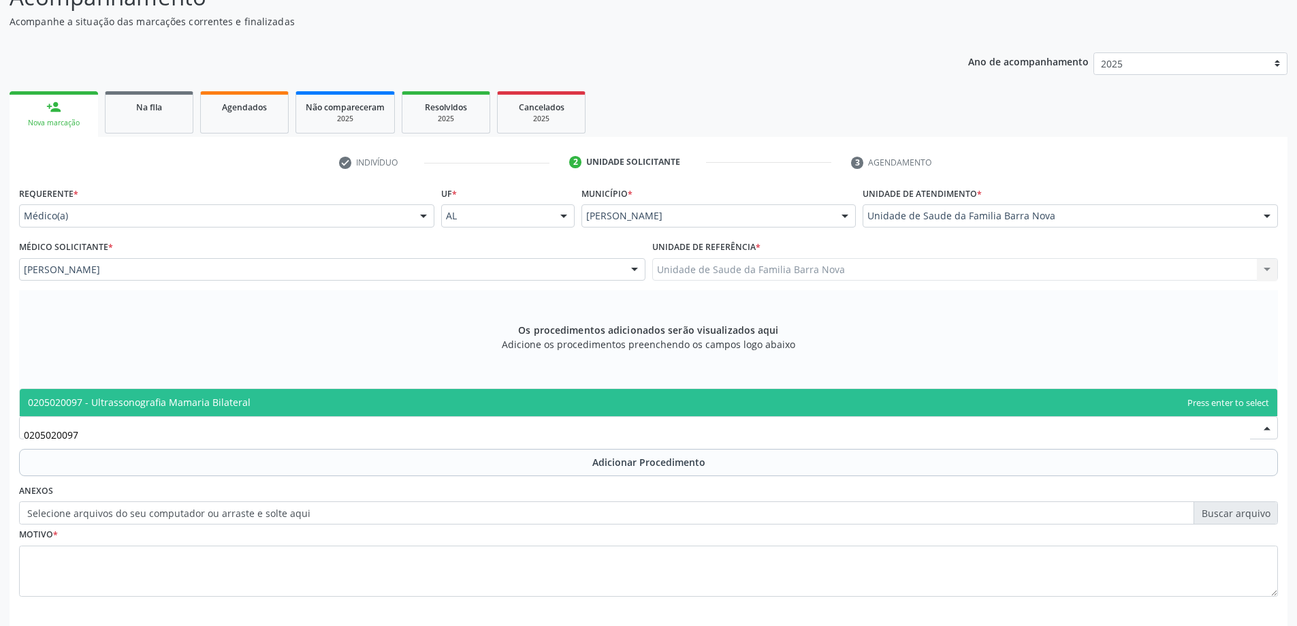
click at [507, 403] on span "0205020097 - Ultrassonografia Mamaria Bilateral" at bounding box center [649, 402] width 1258 height 27
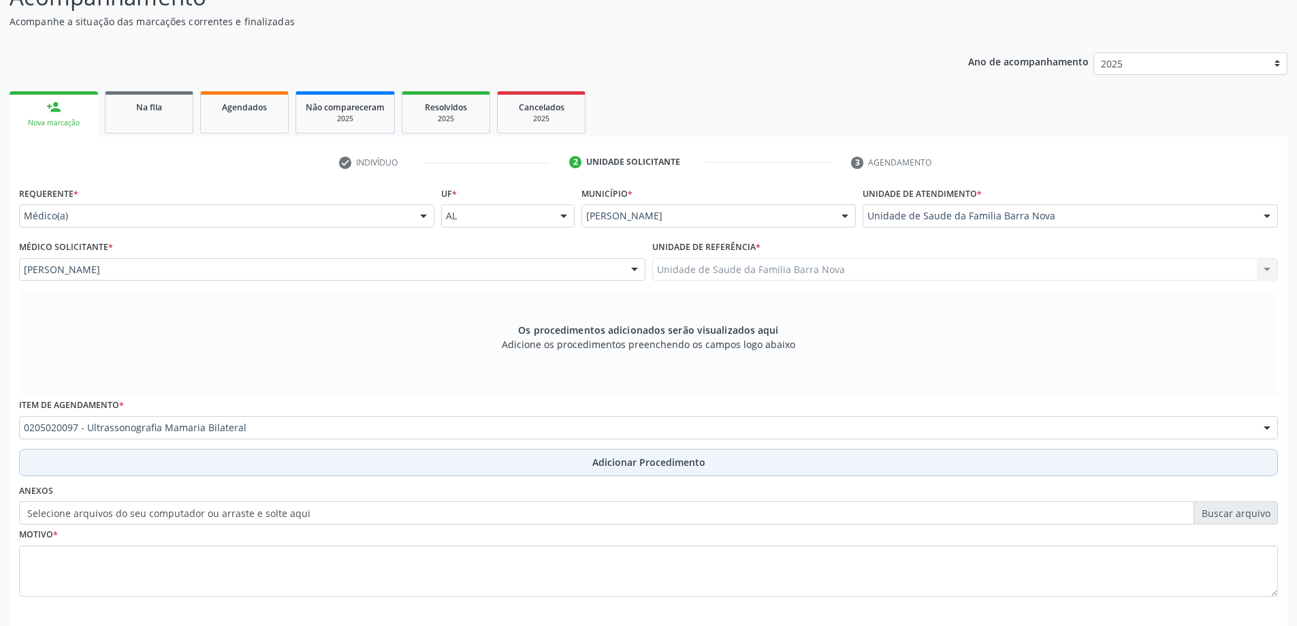
click at [563, 465] on button "Adicionar Procedimento" at bounding box center [648, 462] width 1259 height 27
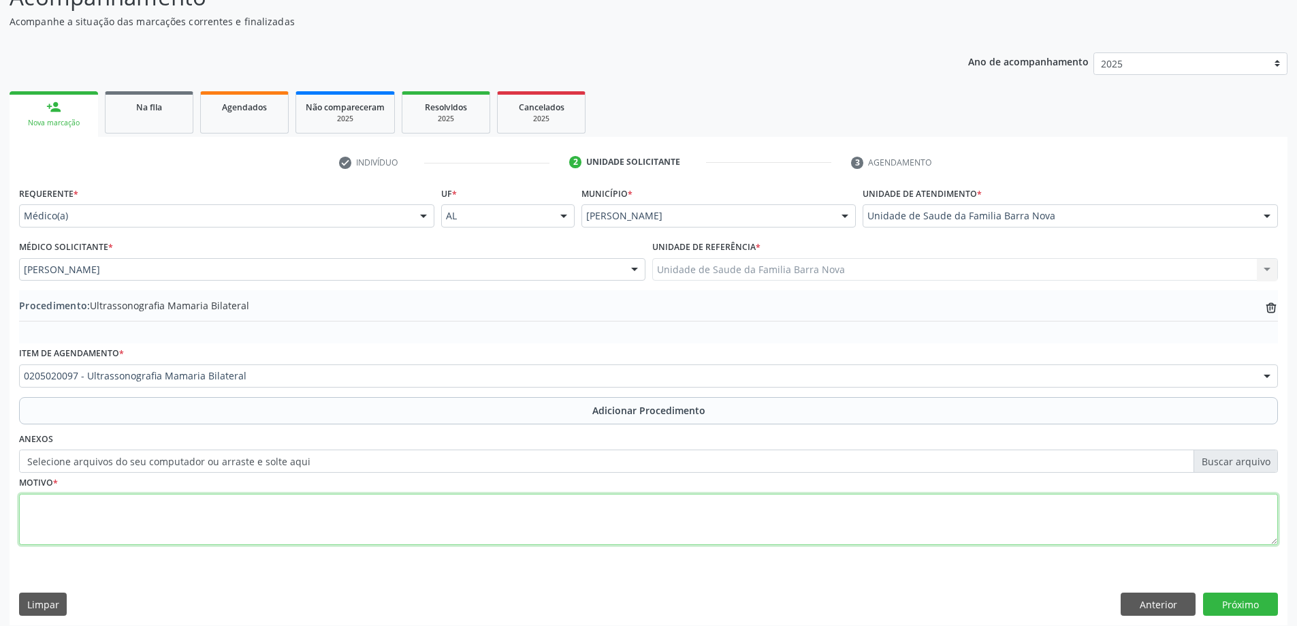
click at [261, 511] on textarea at bounding box center [648, 520] width 1259 height 52
type textarea "Rotina."
click at [1248, 600] on button "Próximo" at bounding box center [1240, 603] width 75 height 23
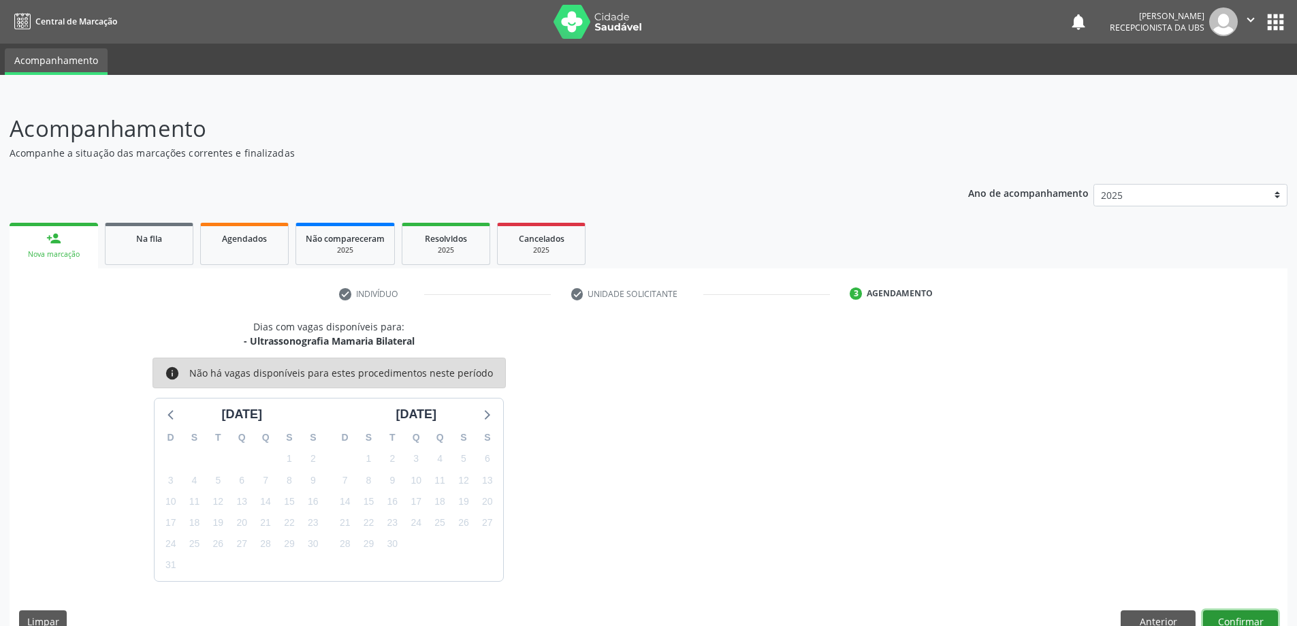
click at [1231, 614] on button "Confirmar" at bounding box center [1240, 621] width 75 height 23
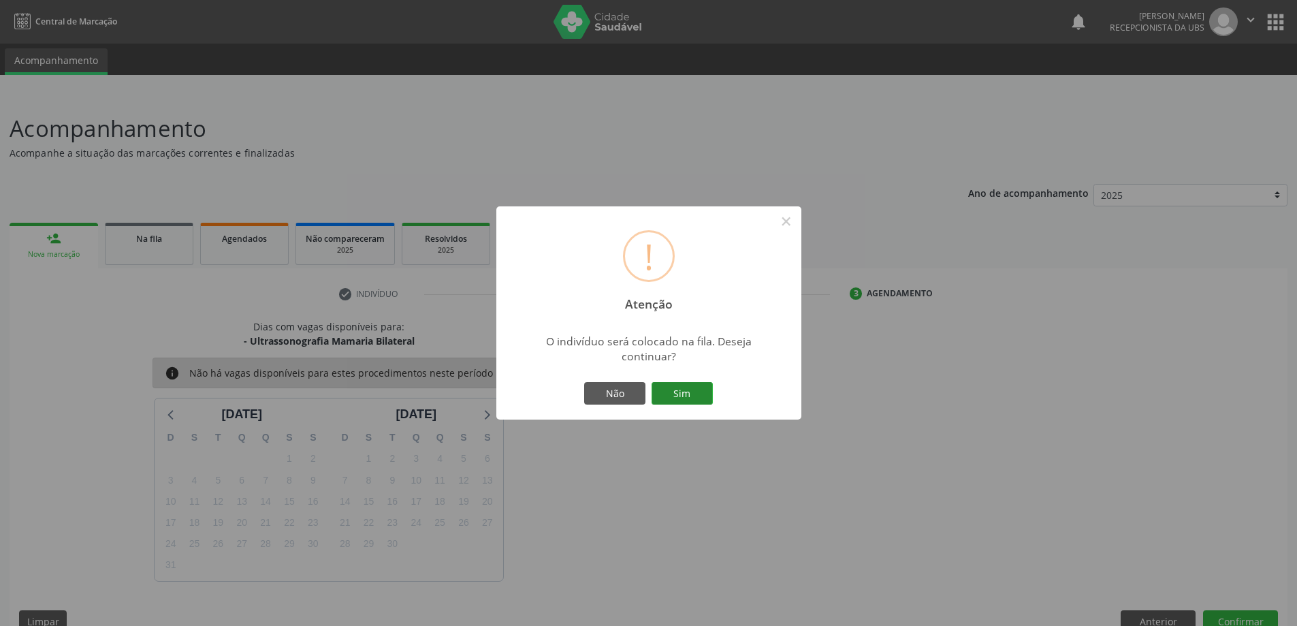
click at [679, 398] on button "Sim" at bounding box center [682, 393] width 61 height 23
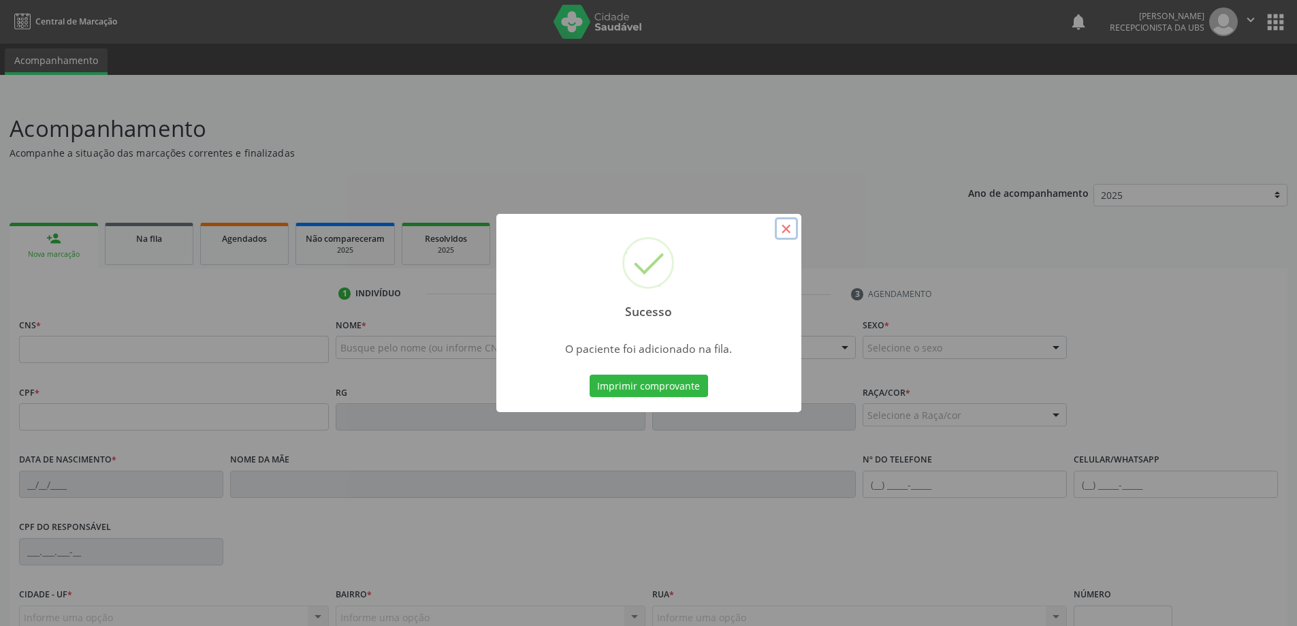
click at [782, 231] on button "×" at bounding box center [786, 228] width 23 height 23
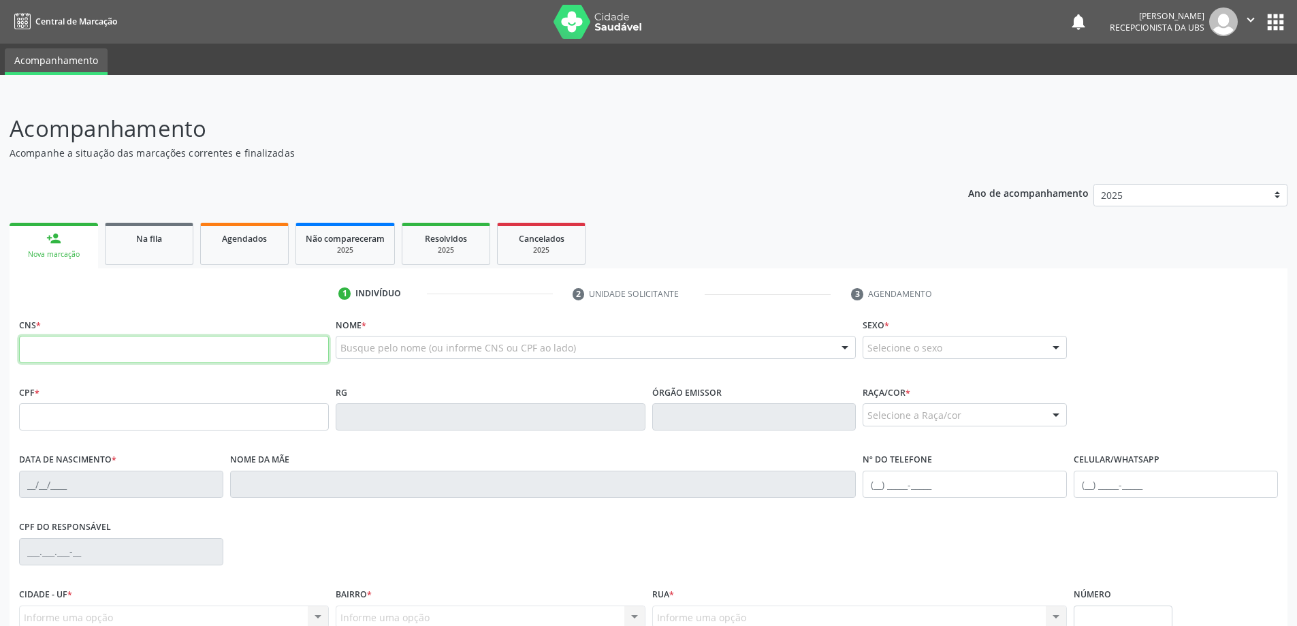
click at [101, 355] on input "text" at bounding box center [174, 349] width 310 height 27
type input "709 0078 7118 7811"
type input "08[DATE]"
type input "[PERSON_NAME]"
type input "[PHONE_NUMBER]"
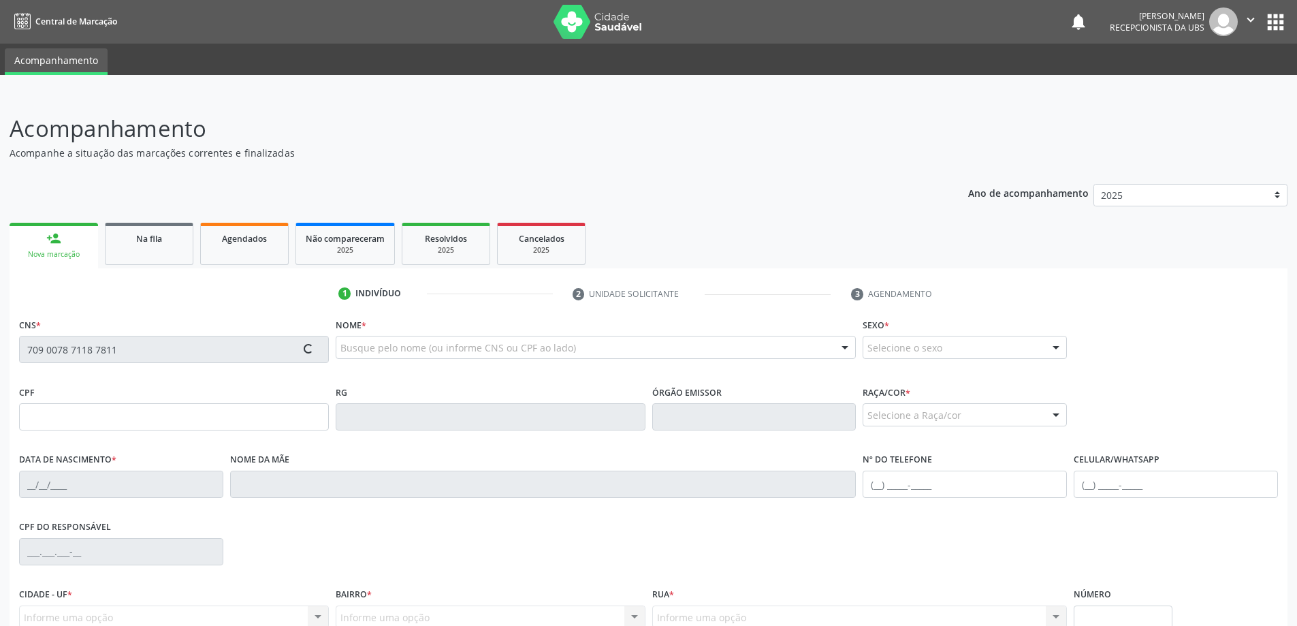
type input "S/N"
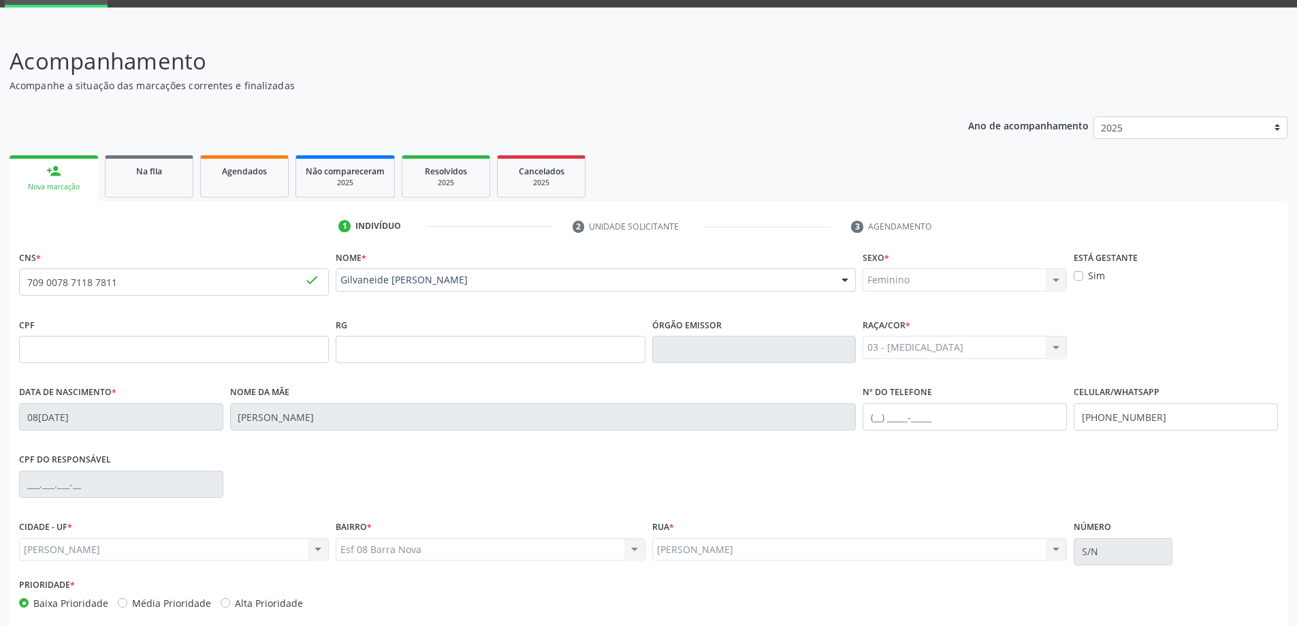
scroll to position [131, 0]
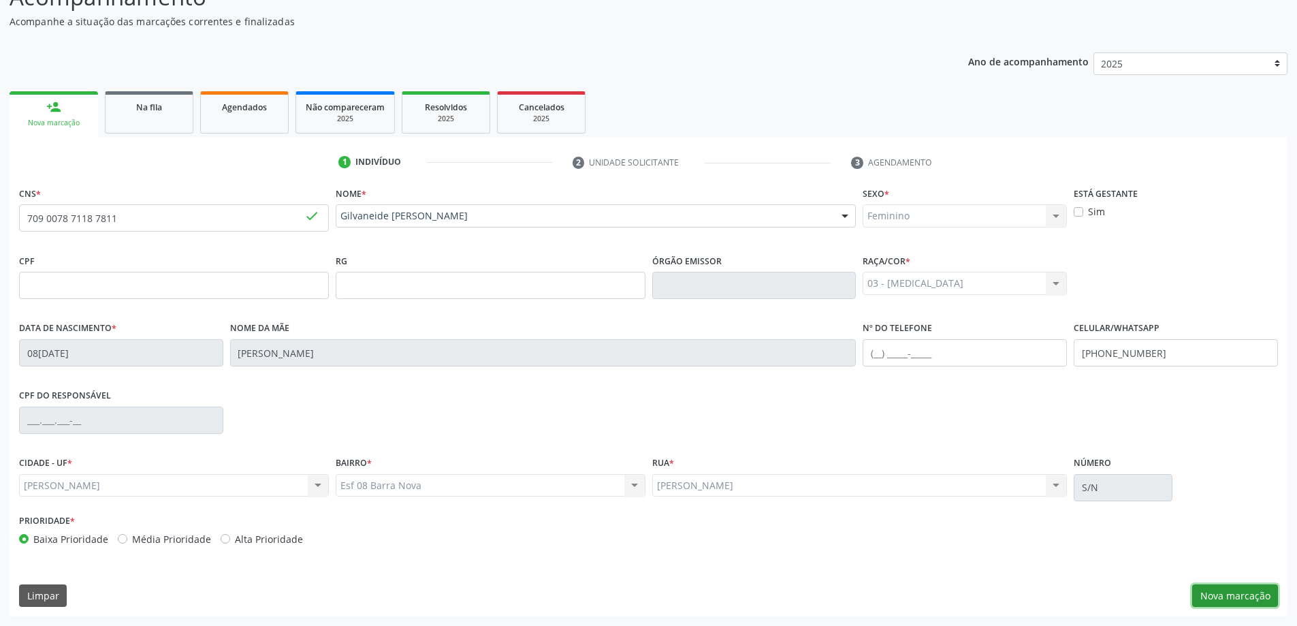
click at [1226, 596] on button "Nova marcação" at bounding box center [1235, 595] width 86 height 23
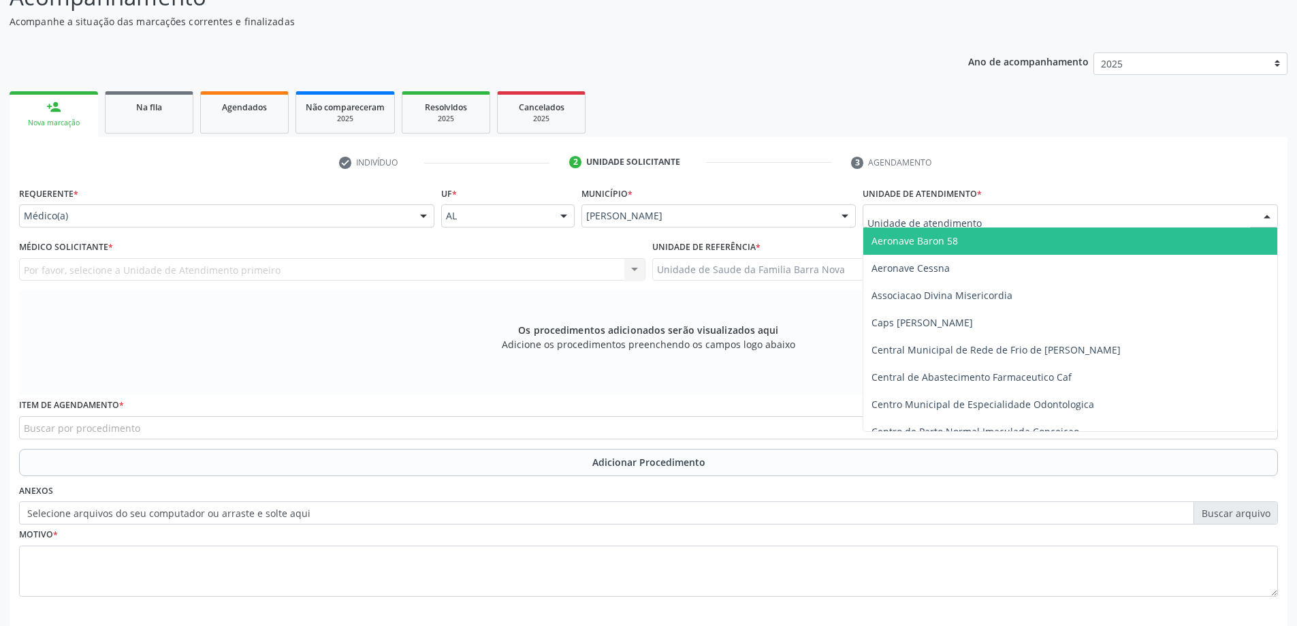
click at [924, 225] on div at bounding box center [1070, 215] width 415 height 23
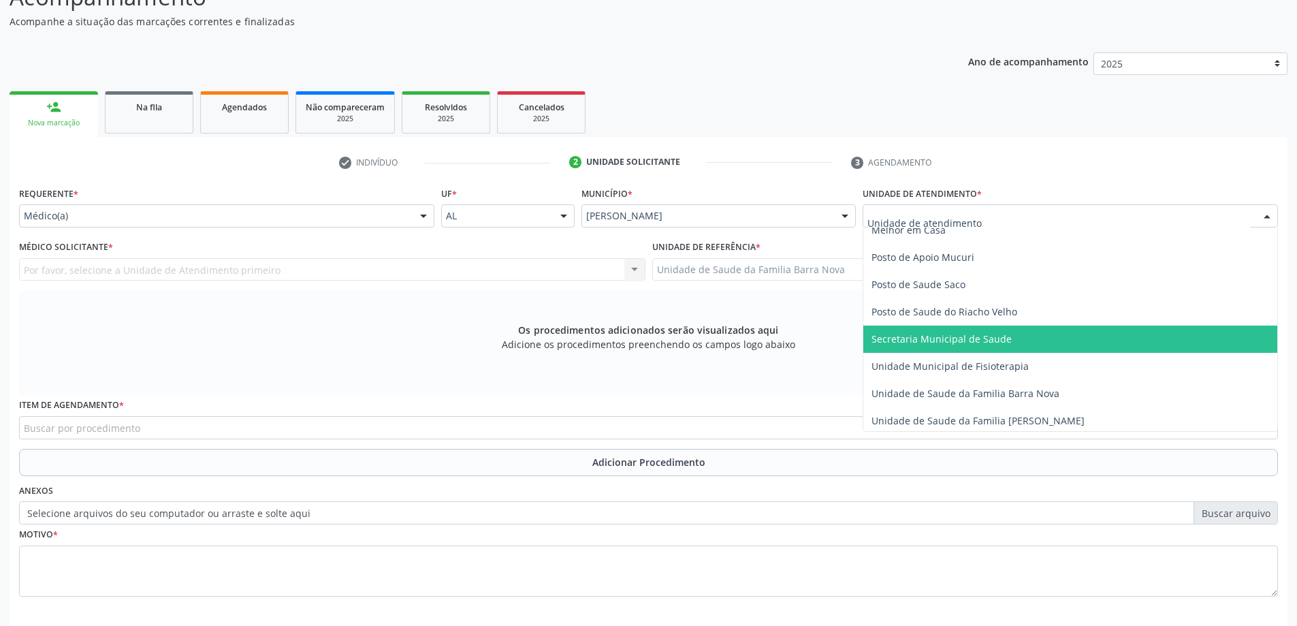
scroll to position [613, 0]
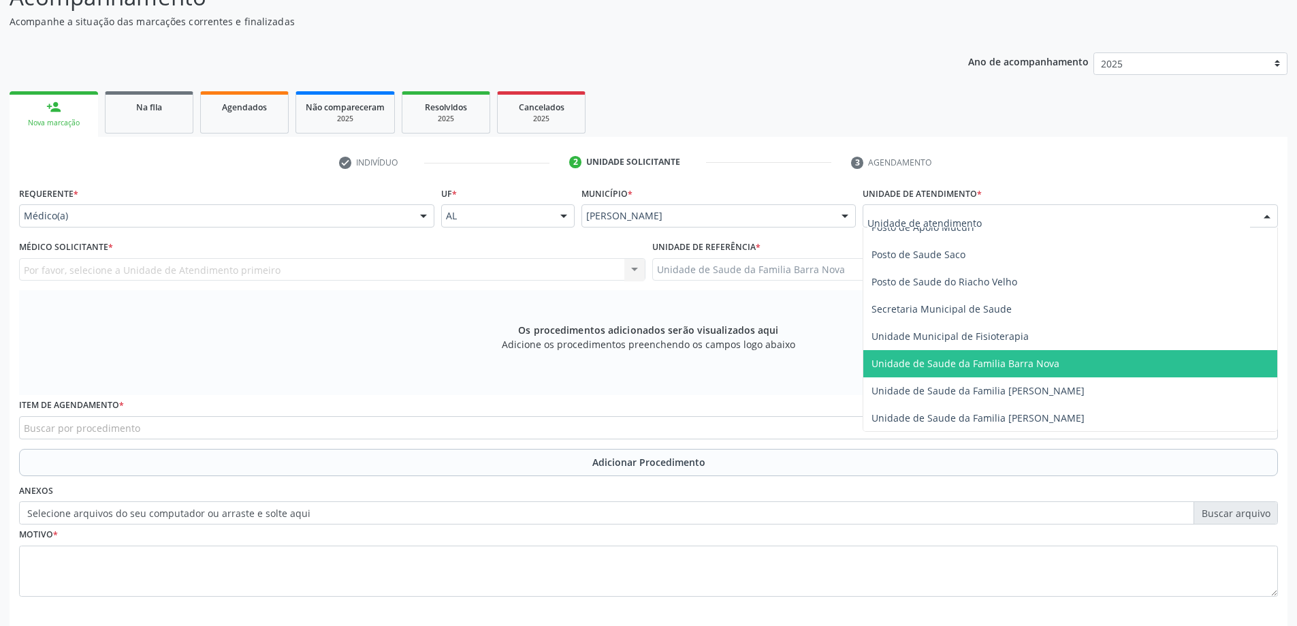
click at [1059, 374] on span "Unidade de Saude da Familia Barra Nova" at bounding box center [1070, 363] width 414 height 27
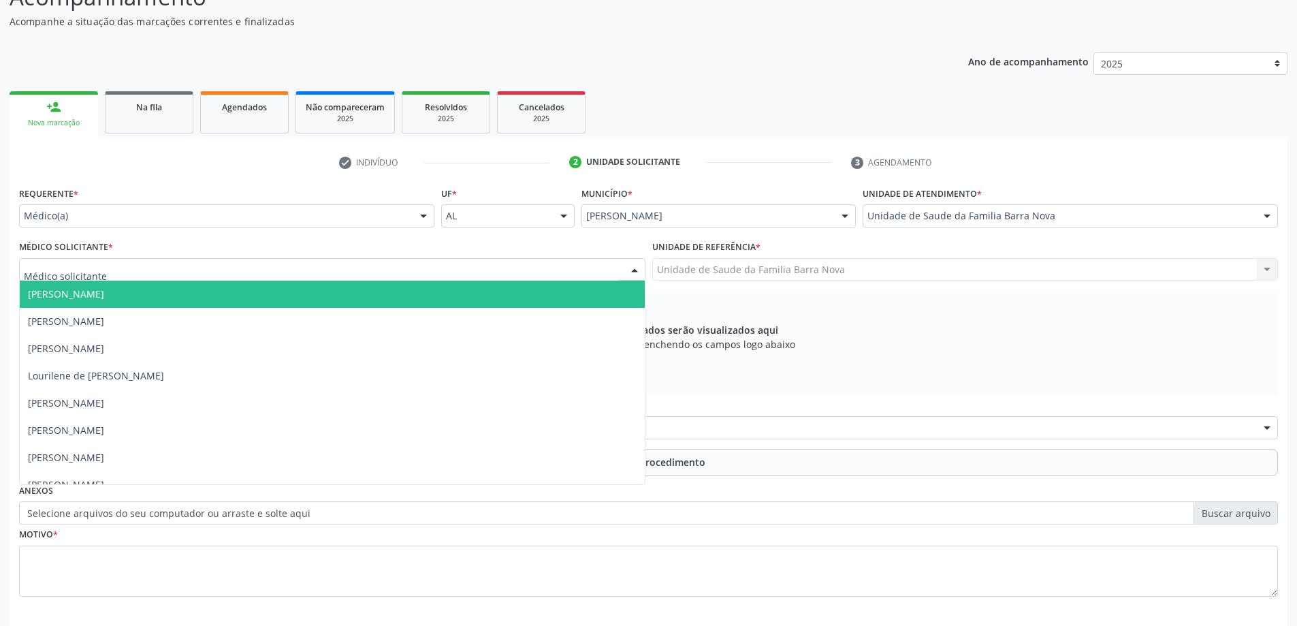
click at [474, 272] on div at bounding box center [332, 269] width 626 height 23
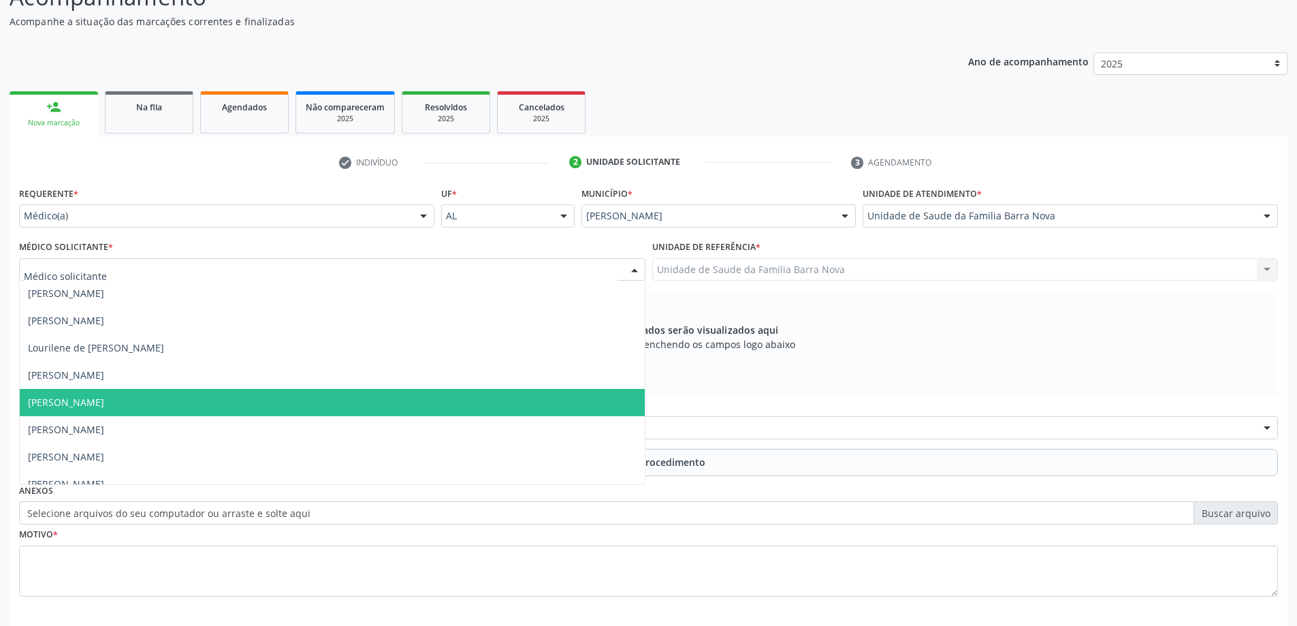
scroll to position [42, 0]
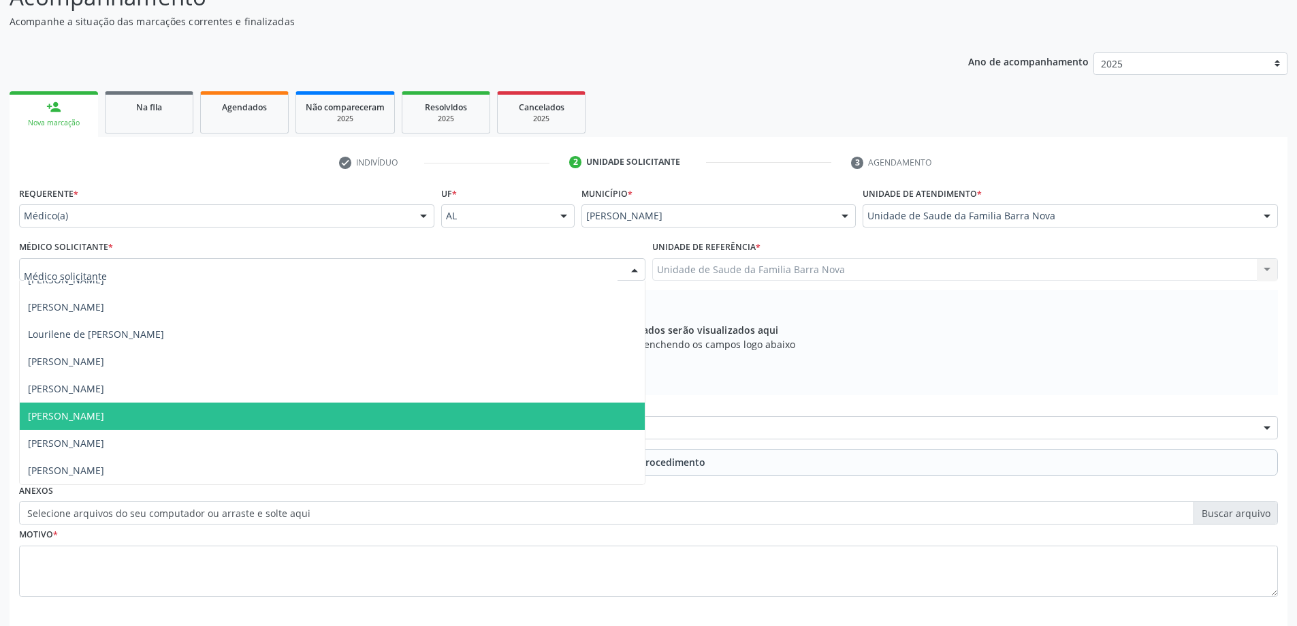
click at [413, 423] on span "[PERSON_NAME]" at bounding box center [332, 415] width 625 height 27
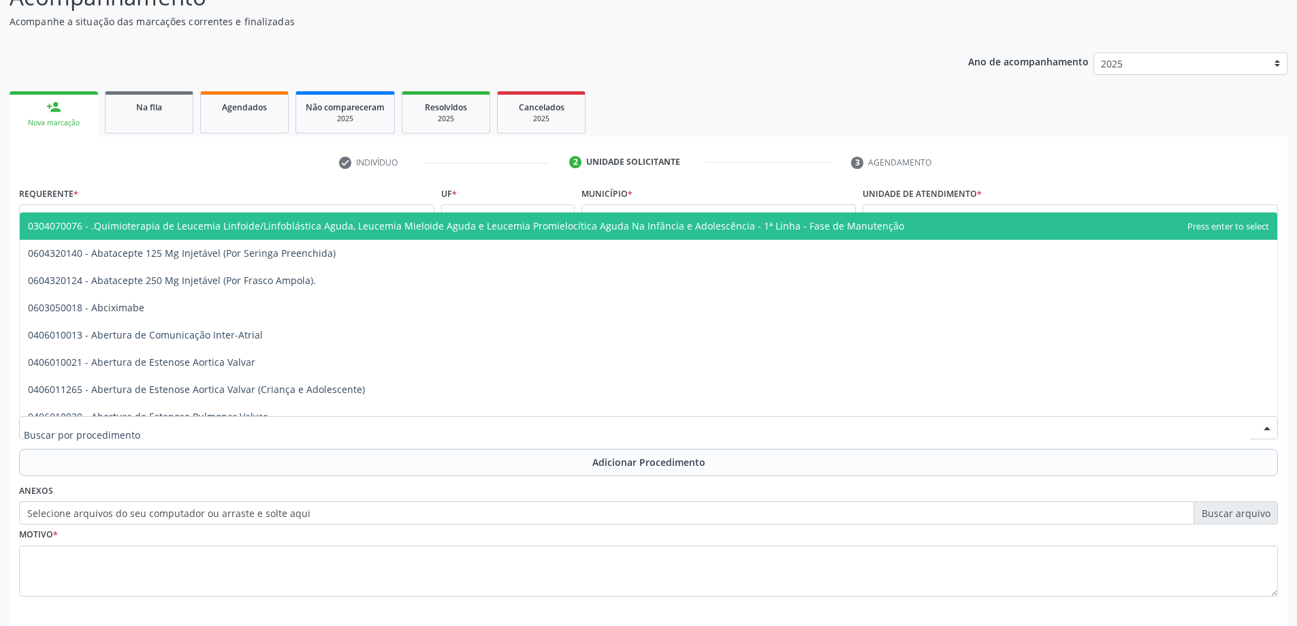
click at [536, 429] on div at bounding box center [648, 427] width 1259 height 23
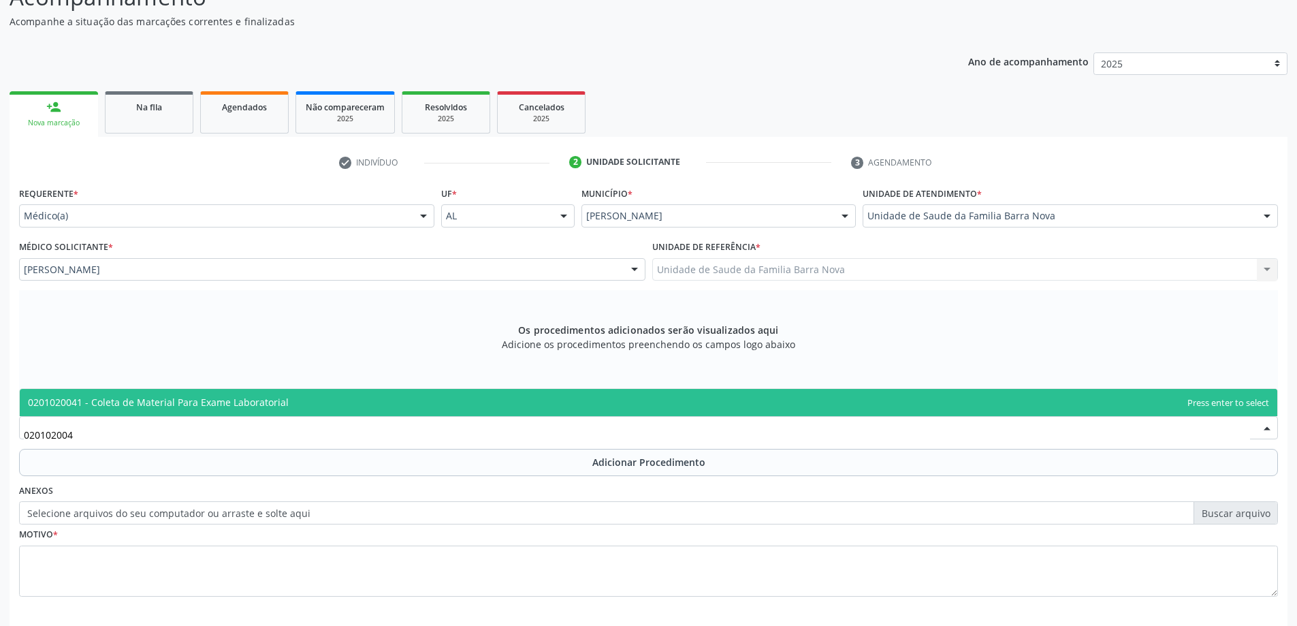
type input "0201020041"
click at [460, 404] on span "0201020041 - Coleta de Material Para Exame Laboratorial" at bounding box center [649, 402] width 1258 height 27
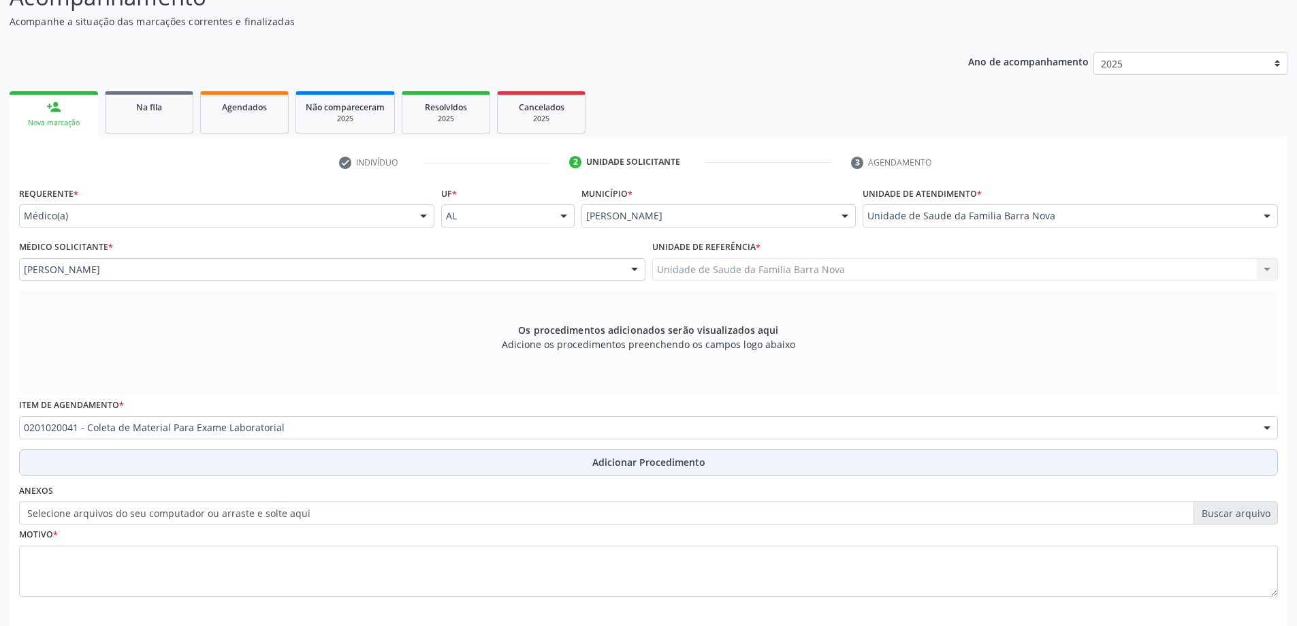
click at [612, 469] on button "Adicionar Procedimento" at bounding box center [648, 462] width 1259 height 27
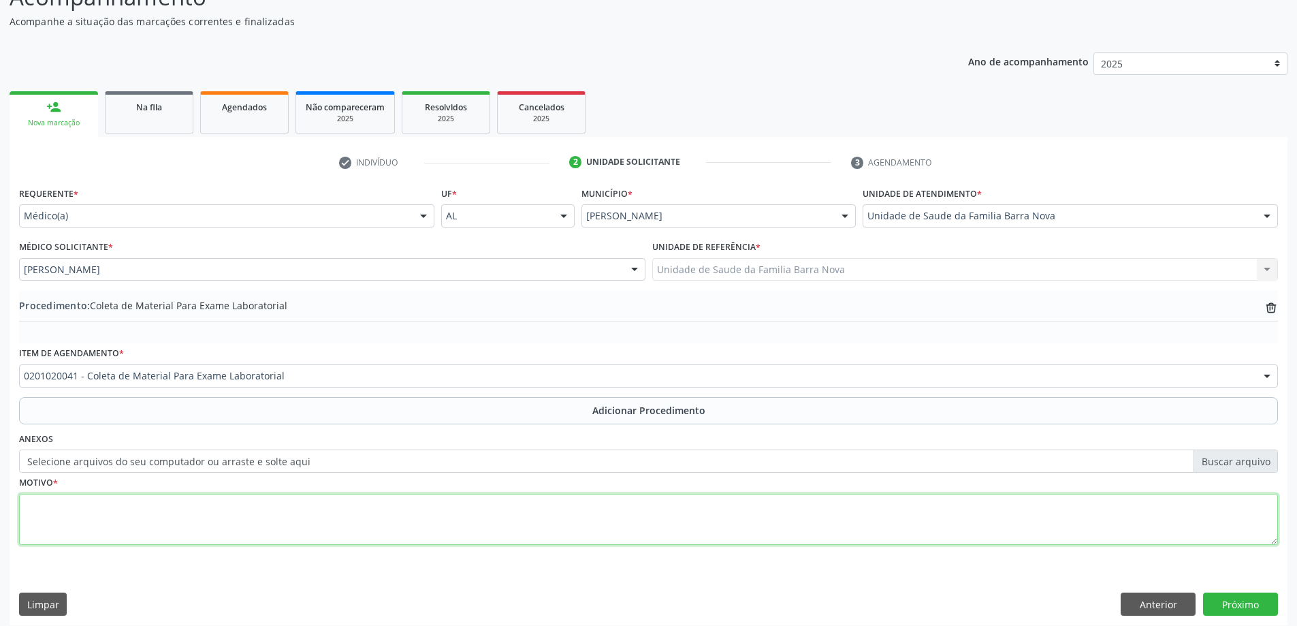
click at [293, 504] on textarea at bounding box center [648, 520] width 1259 height 52
type textarea "Rotina."
click at [1245, 609] on button "Próximo" at bounding box center [1240, 603] width 75 height 23
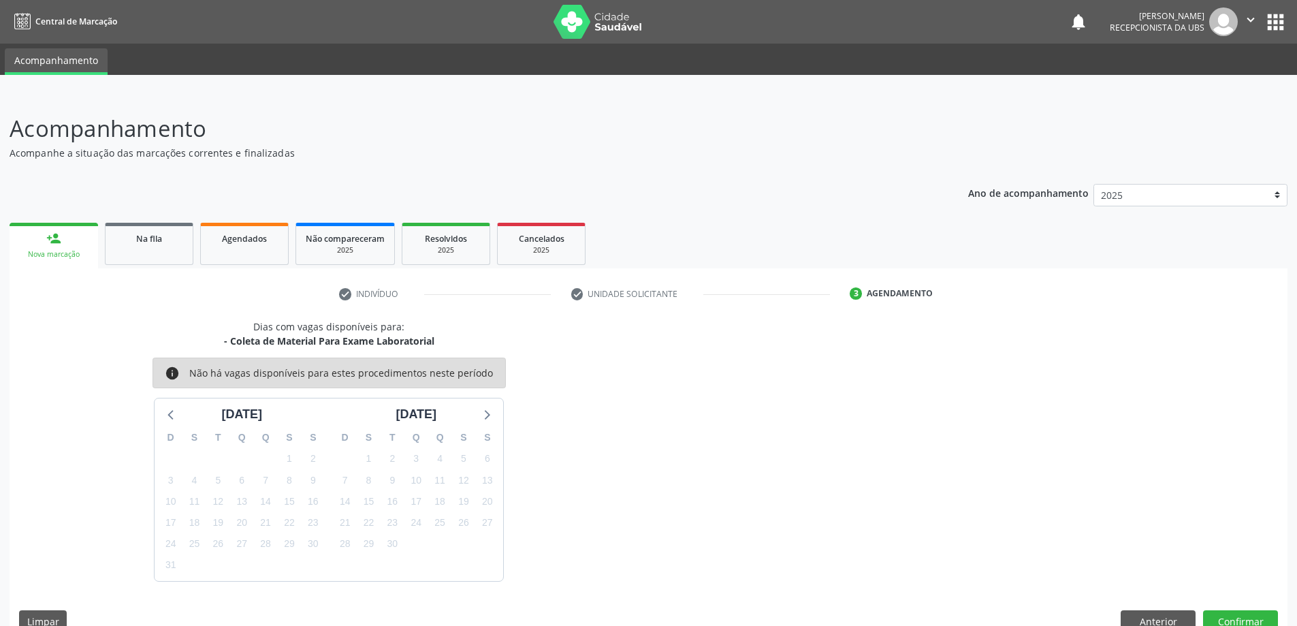
scroll to position [26, 0]
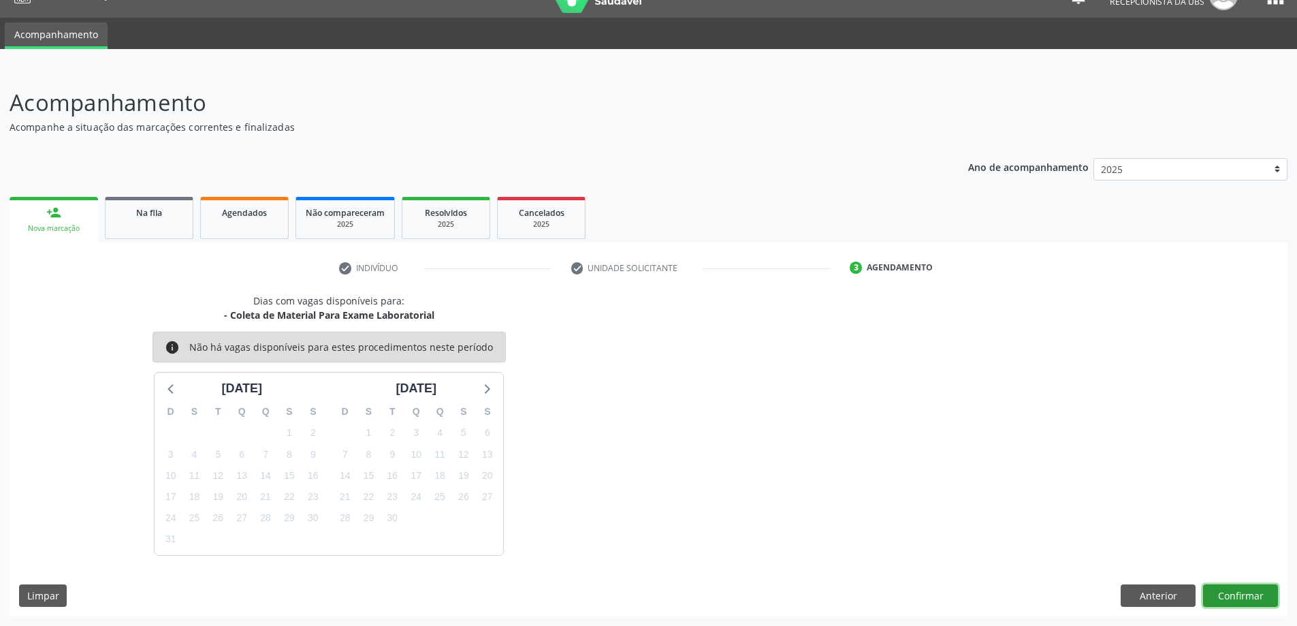
click at [1242, 587] on button "Confirmar" at bounding box center [1240, 595] width 75 height 23
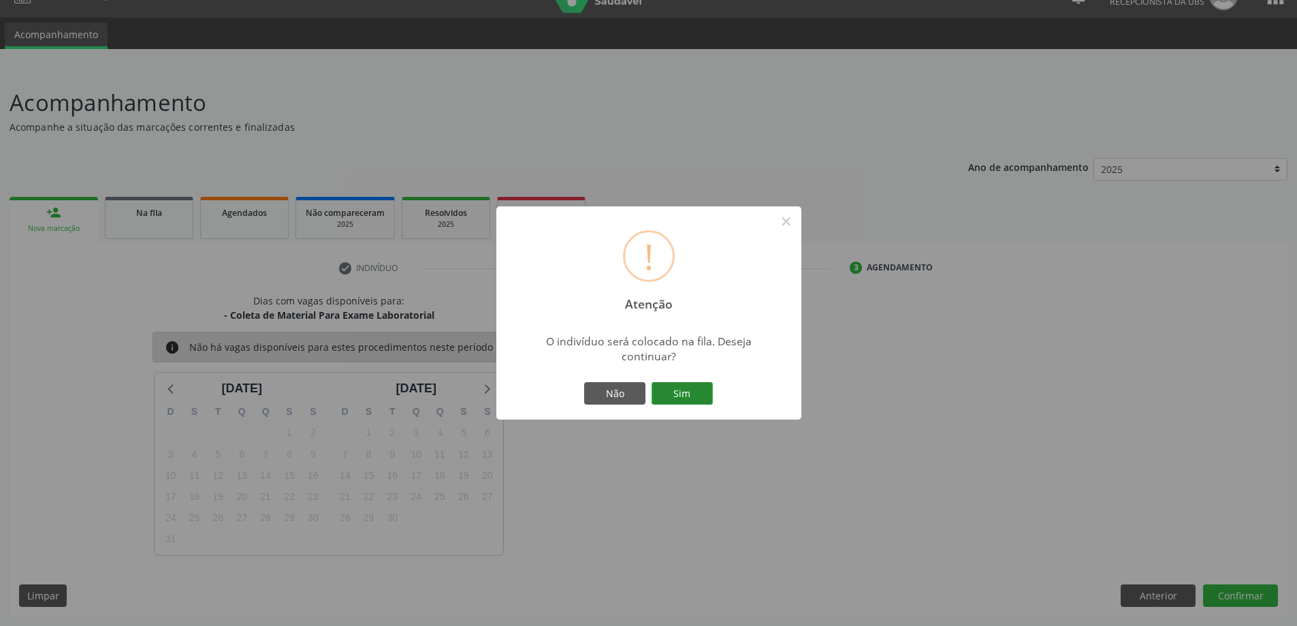
click at [682, 393] on button "Sim" at bounding box center [682, 393] width 61 height 23
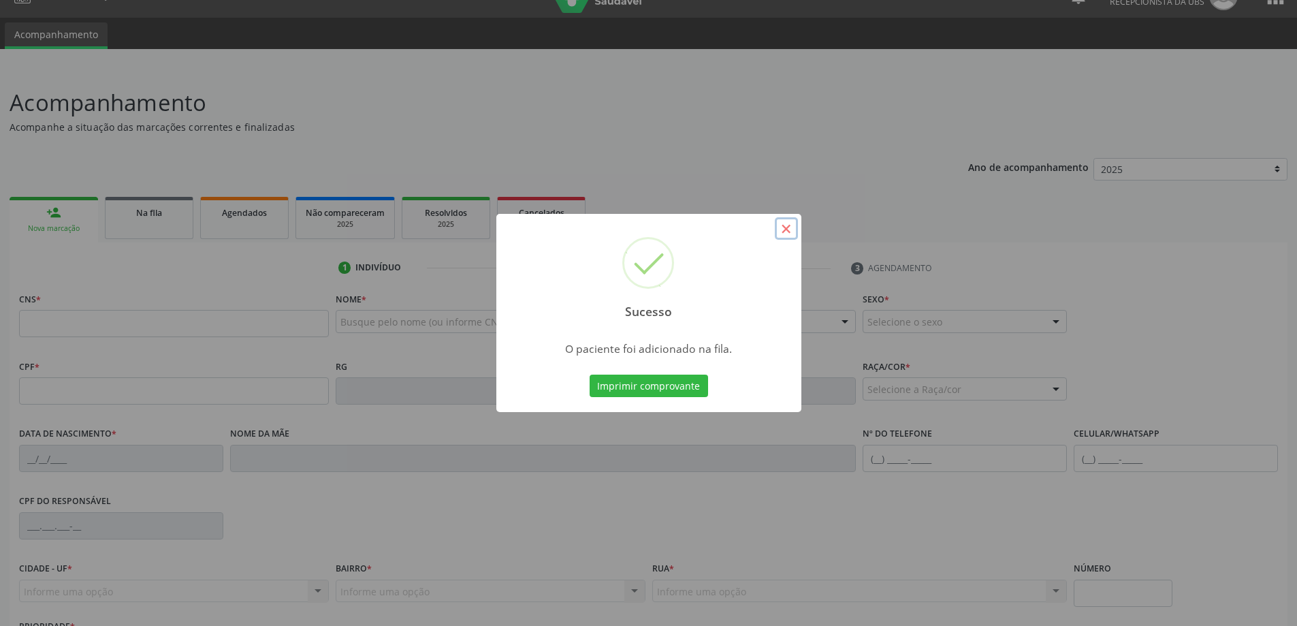
click at [784, 231] on button "×" at bounding box center [786, 228] width 23 height 23
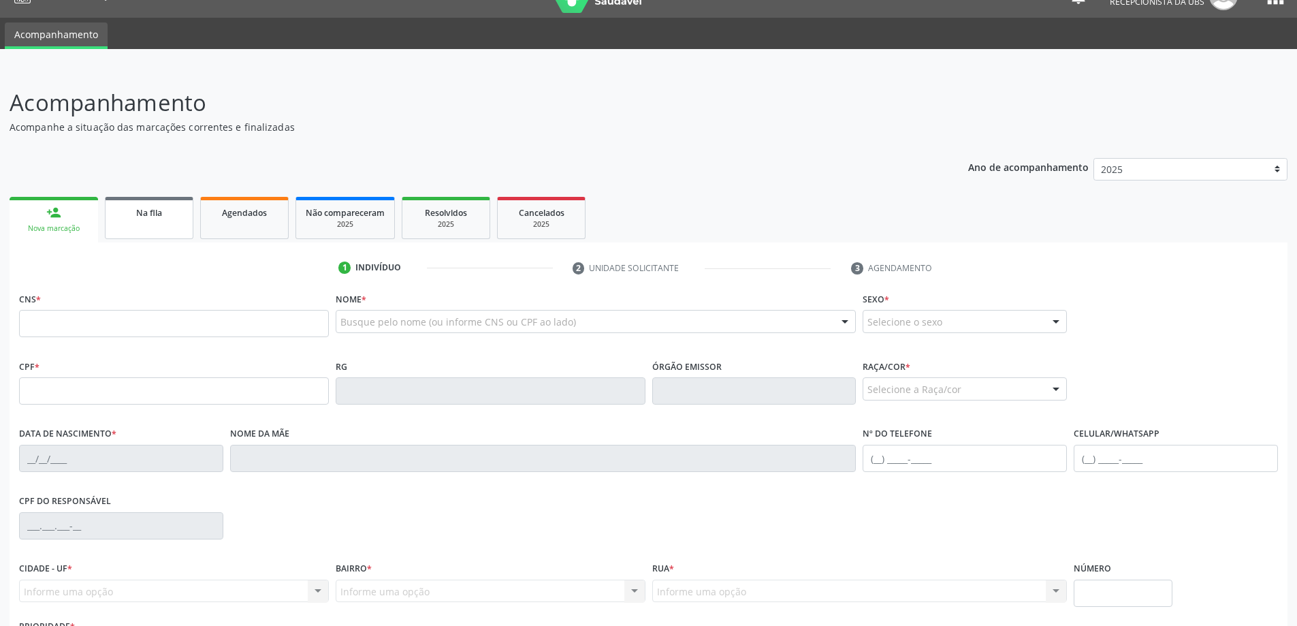
click at [155, 216] on span "Na fila" at bounding box center [149, 213] width 26 height 12
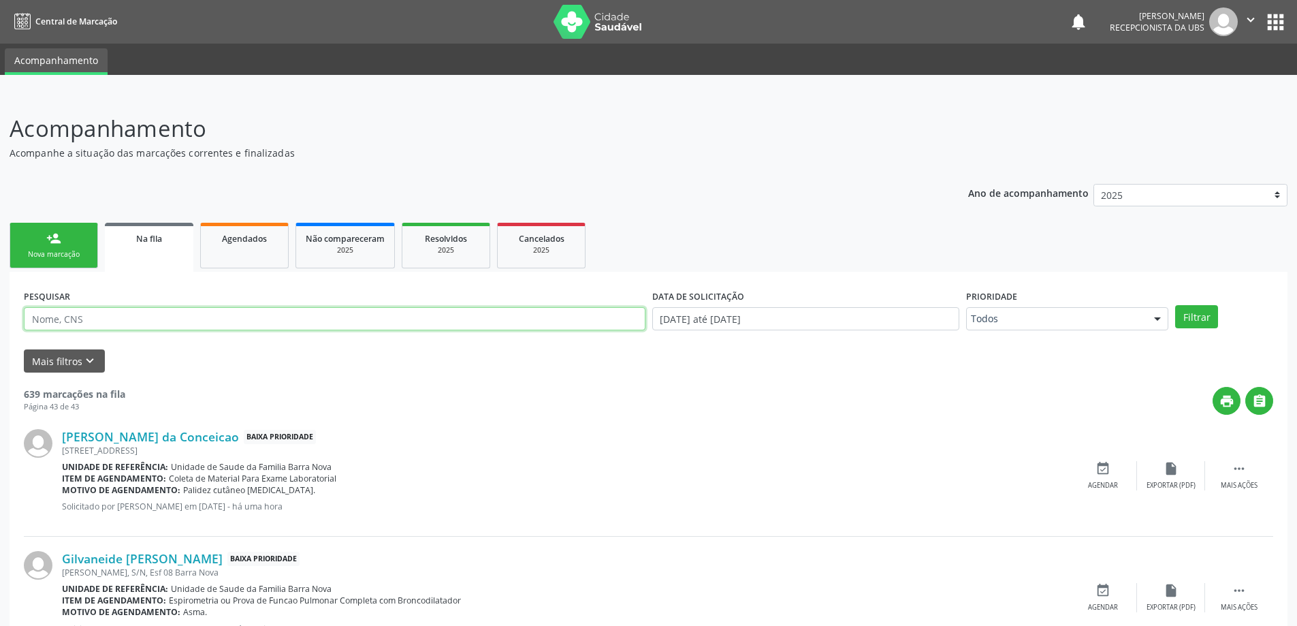
paste input "700508593722555"
type input "700508593722555"
click at [1175, 305] on button "Filtrar" at bounding box center [1196, 316] width 43 height 23
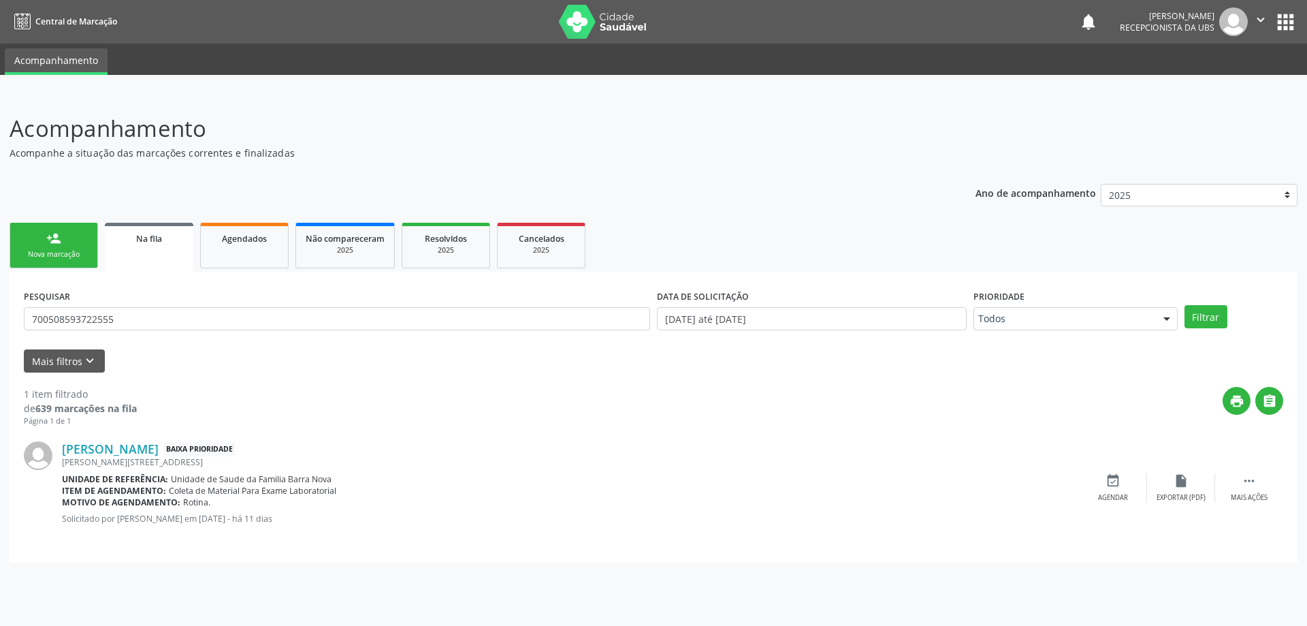
click at [52, 242] on div "person_add" at bounding box center [53, 238] width 15 height 15
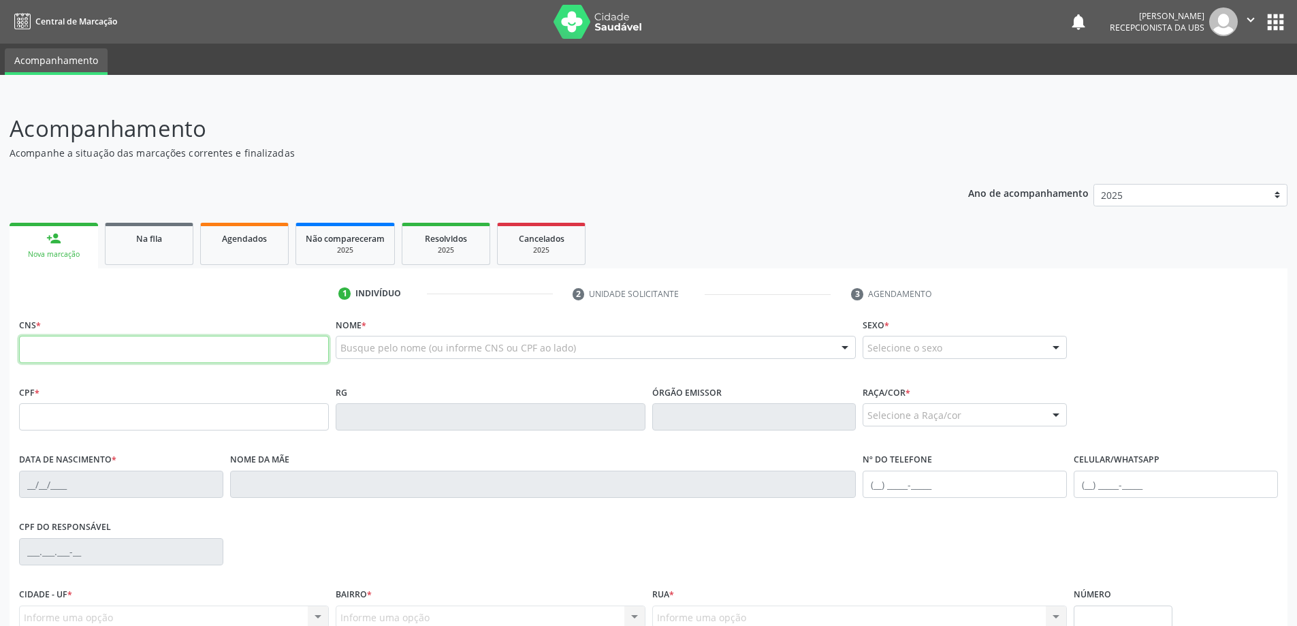
click at [143, 343] on input "text" at bounding box center [174, 349] width 310 height 27
type input "709 0078 7118 7811"
type input "08[DATE]"
type input "[PERSON_NAME]"
type input "[PHONE_NUMBER]"
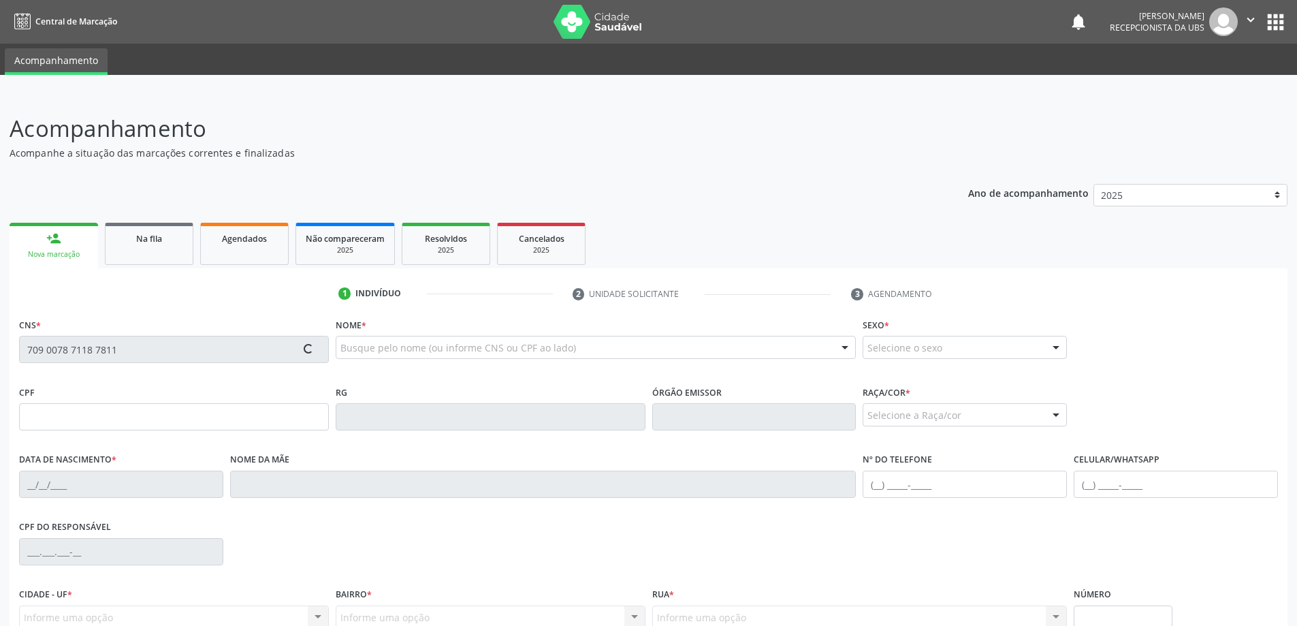
type input "S/N"
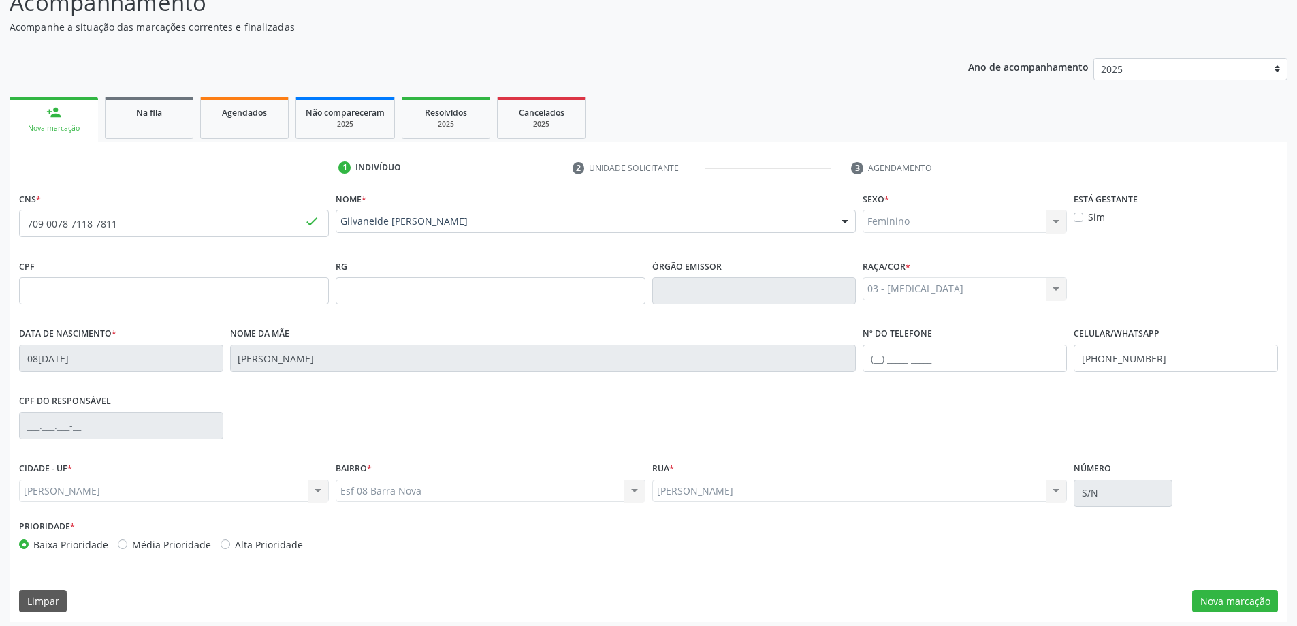
scroll to position [131, 0]
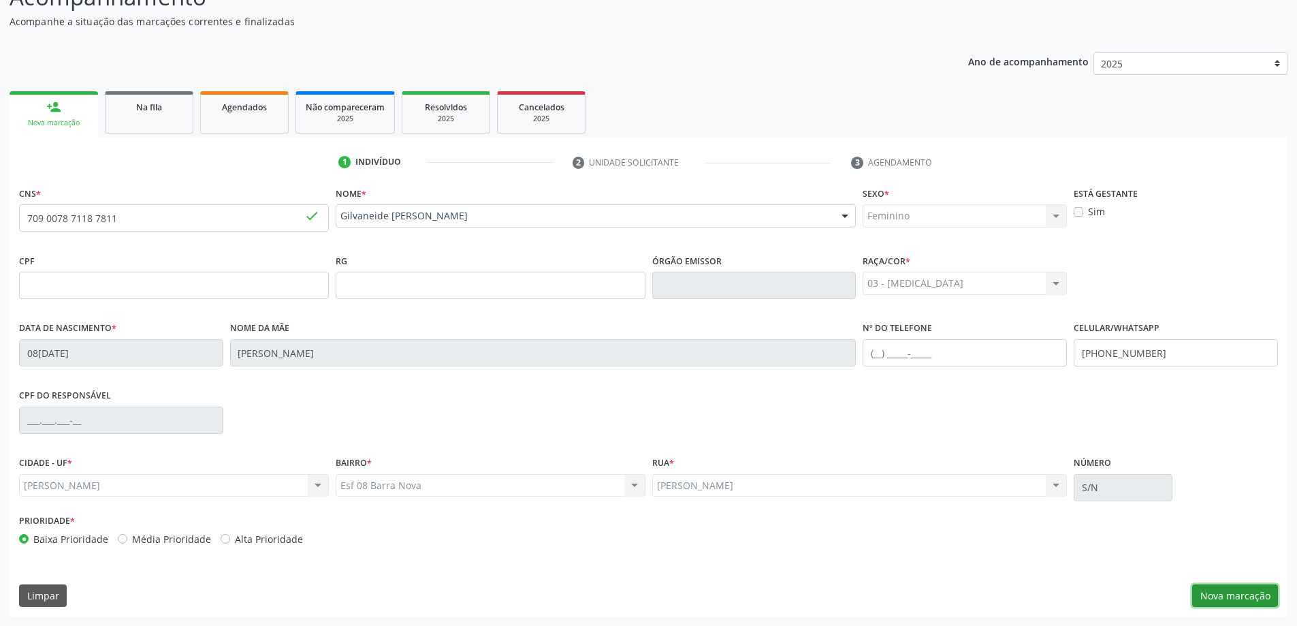
click at [1268, 589] on button "Nova marcação" at bounding box center [1235, 595] width 86 height 23
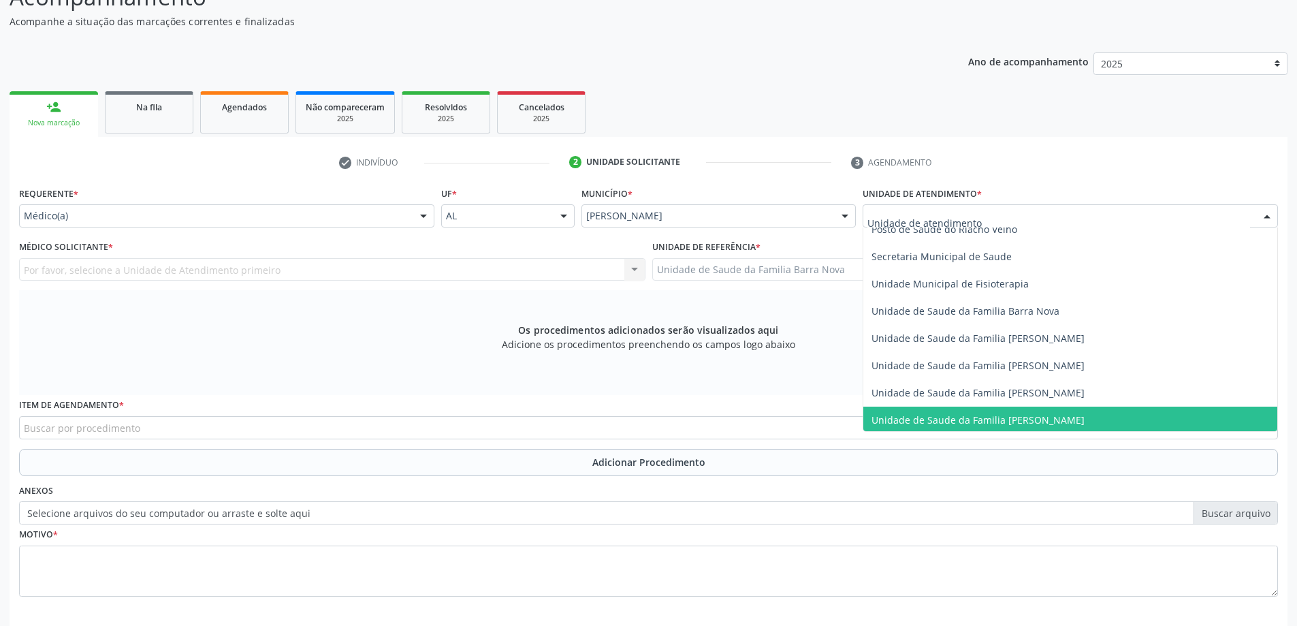
scroll to position [681, 0]
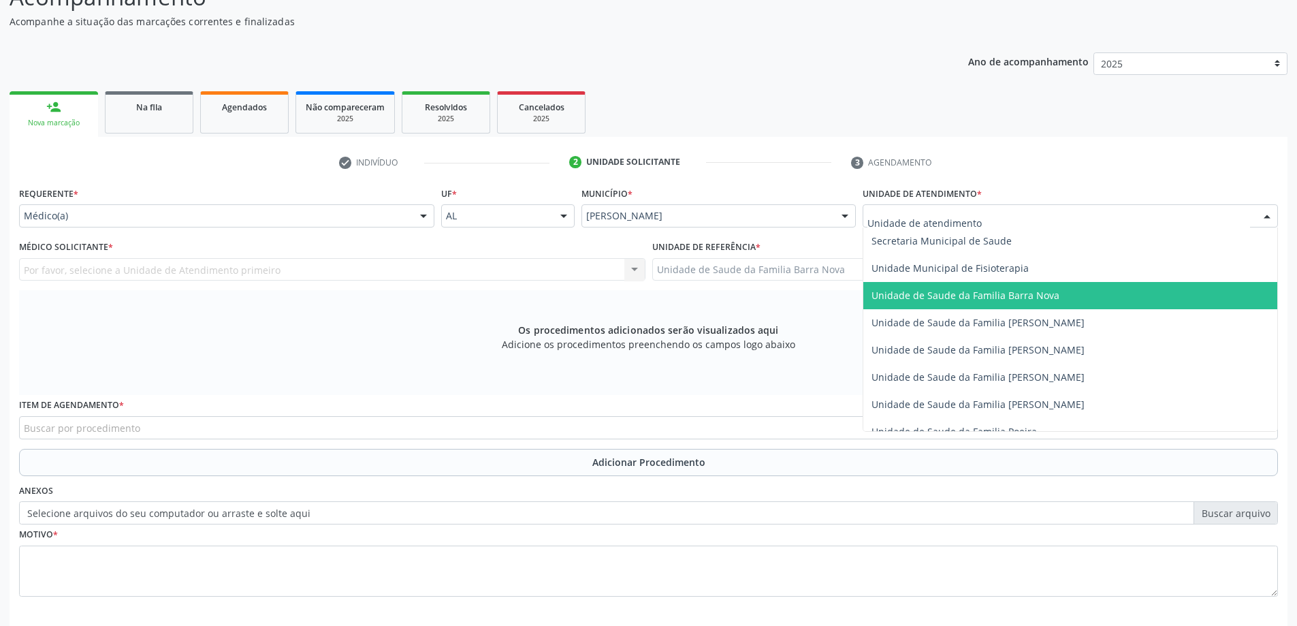
click at [978, 301] on span "Unidade de Saude da Familia Barra Nova" at bounding box center [965, 295] width 188 height 13
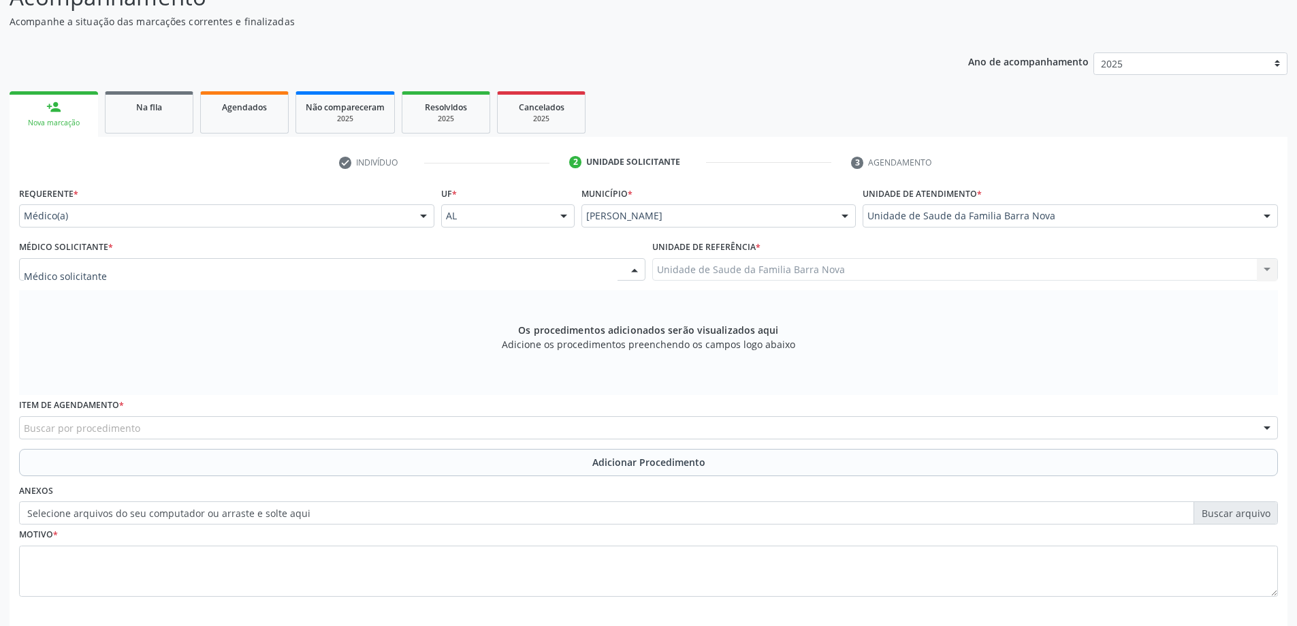
click at [514, 269] on div at bounding box center [332, 269] width 626 height 23
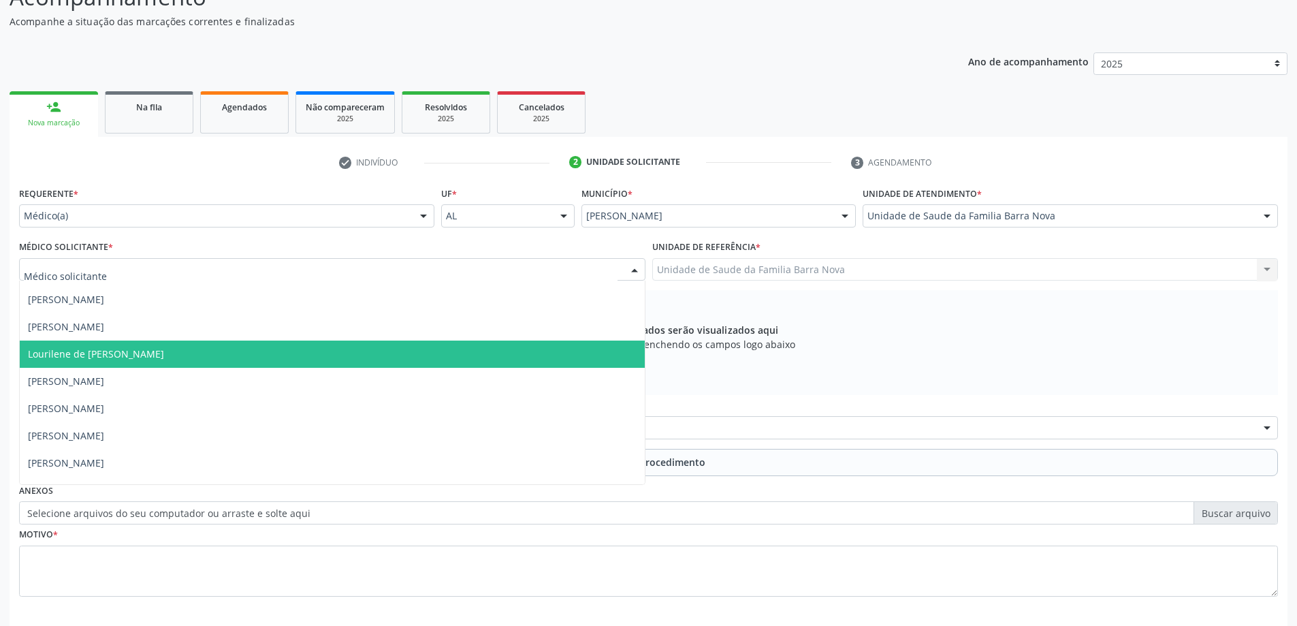
scroll to position [42, 0]
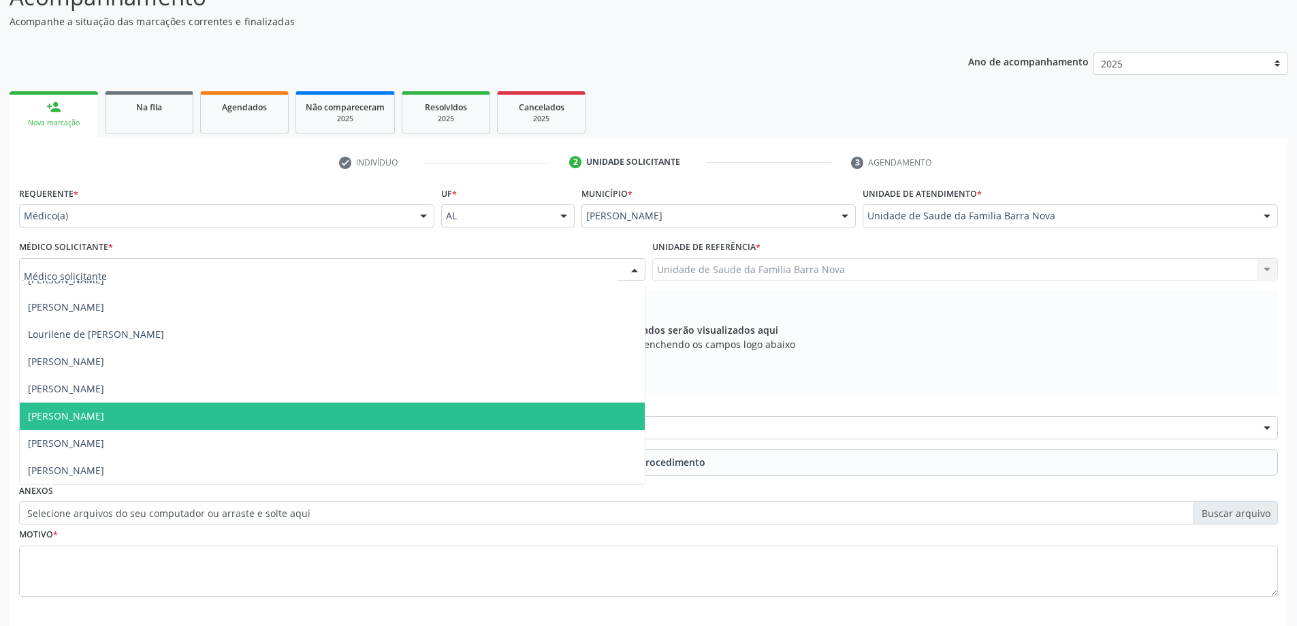
click at [413, 415] on span "[PERSON_NAME]" at bounding box center [332, 415] width 625 height 27
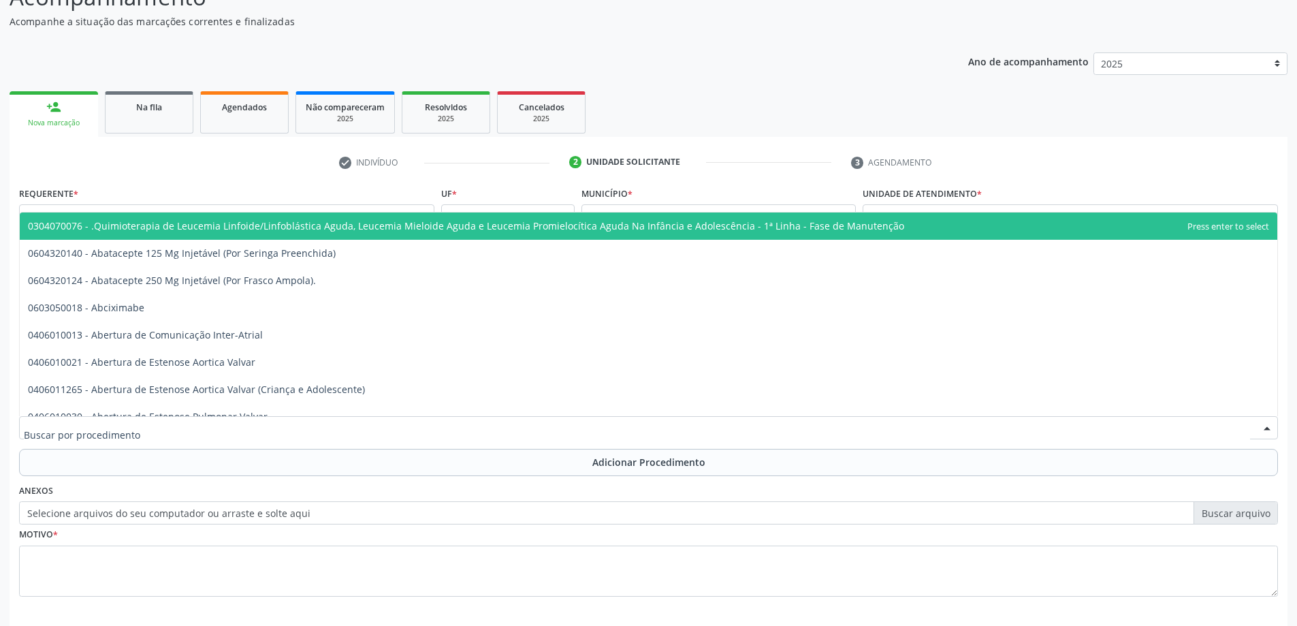
click at [509, 434] on div at bounding box center [648, 427] width 1259 height 23
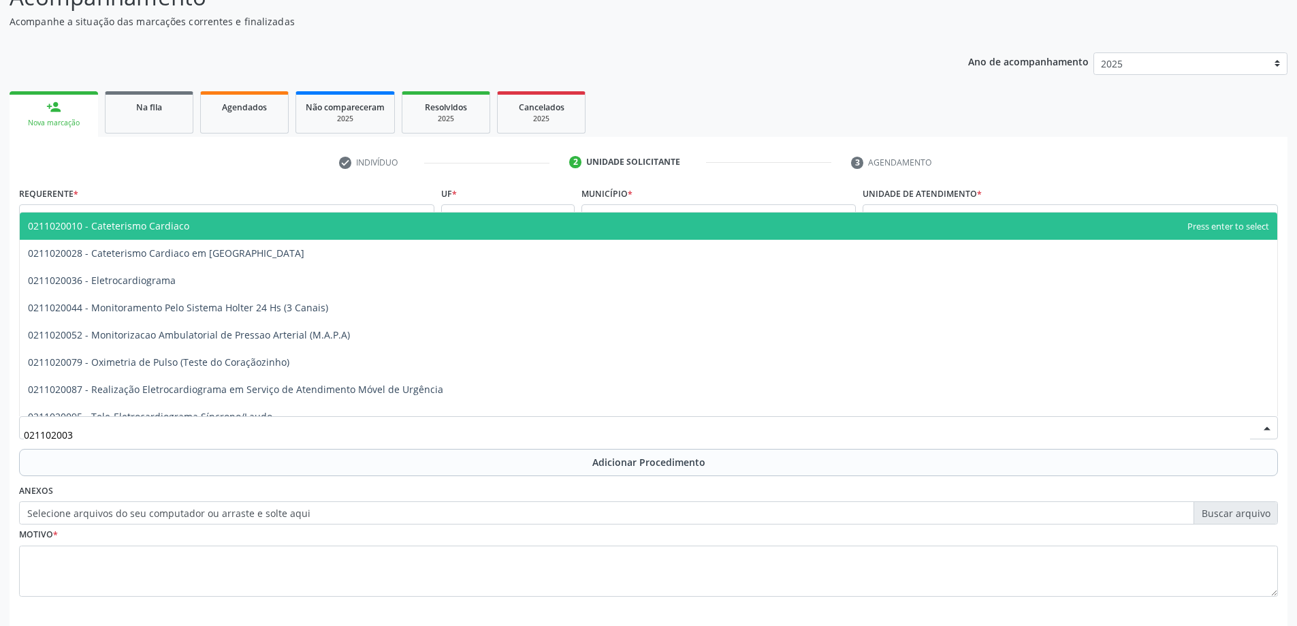
type input "0211020036"
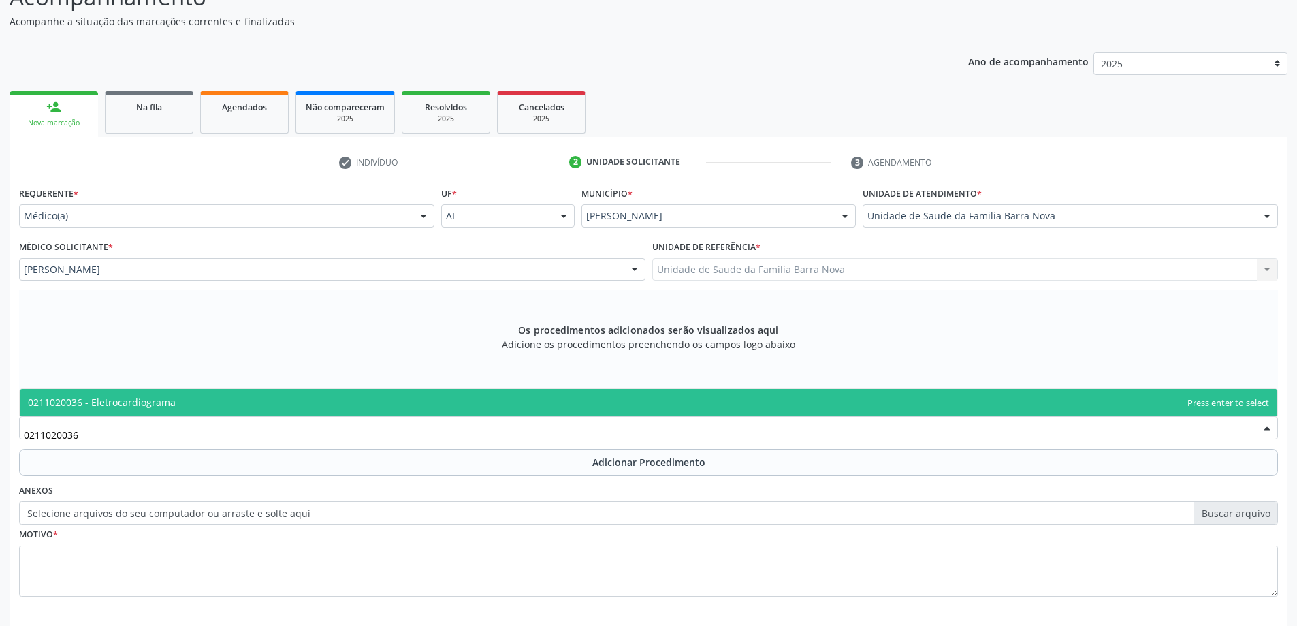
click at [617, 408] on span "0211020036 - Eletrocardiograma" at bounding box center [649, 402] width 1258 height 27
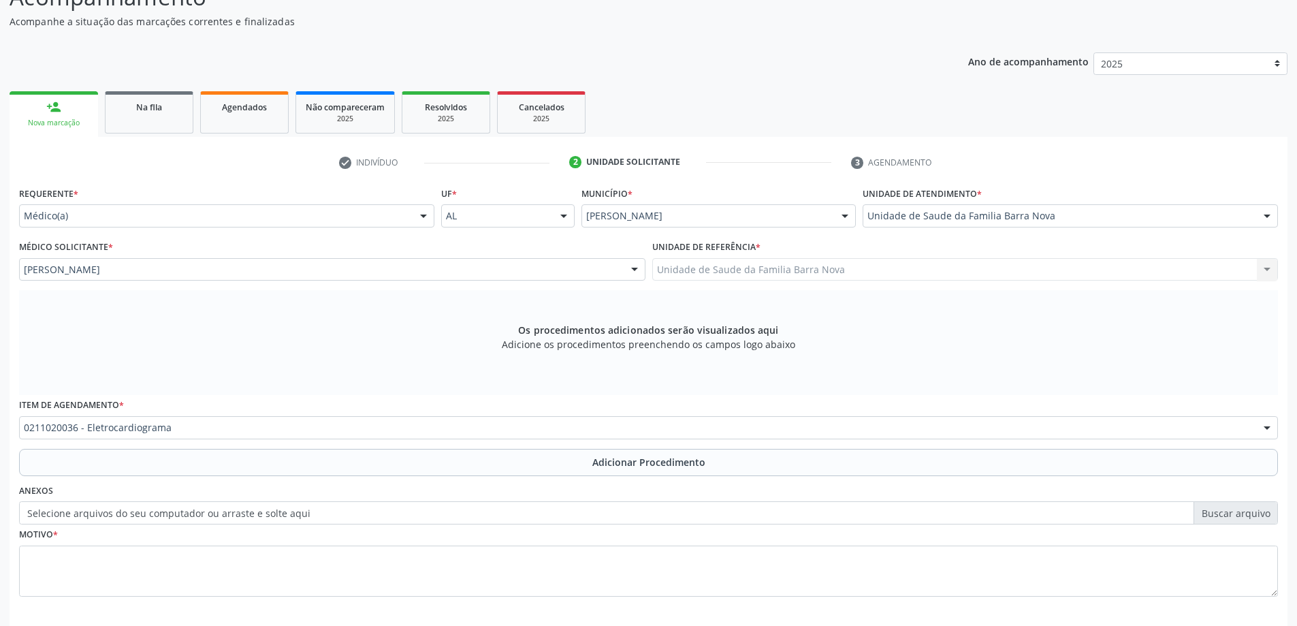
click at [669, 457] on span "Adicionar Procedimento" at bounding box center [648, 462] width 113 height 14
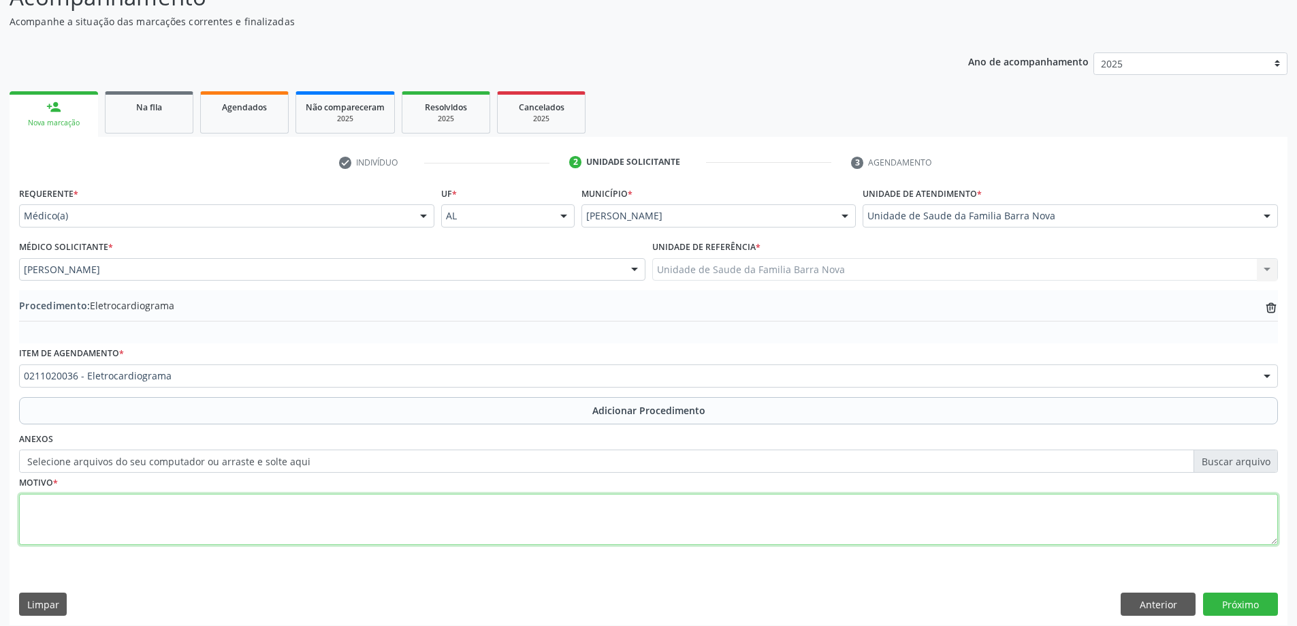
click at [384, 502] on textarea at bounding box center [648, 520] width 1259 height 52
type textarea "Rotina."
click at [1262, 604] on button "Próximo" at bounding box center [1240, 603] width 75 height 23
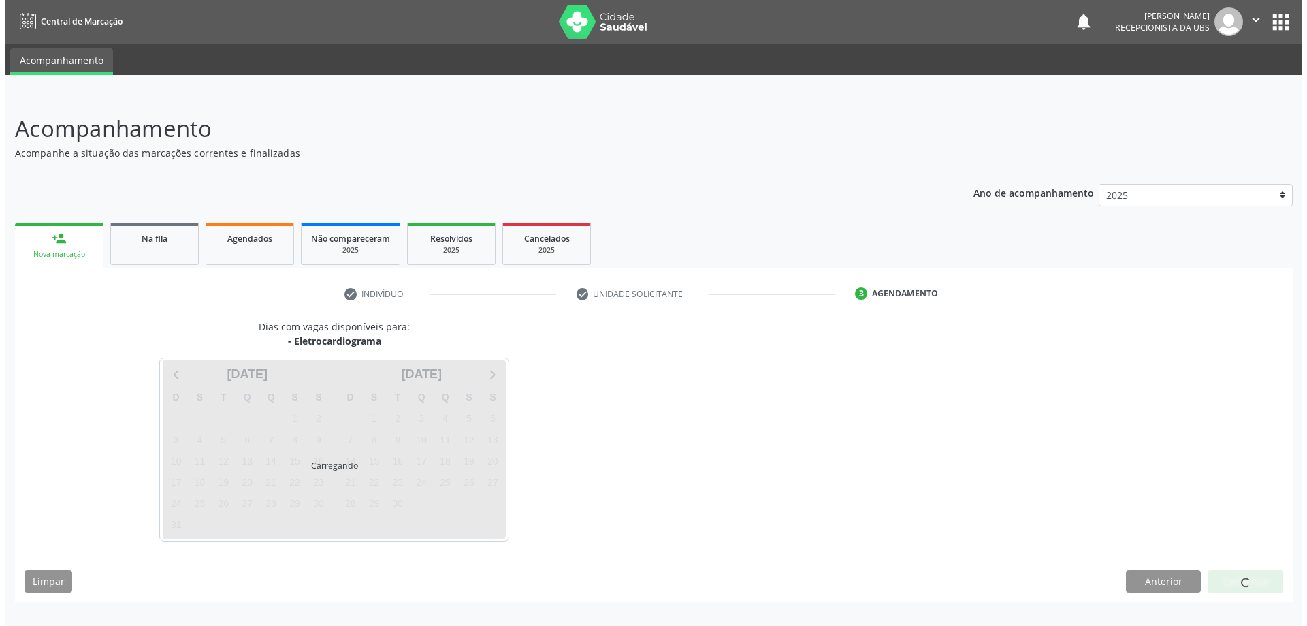
scroll to position [0, 0]
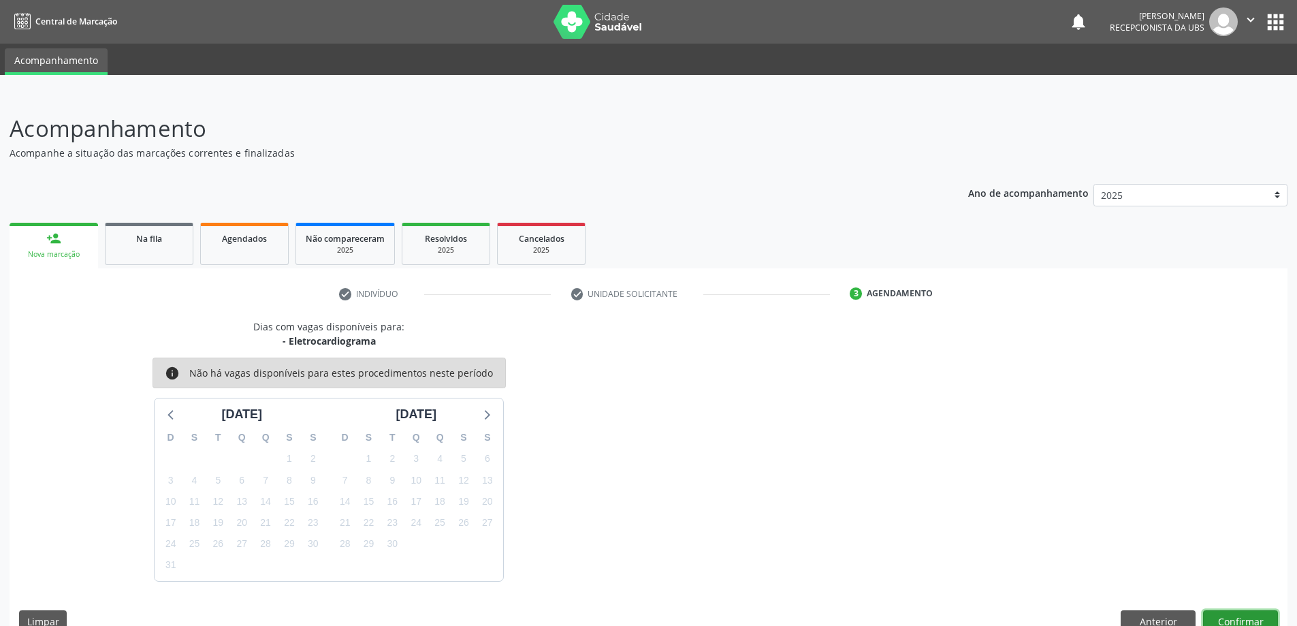
click at [1234, 615] on button "Confirmar" at bounding box center [1240, 621] width 75 height 23
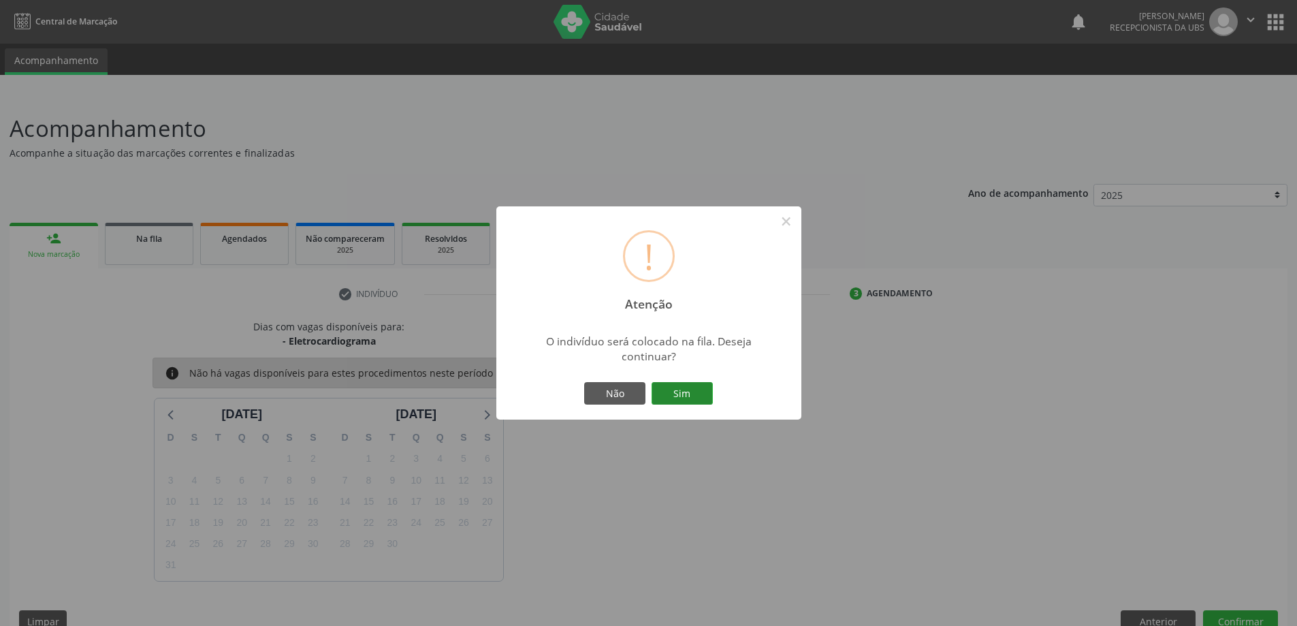
click at [702, 384] on button "Sim" at bounding box center [682, 393] width 61 height 23
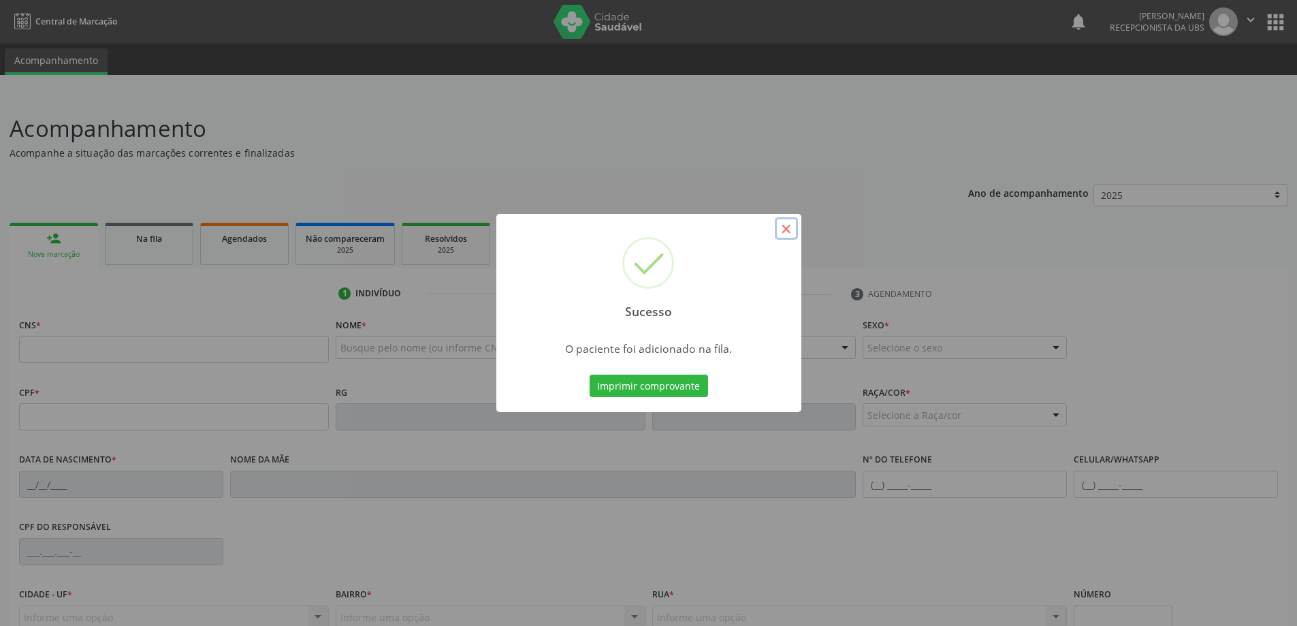
click at [788, 230] on button "×" at bounding box center [786, 228] width 23 height 23
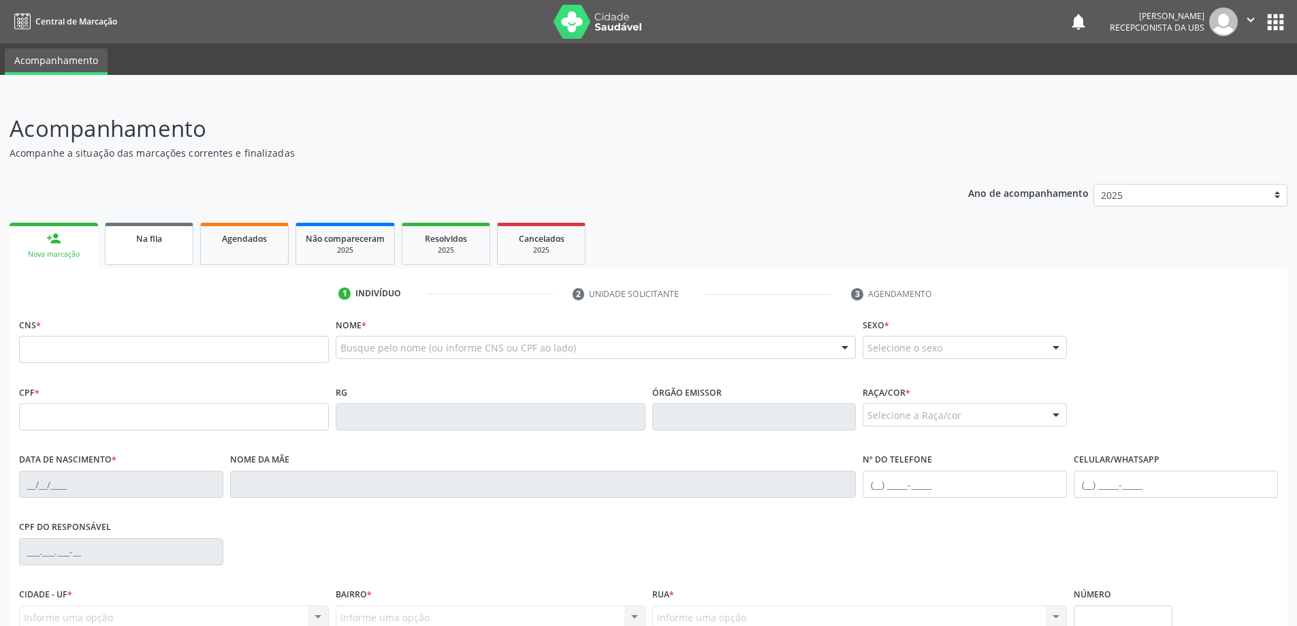
click at [155, 238] on span "Na fila" at bounding box center [149, 239] width 26 height 12
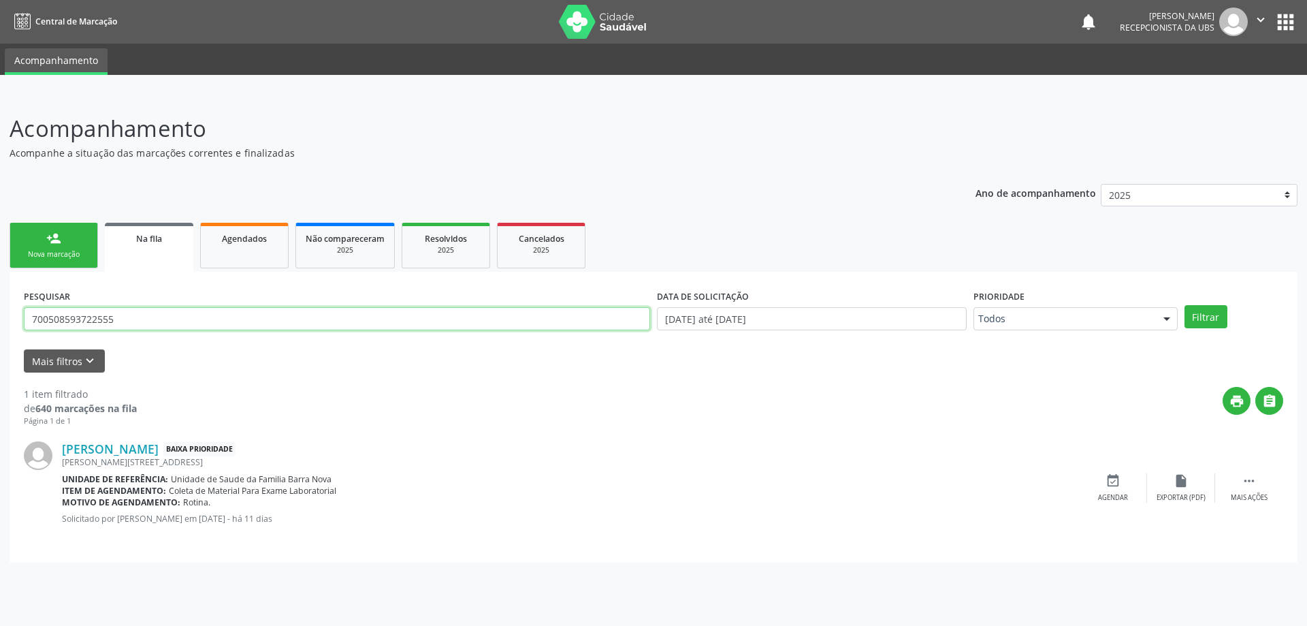
drag, startPoint x: 212, startPoint y: 319, endPoint x: 0, endPoint y: 316, distance: 211.8
click at [0, 317] on div "Acompanhamento Acompanhe a situação das marcações correntes e finalizadas Relat…" at bounding box center [653, 360] width 1307 height 532
click at [1248, 483] on icon "" at bounding box center [1249, 480] width 15 height 15
click at [1098, 483] on div "cancel Cancelar" at bounding box center [1113, 487] width 68 height 29
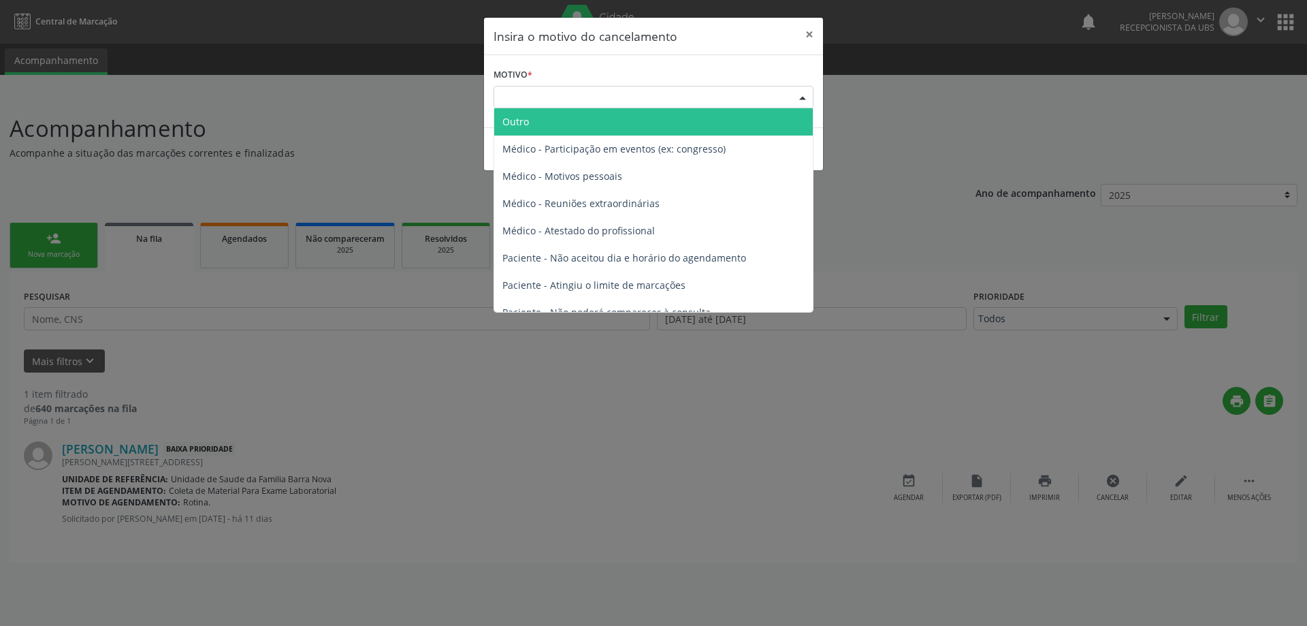
click at [669, 95] on div "Escolha o motivo" at bounding box center [654, 97] width 320 height 23
click at [586, 131] on span "Outro" at bounding box center [653, 121] width 319 height 27
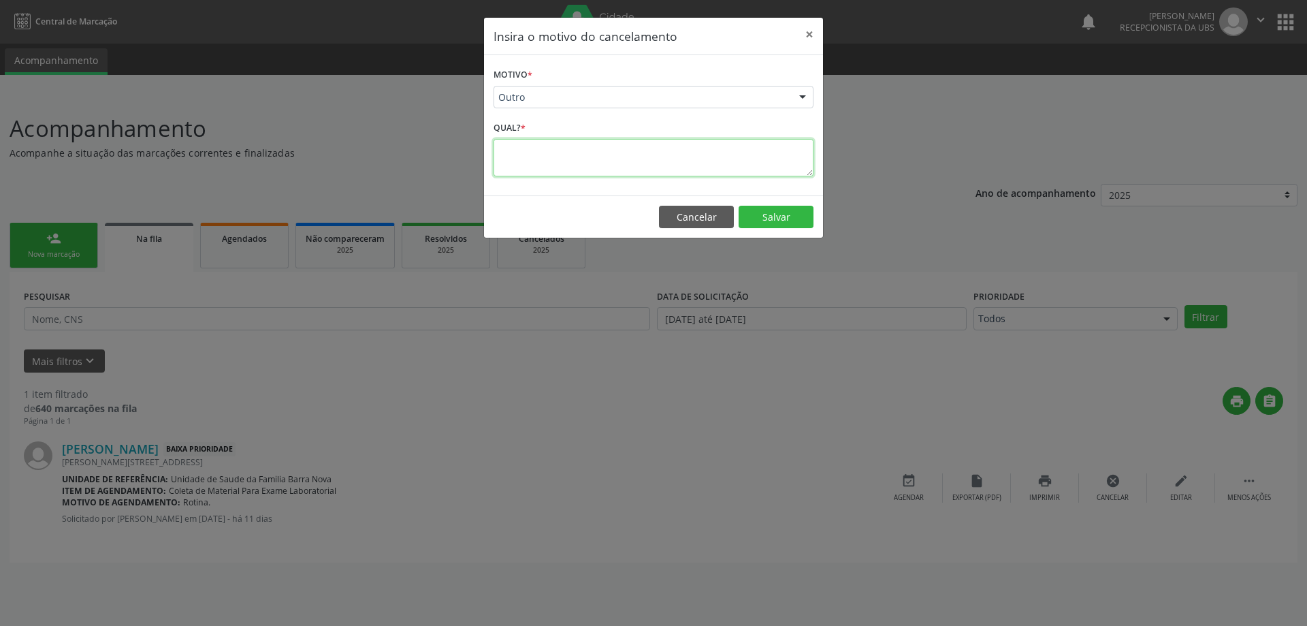
click at [579, 156] on textarea at bounding box center [654, 157] width 320 height 37
type textarea "Paciente pegou solicitação de exames para realizar particular."
click at [773, 216] on button "Salvar" at bounding box center [776, 217] width 75 height 23
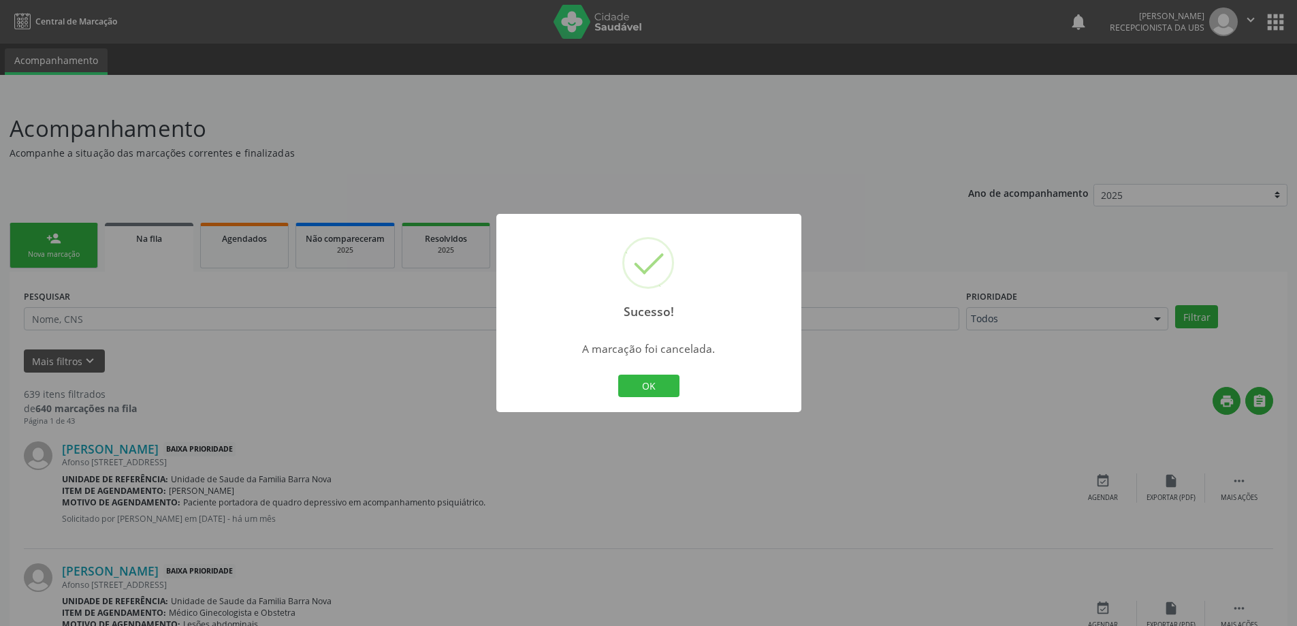
click at [53, 240] on div "Sucesso! × A marcação foi cancelada. OK Cancel" at bounding box center [648, 313] width 1297 height 626
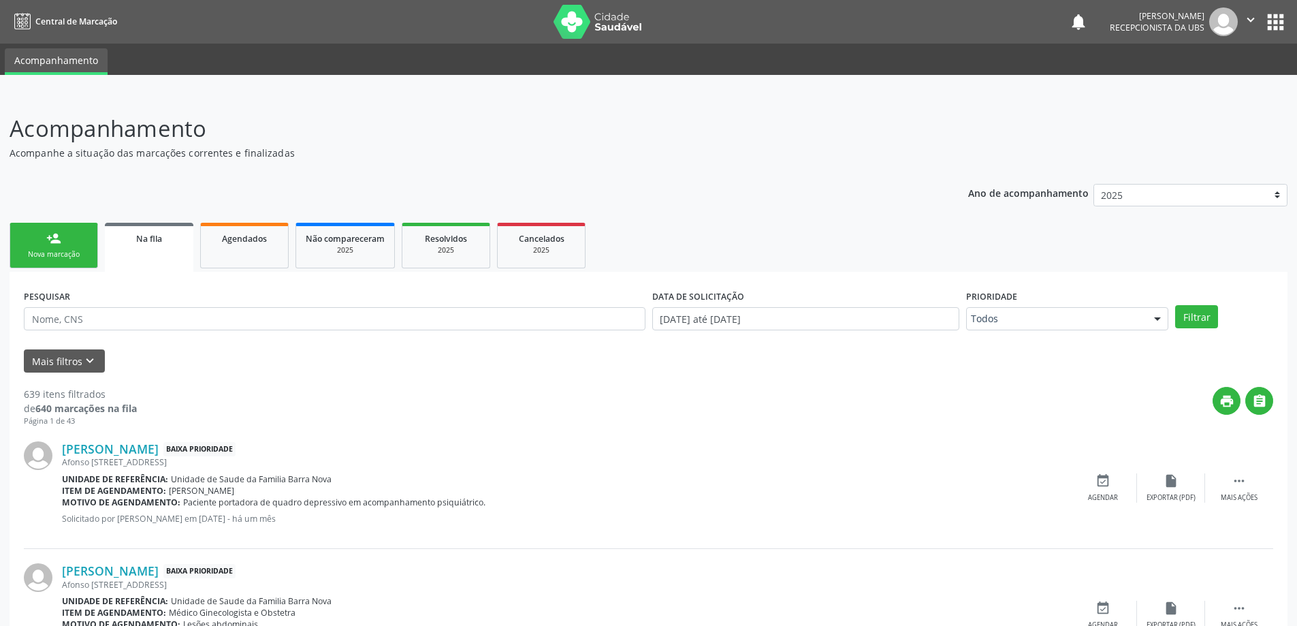
click at [74, 253] on div "Nova marcação" at bounding box center [54, 254] width 68 height 10
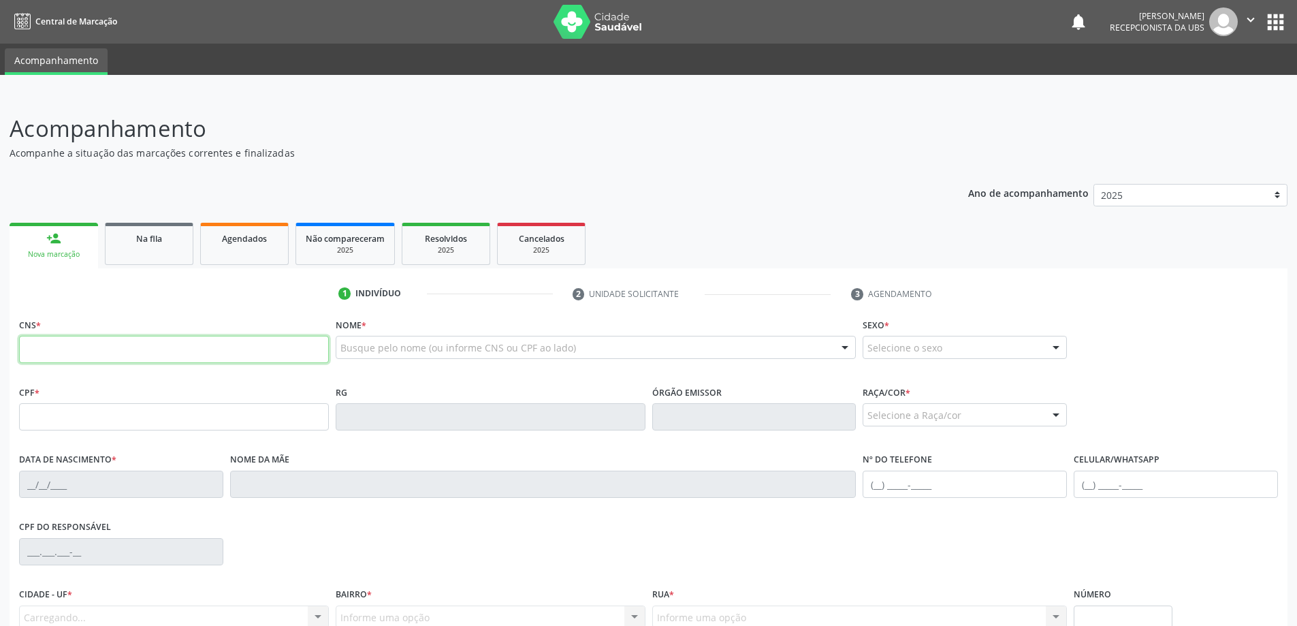
click at [153, 349] on input "text" at bounding box center [174, 349] width 310 height 27
type input "0"
type input "708 2046 4291 2841"
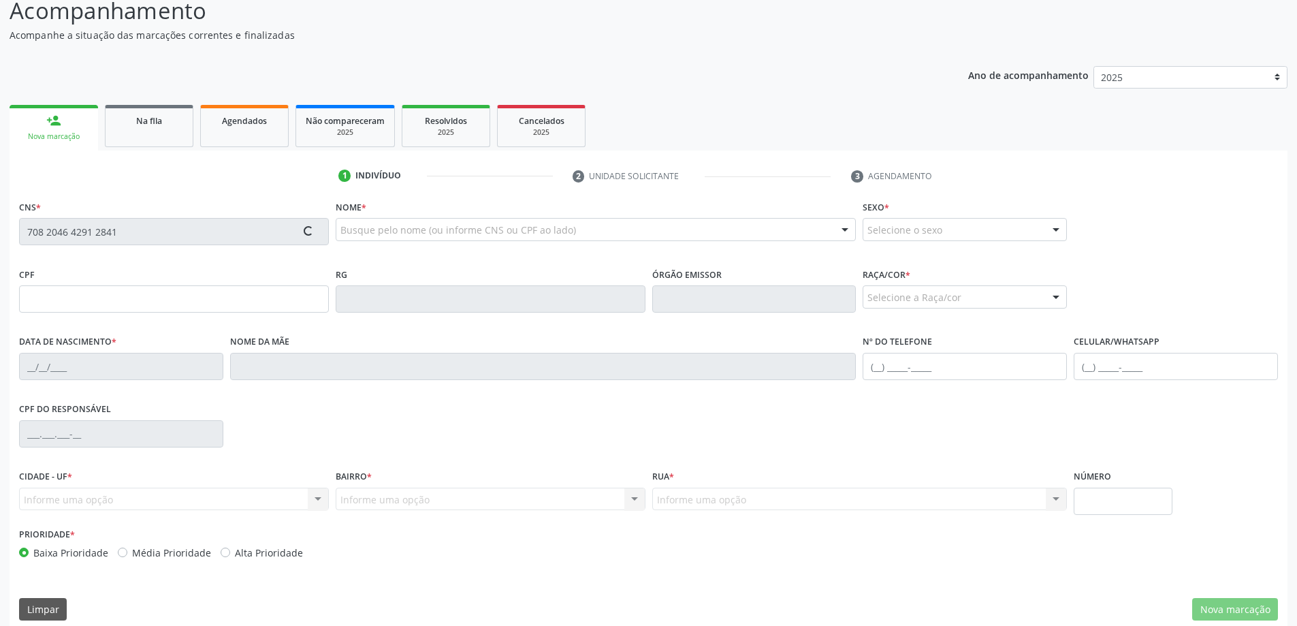
scroll to position [131, 0]
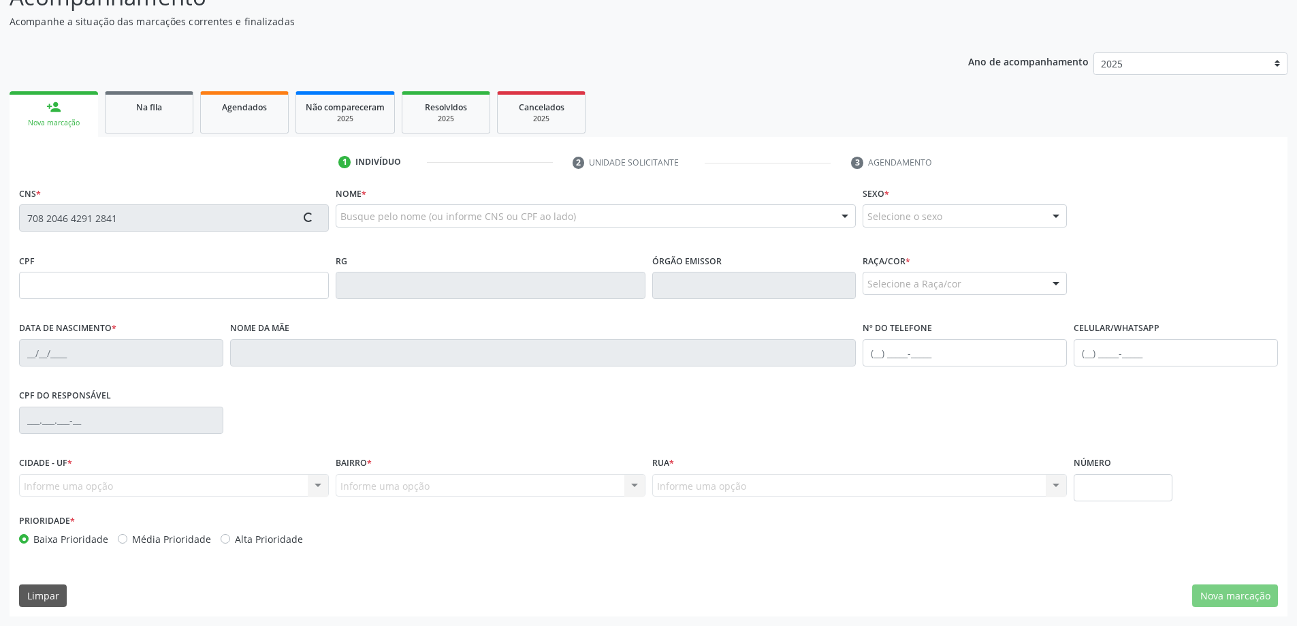
type input "149.742.534-41"
type input "23[DATE]"
type input "[PERSON_NAME]"
type input "[PHONE_NUMBER]"
type input "S/N"
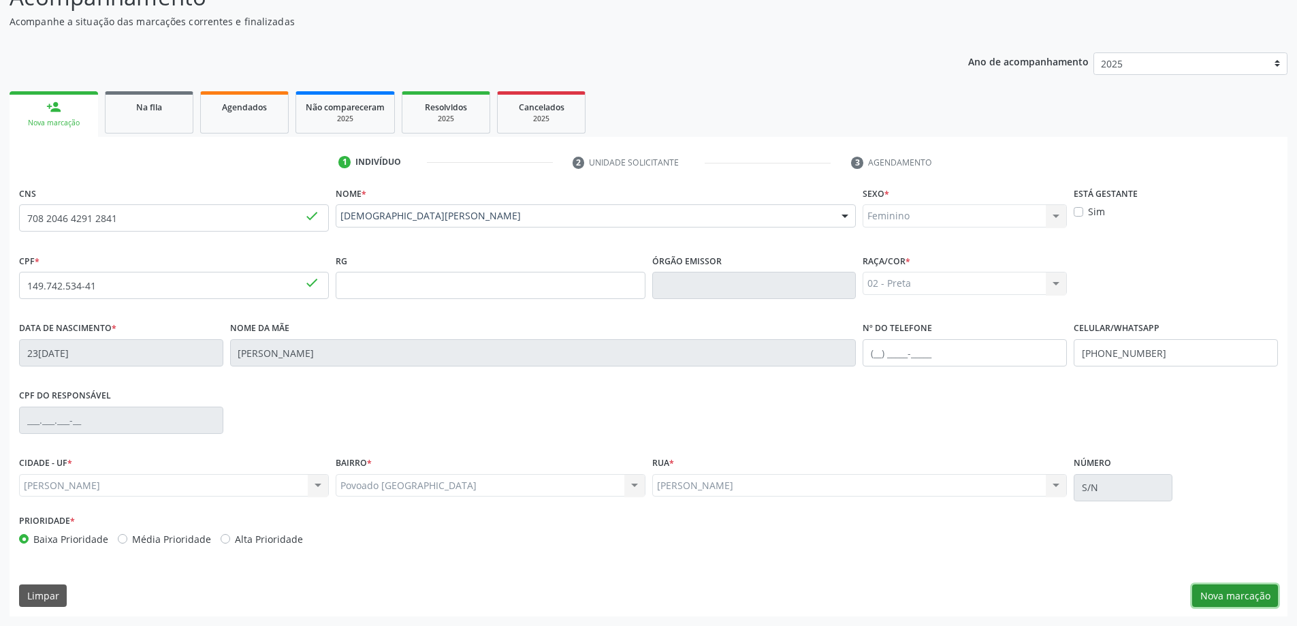
click at [1257, 594] on button "Nova marcação" at bounding box center [1235, 595] width 86 height 23
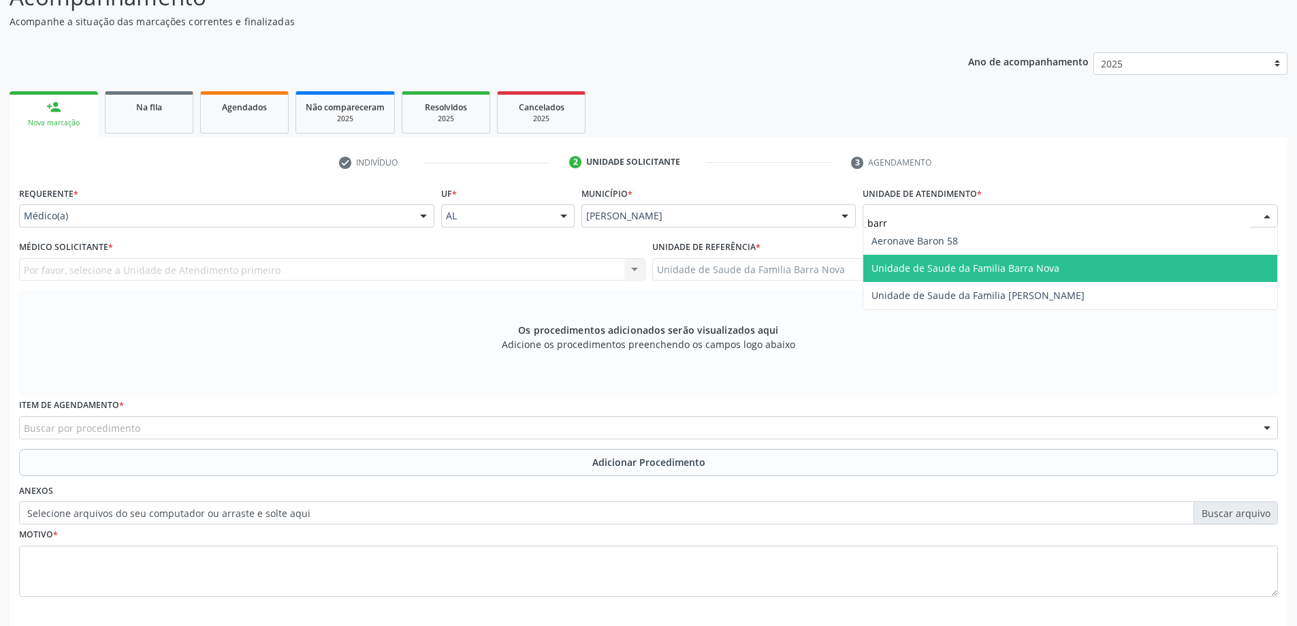
type input "barra"
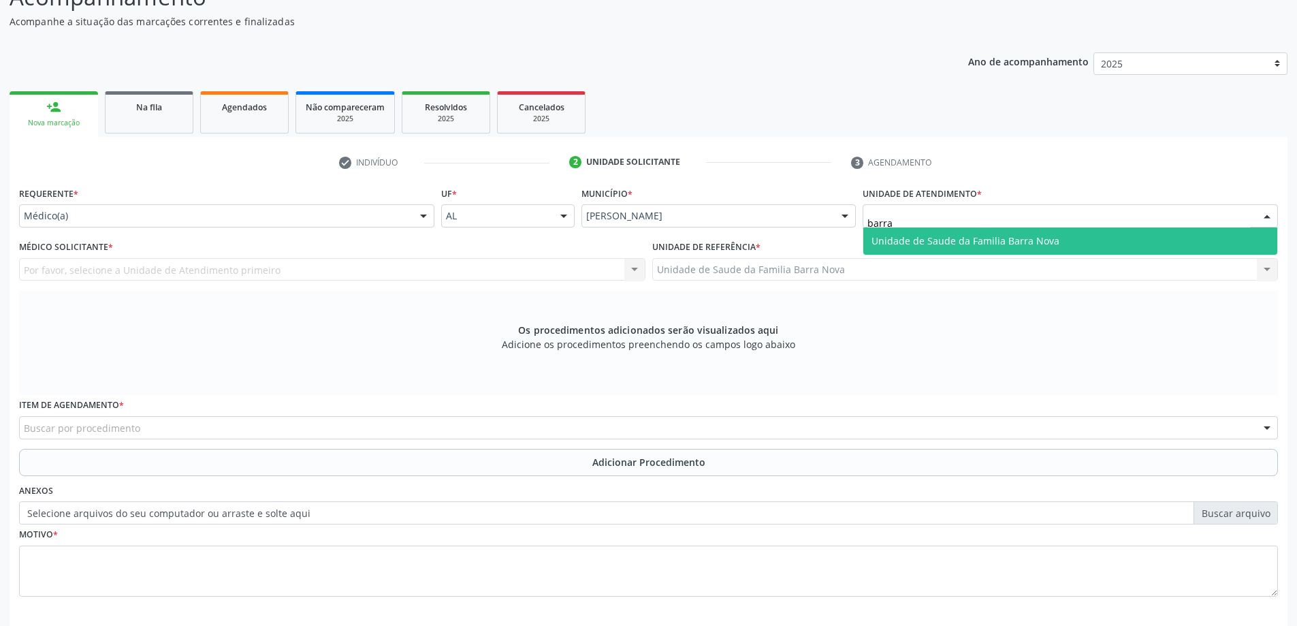
click at [908, 242] on span "Unidade de Saude da Familia Barra Nova" at bounding box center [965, 240] width 188 height 13
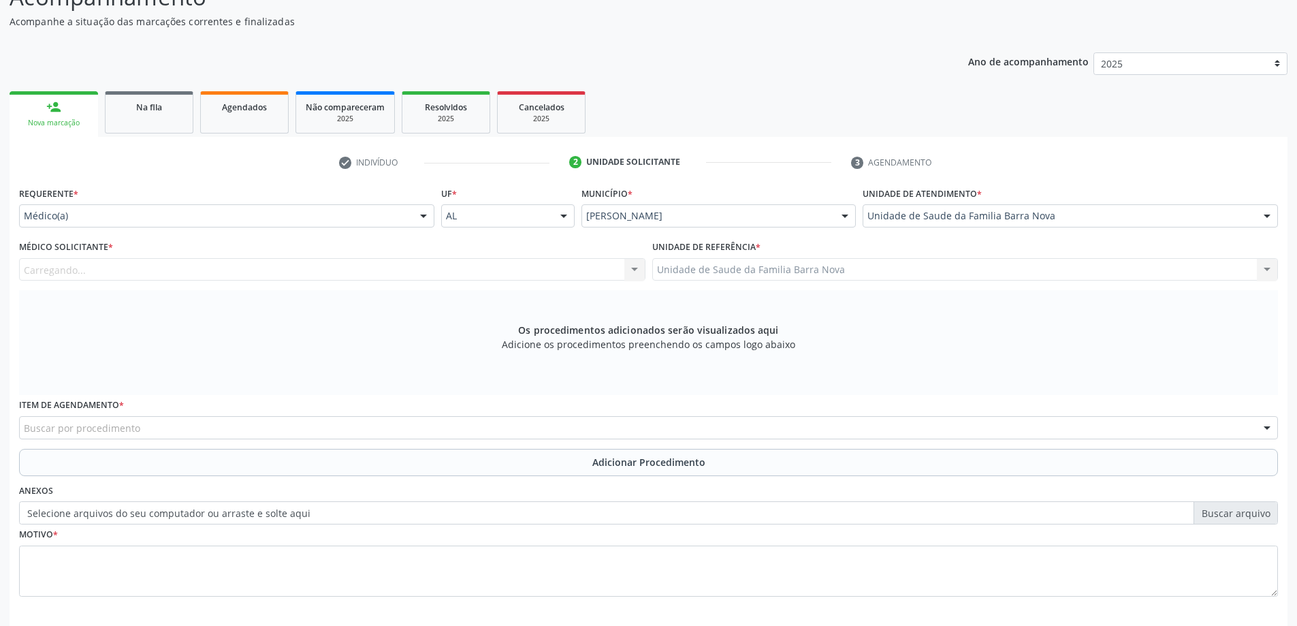
click at [580, 269] on div "Carregando... Nenhum resultado encontrado para: " " Não há nenhuma opção para s…" at bounding box center [332, 269] width 626 height 23
click at [561, 278] on div at bounding box center [332, 269] width 626 height 23
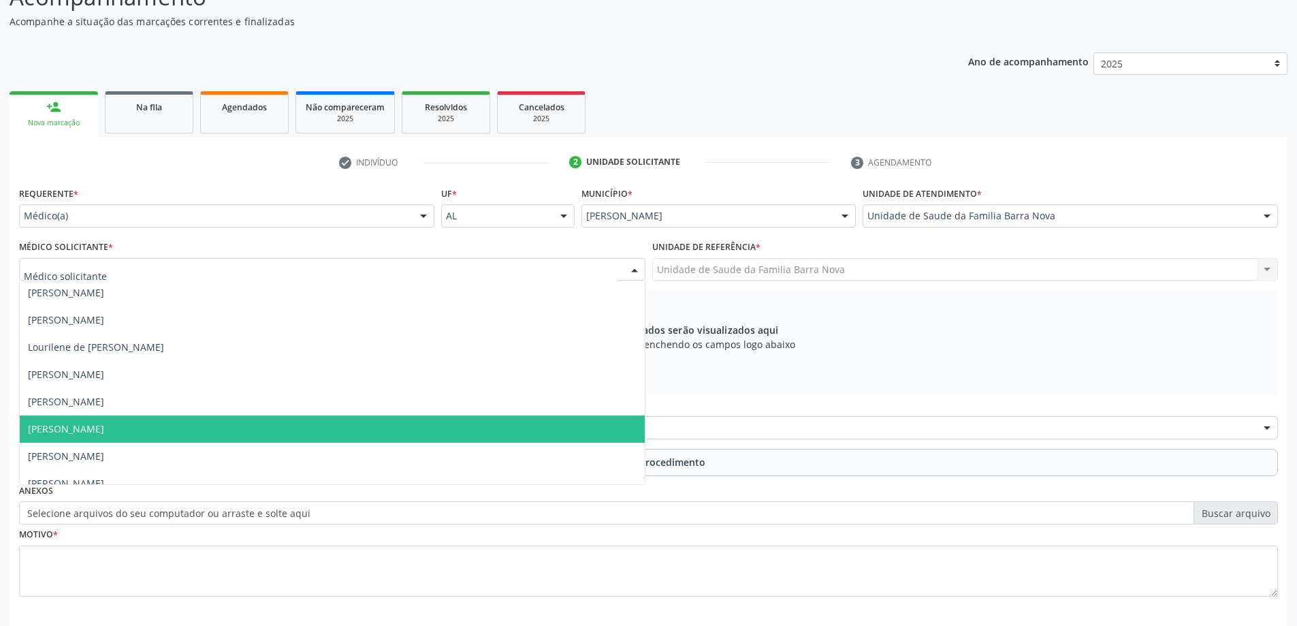
scroll to position [42, 0]
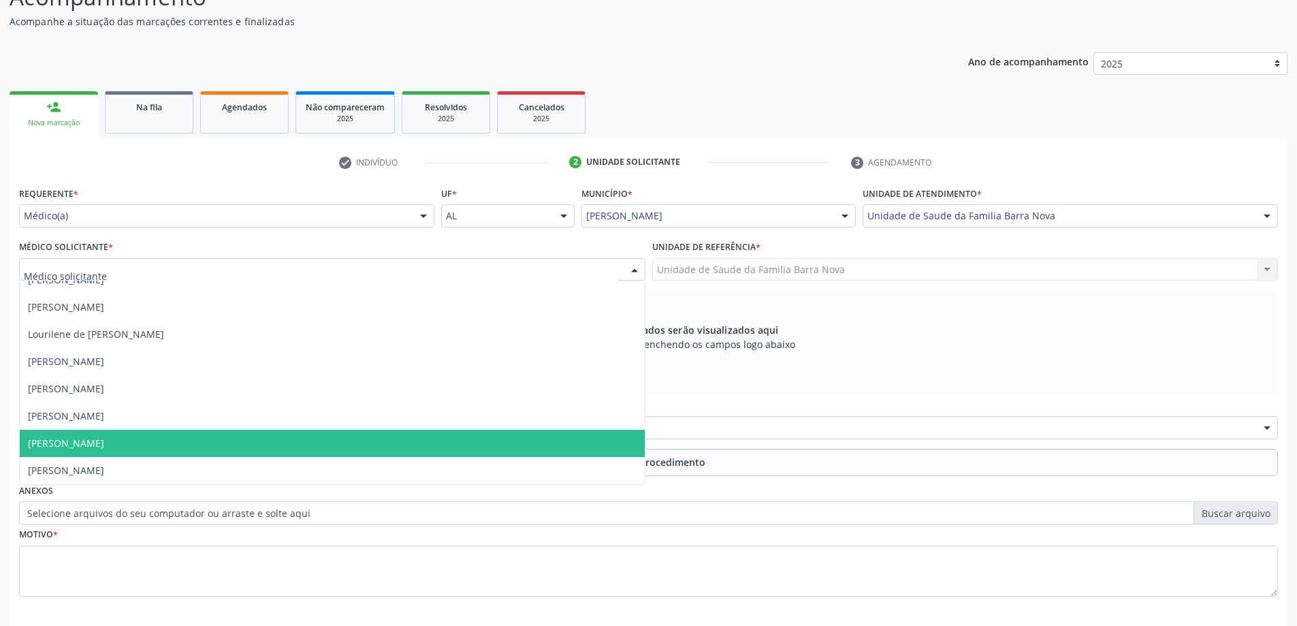
click at [287, 451] on span "[PERSON_NAME]" at bounding box center [332, 443] width 625 height 27
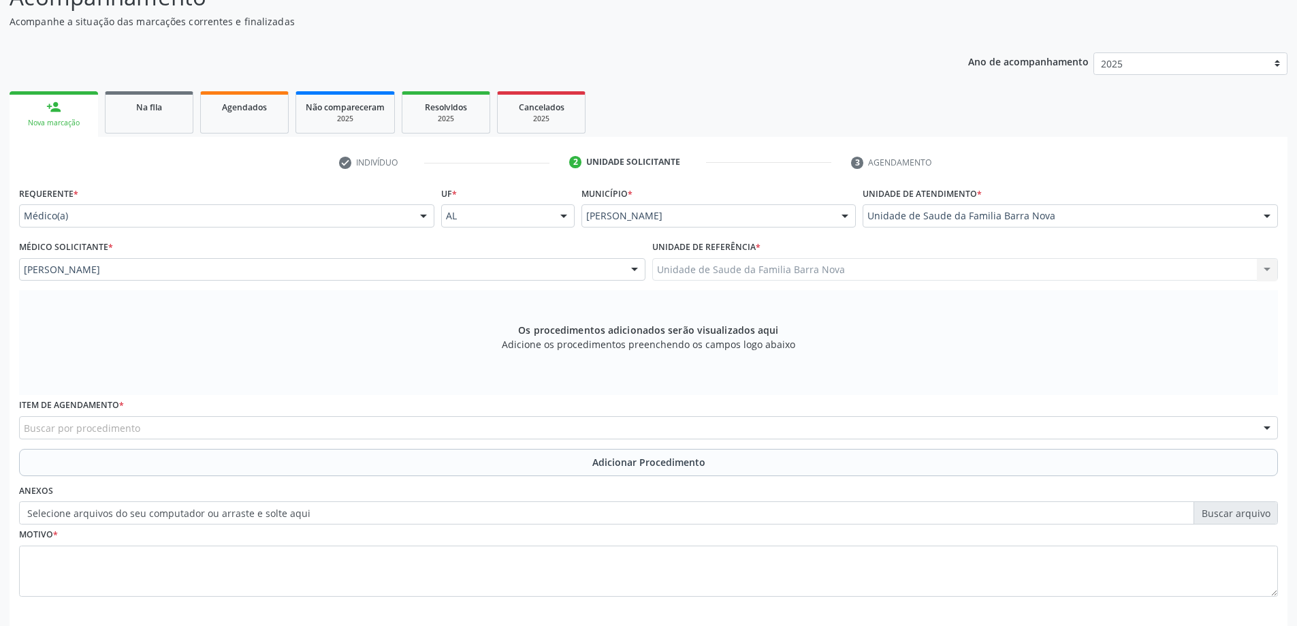
click at [291, 431] on div "Buscar por procedimento" at bounding box center [648, 427] width 1259 height 23
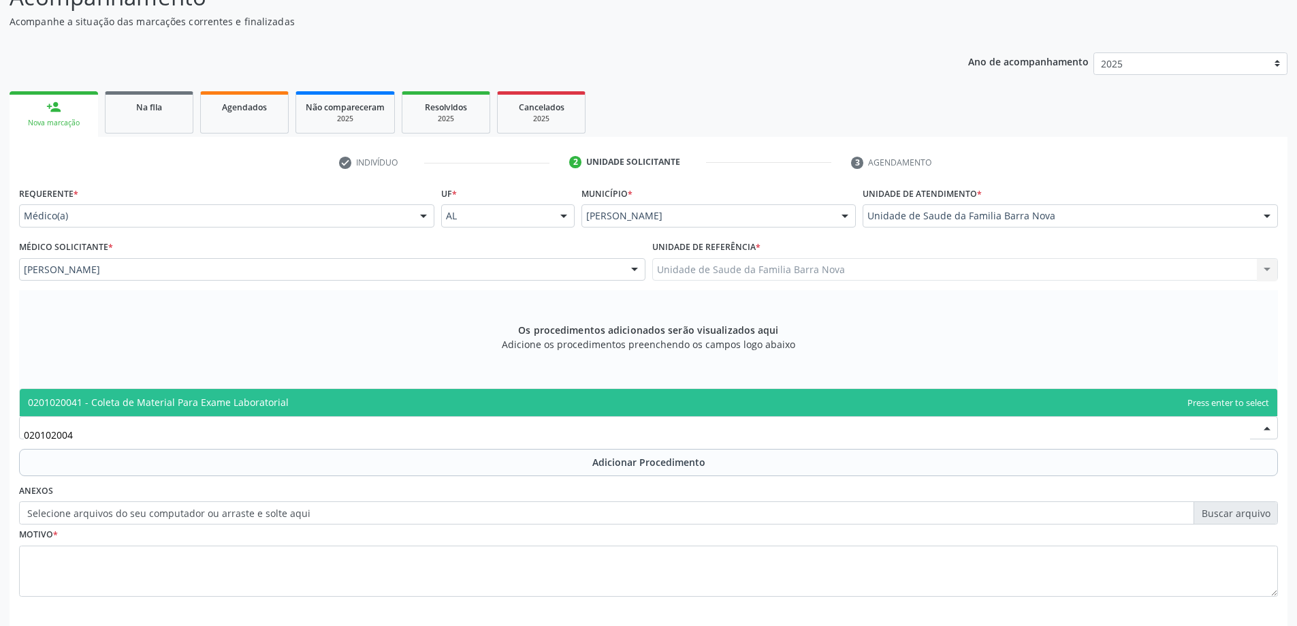
type input "0201020041"
click at [421, 402] on span "0201020041 - Coleta de Material Para Exame Laboratorial" at bounding box center [649, 402] width 1258 height 27
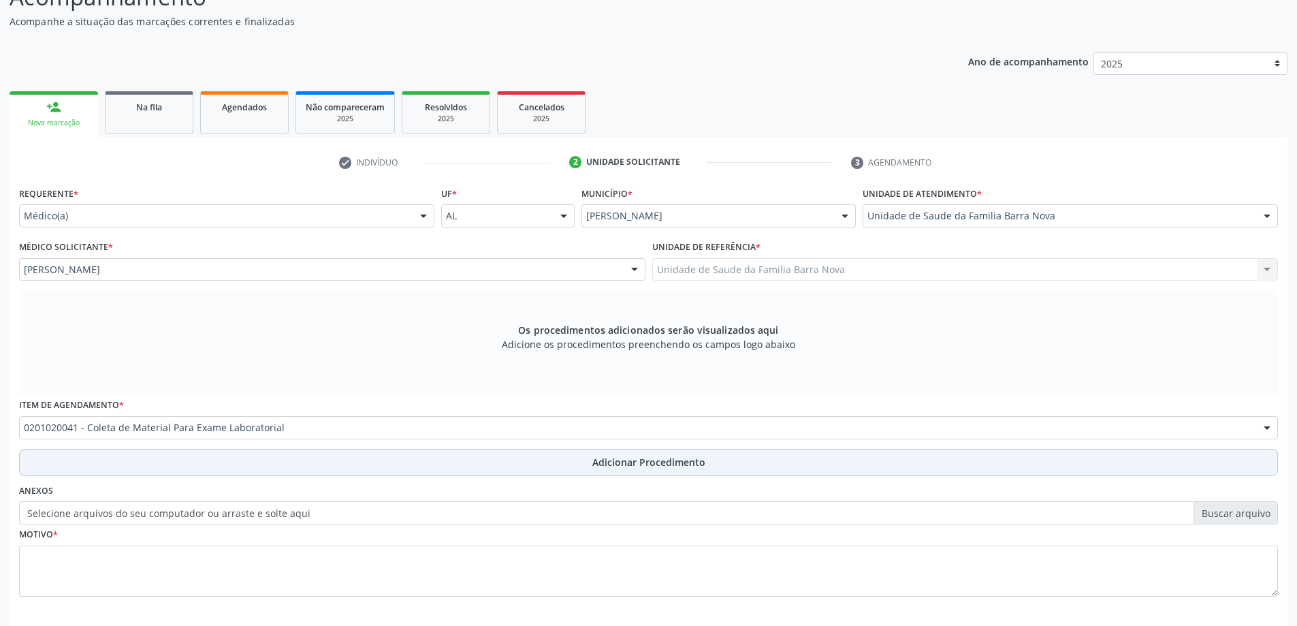
click at [402, 468] on button "Adicionar Procedimento" at bounding box center [648, 462] width 1259 height 27
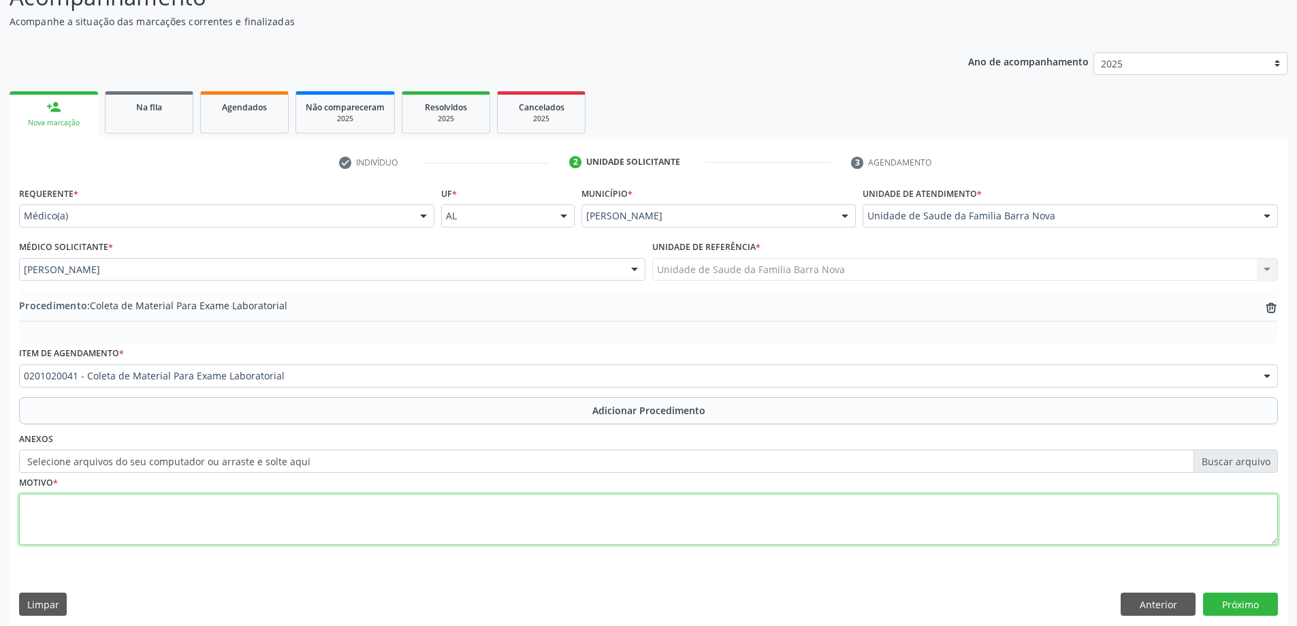
click at [378, 500] on textarea at bounding box center [648, 520] width 1259 height 52
type textarea "a"
type textarea "AUSÊNCIA DE MENSRUAÇÃO."
click at [1243, 605] on button "Próximo" at bounding box center [1240, 603] width 75 height 23
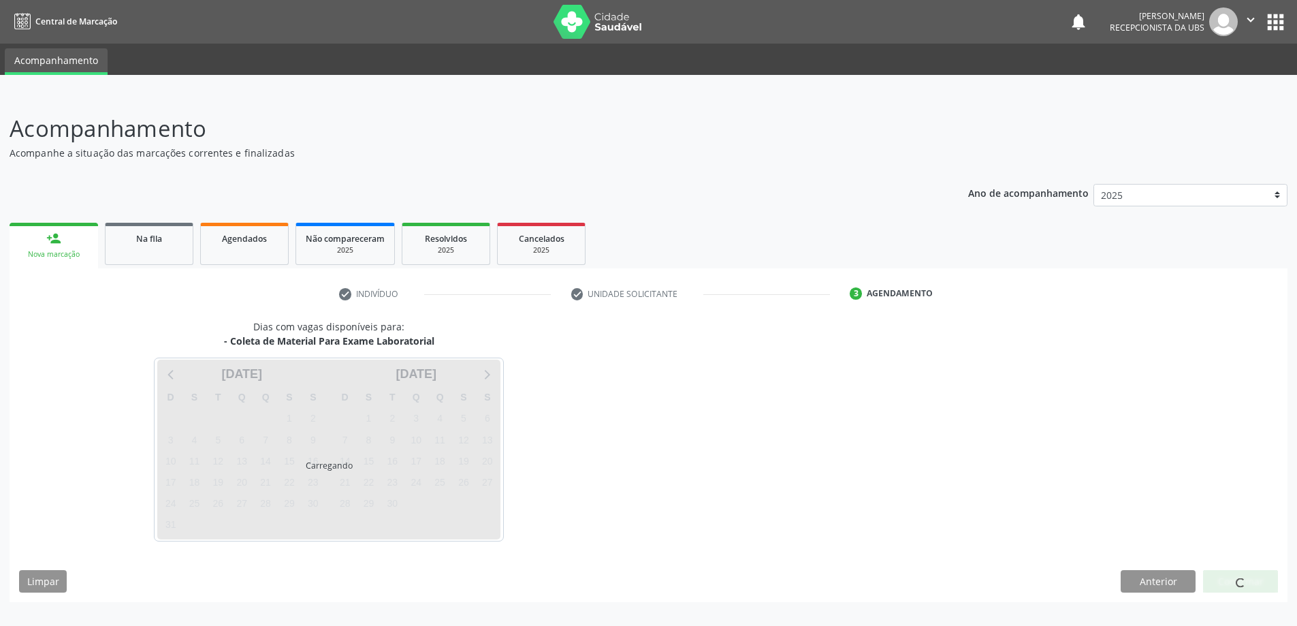
scroll to position [0, 0]
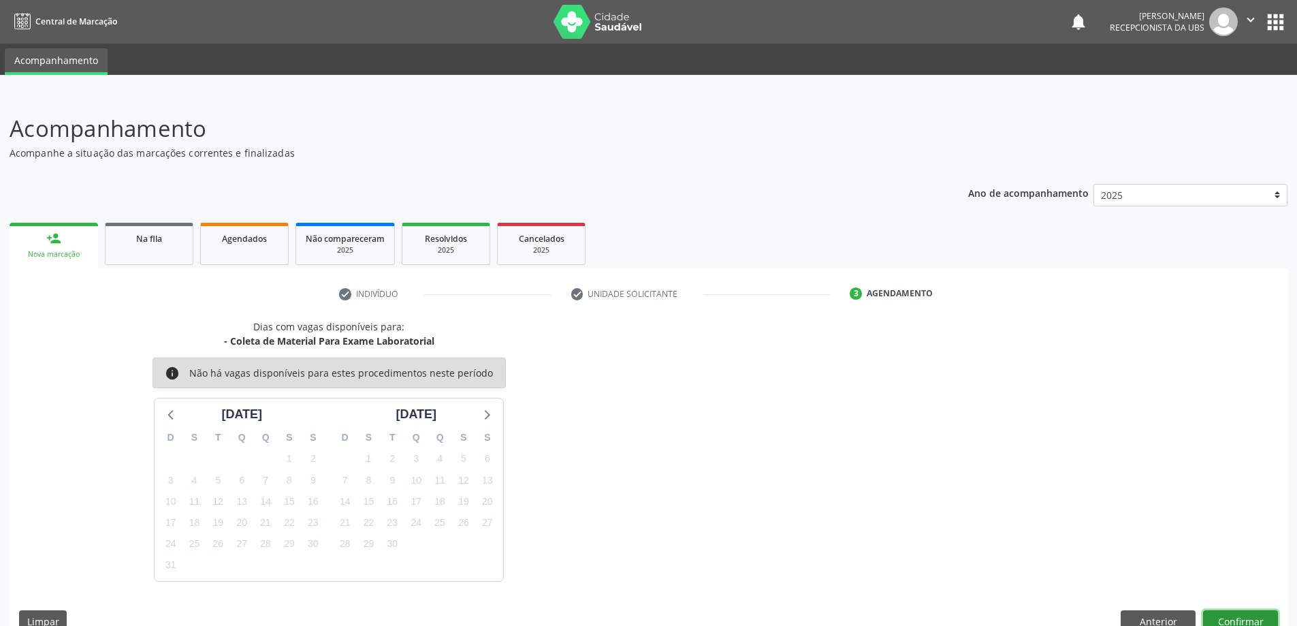
click at [1239, 618] on button "Confirmar" at bounding box center [1240, 621] width 75 height 23
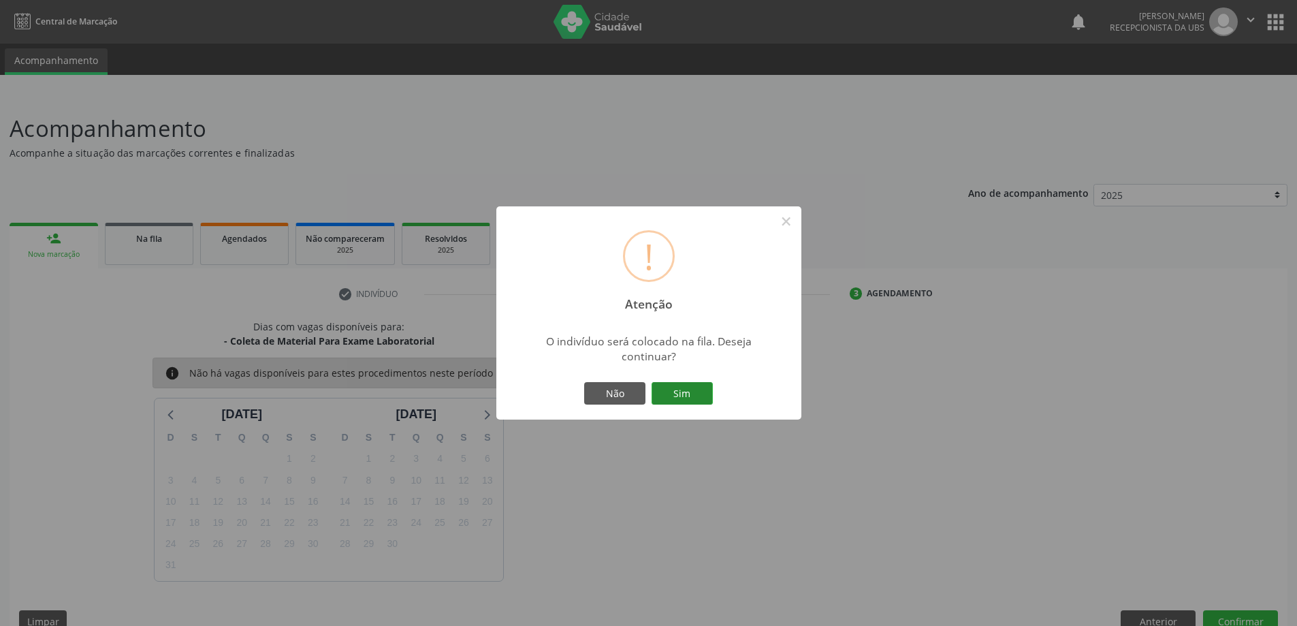
click at [686, 400] on button "Sim" at bounding box center [682, 393] width 61 height 23
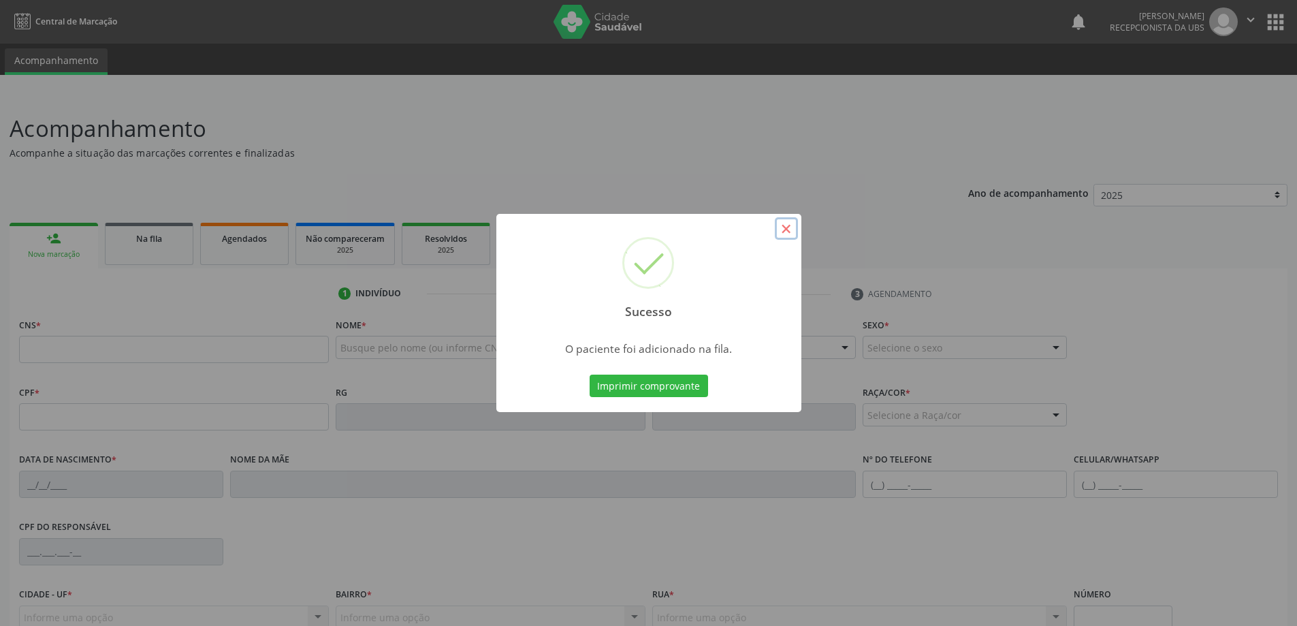
click at [784, 227] on button "×" at bounding box center [786, 228] width 23 height 23
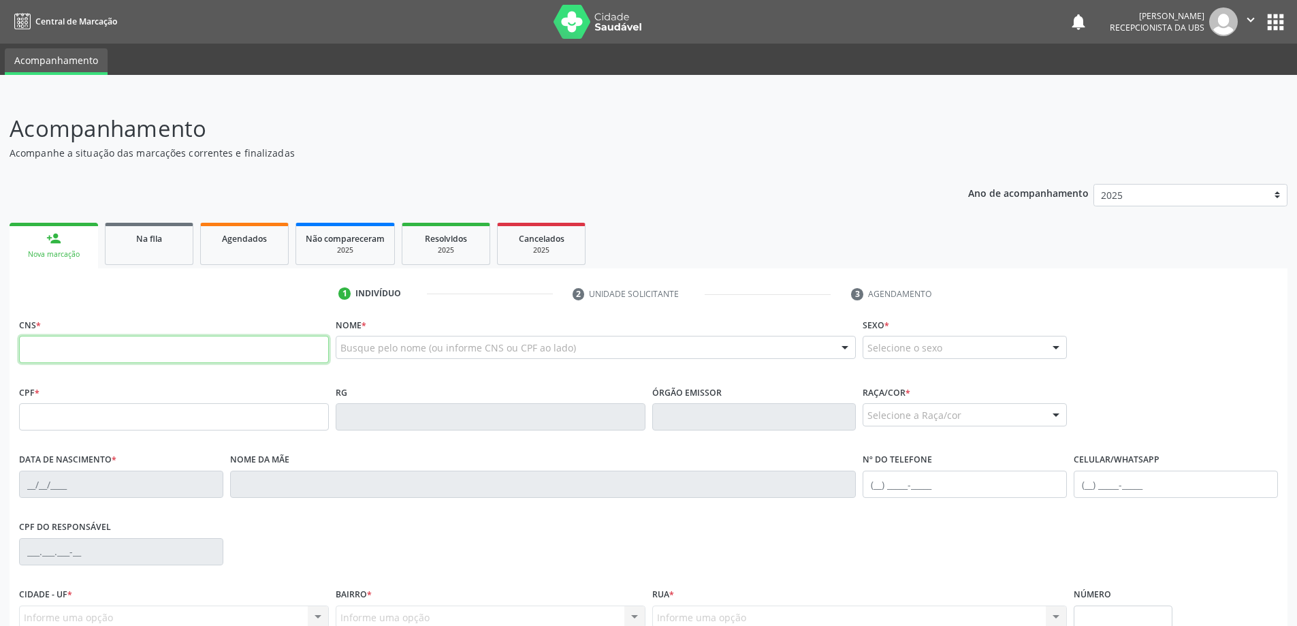
click at [144, 342] on input "text" at bounding box center [174, 349] width 310 height 27
type input "708 2046 4291 2841"
type input "149.742.534-41"
type input "23[DATE]"
type input "[PERSON_NAME]"
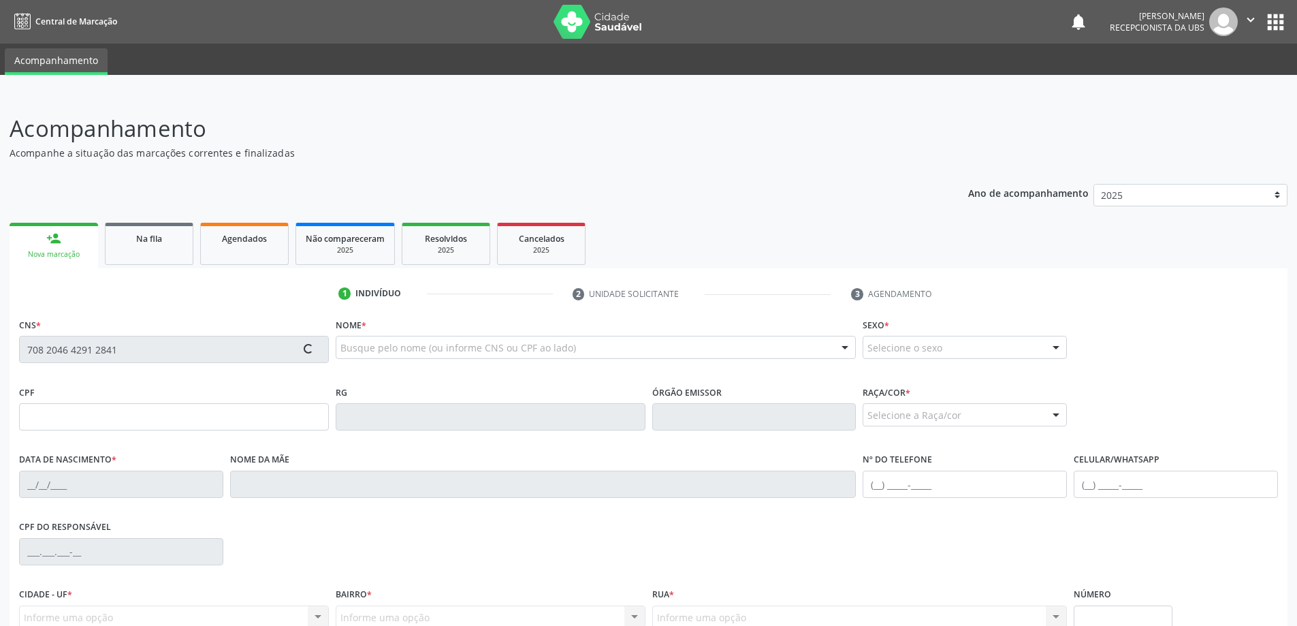
type input "[PHONE_NUMBER]"
type input "S/N"
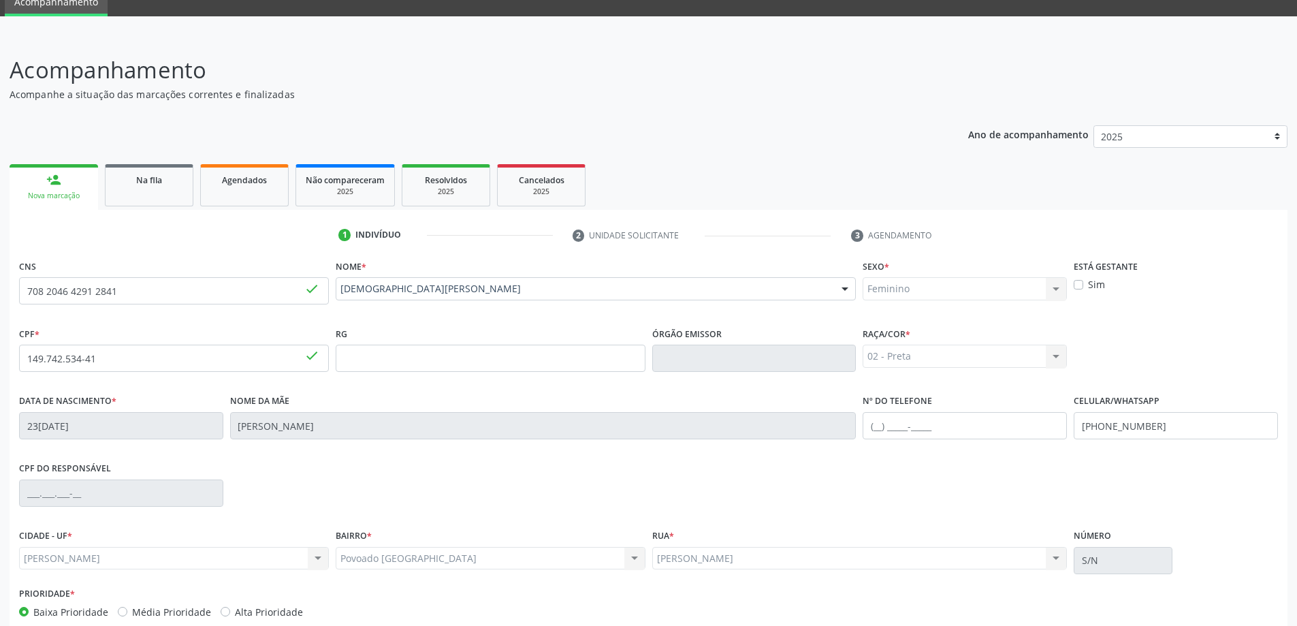
scroll to position [131, 0]
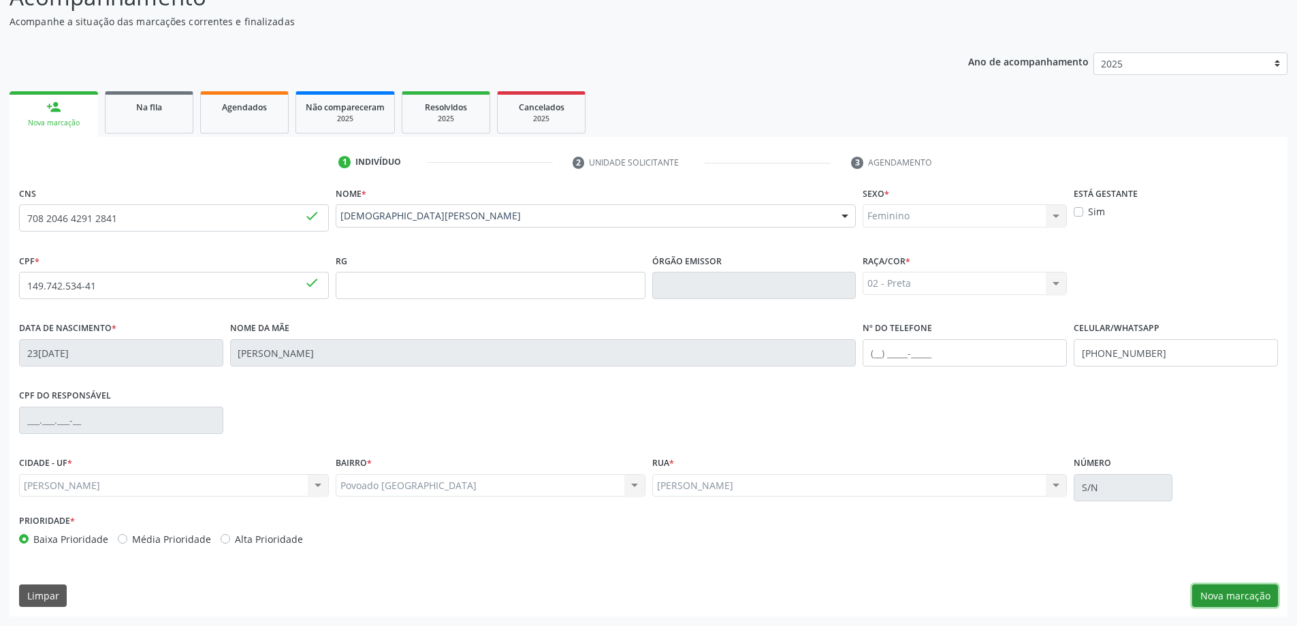
click at [1235, 601] on button "Nova marcação" at bounding box center [1235, 595] width 86 height 23
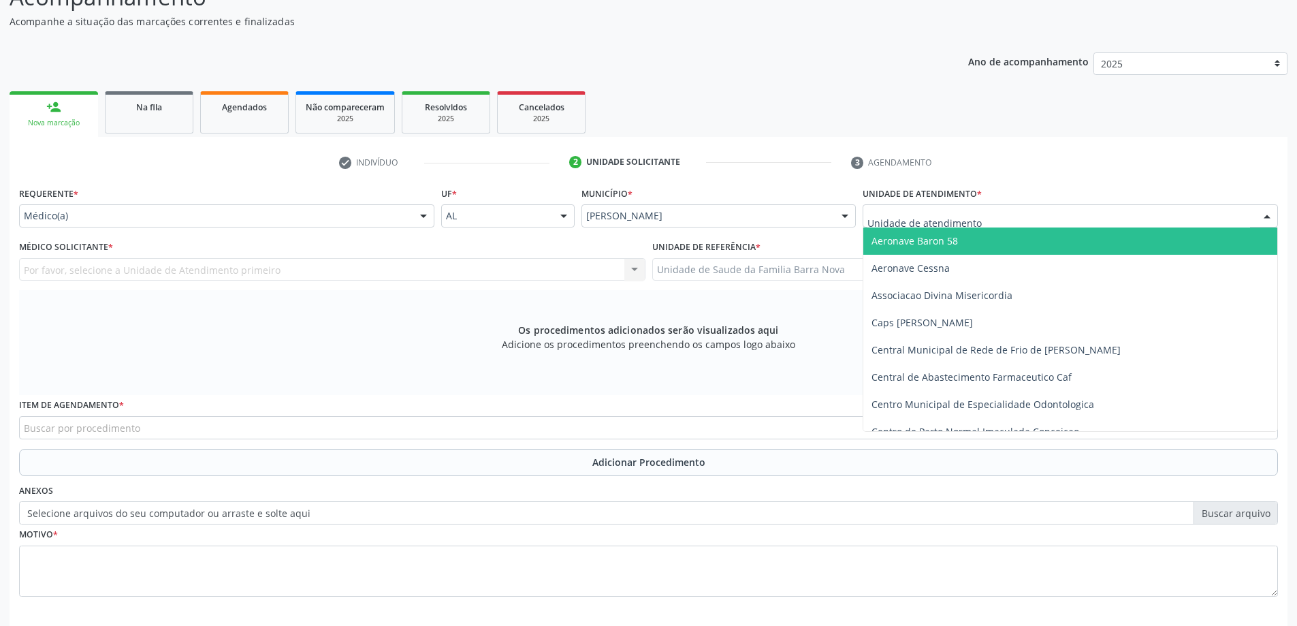
click at [1085, 219] on div at bounding box center [1070, 215] width 415 height 23
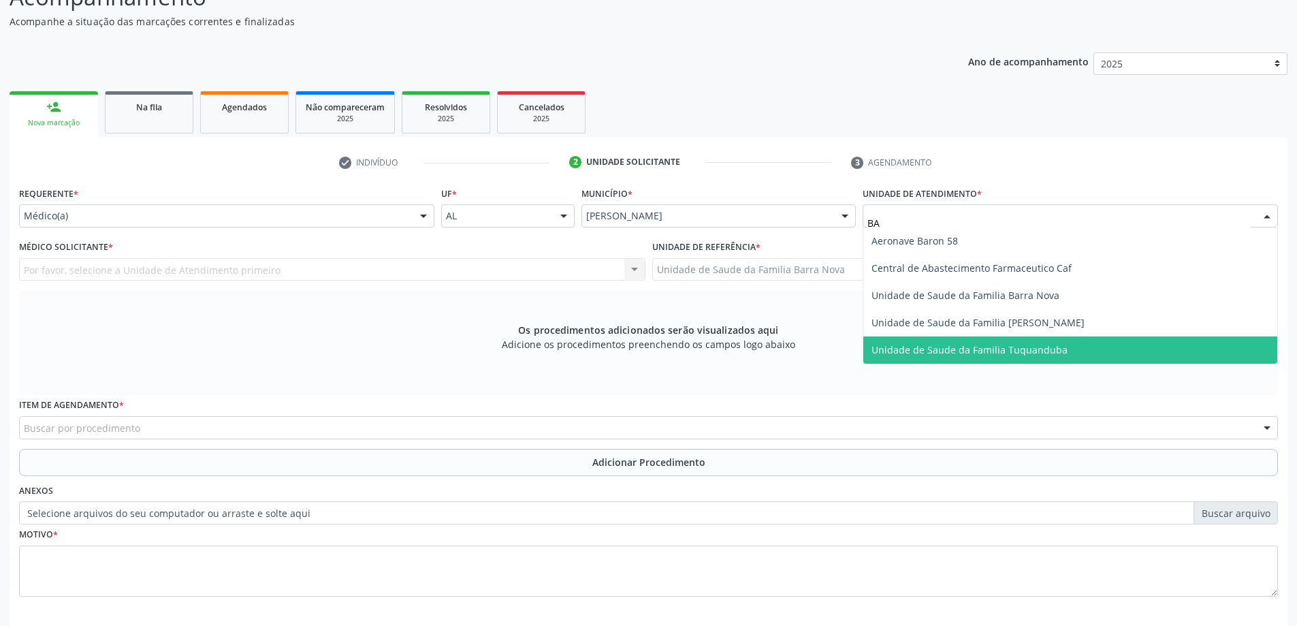
scroll to position [0, 0]
type input "BARR"
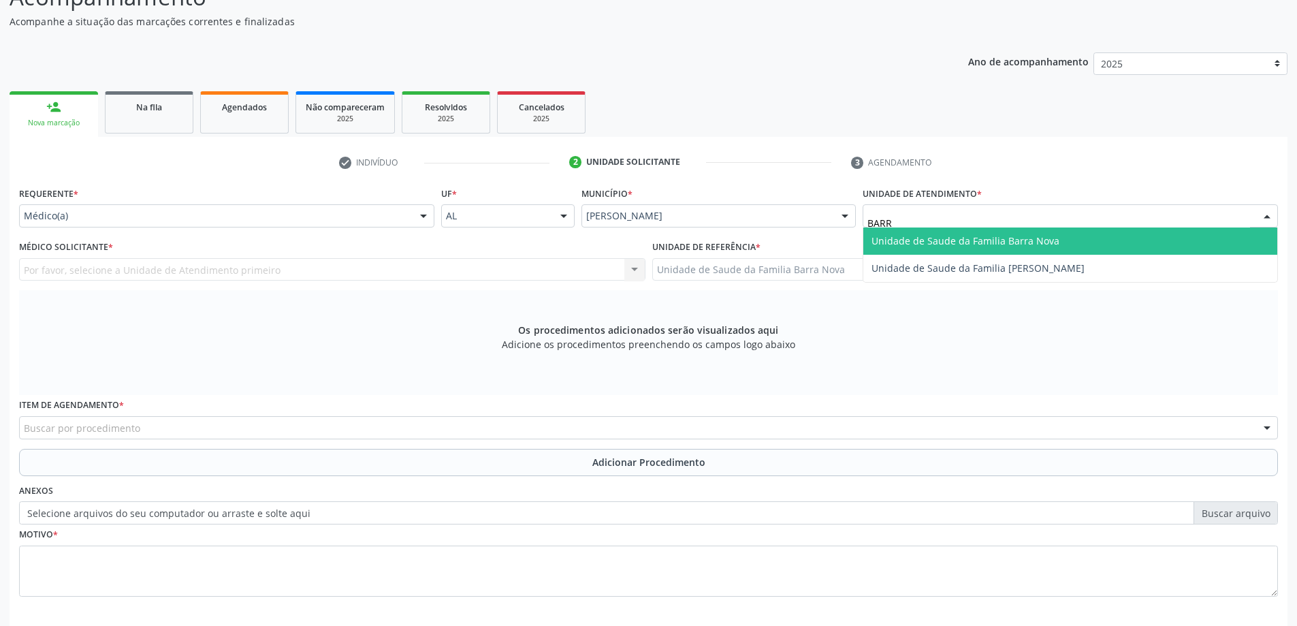
click at [1036, 244] on span "Unidade de Saude da Familia Barra Nova" at bounding box center [965, 240] width 188 height 13
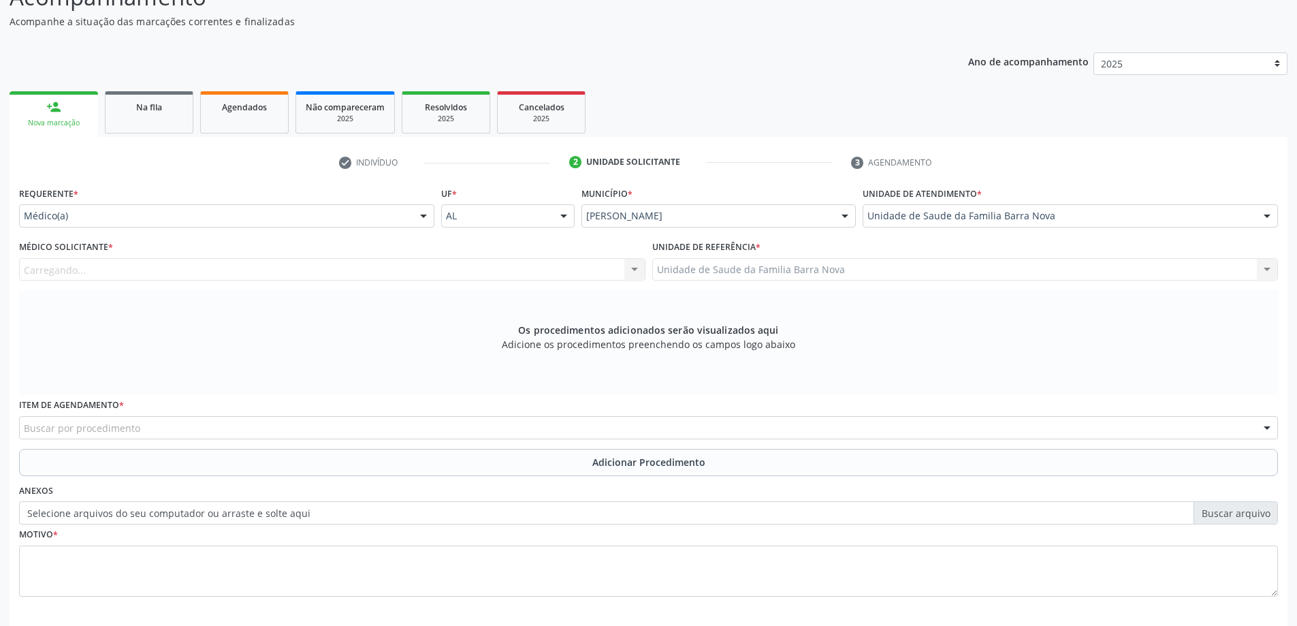
click at [527, 260] on div "Carregando..." at bounding box center [332, 269] width 626 height 23
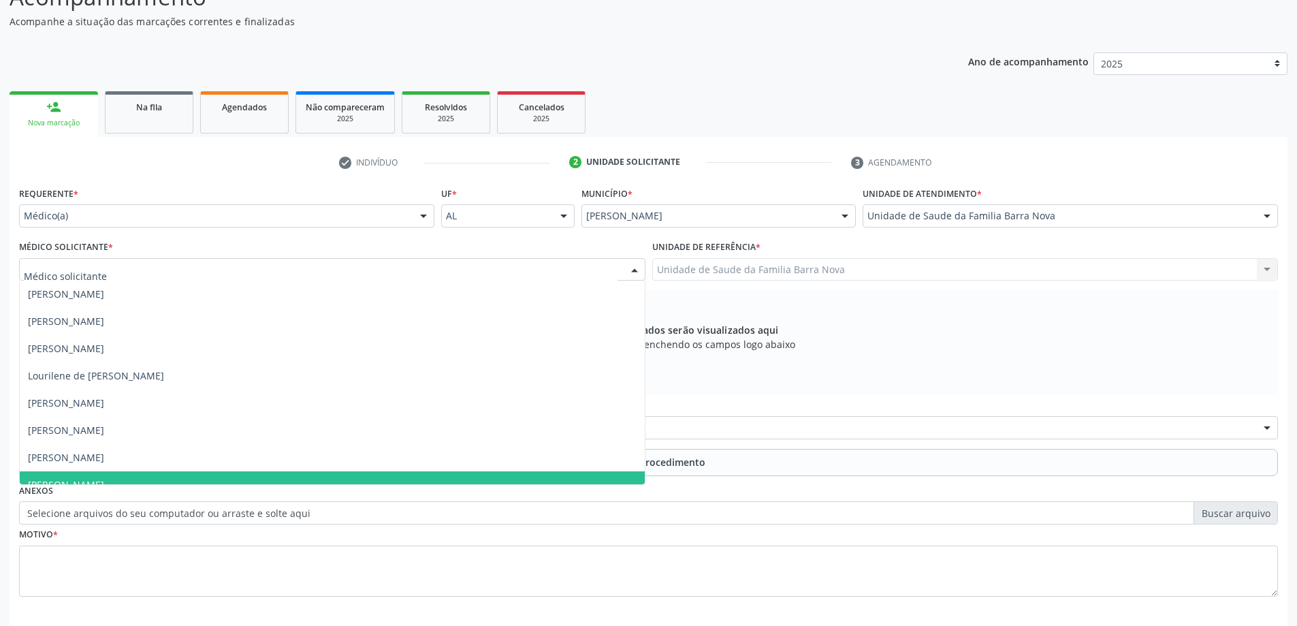
click at [204, 483] on span "[PERSON_NAME]" at bounding box center [332, 484] width 625 height 27
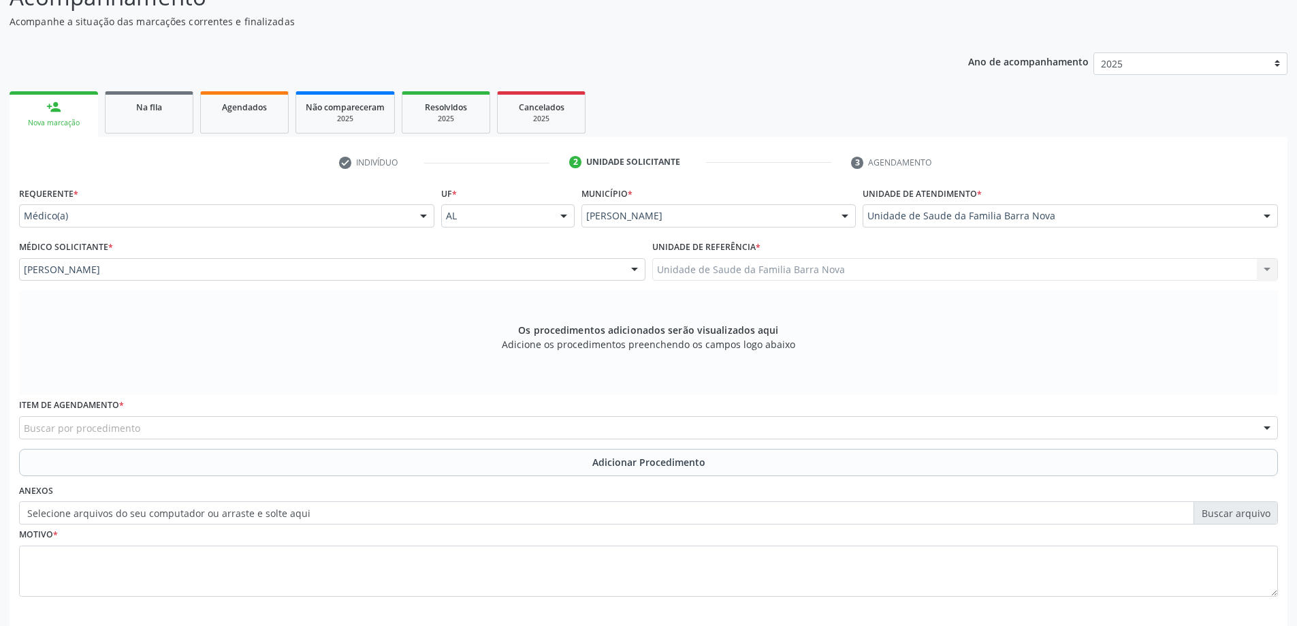
click at [186, 414] on div "Item de agendamento * Buscar por procedimento 0304070076 - .Quimioterapia de Le…" at bounding box center [648, 417] width 1259 height 44
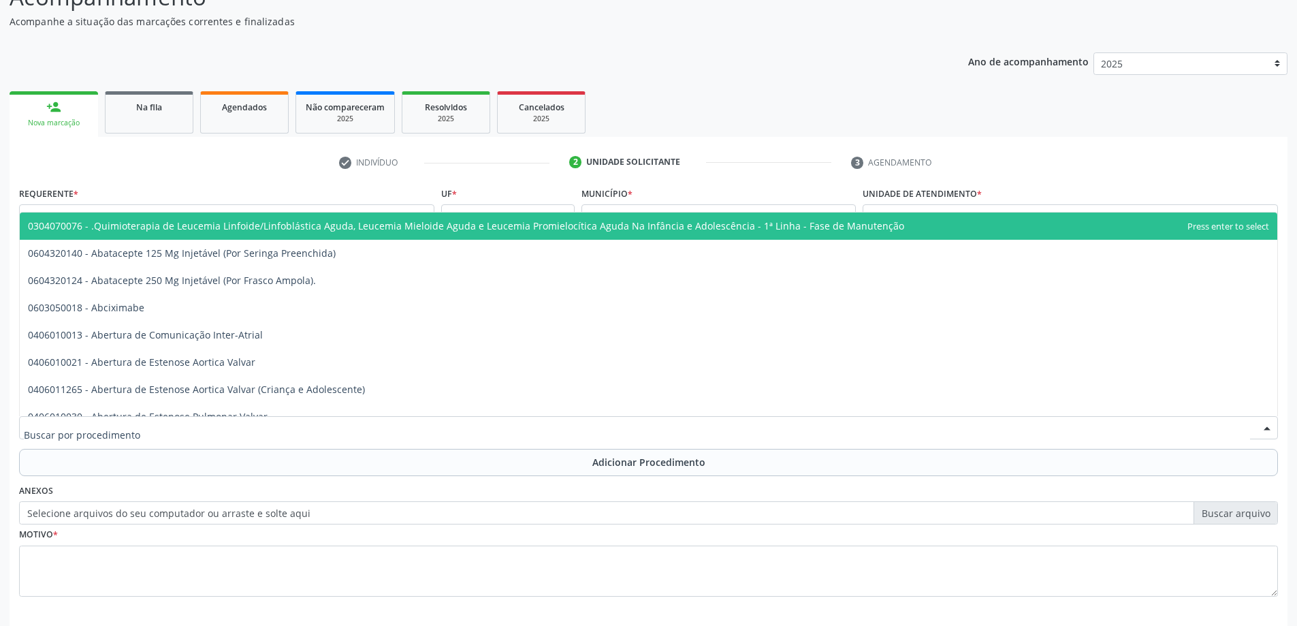
click at [199, 421] on div at bounding box center [648, 427] width 1259 height 23
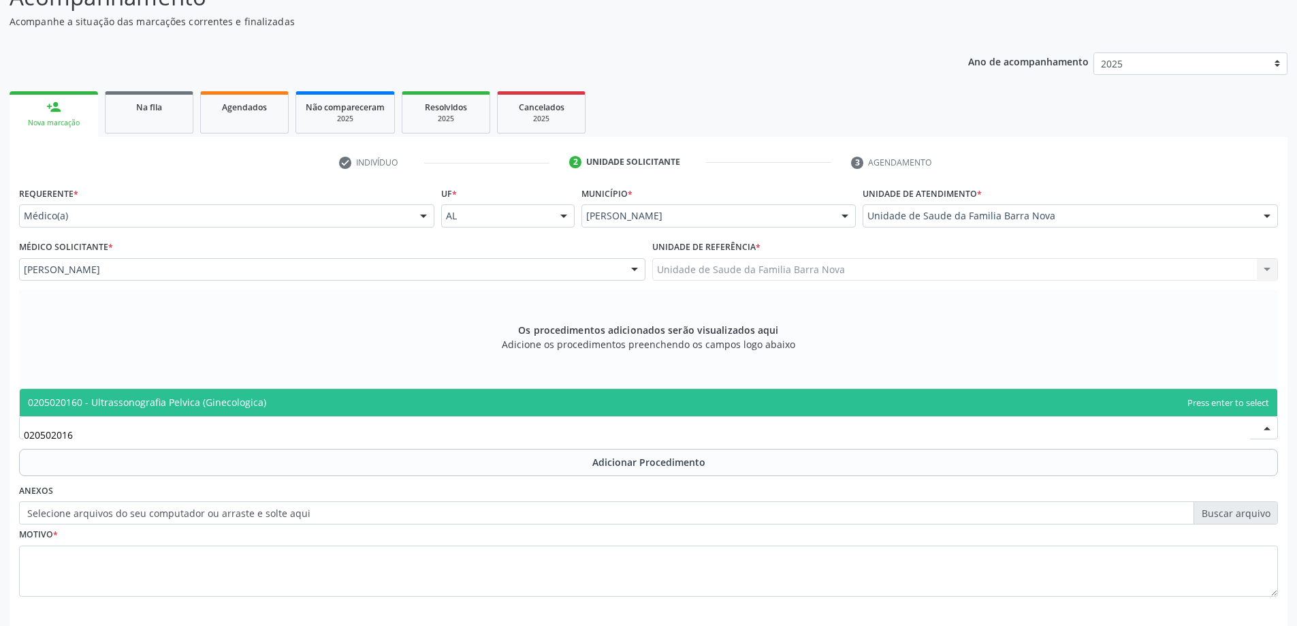
type input "0205020160"
click at [214, 404] on span "0205020160 - Ultrassonografia Pelvica (Ginecologica)" at bounding box center [147, 402] width 238 height 13
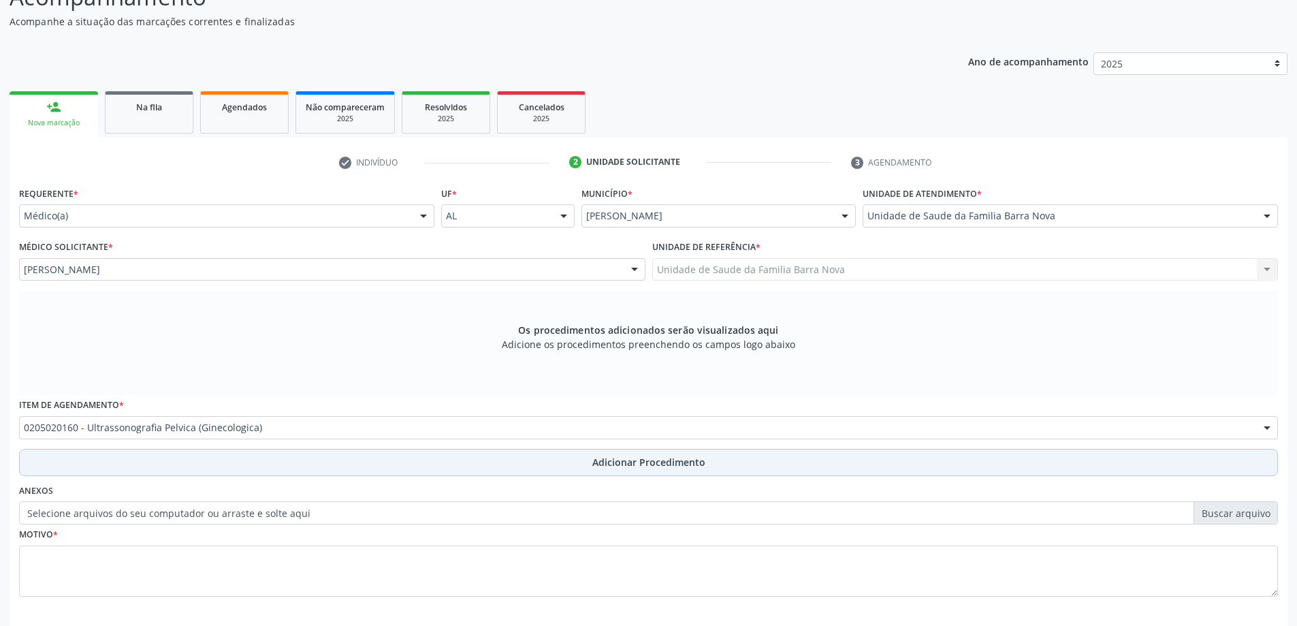
click at [263, 462] on button "Adicionar Procedimento" at bounding box center [648, 462] width 1259 height 27
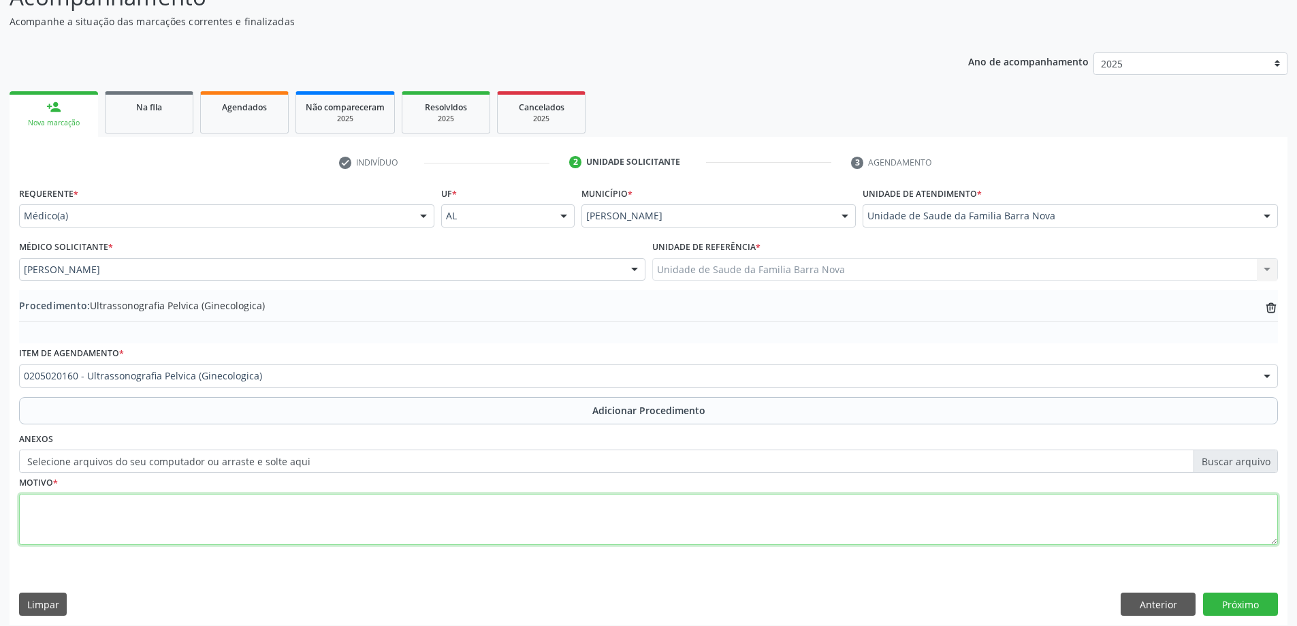
click at [241, 498] on textarea at bounding box center [648, 520] width 1259 height 52
type textarea "AUSÊNCIA DE MENSTRUAÇÃO + DOR PELVICA."
click at [1260, 603] on button "Próximo" at bounding box center [1240, 603] width 75 height 23
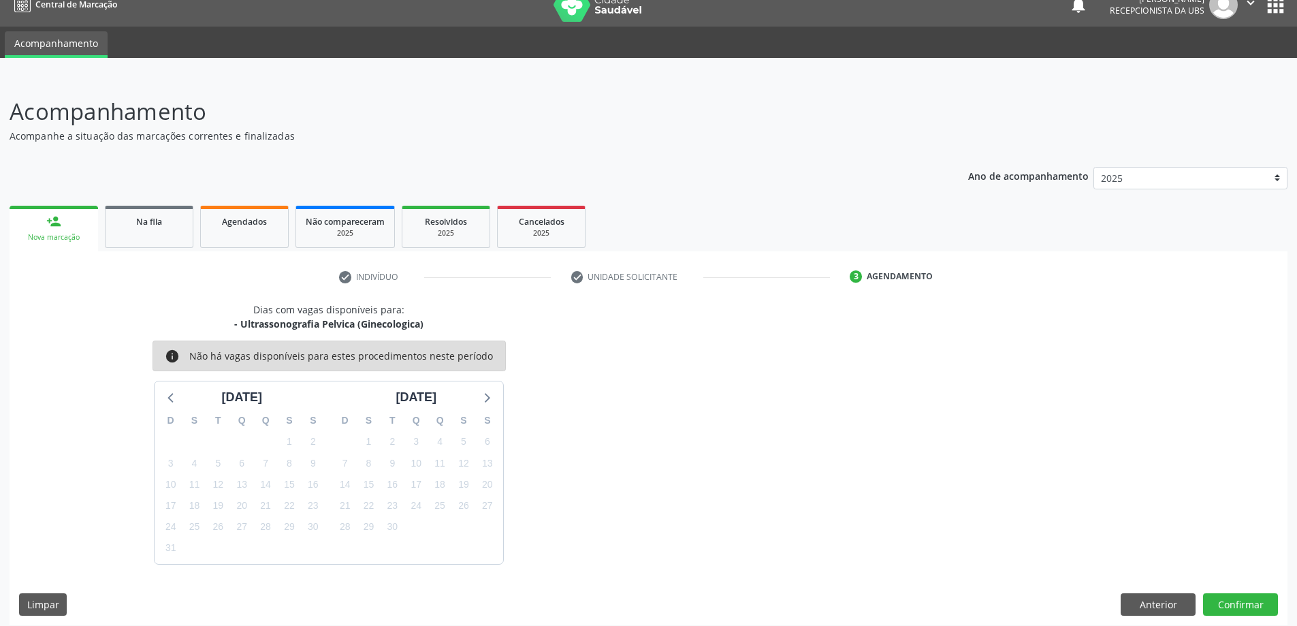
scroll to position [26, 0]
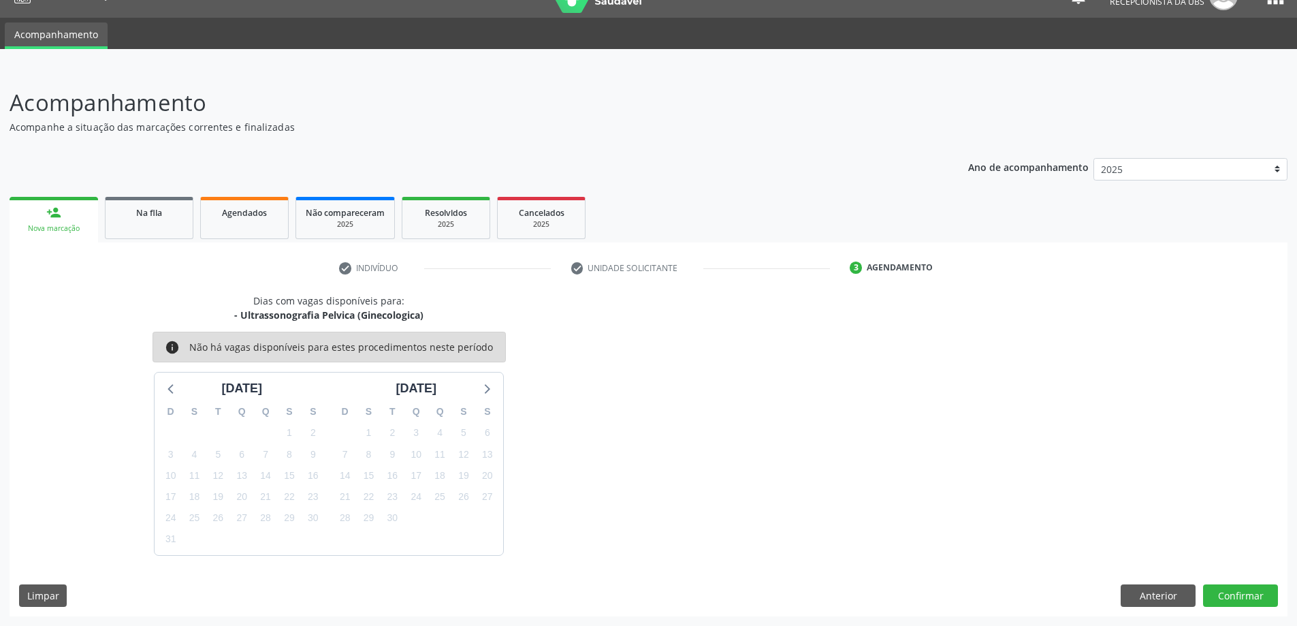
click at [1234, 575] on div "Dias com vagas disponíveis para: - Ultrassonografia Pelvica (Ginecologica) info…" at bounding box center [649, 454] width 1278 height 323
drag, startPoint x: 1240, startPoint y: 589, endPoint x: 1251, endPoint y: 600, distance: 15.4
click at [1251, 600] on button "Confirmar" at bounding box center [1240, 595] width 75 height 23
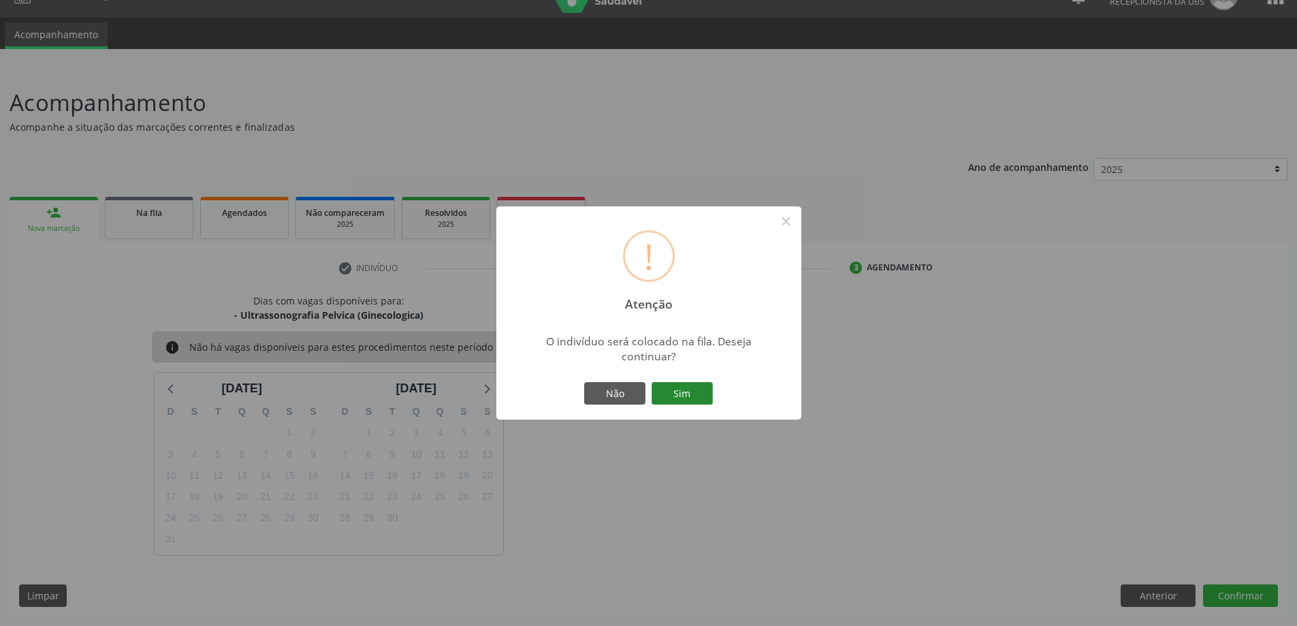
click at [705, 386] on button "Sim" at bounding box center [682, 393] width 61 height 23
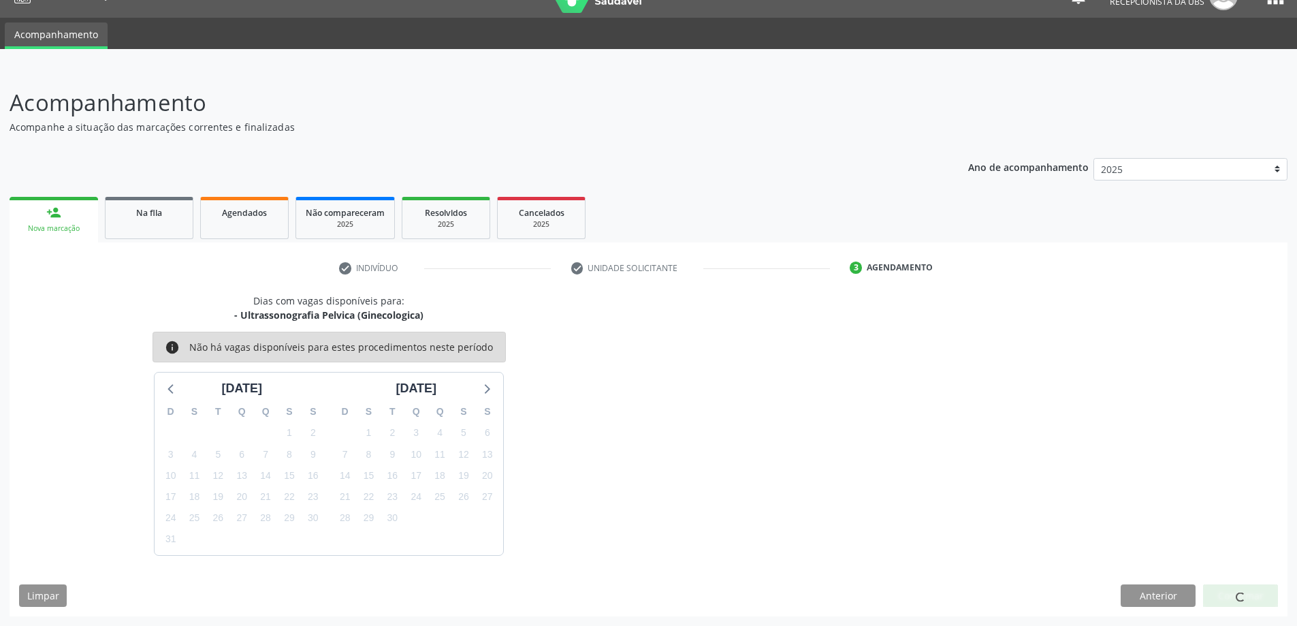
click at [87, 231] on div "Nova marcação" at bounding box center [53, 228] width 69 height 10
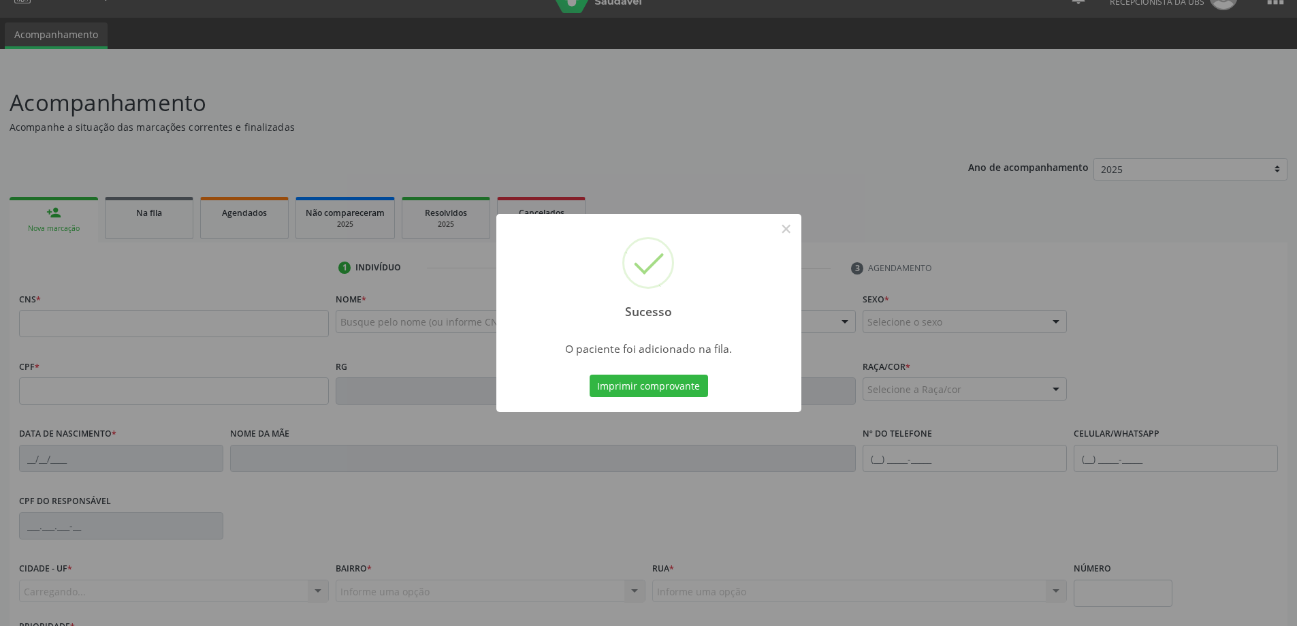
click at [87, 231] on div "Sucesso × O paciente foi adicionado na fila. Imprimir comprovante Cancel" at bounding box center [648, 313] width 1297 height 626
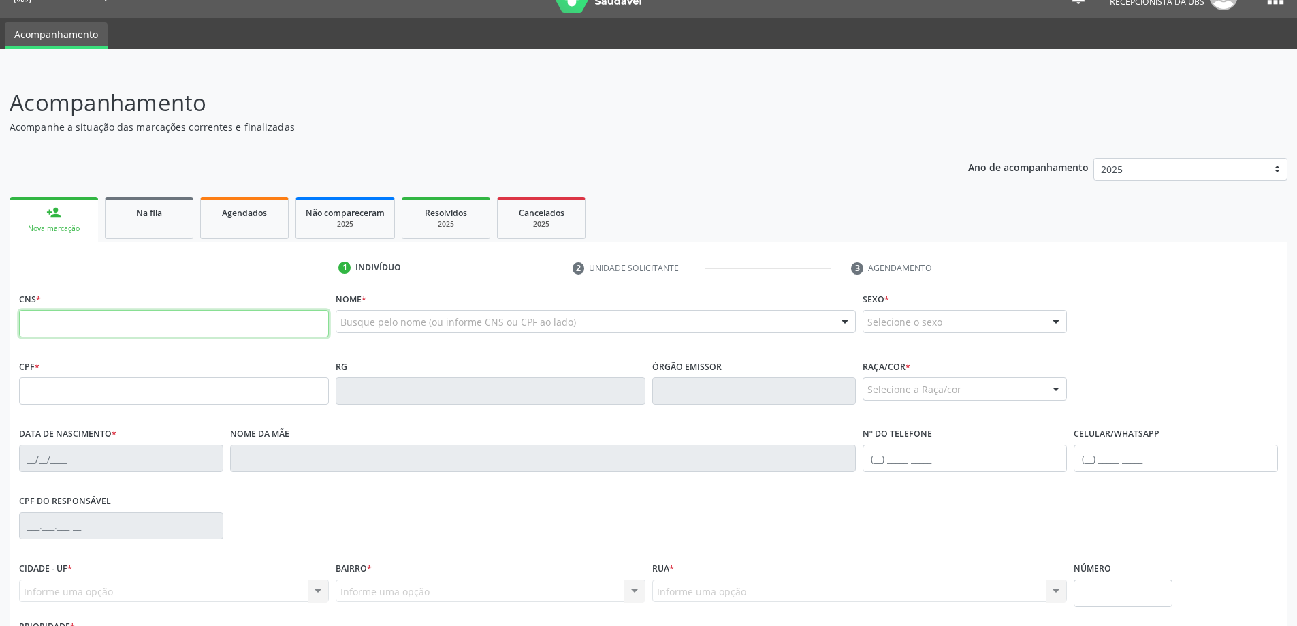
click at [216, 323] on input "text" at bounding box center [174, 323] width 310 height 27
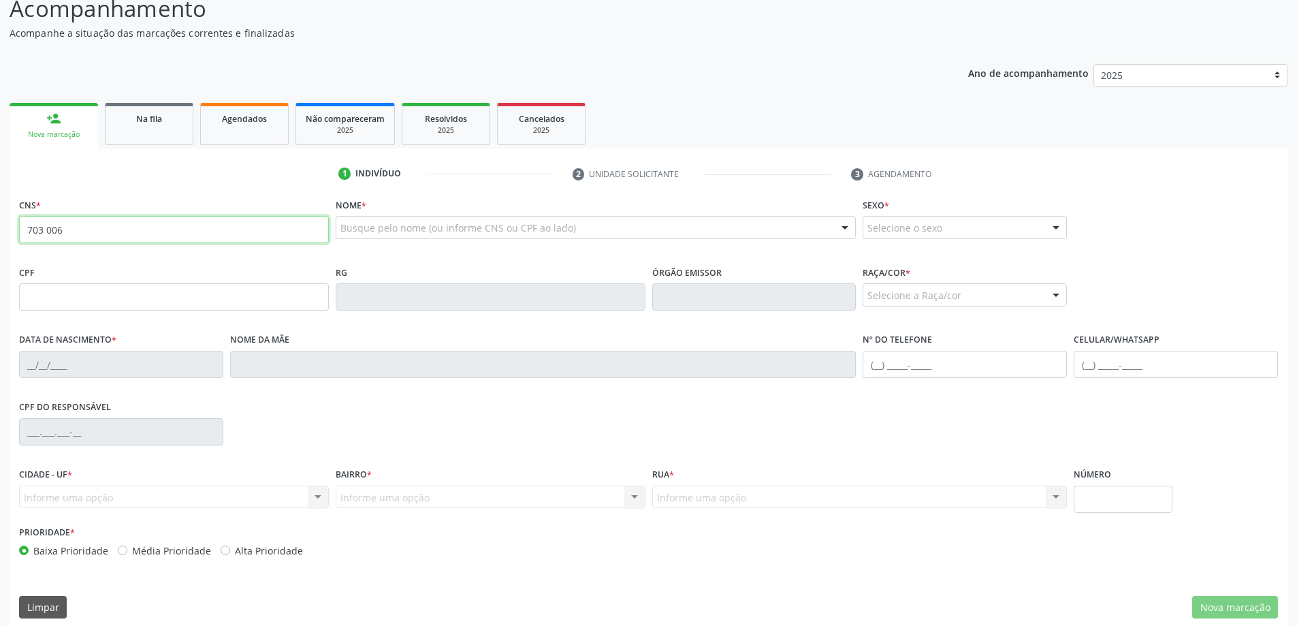
scroll to position [131, 0]
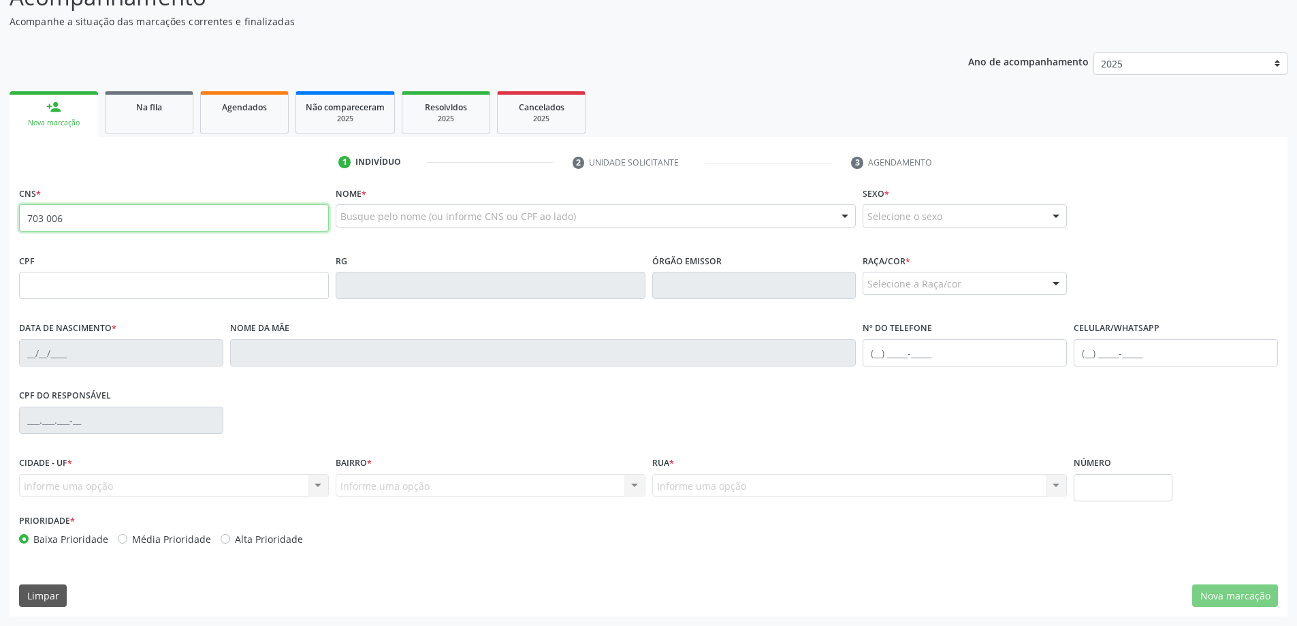
click at [125, 225] on input "703 006" at bounding box center [174, 217] width 310 height 27
type input "7"
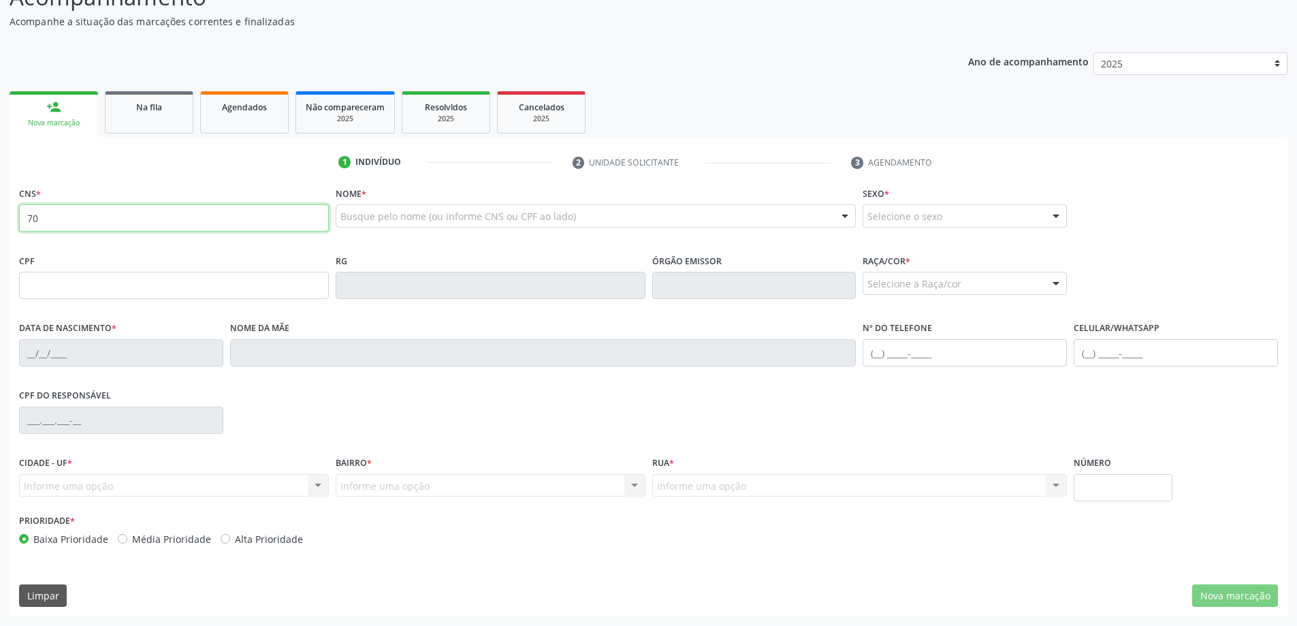
type input "7"
type input "703 0068 7376 0470"
type input "706.430.064-86"
type input "[DATE]"
type input "[PERSON_NAME]"
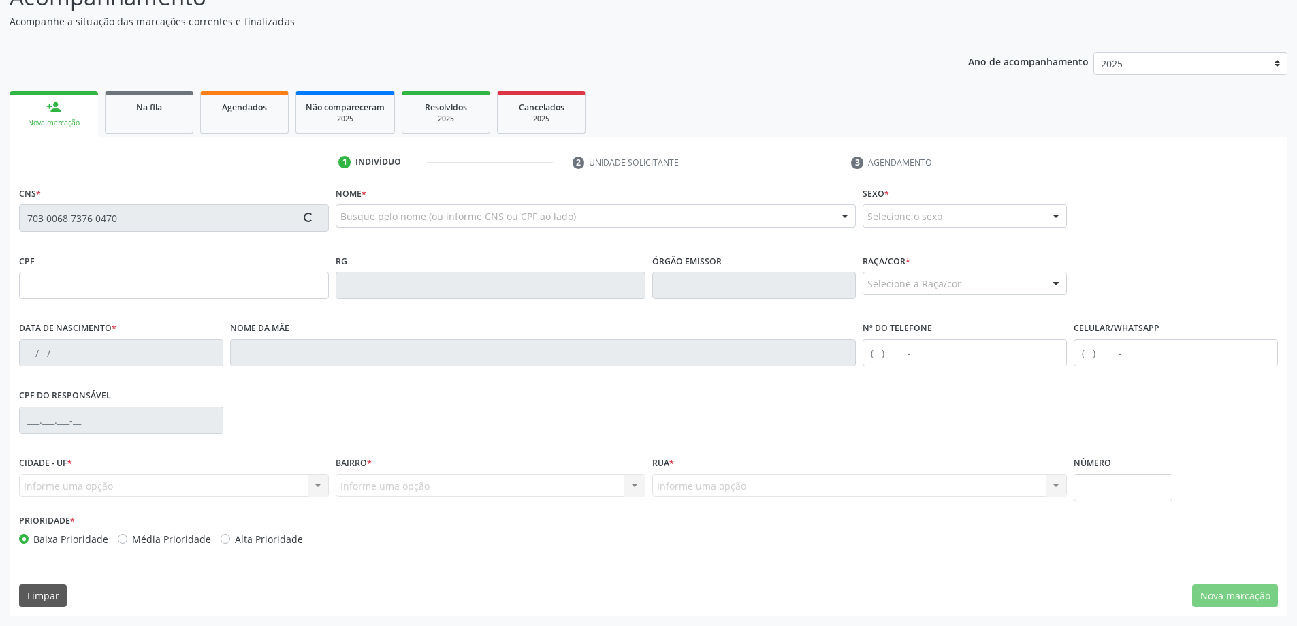
type input "[PHONE_NUMBER]"
type input "566"
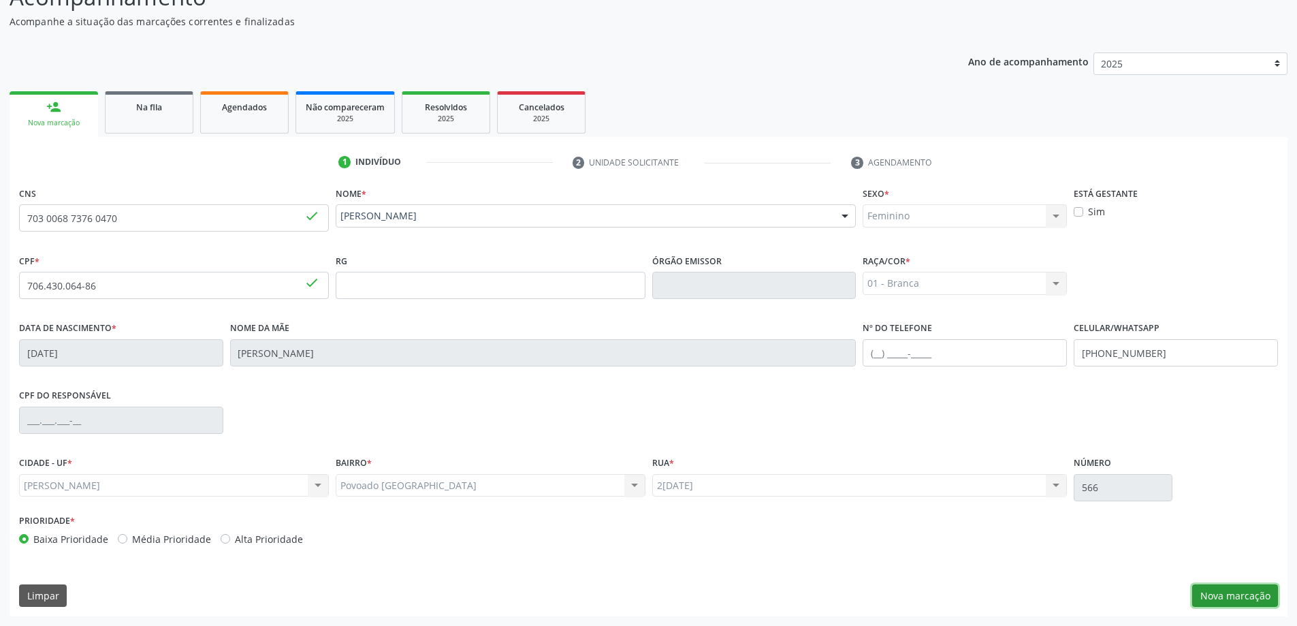
click at [1198, 588] on button "Nova marcação" at bounding box center [1235, 595] width 86 height 23
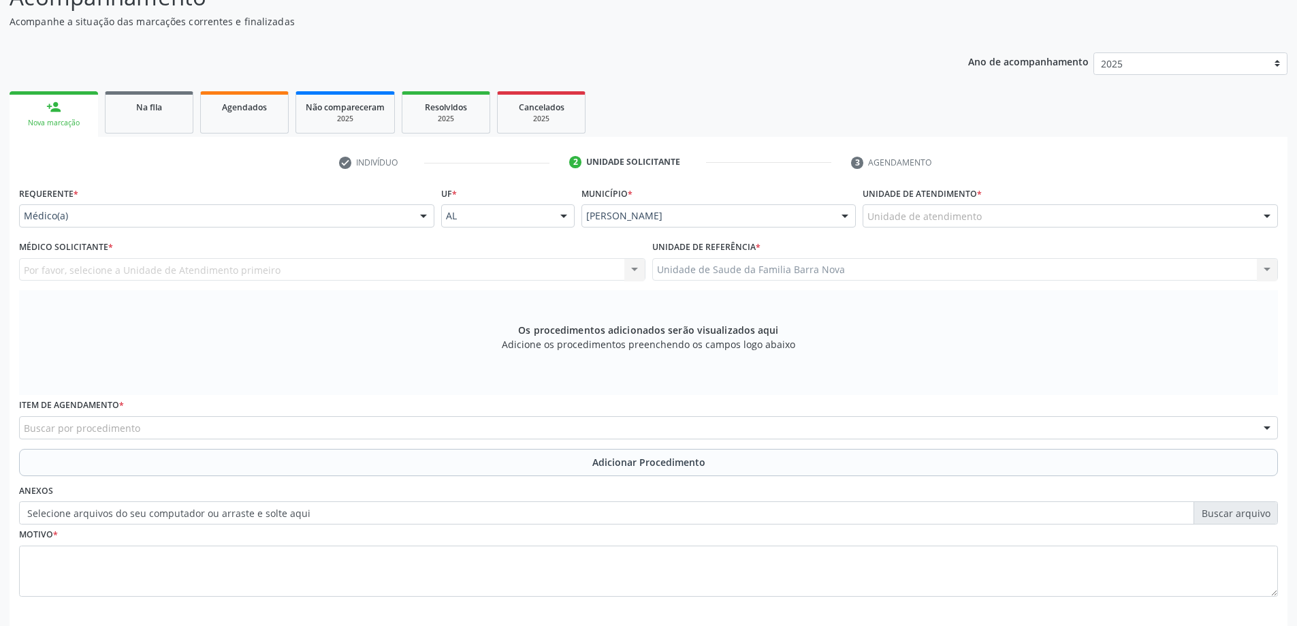
click at [978, 206] on div "Unidade de atendimento" at bounding box center [1070, 215] width 415 height 23
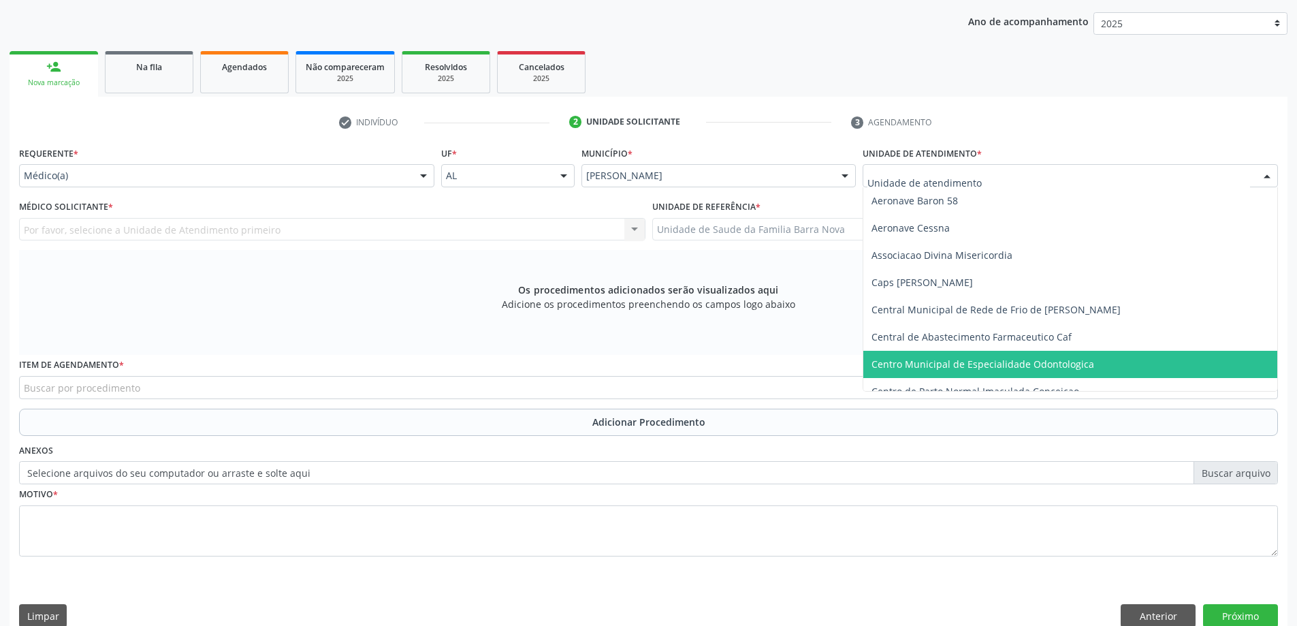
scroll to position [192, 0]
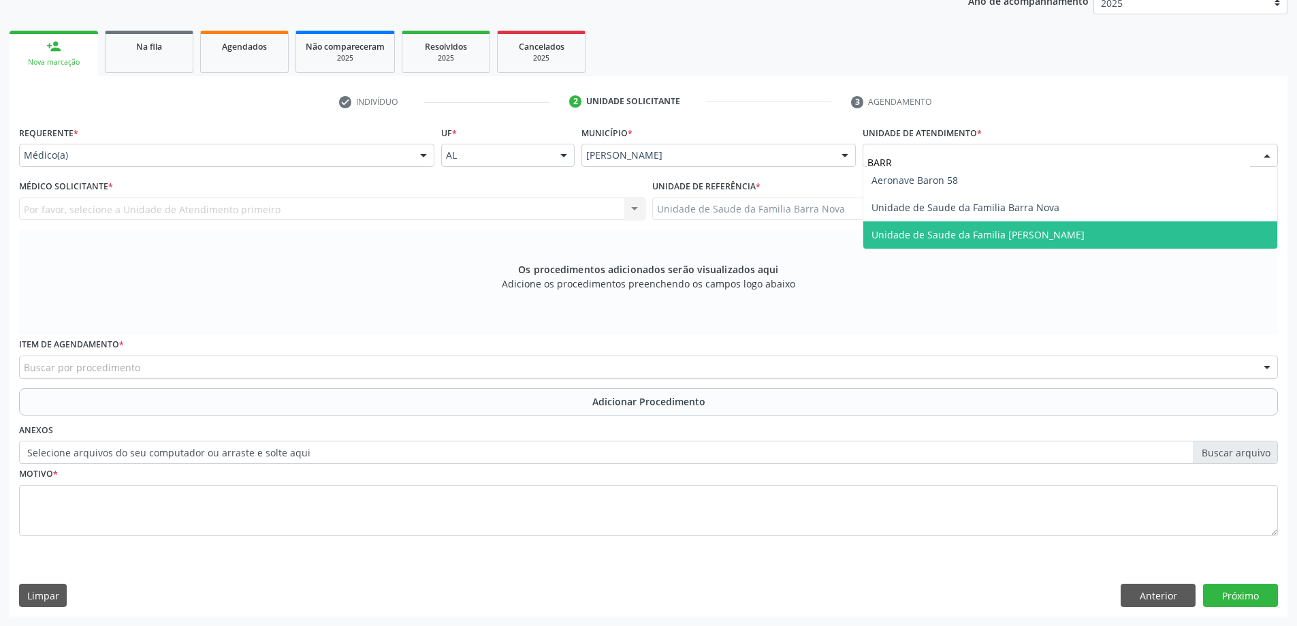
type input "BARRA"
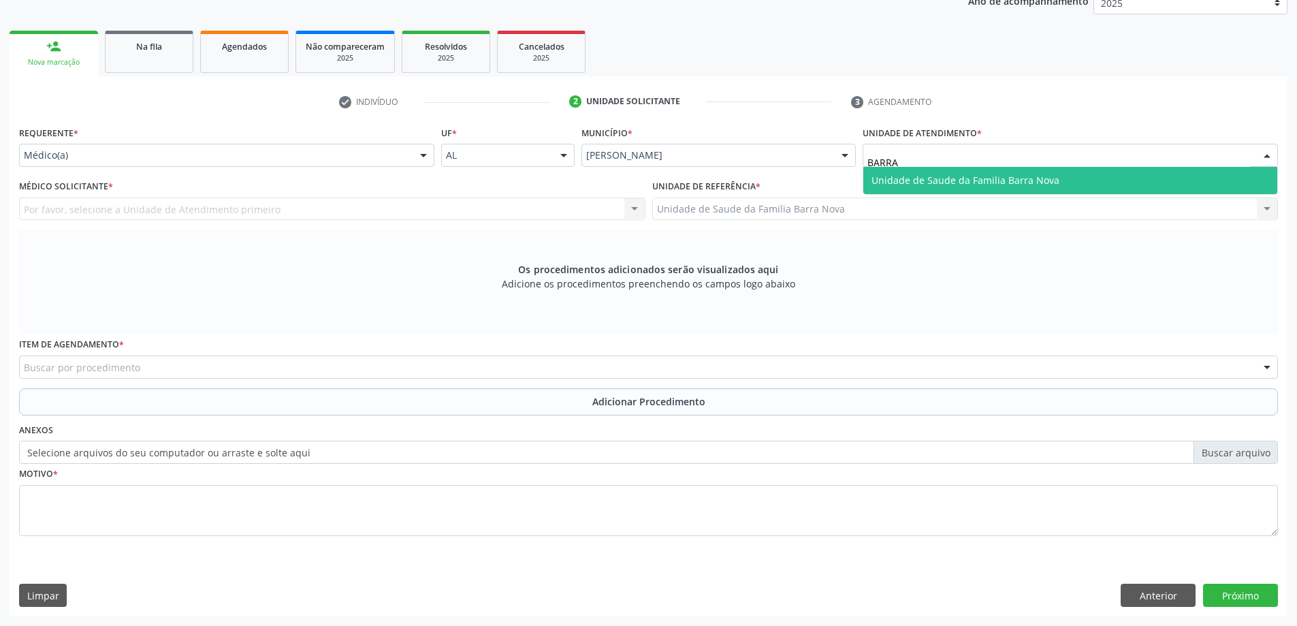
click at [1125, 187] on span "Unidade de Saude da Familia Barra Nova" at bounding box center [1070, 180] width 414 height 27
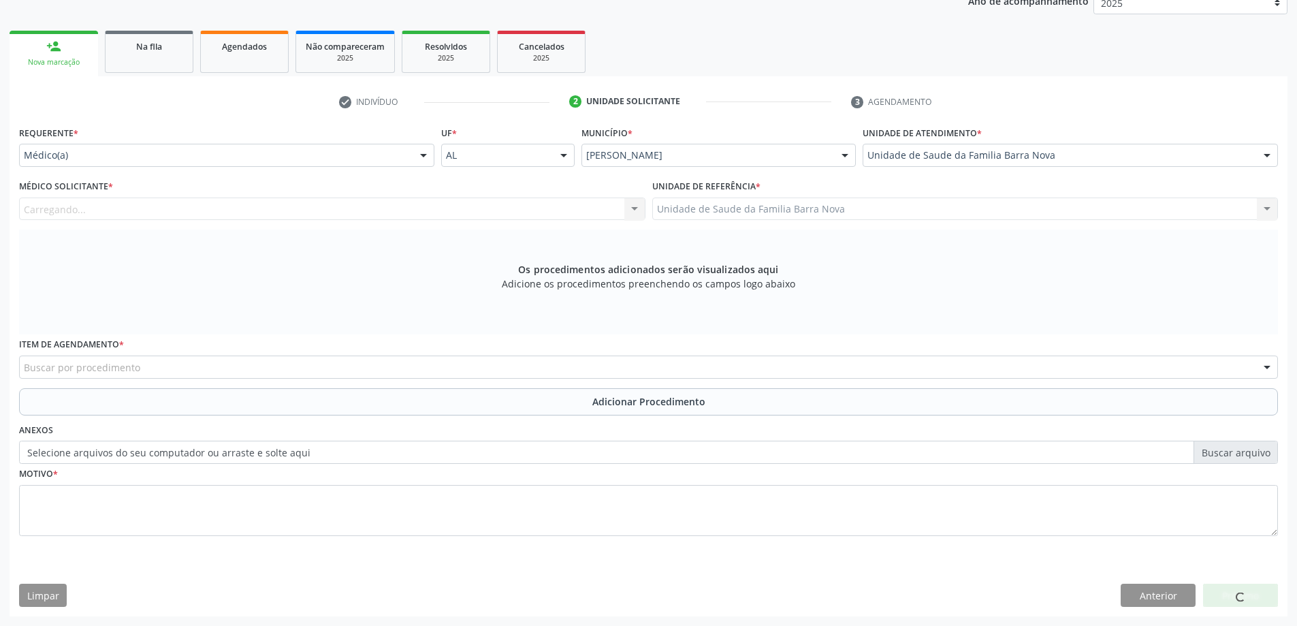
click at [489, 198] on div "Carregando... Nenhum resultado encontrado para: " " Não há nenhuma opção para s…" at bounding box center [332, 208] width 626 height 23
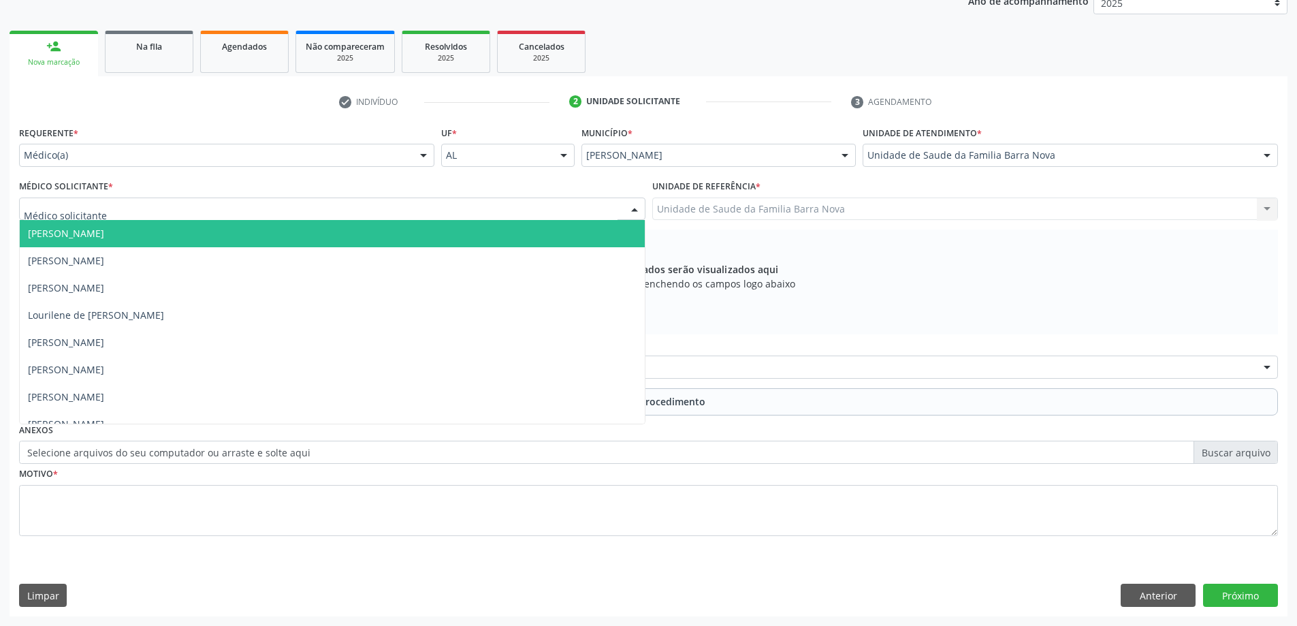
click at [490, 209] on div at bounding box center [332, 208] width 626 height 23
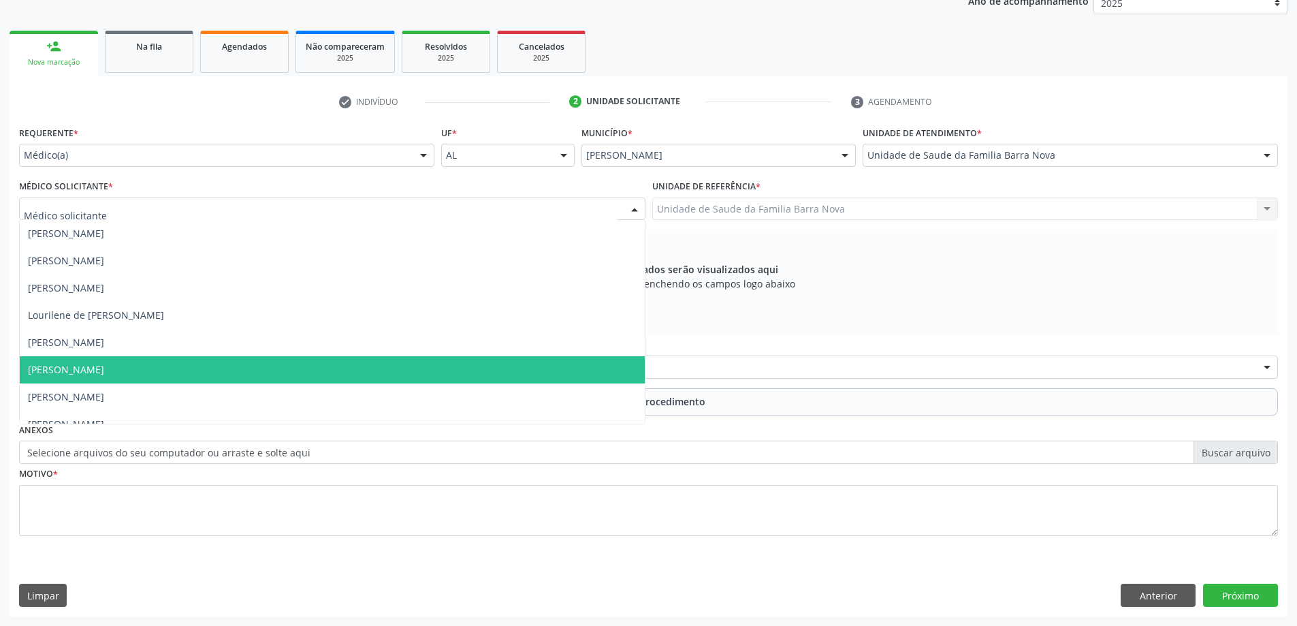
click at [239, 372] on span "[PERSON_NAME]" at bounding box center [332, 369] width 625 height 27
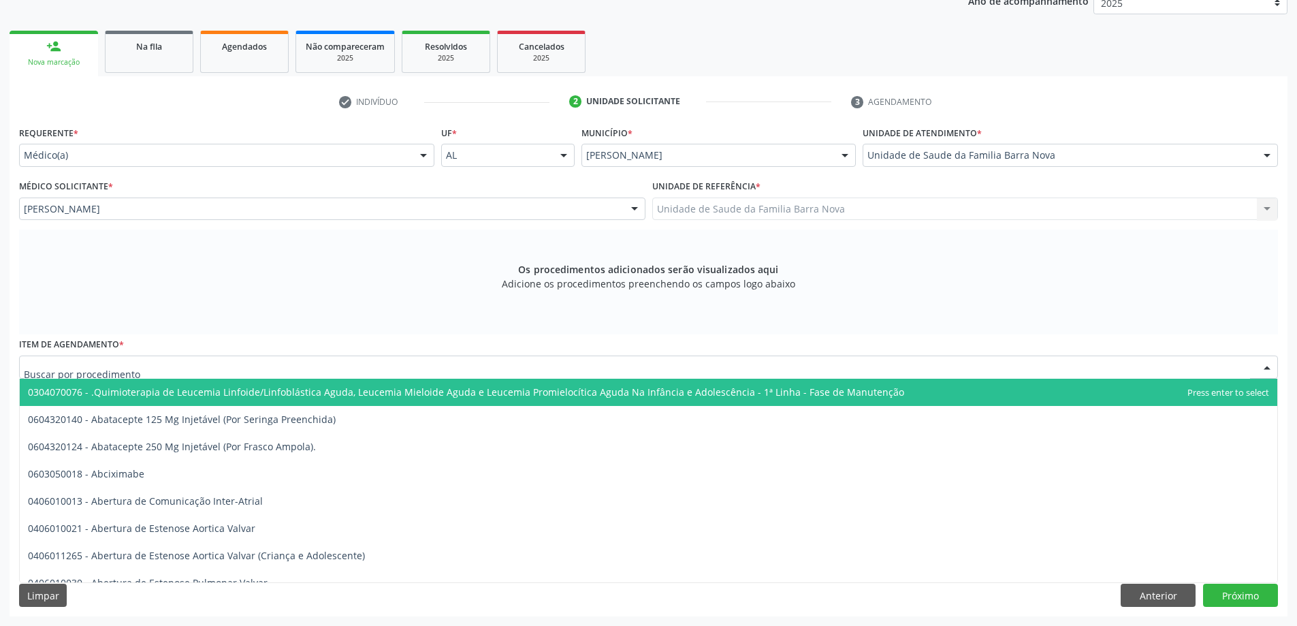
click at [195, 370] on div at bounding box center [648, 366] width 1259 height 23
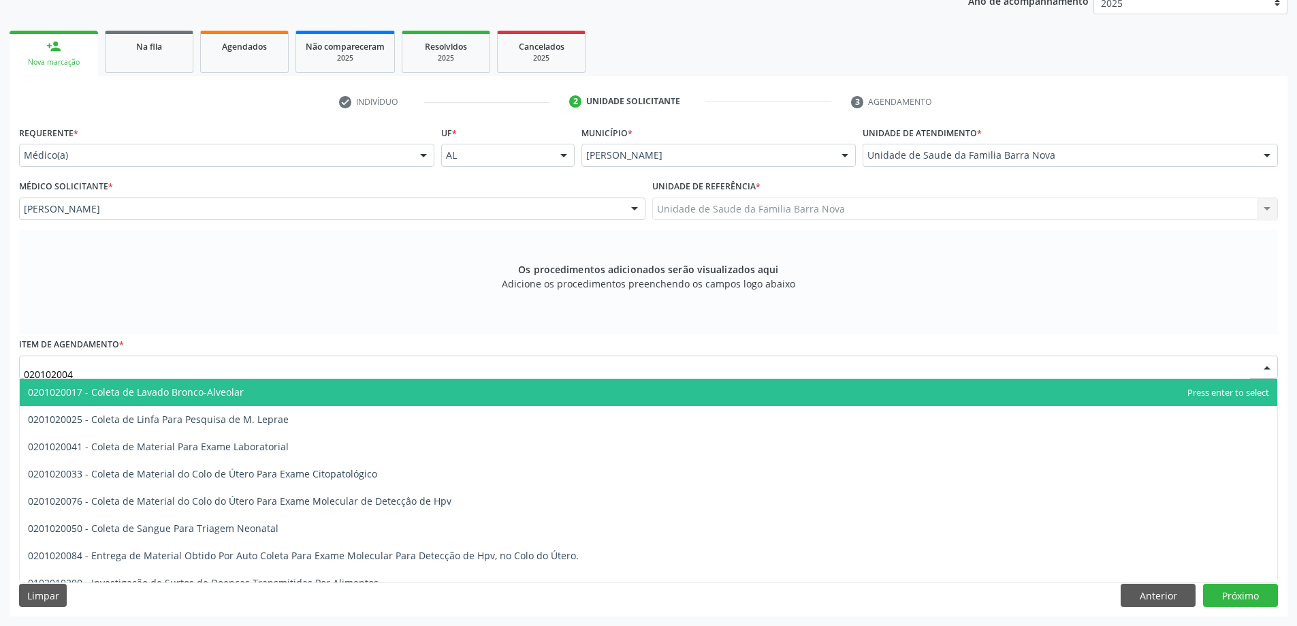
type input "0201020041"
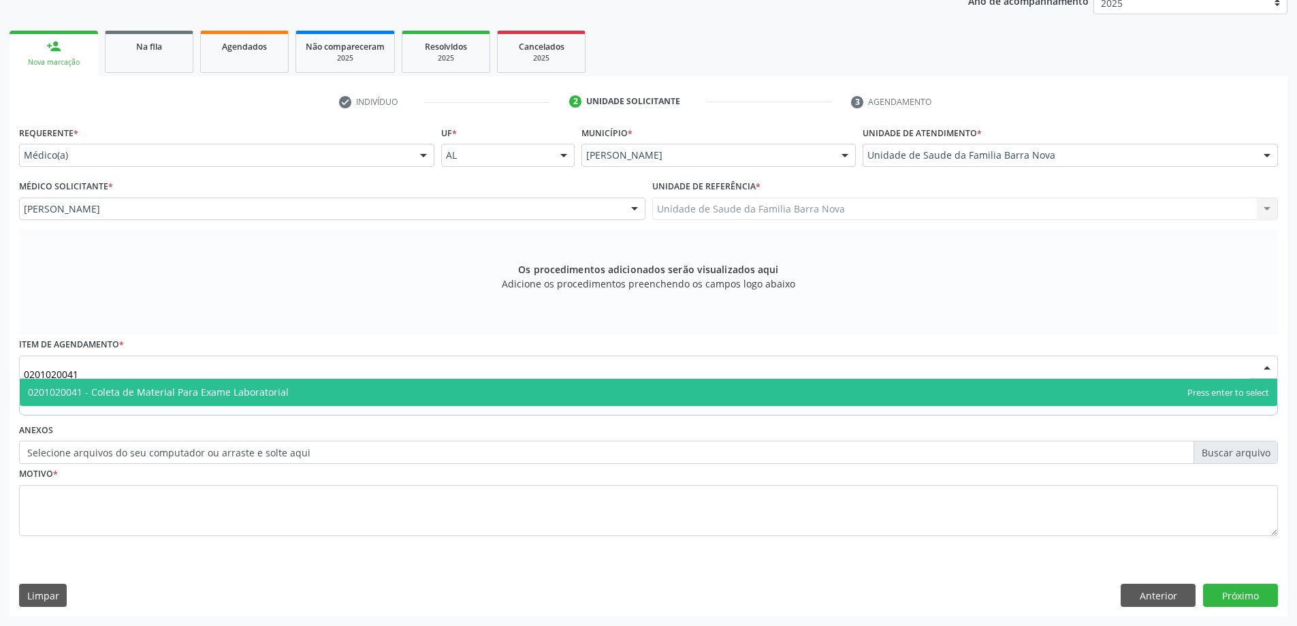
click at [277, 404] on span "0201020041 - Coleta de Material Para Exame Laboratorial" at bounding box center [649, 392] width 1258 height 27
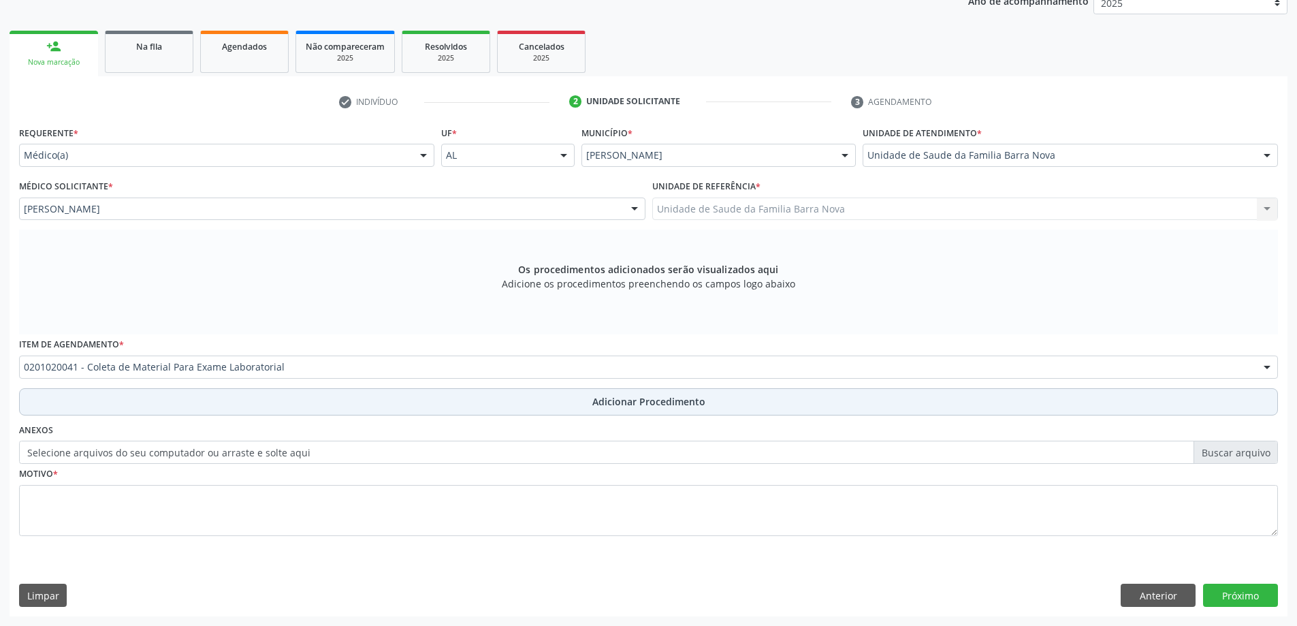
click at [468, 396] on button "Adicionar Procedimento" at bounding box center [648, 401] width 1259 height 27
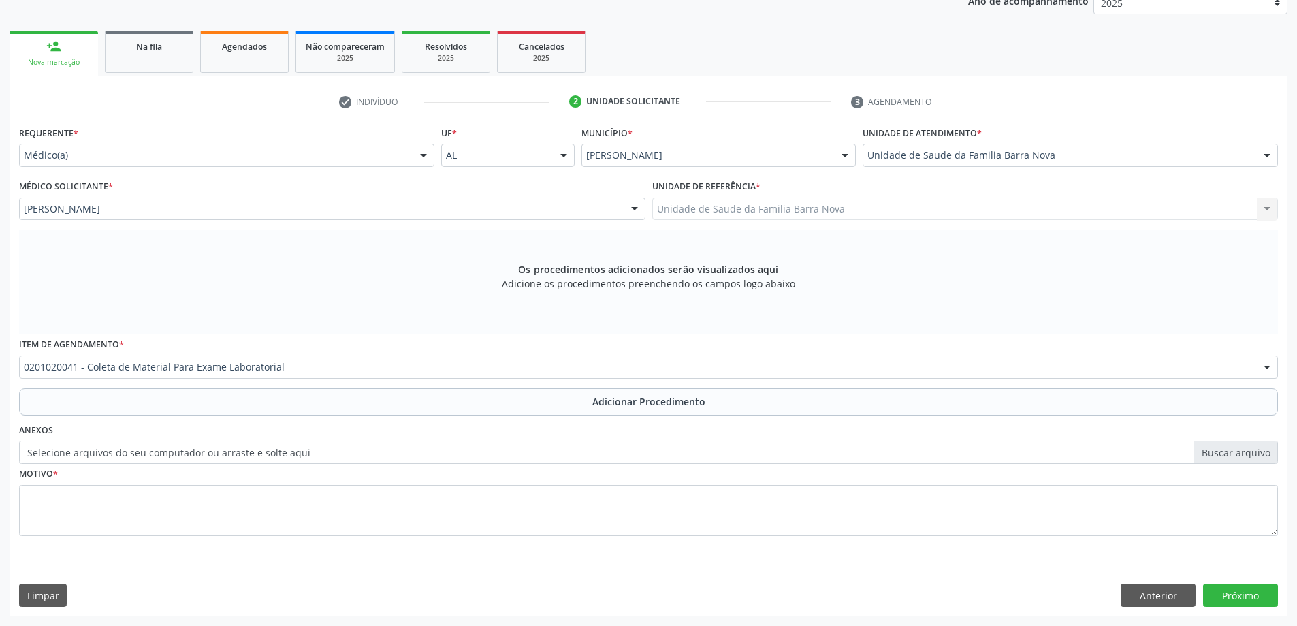
scroll to position [140, 0]
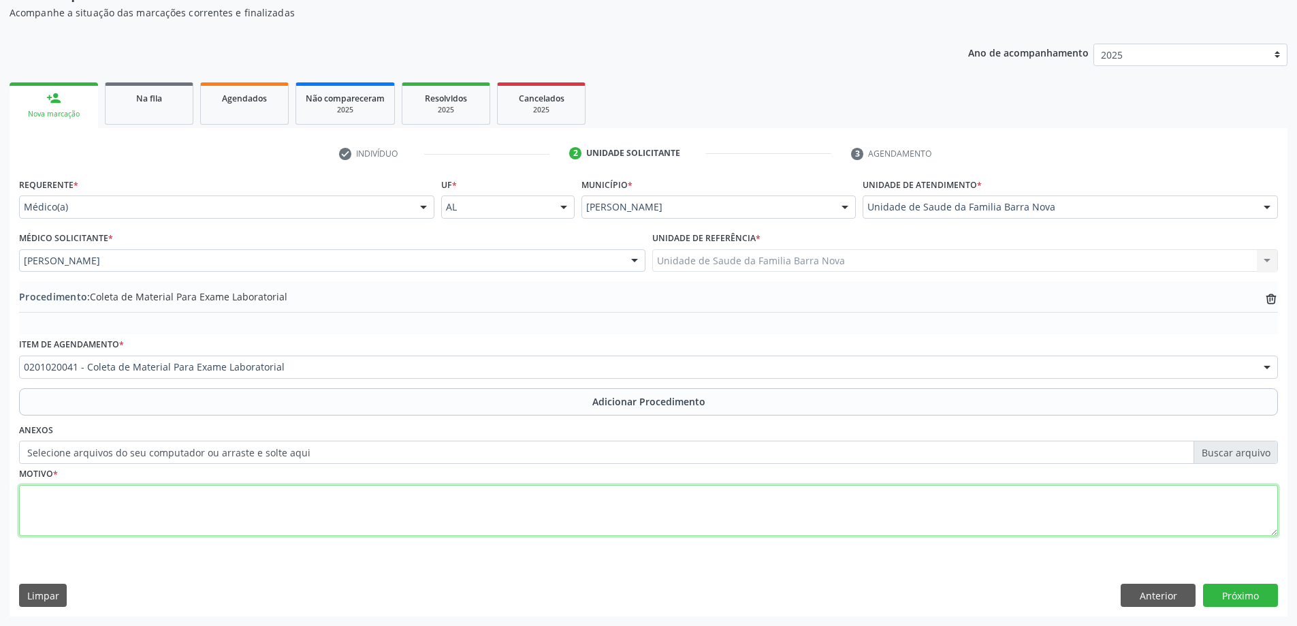
click at [350, 492] on textarea at bounding box center [648, 511] width 1259 height 52
type textarea "INFORMA SER PORTADORA DE [MEDICAL_DATA] MELLITUS."
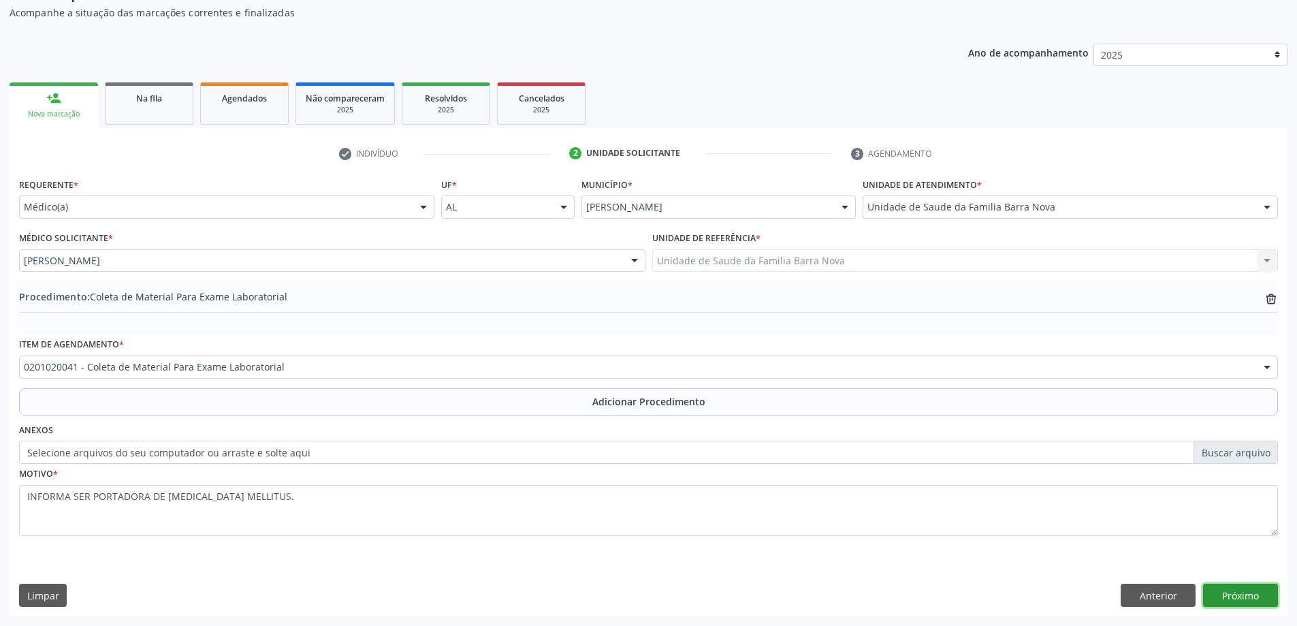
click at [1270, 588] on button "Próximo" at bounding box center [1240, 594] width 75 height 23
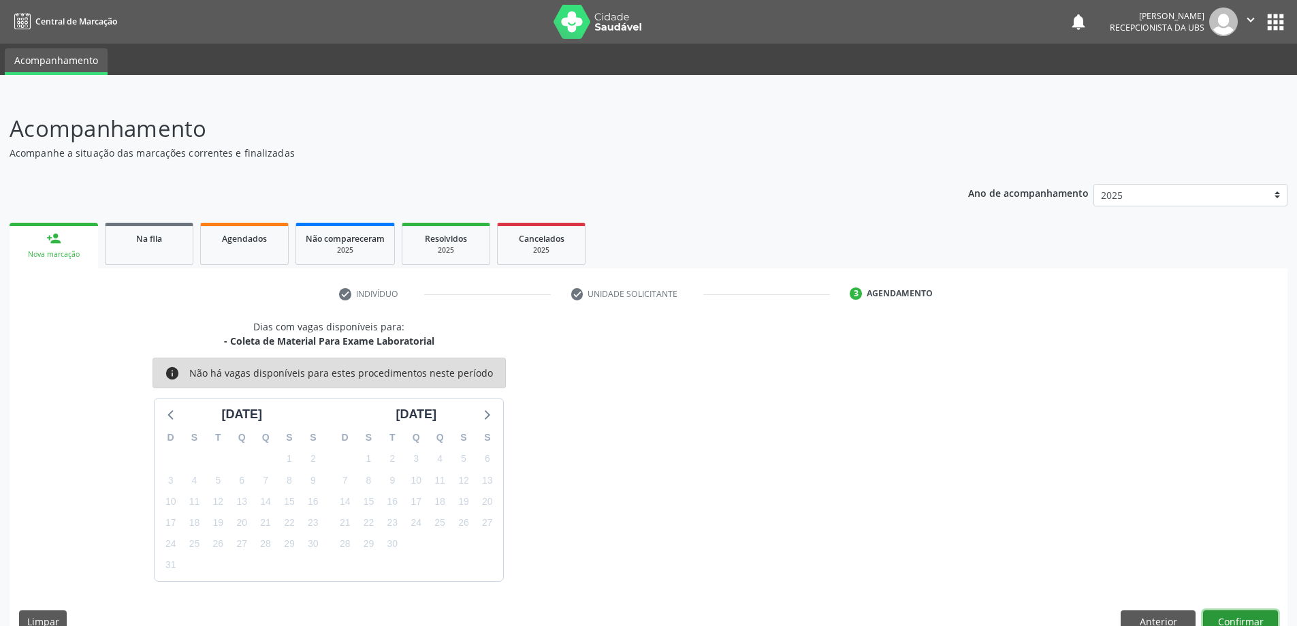
click at [1257, 610] on button "Confirmar" at bounding box center [1240, 621] width 75 height 23
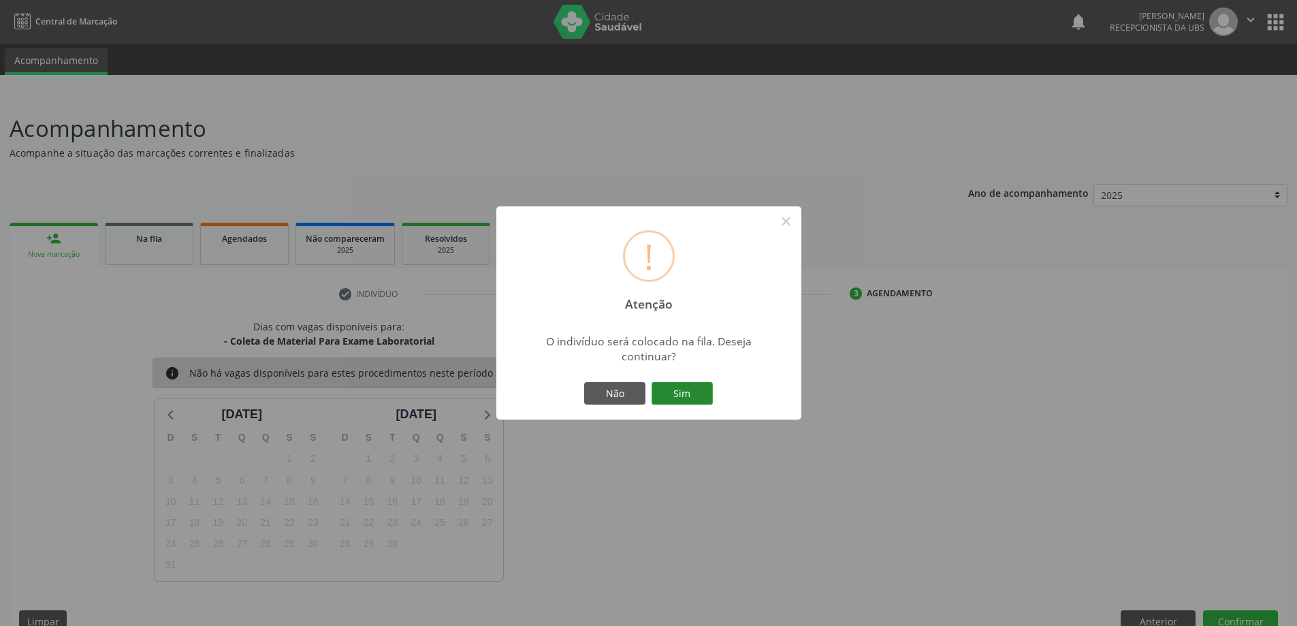
click at [684, 389] on button "Sim" at bounding box center [682, 393] width 61 height 23
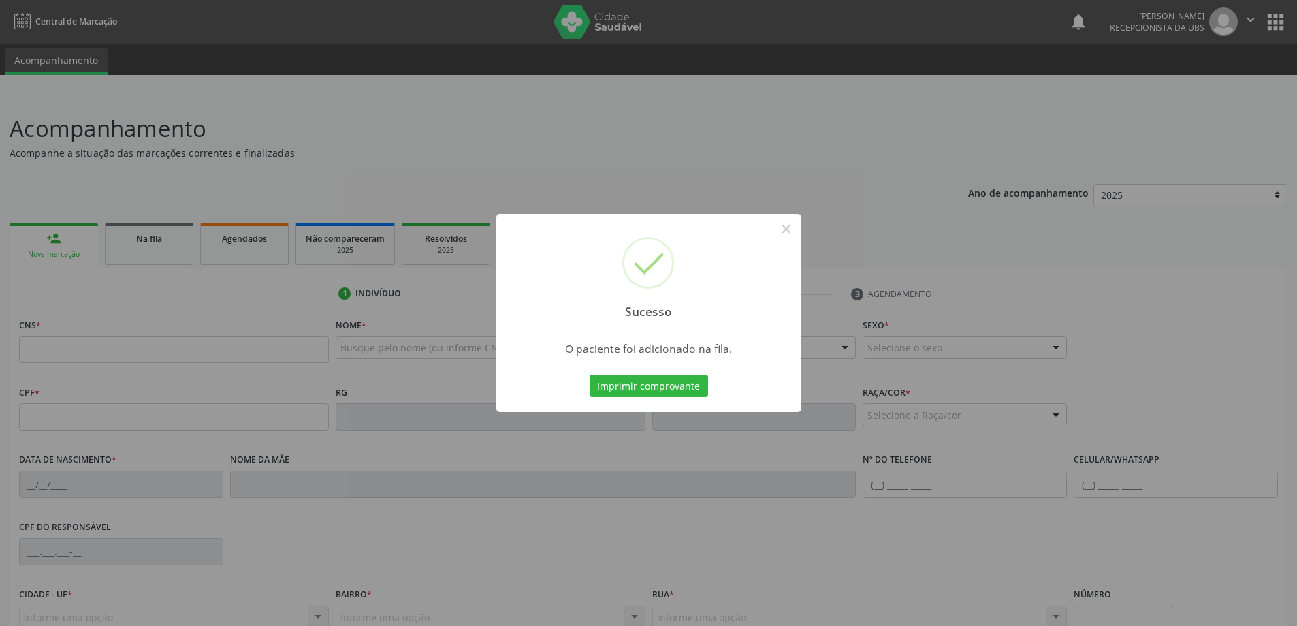
click at [80, 261] on div "Sucesso × O paciente foi adicionado na fila. Imprimir comprovante Cancel" at bounding box center [648, 313] width 1297 height 626
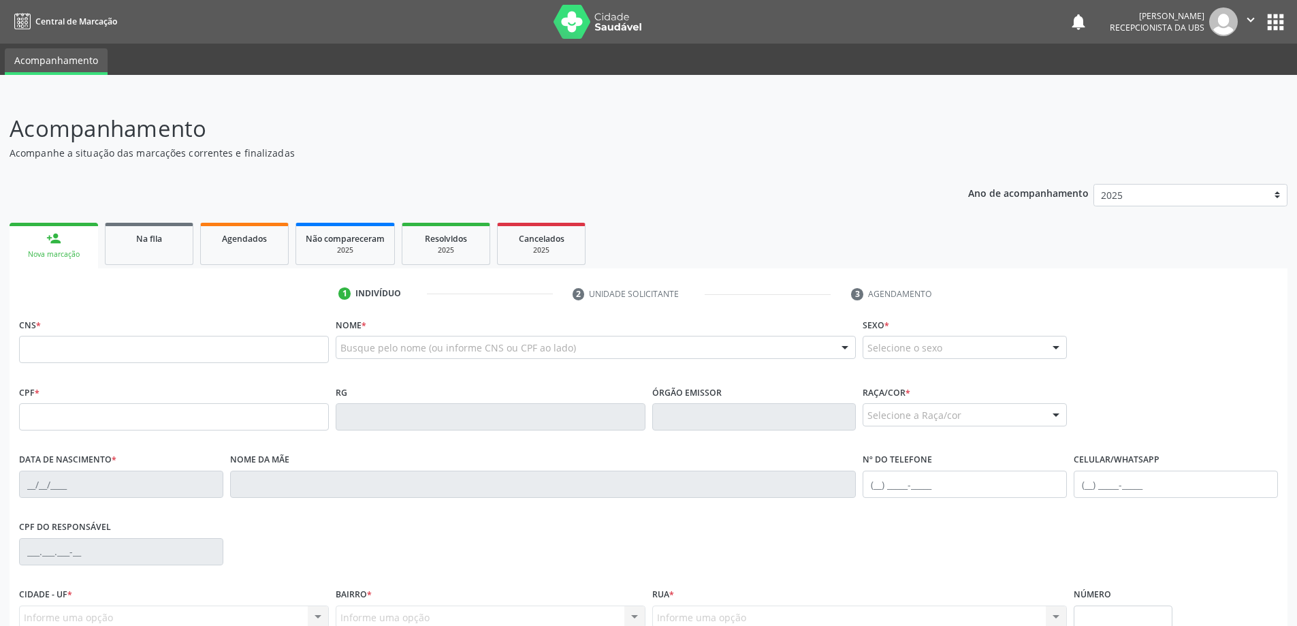
click at [116, 326] on div "CNS *" at bounding box center [174, 339] width 310 height 48
click at [138, 344] on input "text" at bounding box center [174, 349] width 310 height 27
paste input "703 0068 7376 0470"
type input "703 0068 7376 0470"
type input "706.430.064-86"
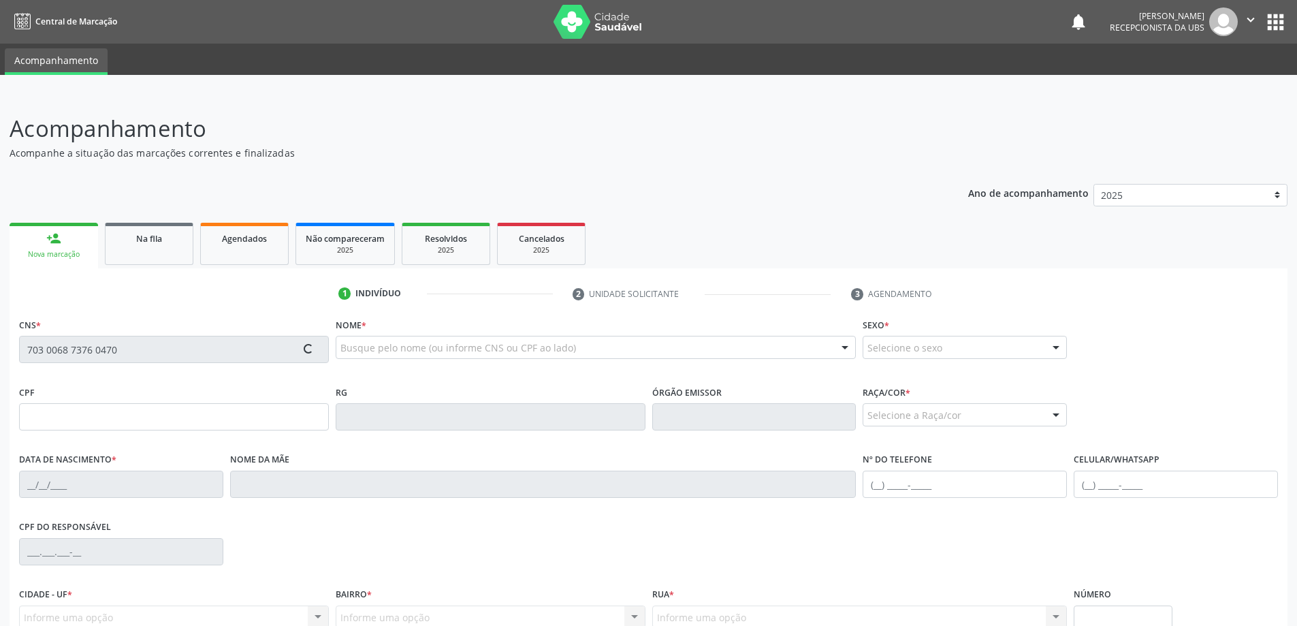
type input "[DATE]"
type input "[PERSON_NAME]"
type input "[PHONE_NUMBER]"
type input "566"
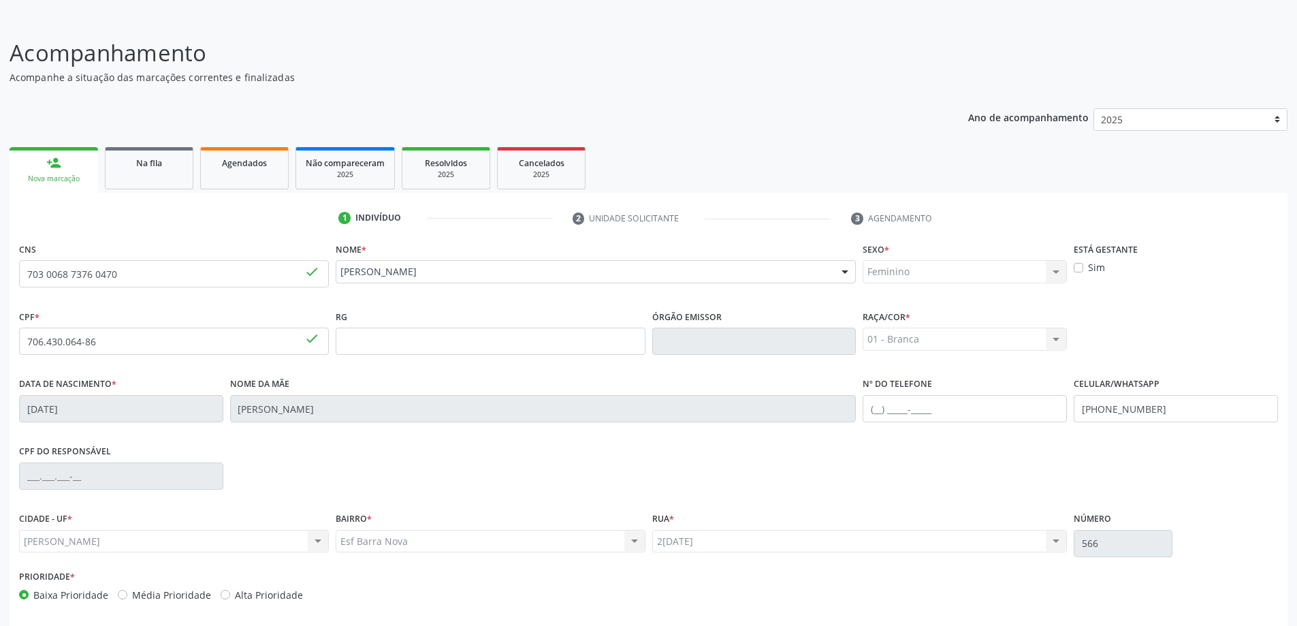
scroll to position [131, 0]
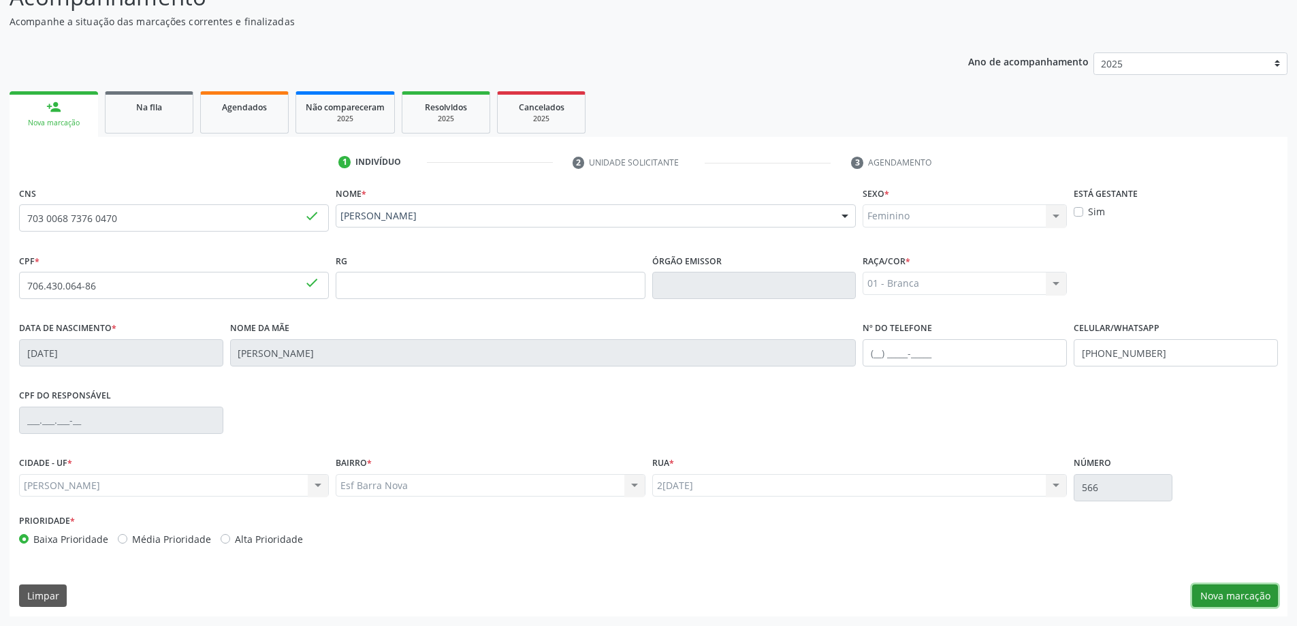
click at [1221, 601] on button "Nova marcação" at bounding box center [1235, 595] width 86 height 23
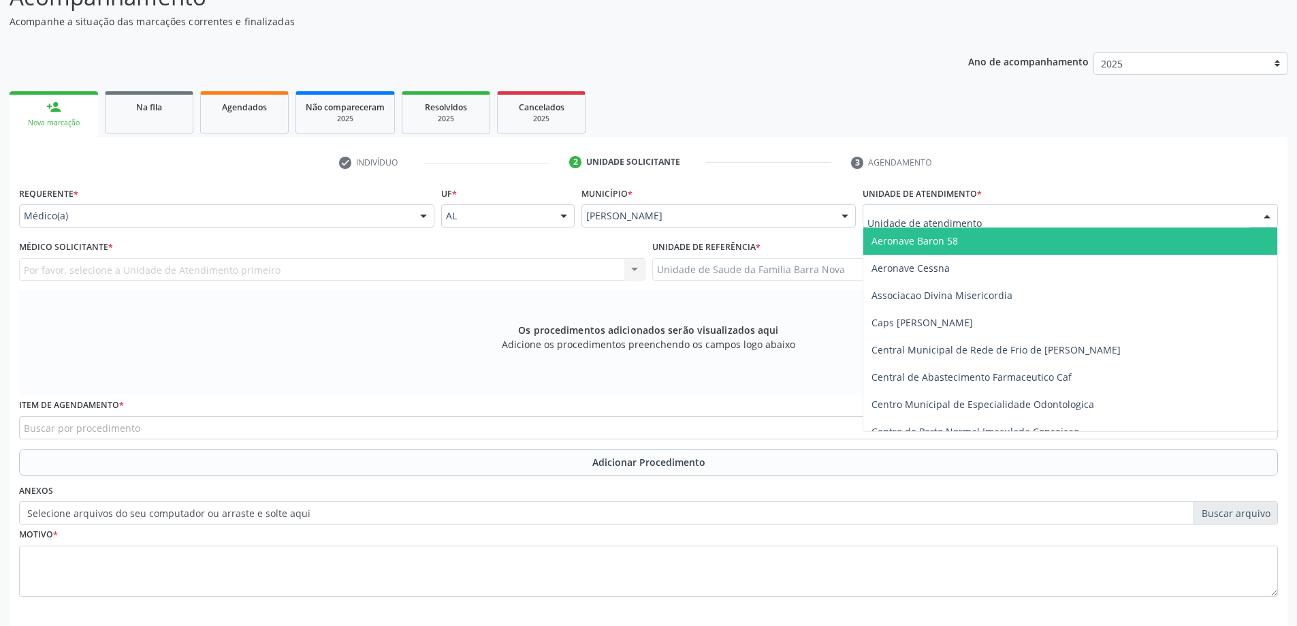
click at [1004, 212] on div at bounding box center [1070, 215] width 415 height 23
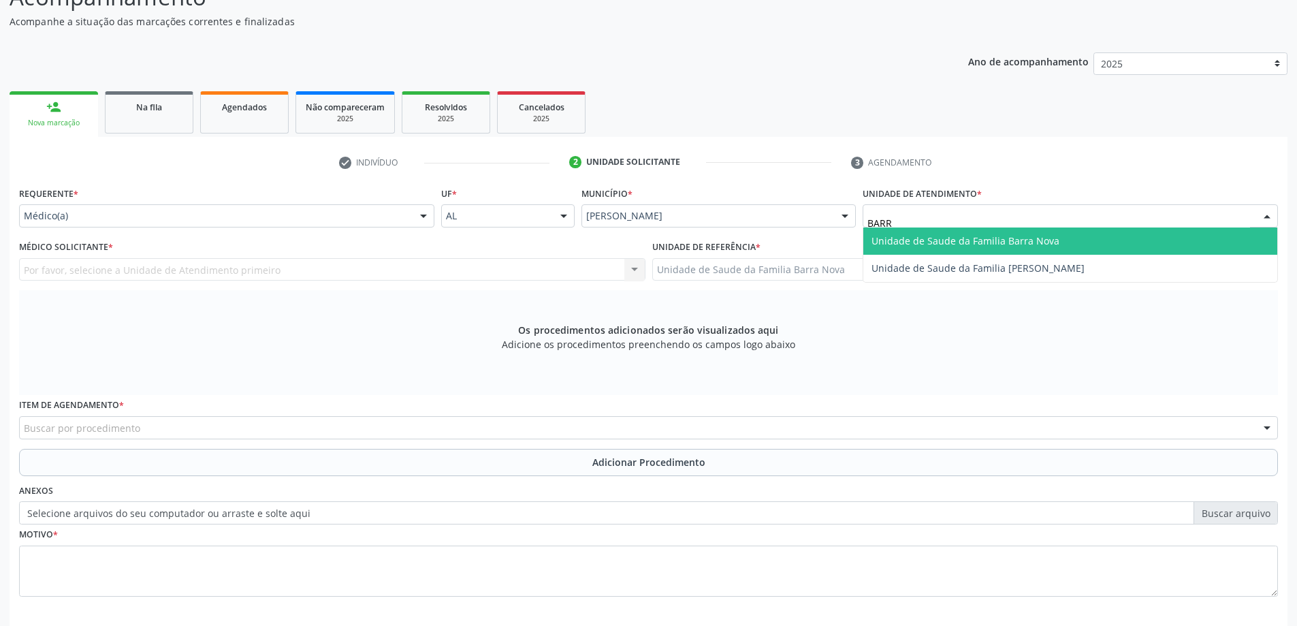
type input "BARRA"
click at [996, 248] on span "Unidade de Saude da Familia Barra Nova" at bounding box center [1070, 240] width 414 height 27
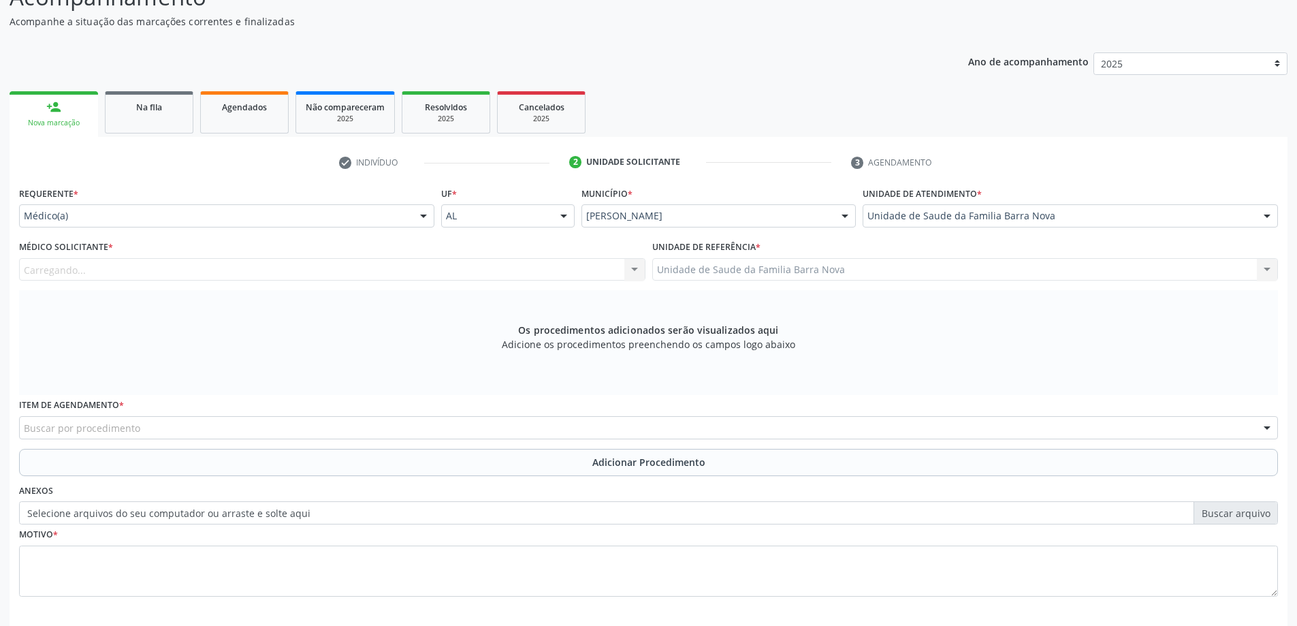
click at [402, 276] on div "Carregando... Nenhum resultado encontrado para: " " Não há nenhuma opção para s…" at bounding box center [332, 269] width 626 height 23
click at [407, 268] on div "Carregando... Nenhum resultado encontrado para: " " Não há nenhuma opção para s…" at bounding box center [332, 269] width 626 height 23
click at [407, 268] on div "Médico solicitante" at bounding box center [332, 269] width 626 height 23
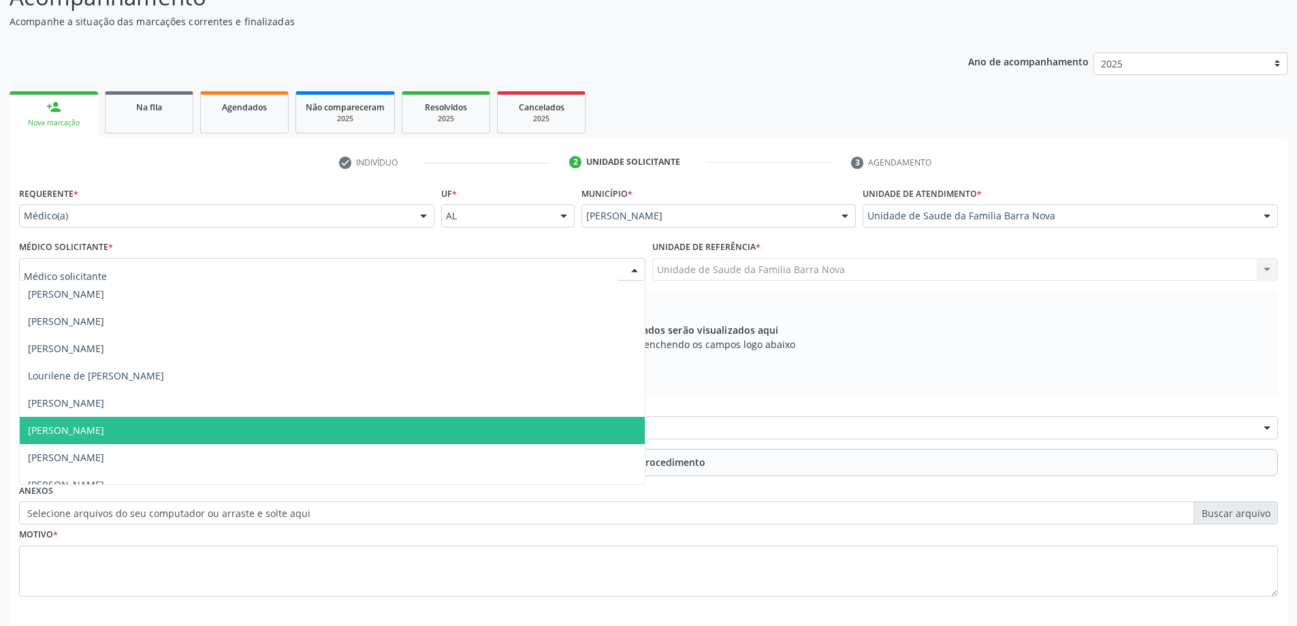
click at [219, 420] on span "[PERSON_NAME]" at bounding box center [332, 430] width 625 height 27
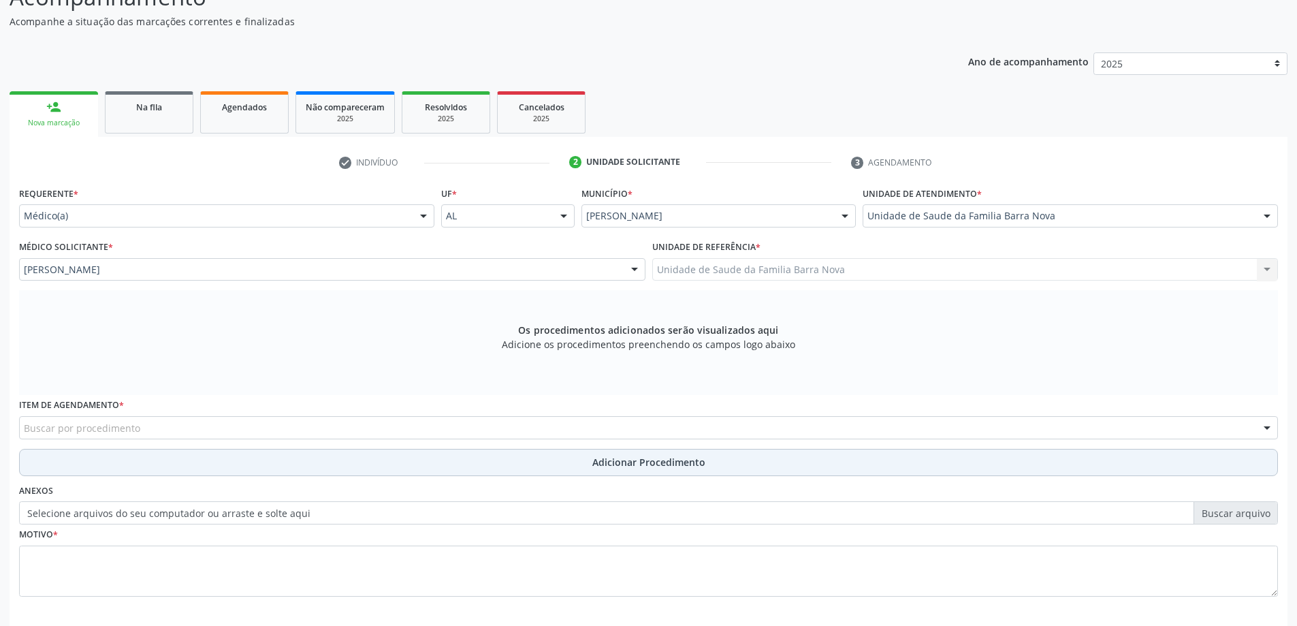
click at [201, 452] on button "Adicionar Procedimento" at bounding box center [648, 462] width 1259 height 27
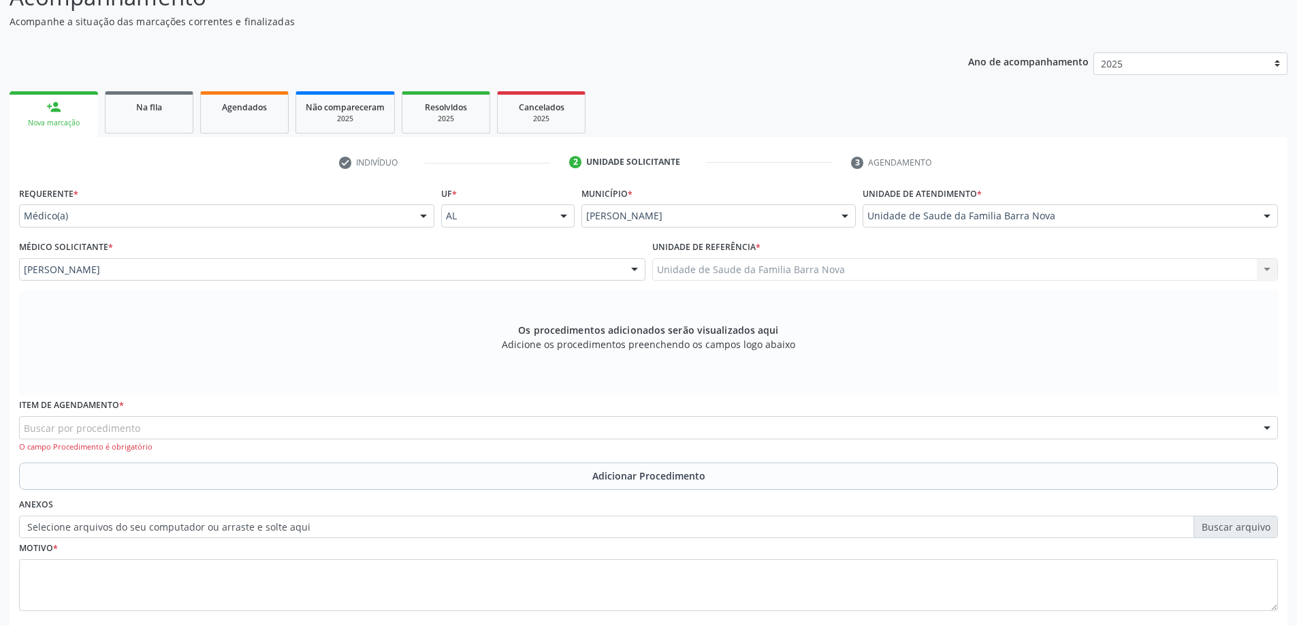
click at [210, 435] on div "Buscar por procedimento" at bounding box center [648, 427] width 1259 height 23
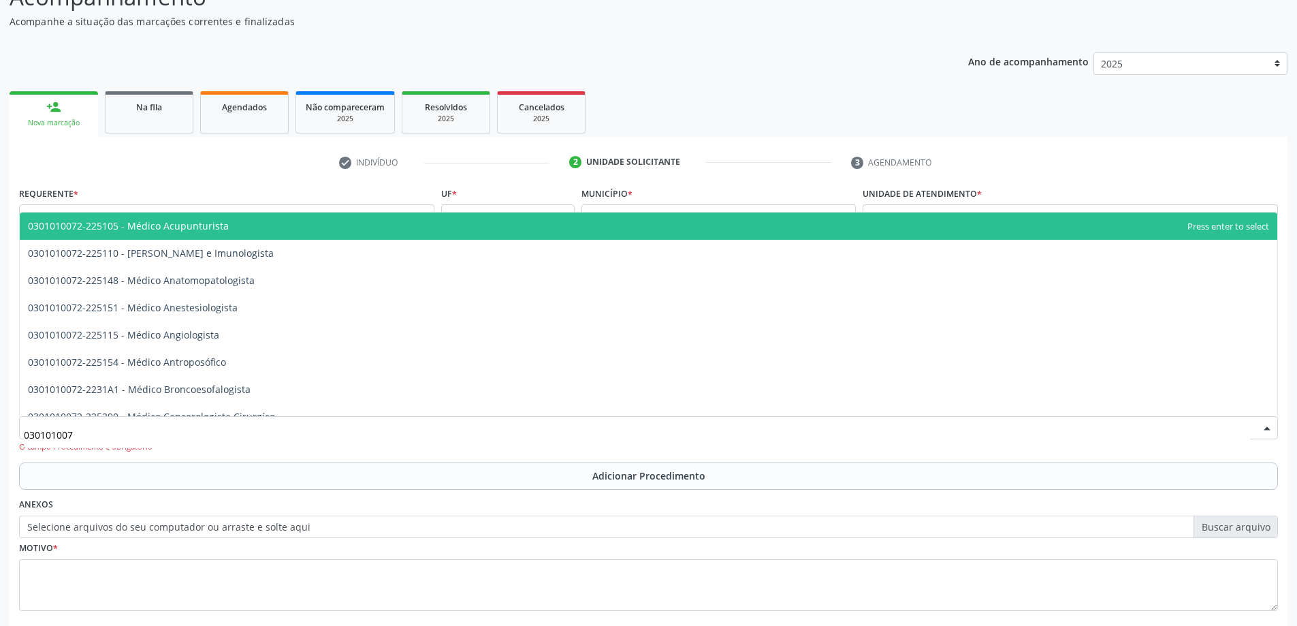
type input "0301010072"
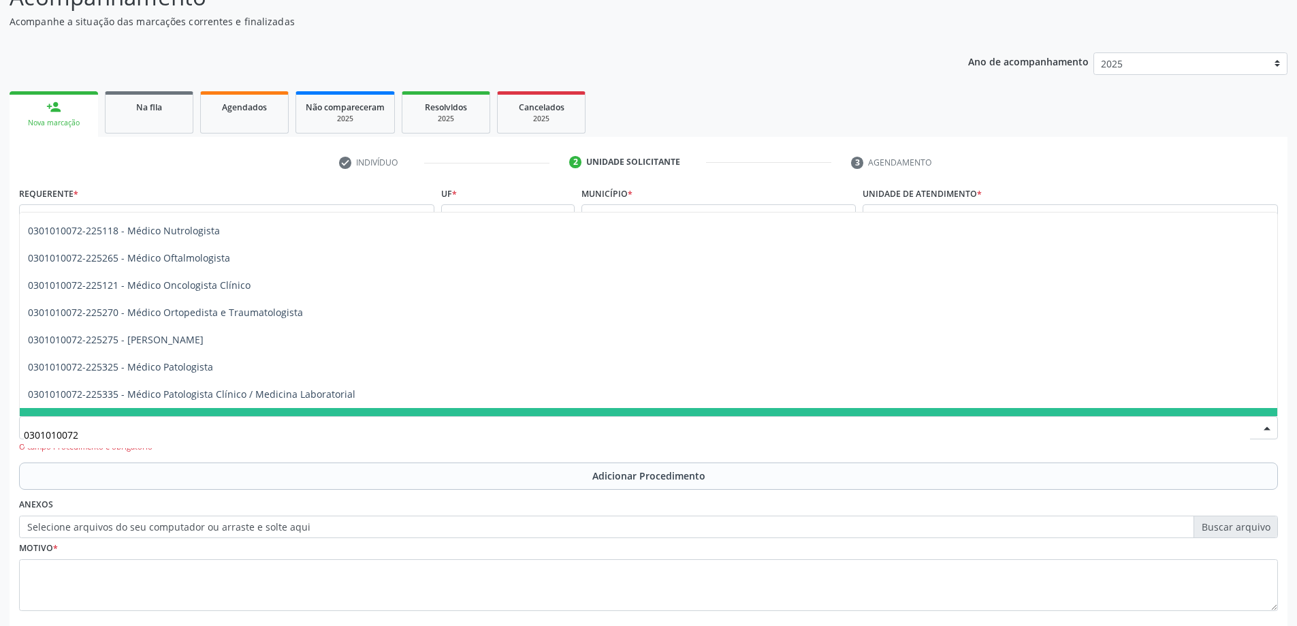
scroll to position [1089, 0]
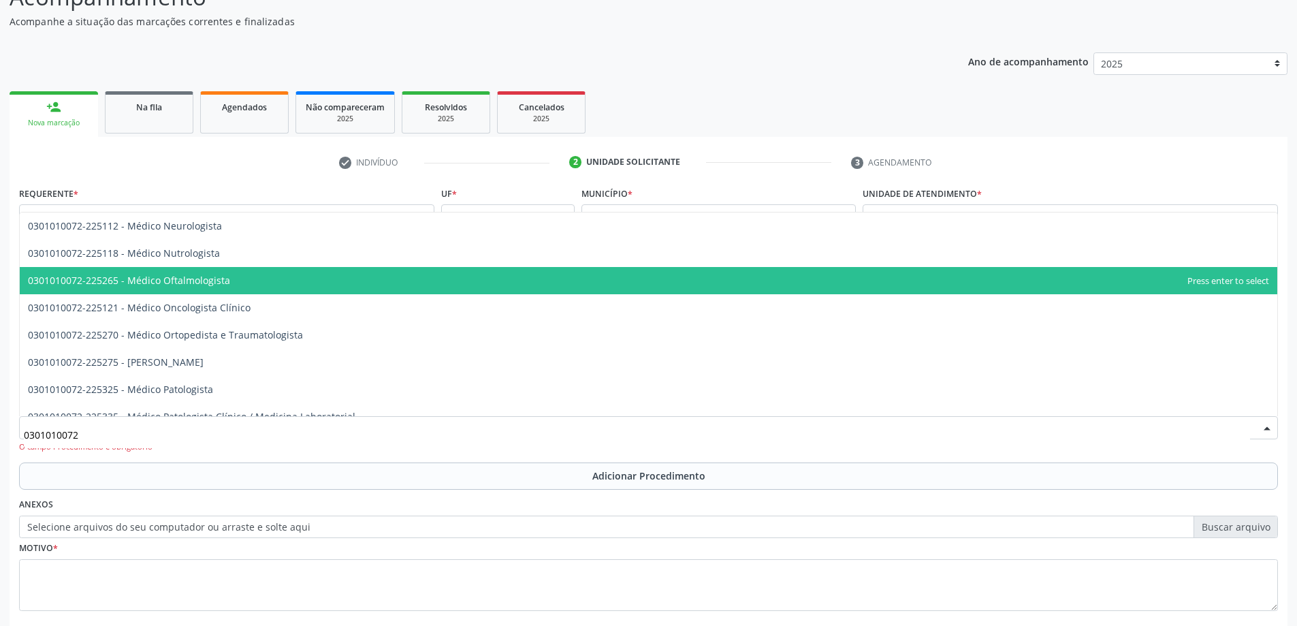
click at [255, 283] on span "0301010072-225265 - Médico Oftalmologista" at bounding box center [649, 280] width 1258 height 27
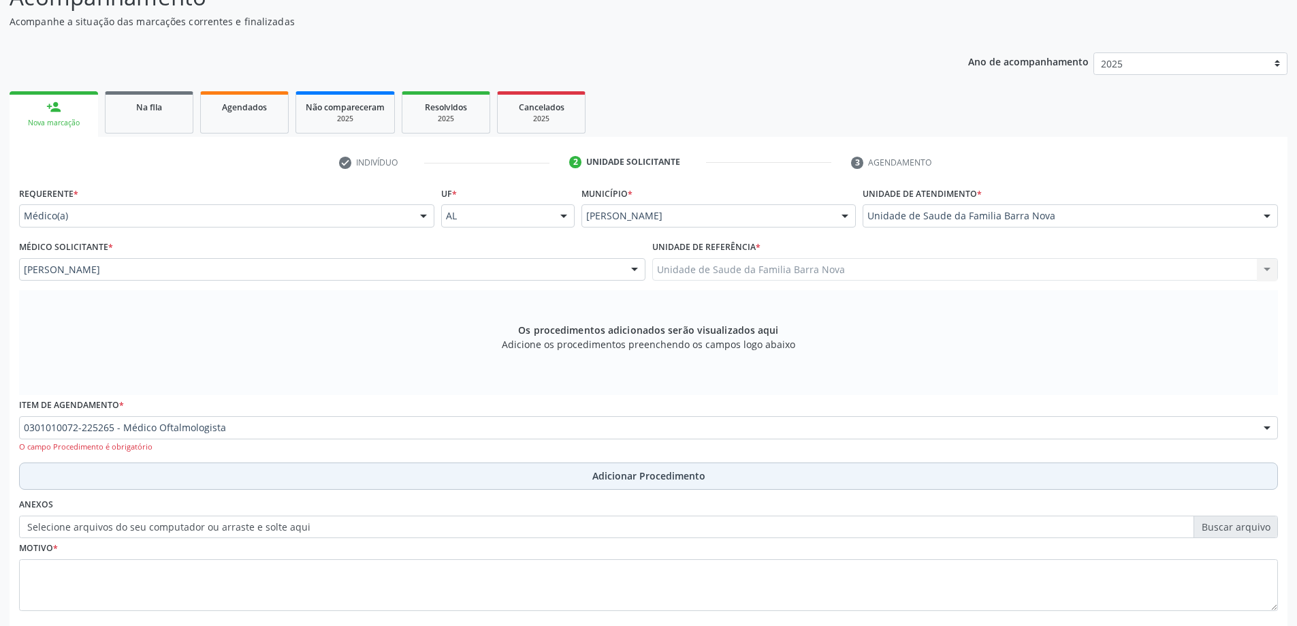
click at [234, 474] on button "Adicionar Procedimento" at bounding box center [648, 475] width 1259 height 27
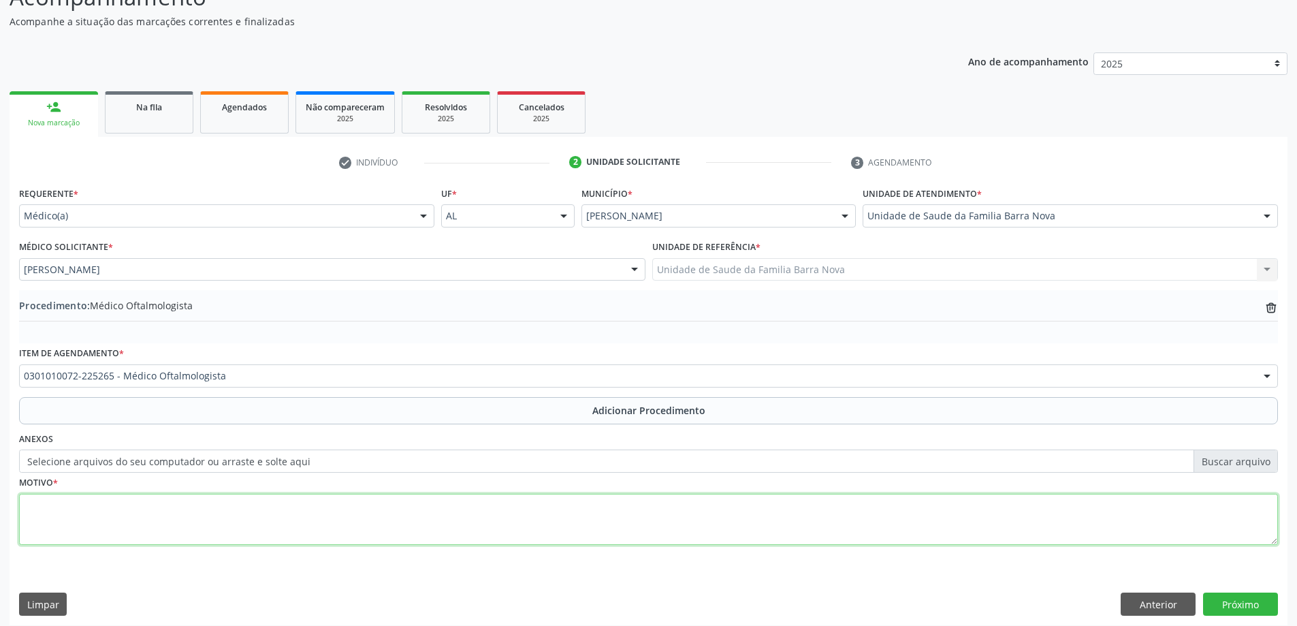
click at [226, 503] on textarea at bounding box center [648, 520] width 1259 height 52
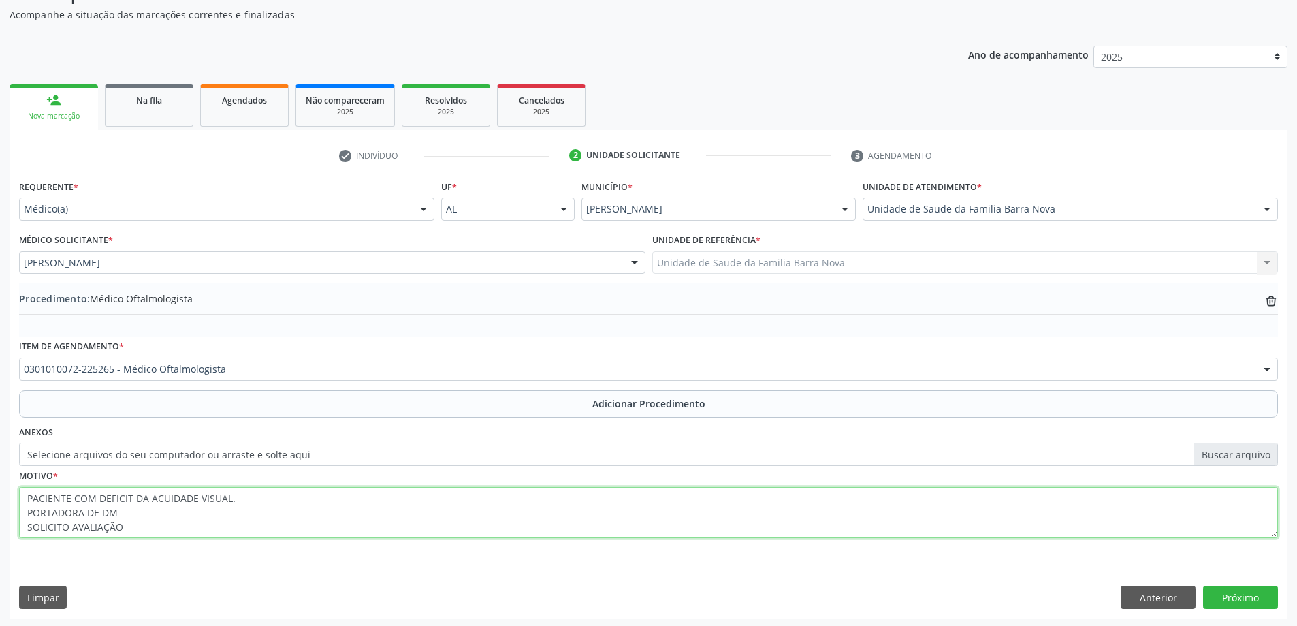
scroll to position [140, 0]
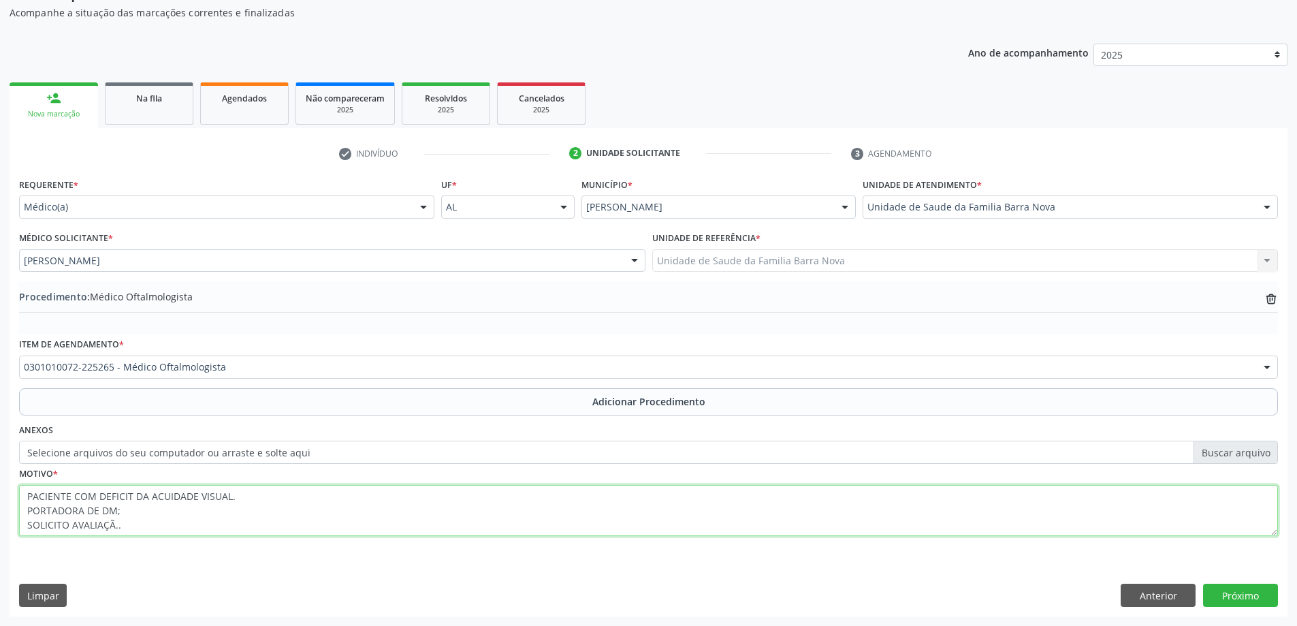
click at [669, 513] on textarea "PACIENTE COM DEFICIT DA ACUIDADE VISUAL. PORTADORA DE DM; SOLICITO AVALIAÇÃ.." at bounding box center [648, 511] width 1259 height 52
click at [255, 505] on textarea "PACIENTE COM DEFICIT DA ACUIDADE VISUAL. PORTADORA DE DM; SOLICITO AVALIAÇÃ.." at bounding box center [648, 511] width 1259 height 52
click at [258, 497] on textarea "PACIENTE COM DEFICIT DA ACUIDADE VISUAL. PORTADORA DE DM; SOLICITO AVALIAÇÃ.." at bounding box center [648, 511] width 1259 height 52
click at [155, 528] on textarea "PACIENTE COM DEFICIT DA ACUIDADE VISUAL; PORTADORA DE DM; SOLICITO AVALIAÇÃ.." at bounding box center [648, 511] width 1259 height 52
type textarea "PACIENTE COM DEFICIT DA ACUIDADE VISUAL; PORTADORA DE DM; SOLICITO AVALIAÇÃO. P…"
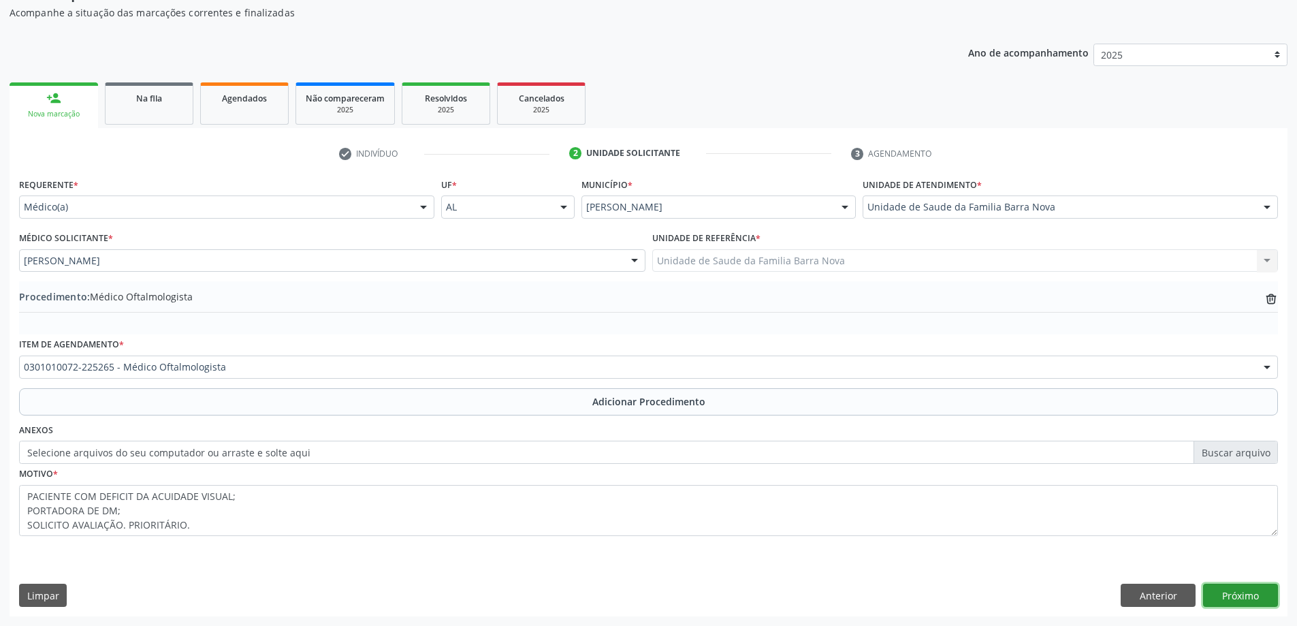
click at [1238, 597] on button "Próximo" at bounding box center [1240, 594] width 75 height 23
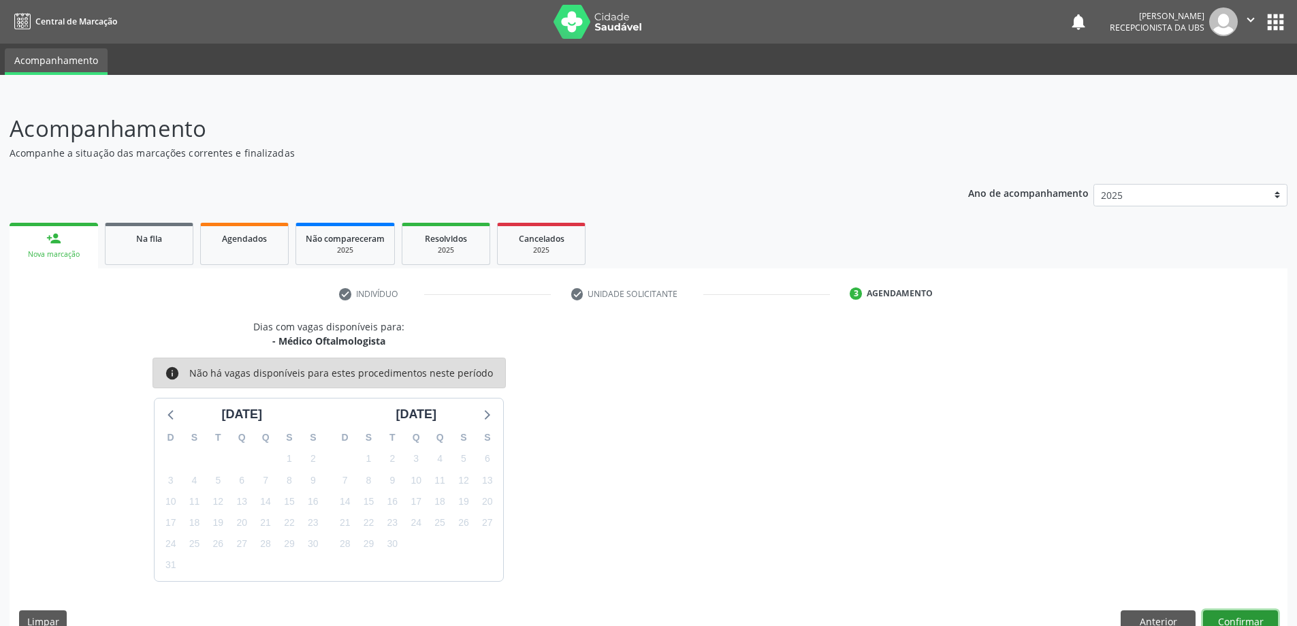
click at [1254, 618] on button "Confirmar" at bounding box center [1240, 621] width 75 height 23
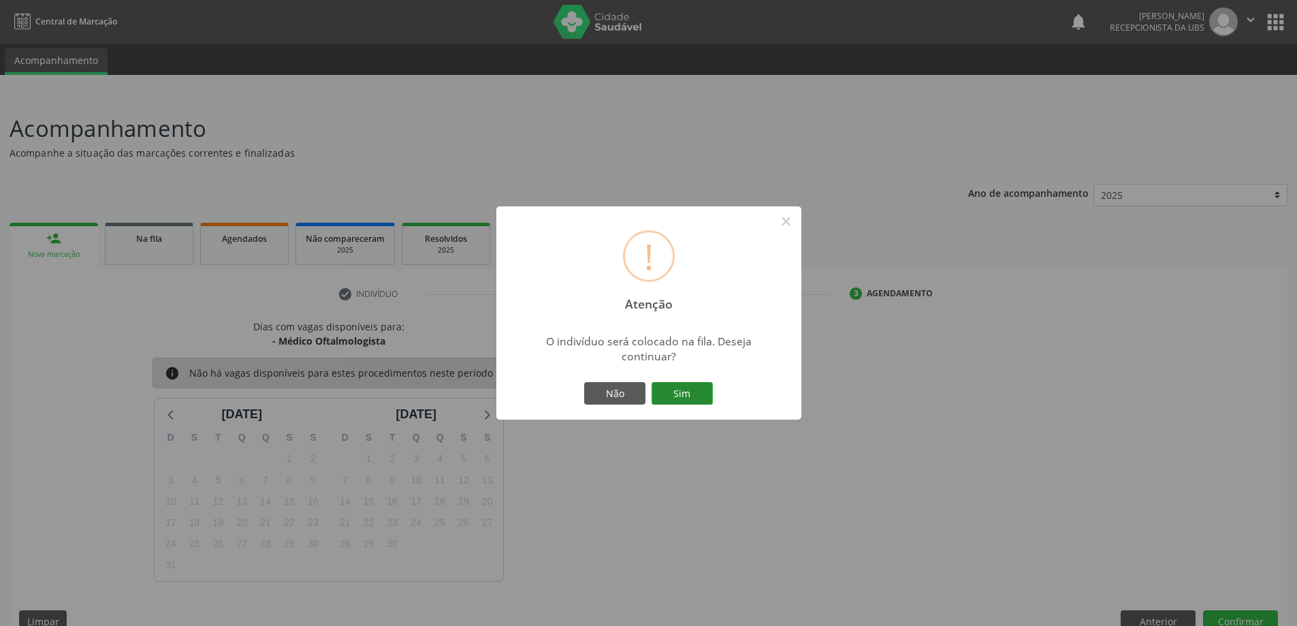
click at [698, 396] on button "Sim" at bounding box center [682, 393] width 61 height 23
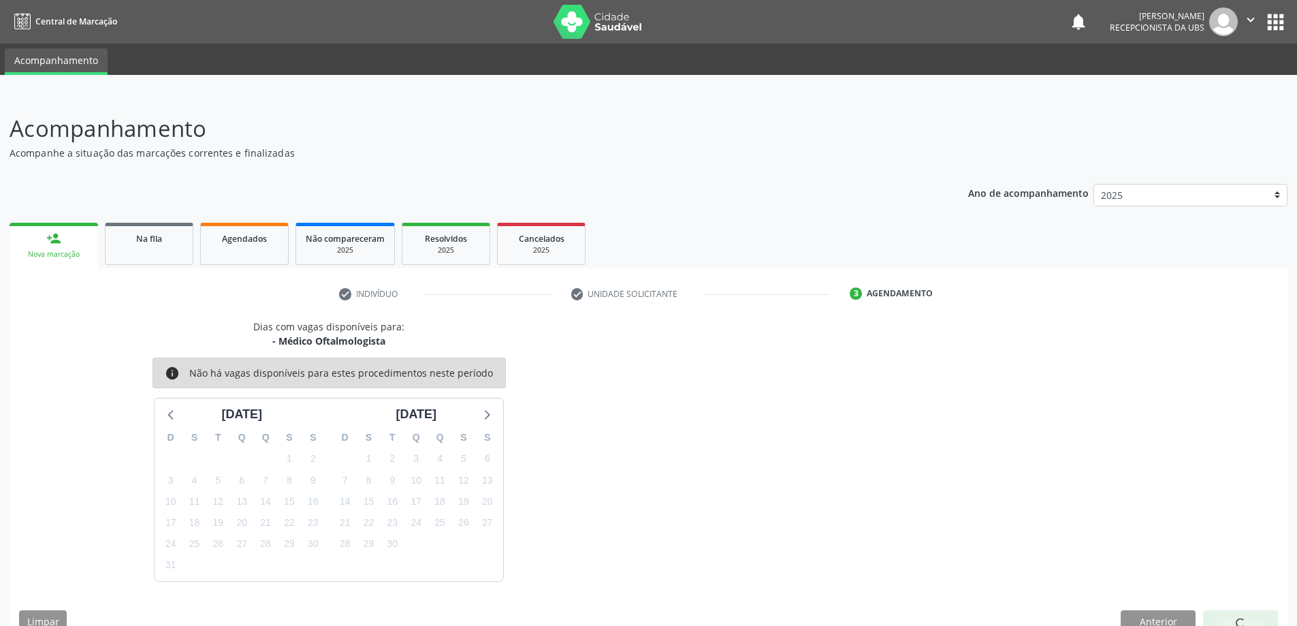
click at [65, 240] on body "Central de Marcação notifications [PERSON_NAME] Recepcionista da UBS  Configur…" at bounding box center [648, 313] width 1297 height 626
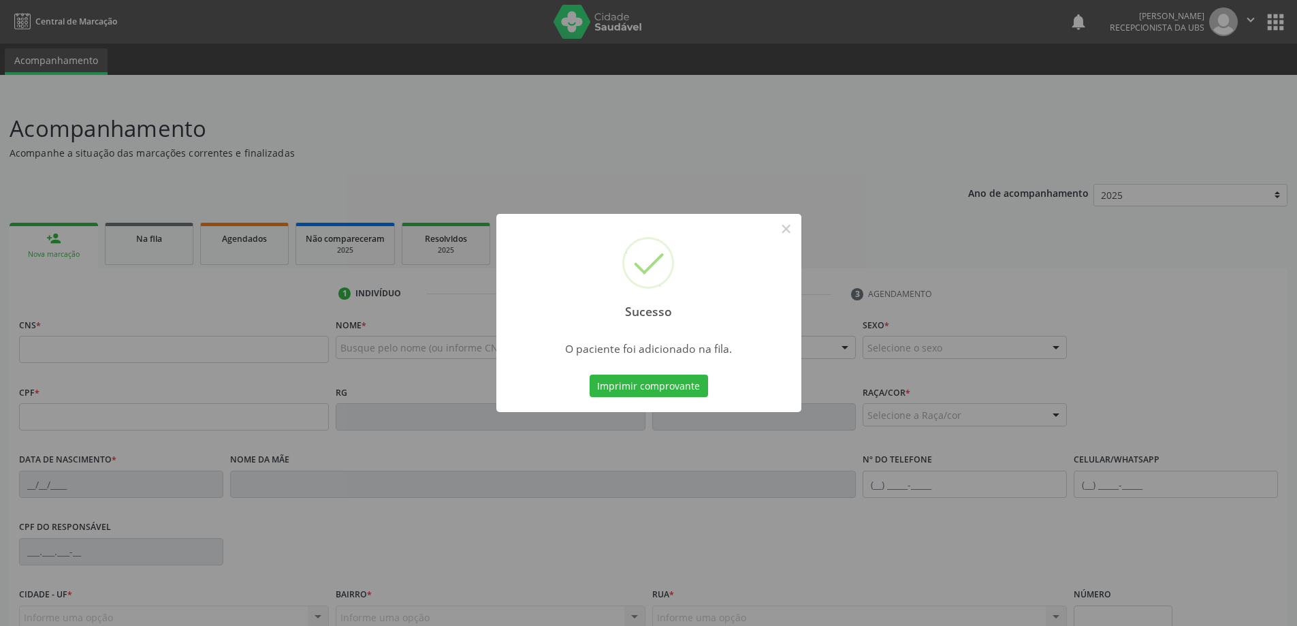
click at [561, 293] on div "Sucesso ×" at bounding box center [648, 272] width 305 height 117
click at [797, 212] on div "Sucesso × O paciente foi adicionado na fila. Imprimir comprovante Cancel" at bounding box center [648, 313] width 1297 height 626
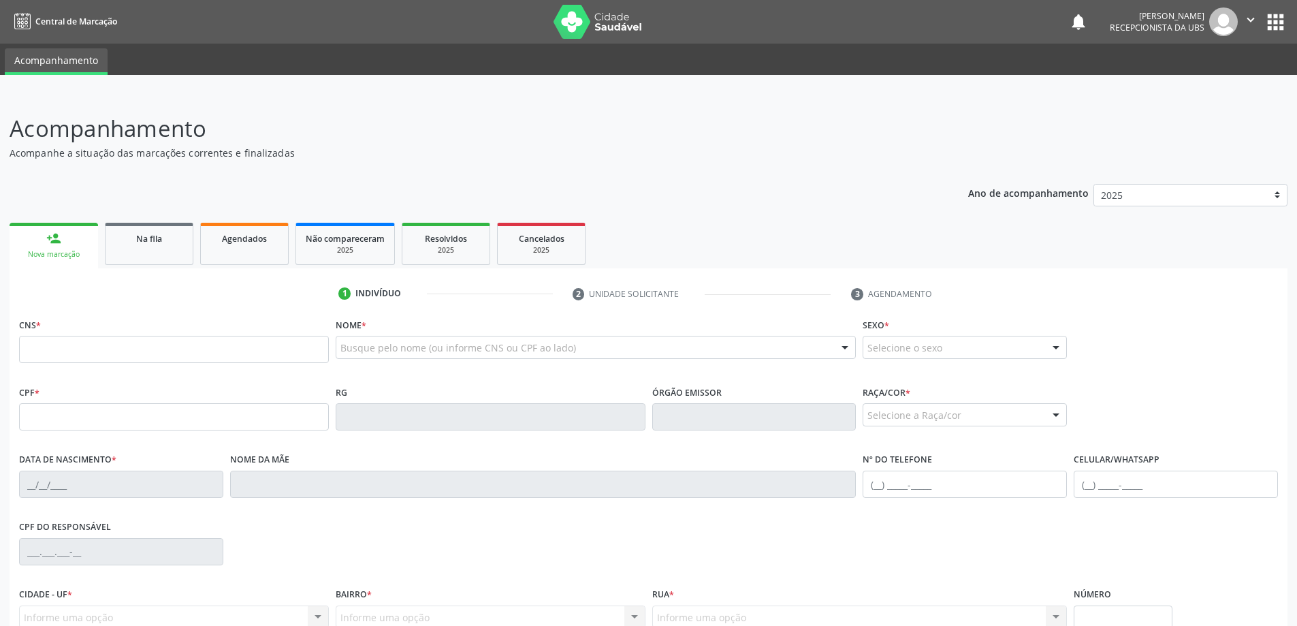
click at [789, 238] on ul "person_add Nova marcação Na fila Agendados Não compareceram 2025 Resolvidos 202…" at bounding box center [649, 243] width 1278 height 49
click at [196, 327] on div "CNS *" at bounding box center [174, 339] width 310 height 48
click at [206, 364] on fieldset "CNS *" at bounding box center [174, 344] width 310 height 58
click at [246, 339] on input "text" at bounding box center [174, 349] width 310 height 27
type input "700 0081 5016 1508"
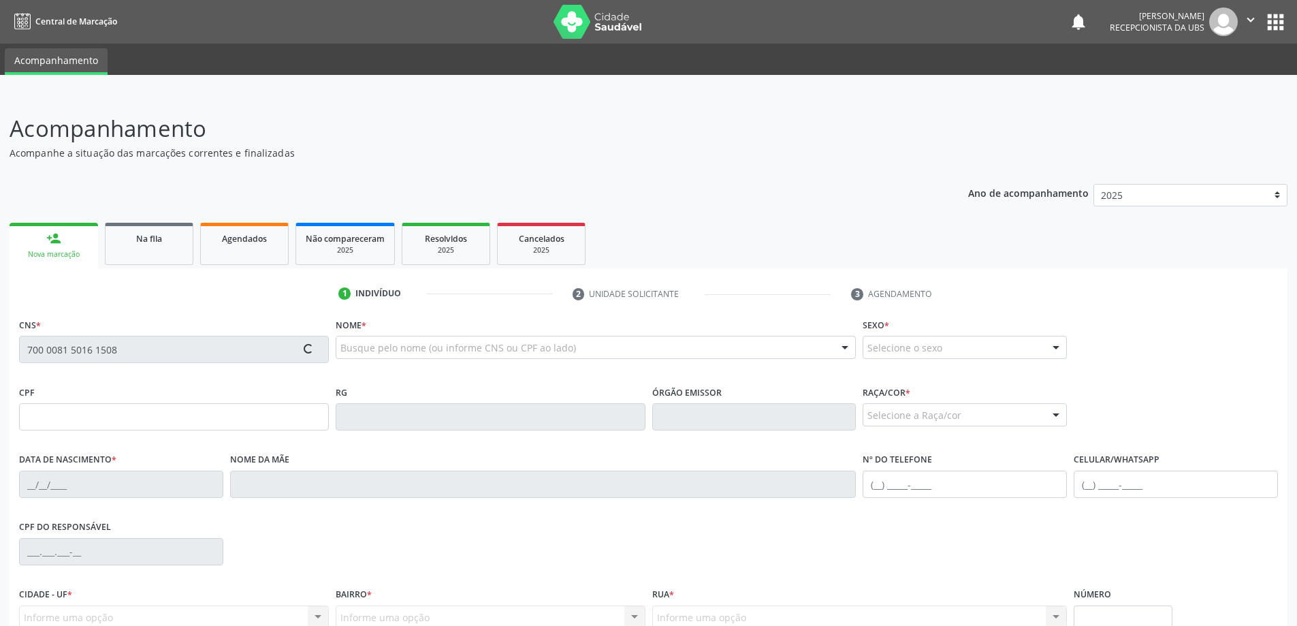
type input "259.460.484-49"
type input "07[DATE]"
type input "[PERSON_NAME]"
type input "[PHONE_NUMBER]"
type input "2"
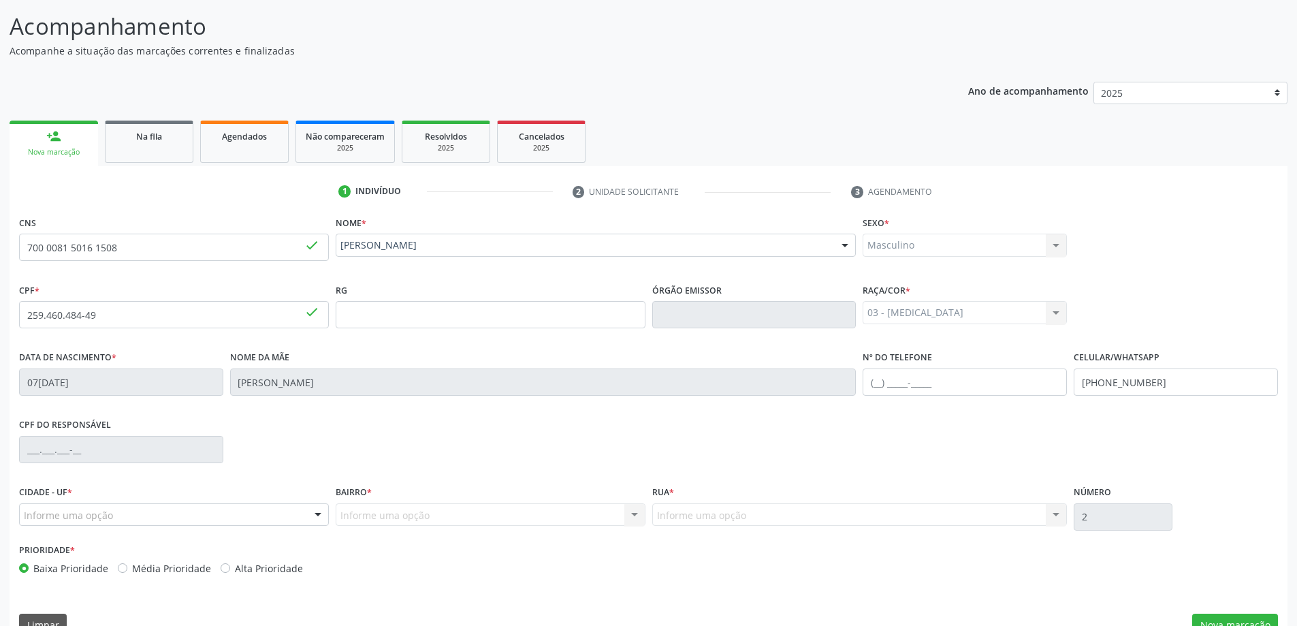
scroll to position [131, 0]
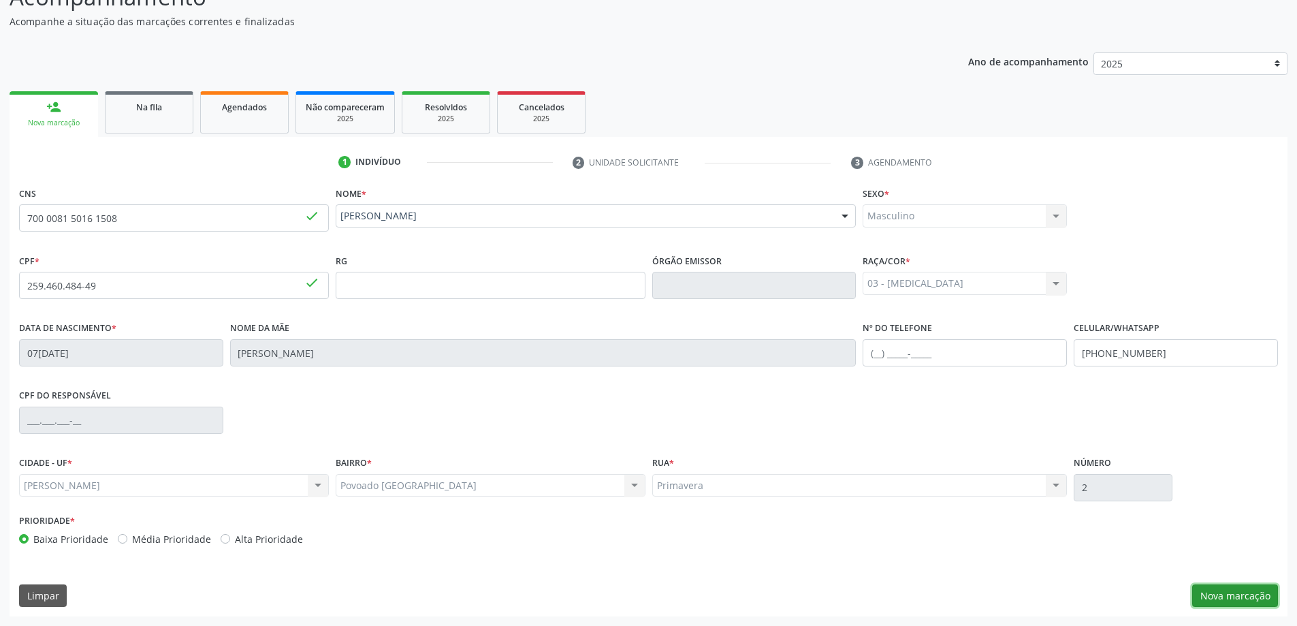
click at [1245, 599] on button "Nova marcação" at bounding box center [1235, 595] width 86 height 23
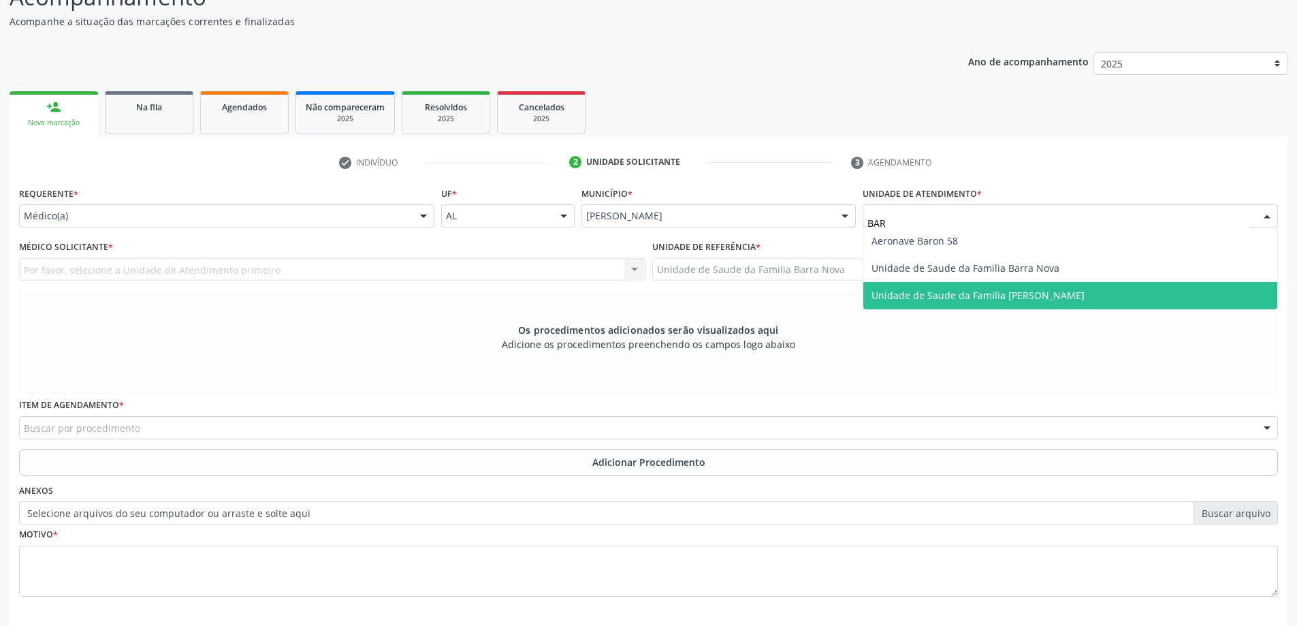
type input "BARR"
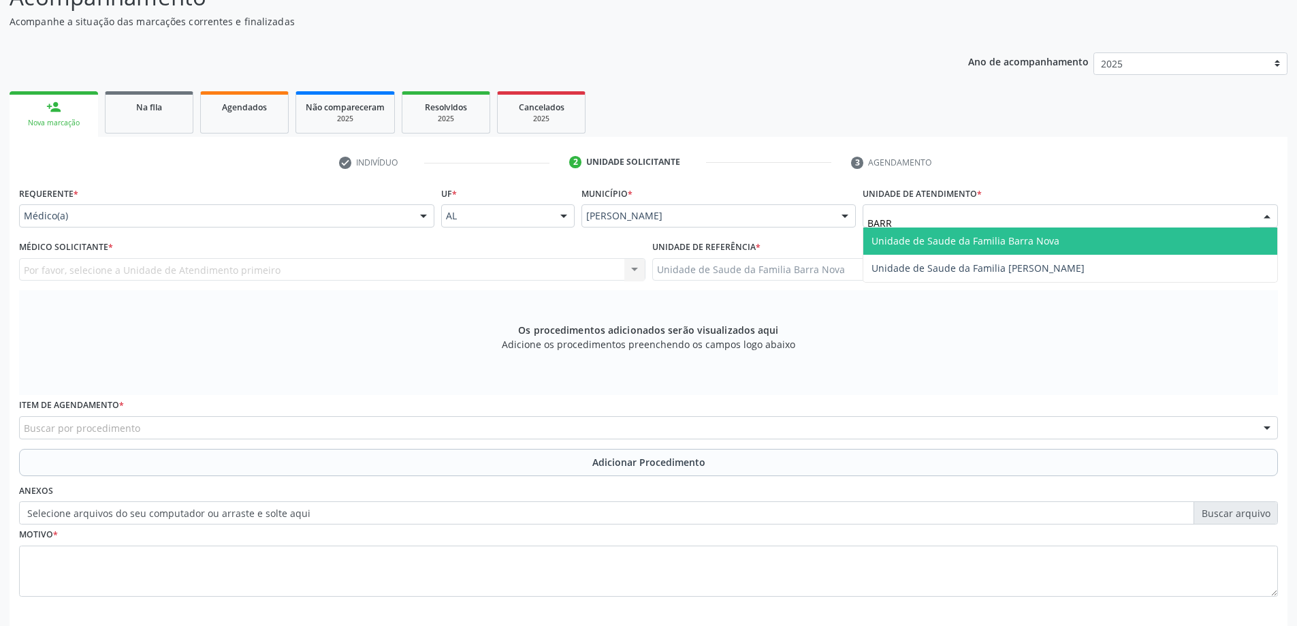
click at [978, 251] on span "Unidade de Saude da Familia Barra Nova" at bounding box center [1070, 240] width 414 height 27
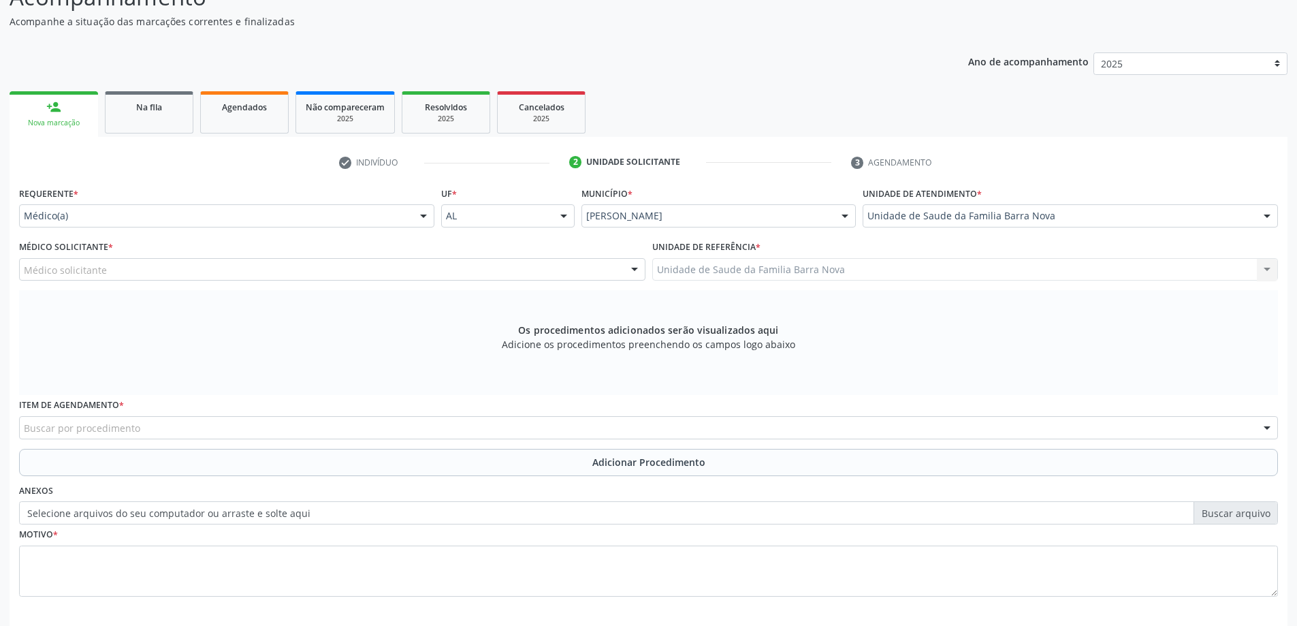
click at [224, 271] on div "Médico solicitante" at bounding box center [332, 269] width 626 height 23
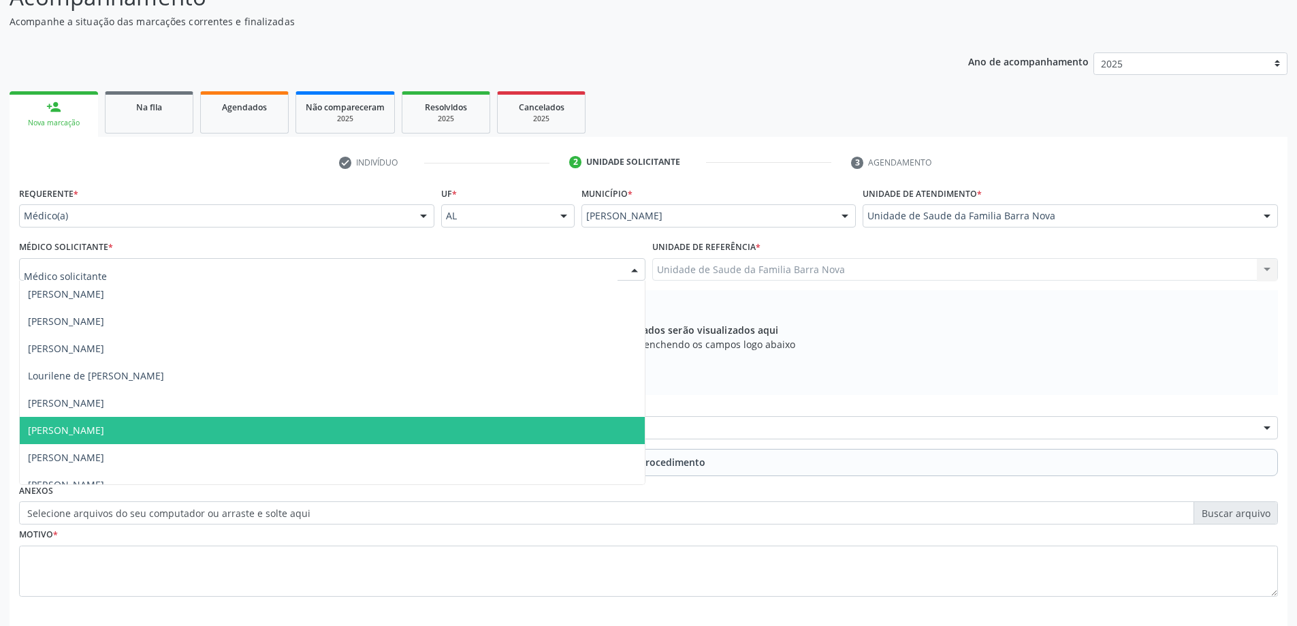
click at [104, 433] on span "[PERSON_NAME]" at bounding box center [66, 429] width 76 height 13
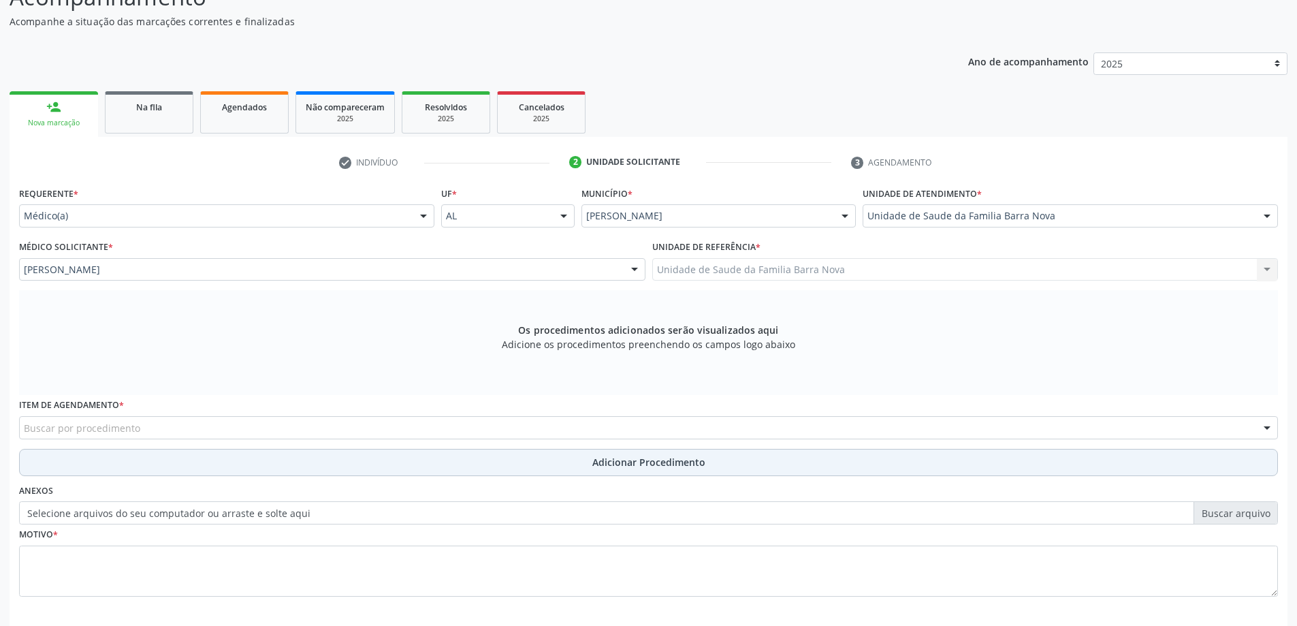
click at [249, 461] on button "Adicionar Procedimento" at bounding box center [648, 462] width 1259 height 27
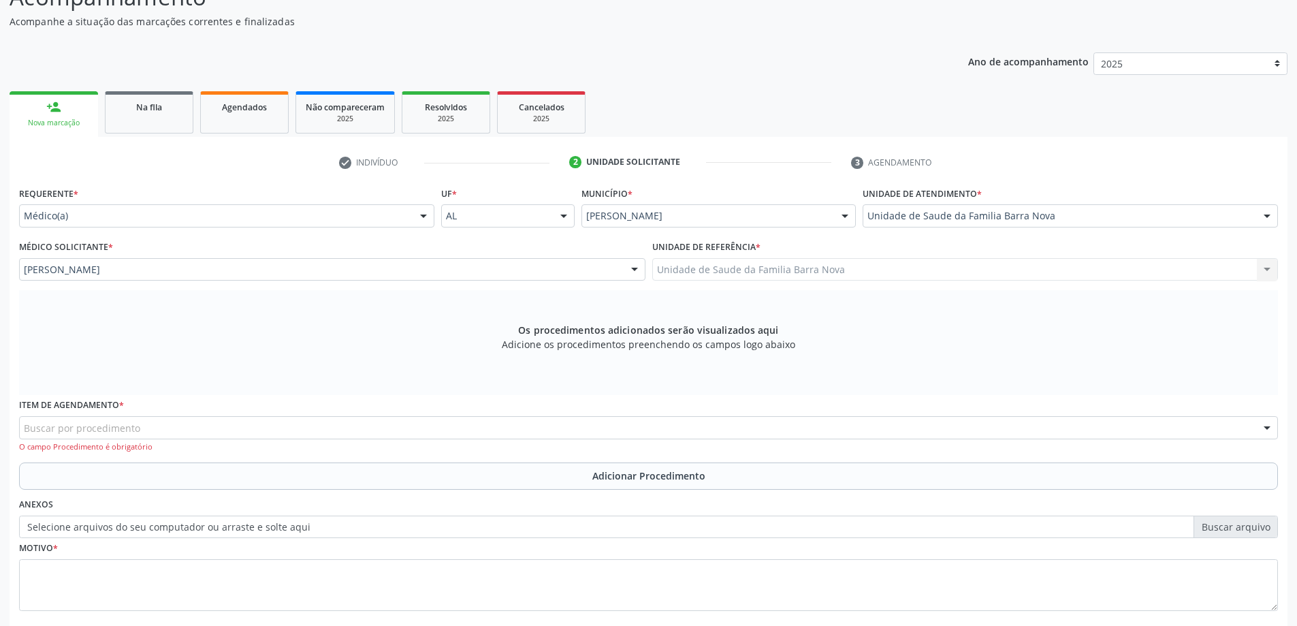
click at [244, 436] on div "Buscar por procedimento" at bounding box center [648, 427] width 1259 height 23
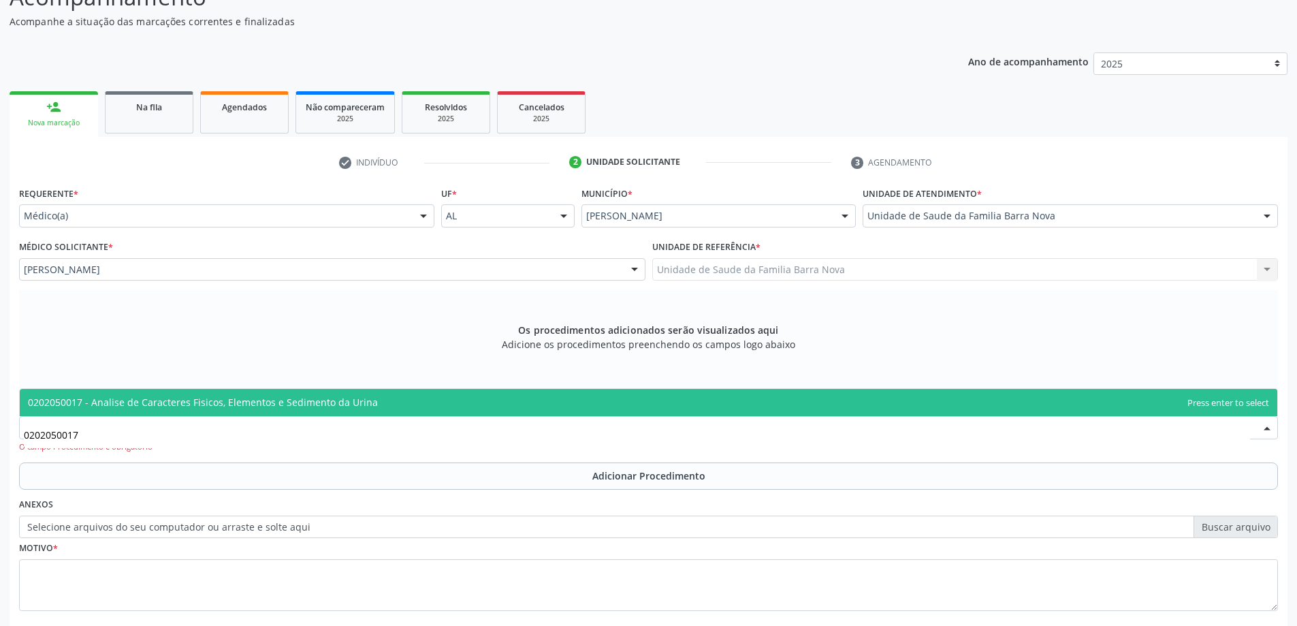
click at [253, 391] on span "0202050017 - Analise de Caracteres Fisicos, Elementos e Sedimento da Urina" at bounding box center [649, 402] width 1258 height 27
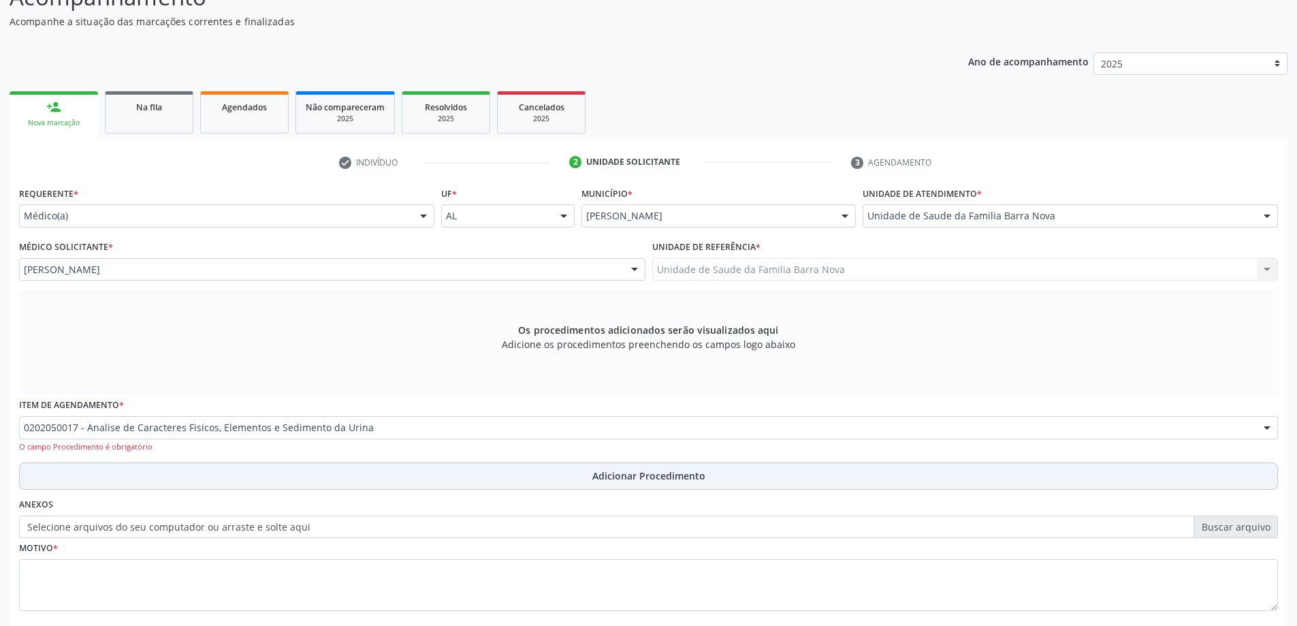
click at [206, 487] on button "Adicionar Procedimento" at bounding box center [648, 475] width 1259 height 27
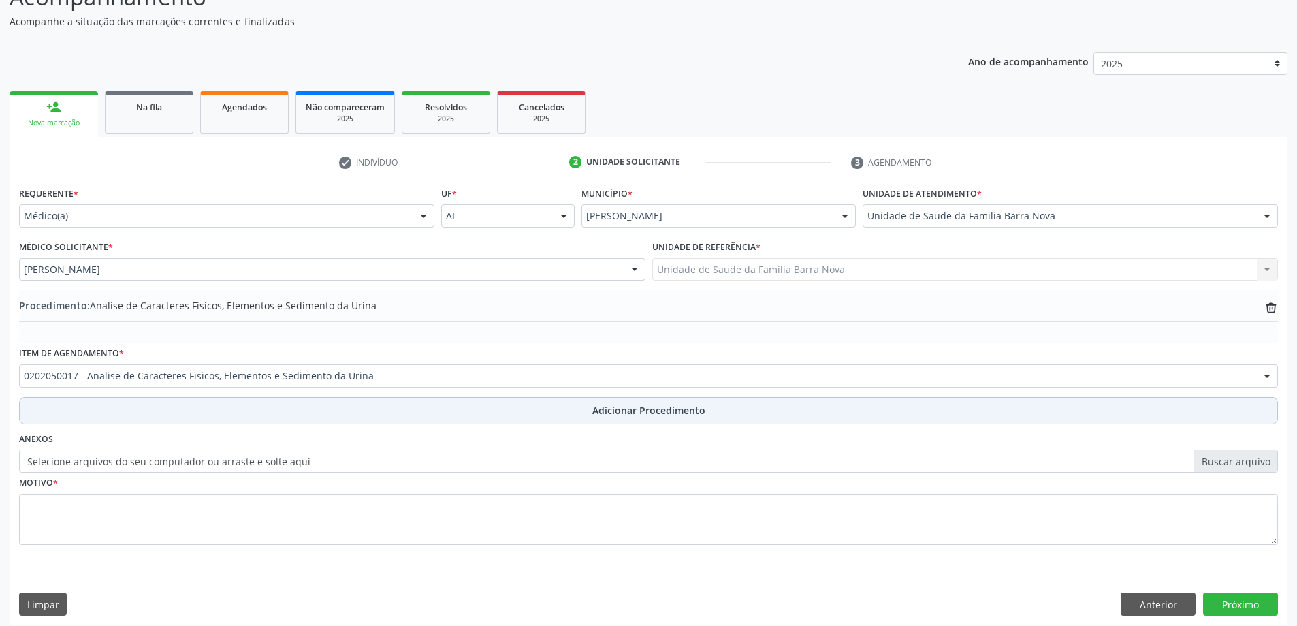
click at [229, 408] on button "Adicionar Procedimento" at bounding box center [648, 410] width 1259 height 27
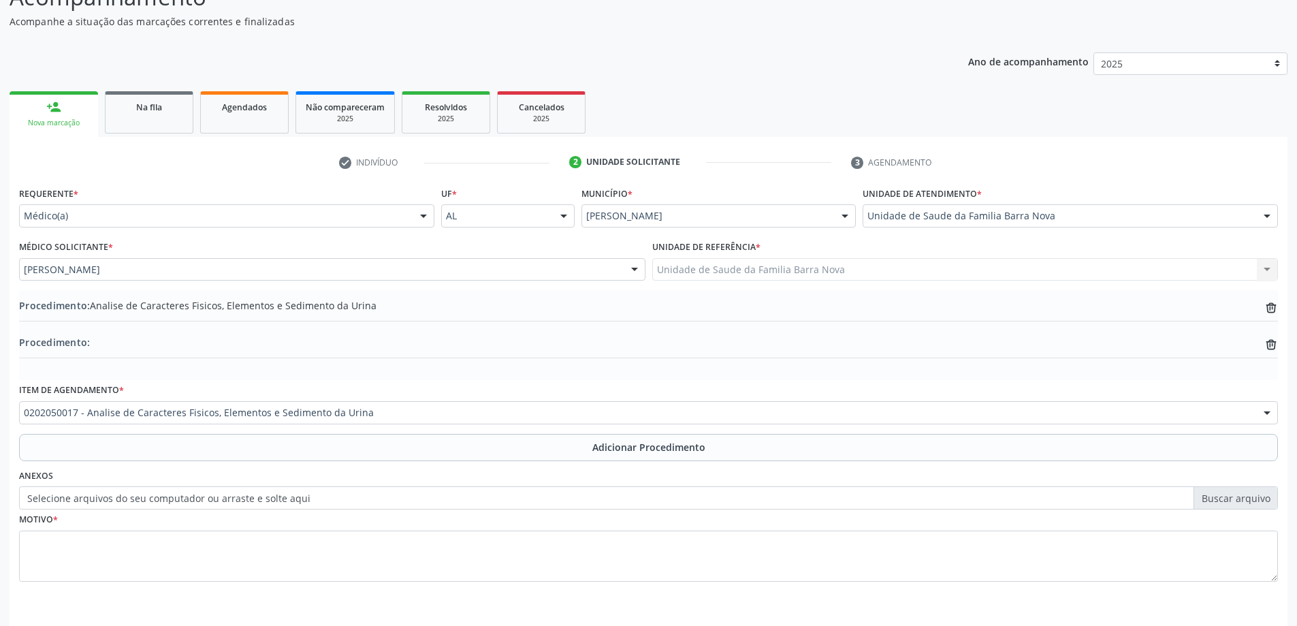
click at [1259, 346] on div "Procedimento: trash-outline icon" at bounding box center [648, 343] width 1259 height 17
click at [1264, 346] on div "Procedimento: trash-outline icon" at bounding box center [648, 343] width 1259 height 17
click at [1266, 315] on icon "trash-outline icon" at bounding box center [1271, 308] width 14 height 14
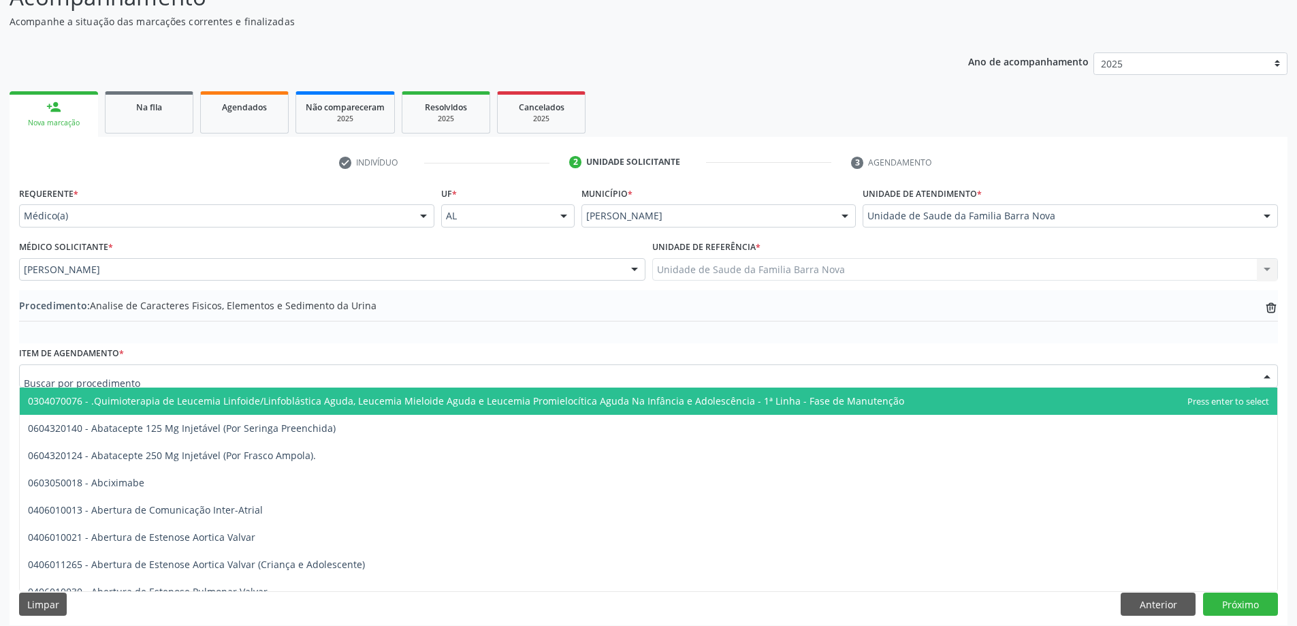
click at [195, 387] on div "0304070076 - .Quimioterapia de Leucemia Linfoide/Linfoblástica Aguda, Leucemia …" at bounding box center [648, 375] width 1259 height 23
drag, startPoint x: 219, startPoint y: 379, endPoint x: 227, endPoint y: 377, distance: 7.8
click at [227, 377] on input "text" at bounding box center [637, 382] width 1226 height 27
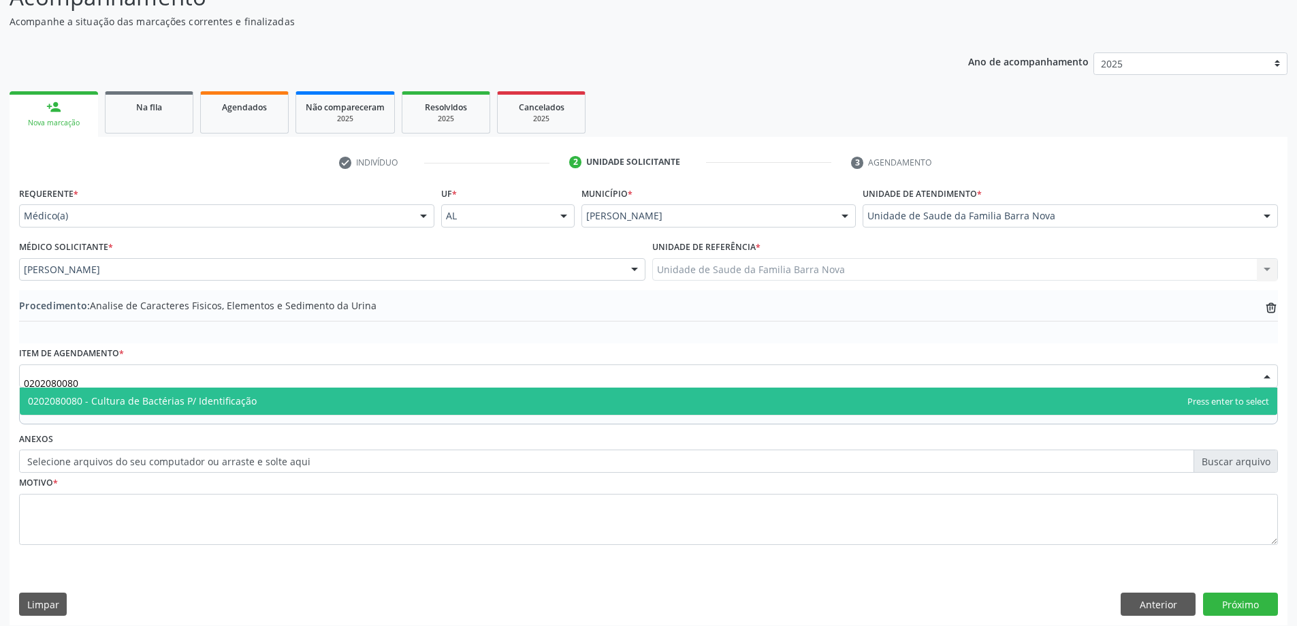
click at [247, 402] on span "0202080080 - Cultura de Bactérias P/ Identificação" at bounding box center [142, 400] width 229 height 13
type input "0202080080"
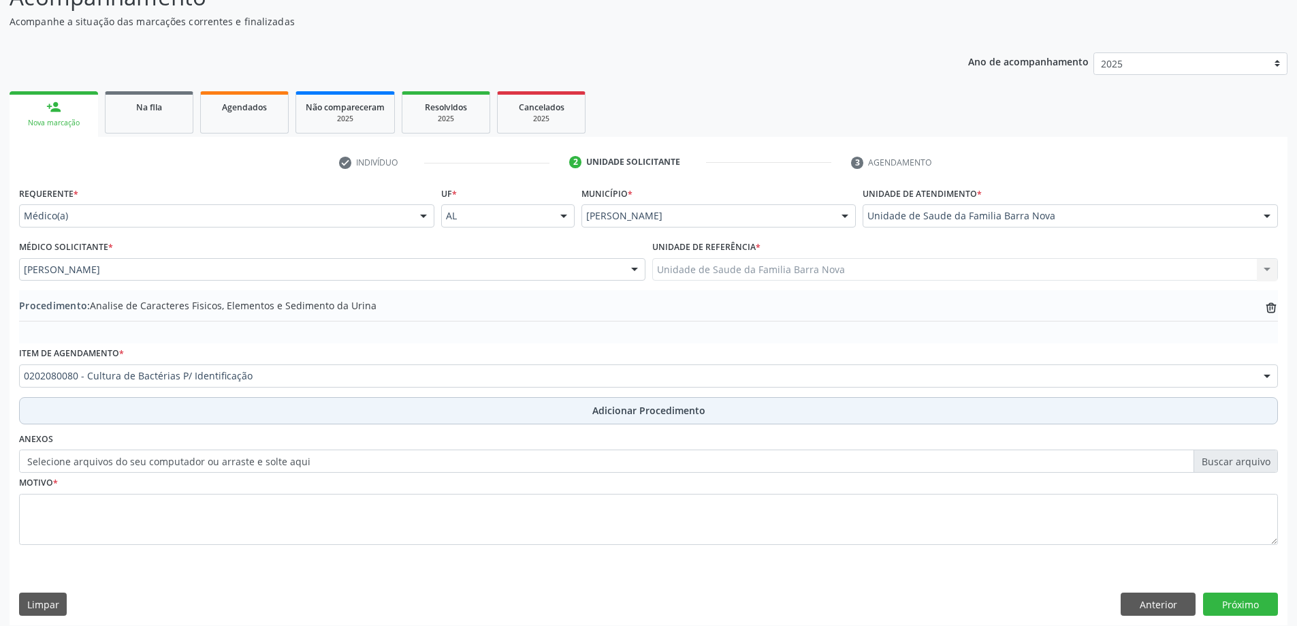
click at [237, 415] on button "Adicionar Procedimento" at bounding box center [648, 410] width 1259 height 27
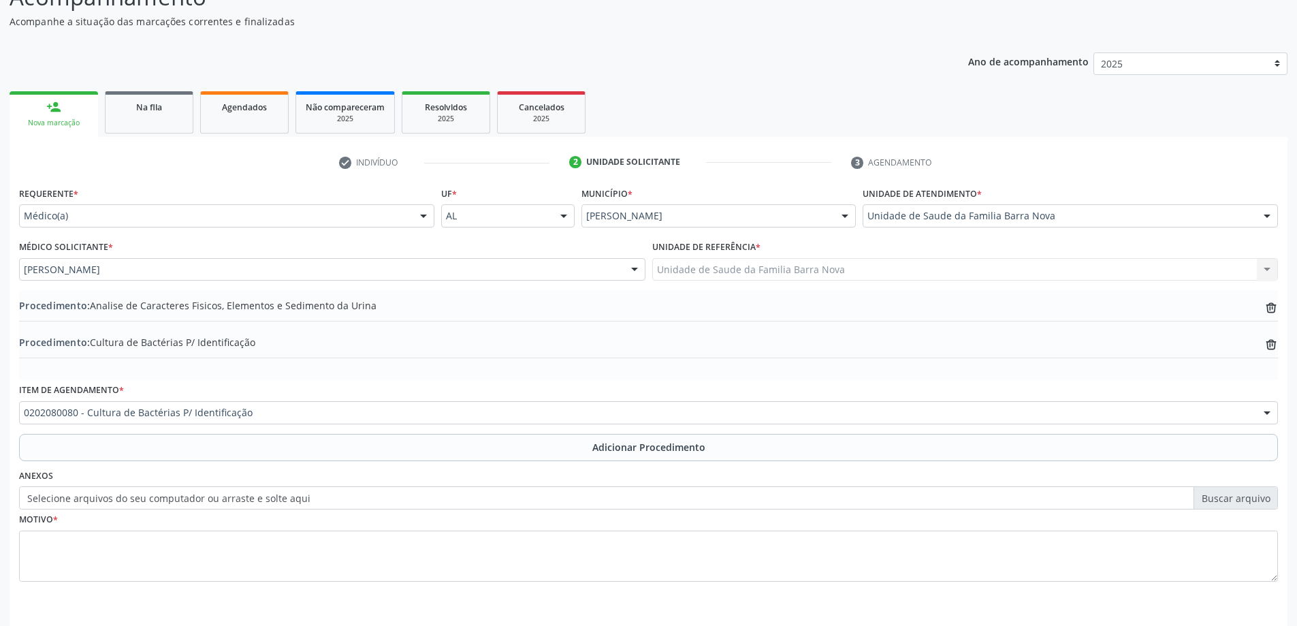
click at [253, 421] on div "0202080080 - Cultura de Bactérias P/ Identificação" at bounding box center [648, 412] width 1259 height 23
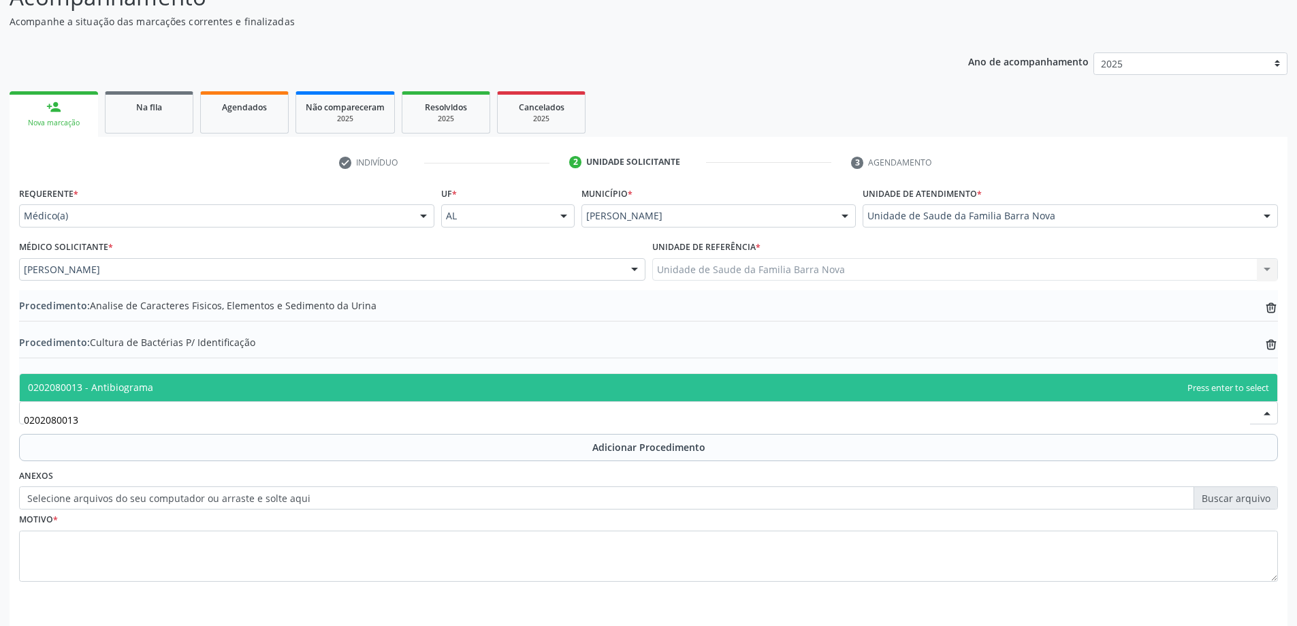
type input "0202080013"
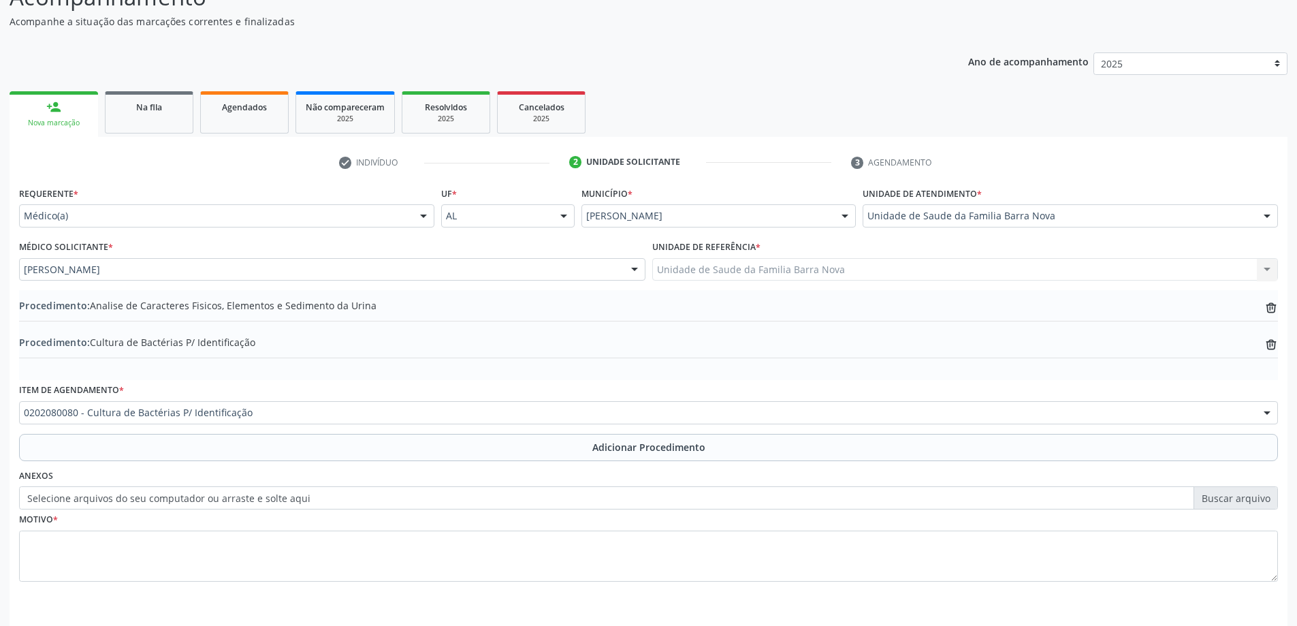
click at [317, 373] on div "Requerente * Médico(a) Médico(a) Enfermeiro(a) Paciente Nenhum resultado encont…" at bounding box center [648, 391] width 1259 height 417
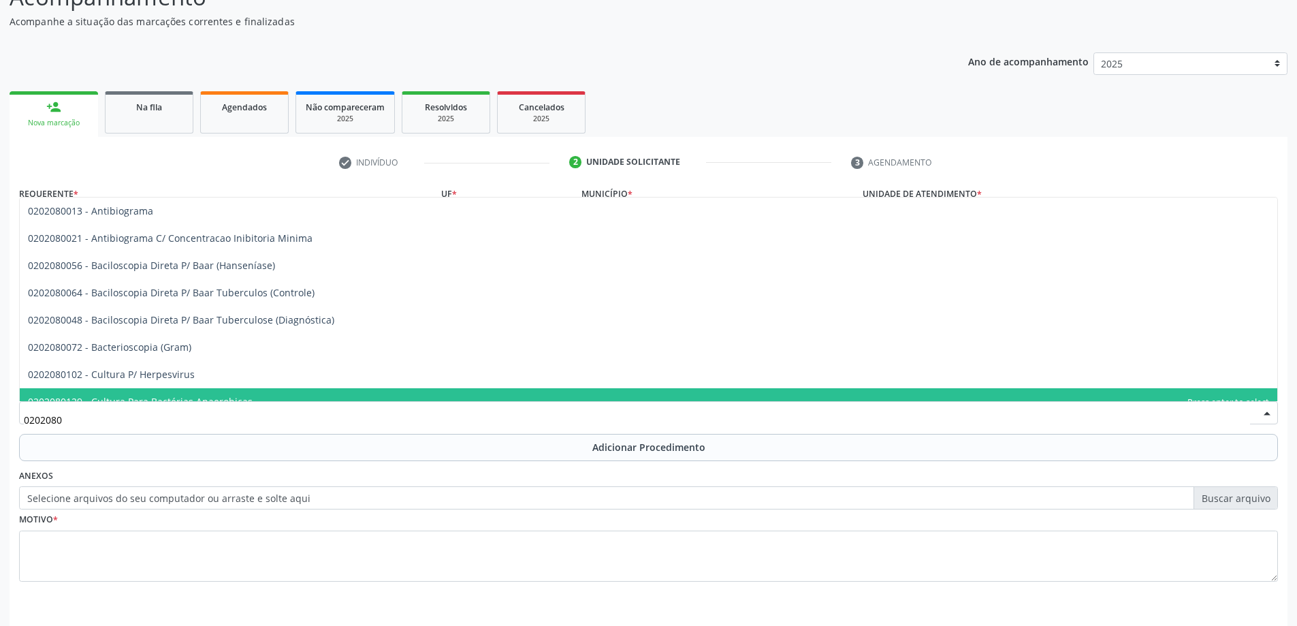
type input "02020800"
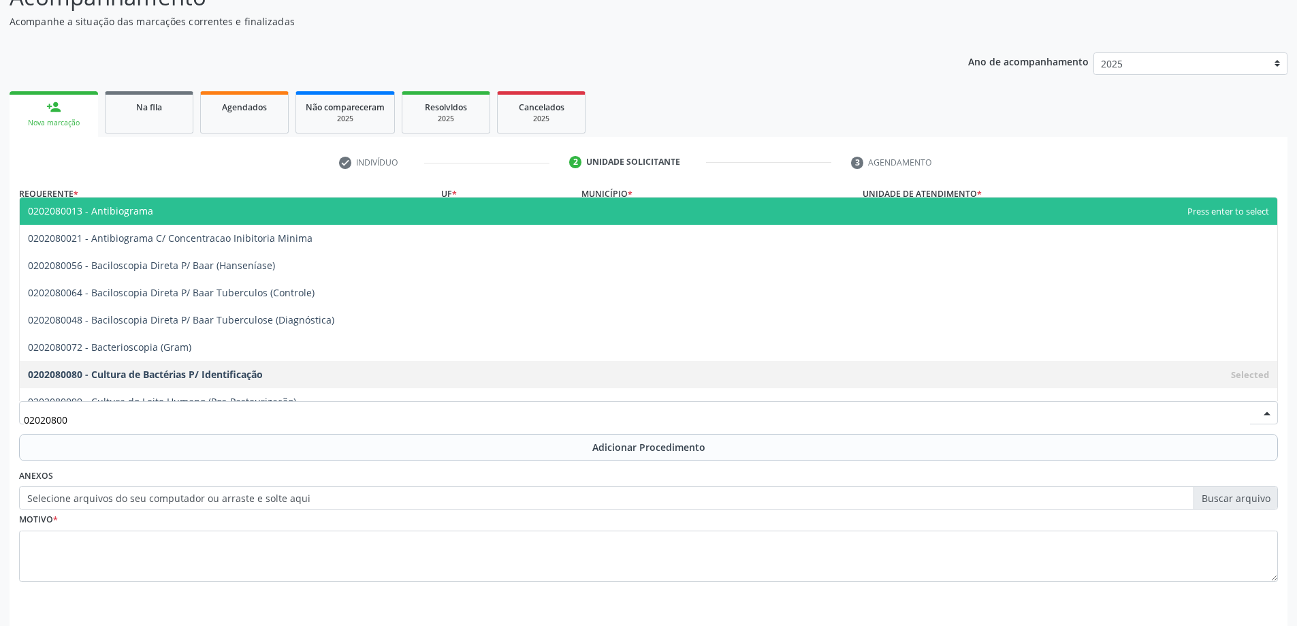
click at [173, 210] on span "0202080013 - Antibiograma" at bounding box center [649, 210] width 1258 height 27
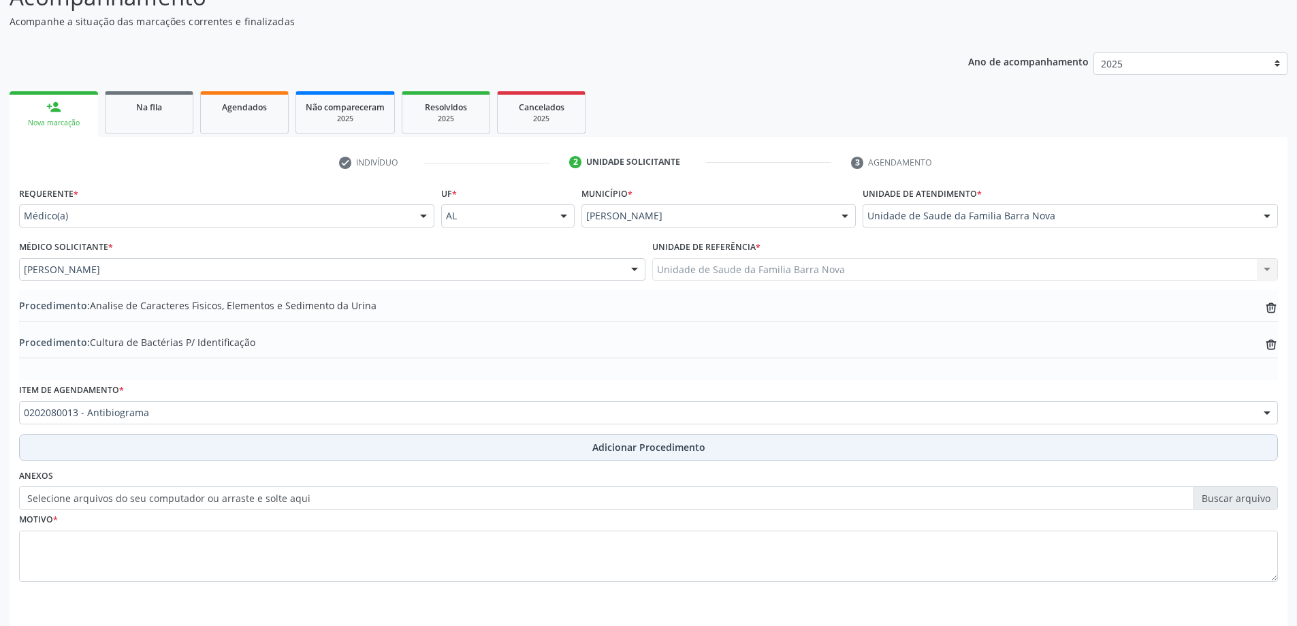
click at [156, 445] on button "Adicionar Procedimento" at bounding box center [648, 447] width 1259 height 27
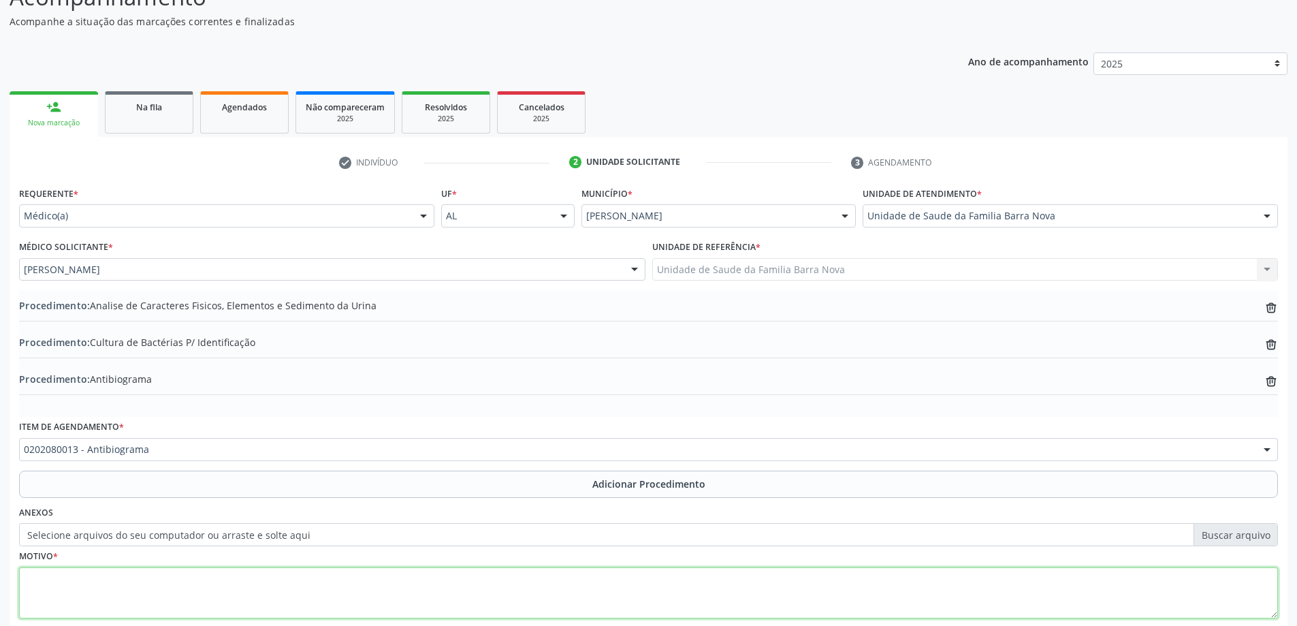
click at [174, 568] on textarea at bounding box center [648, 593] width 1259 height 52
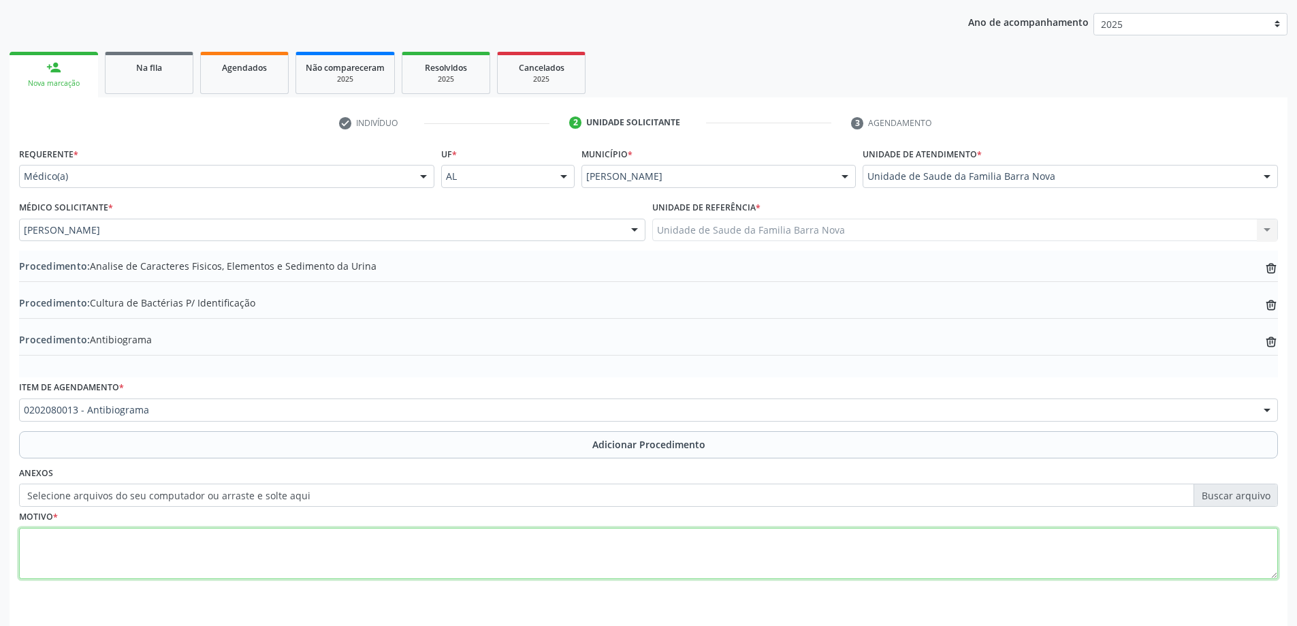
scroll to position [214, 0]
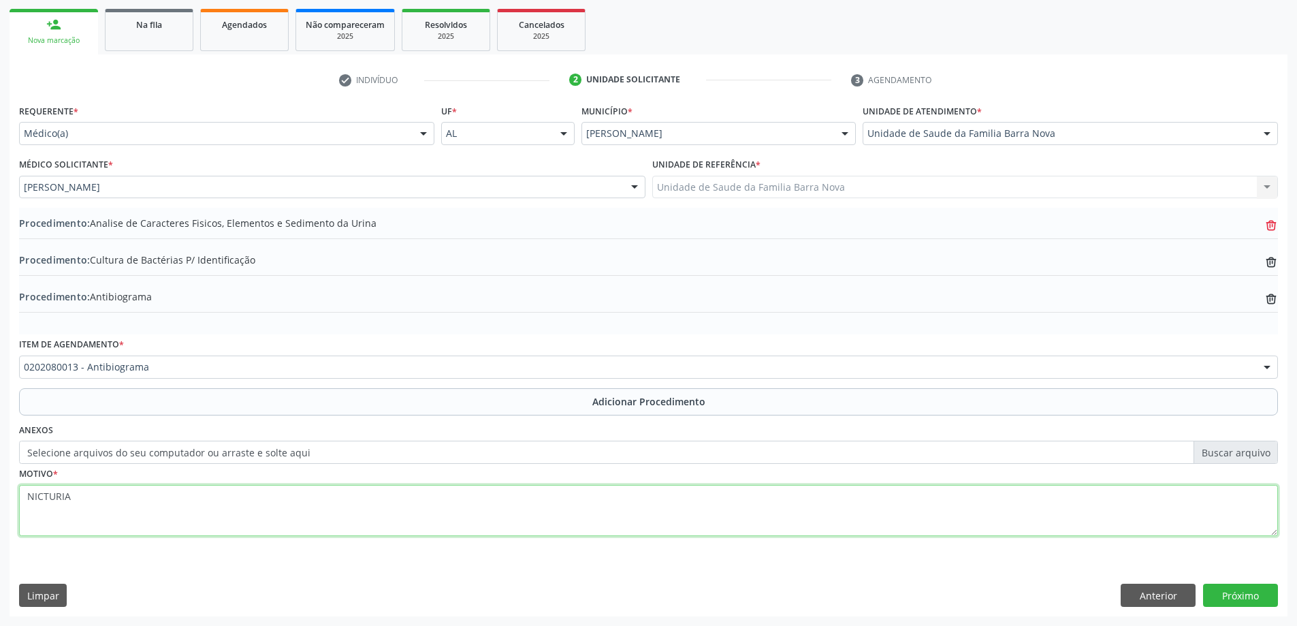
type textarea "NICTURIA"
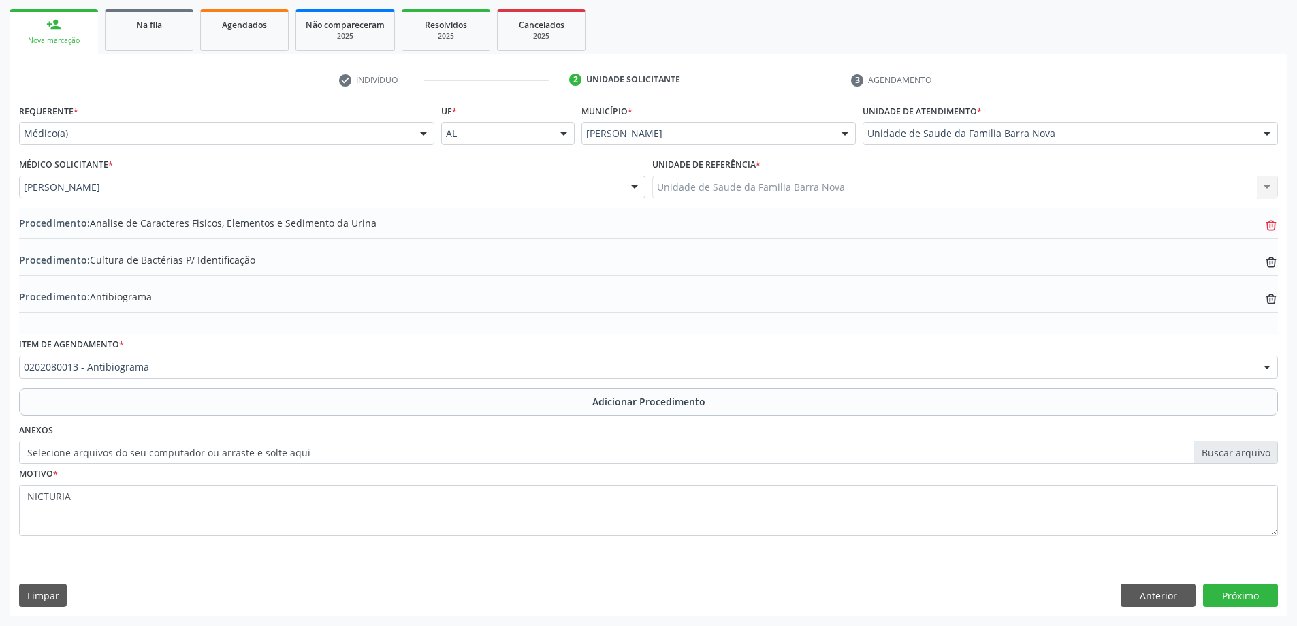
click at [1270, 227] on icon at bounding box center [1271, 225] width 10 height 6
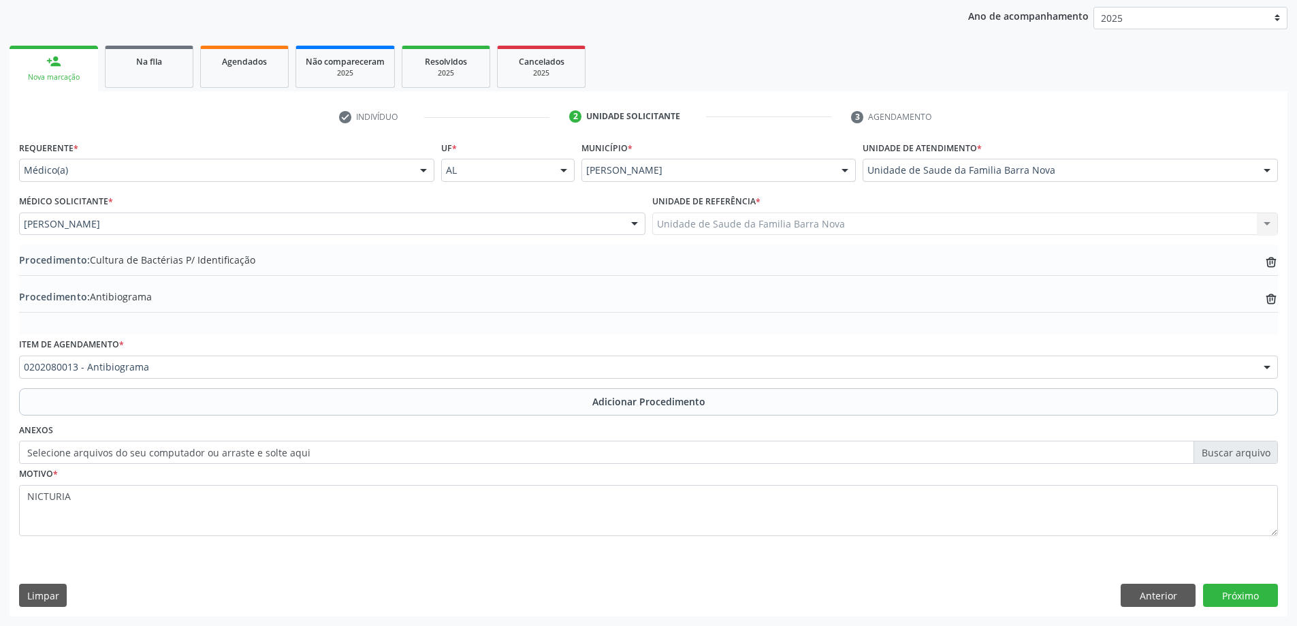
click at [1270, 249] on div "Procedimento: Cultura de Bactérias P/ Identificação trash-outline icon Procedim…" at bounding box center [648, 289] width 1259 height 90
click at [1268, 263] on icon "trash-outline icon" at bounding box center [1271, 262] width 14 height 14
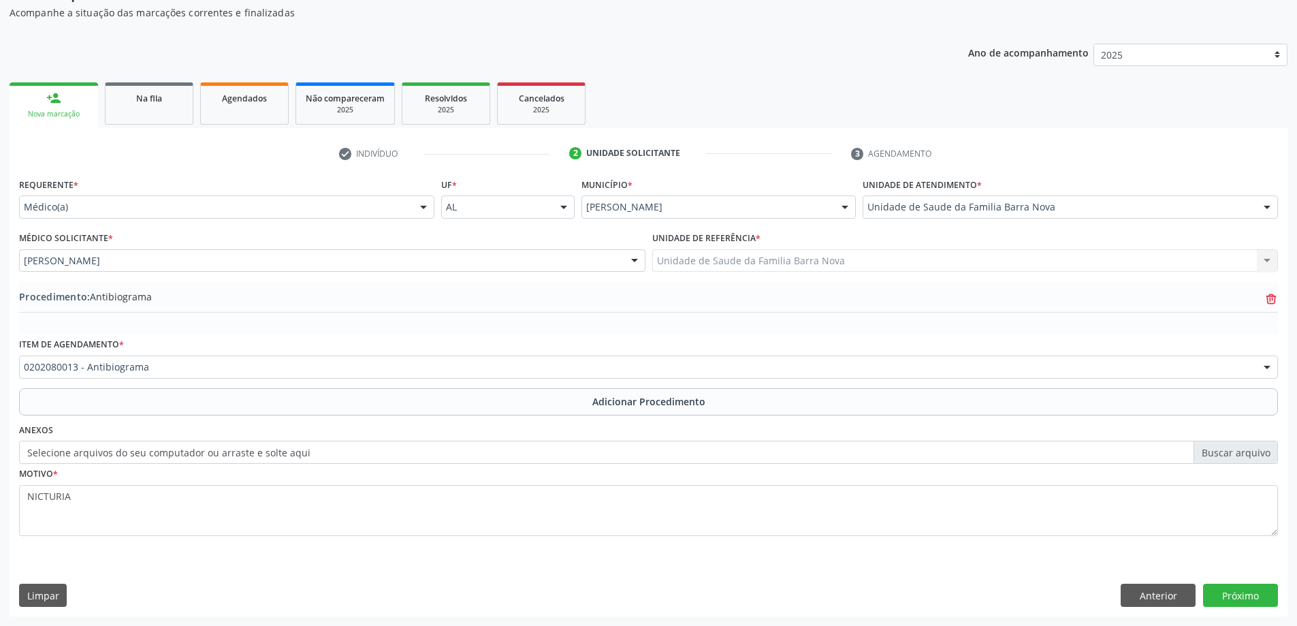
click at [1266, 293] on icon "trash-outline icon" at bounding box center [1271, 299] width 14 height 14
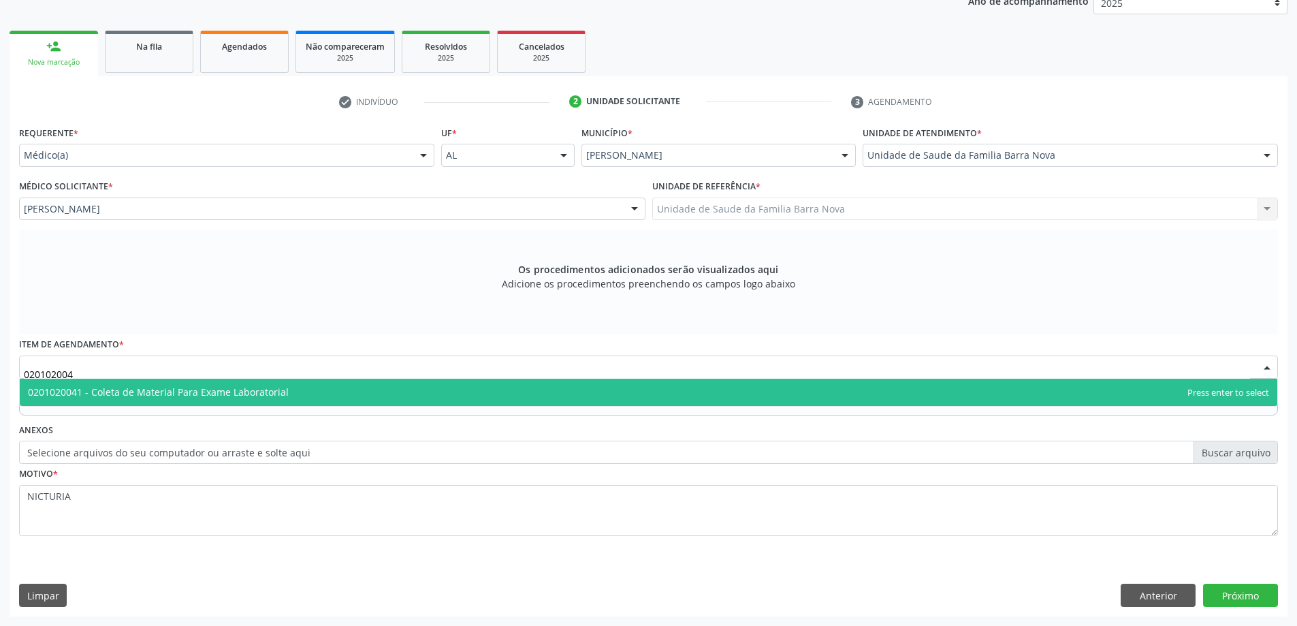
type input "0201020041"
click at [393, 391] on span "0201020041 - Coleta de Material Para Exame Laboratorial" at bounding box center [649, 392] width 1258 height 27
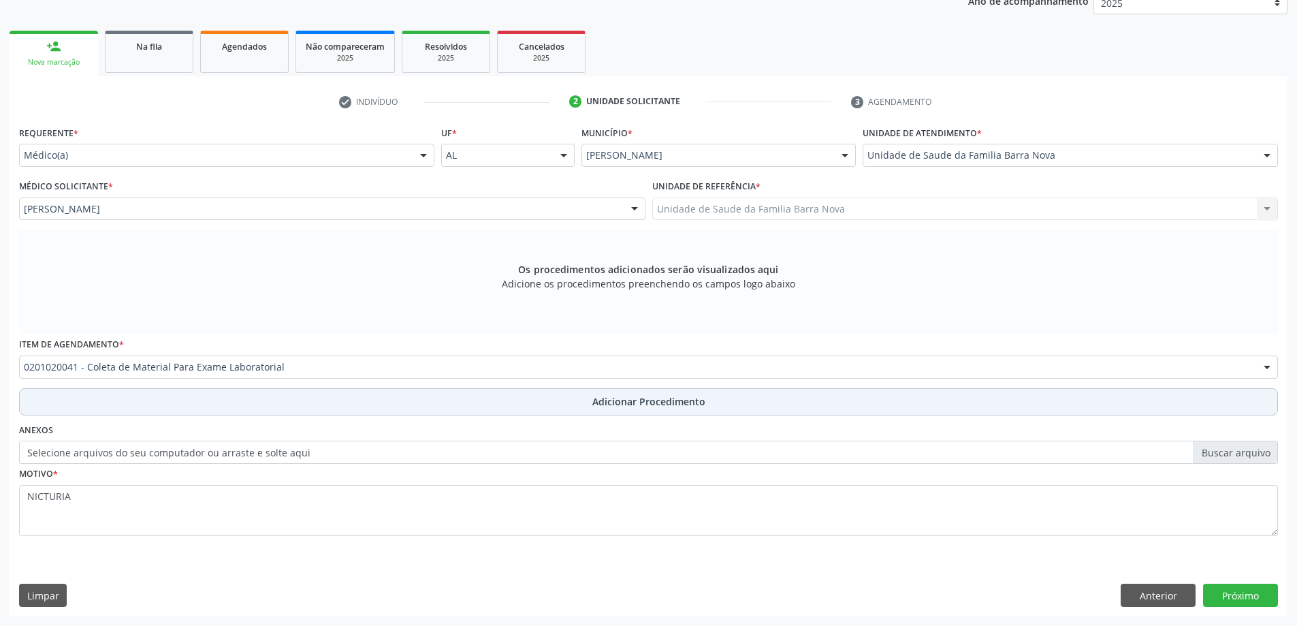
click at [239, 395] on button "Adicionar Procedimento" at bounding box center [648, 401] width 1259 height 27
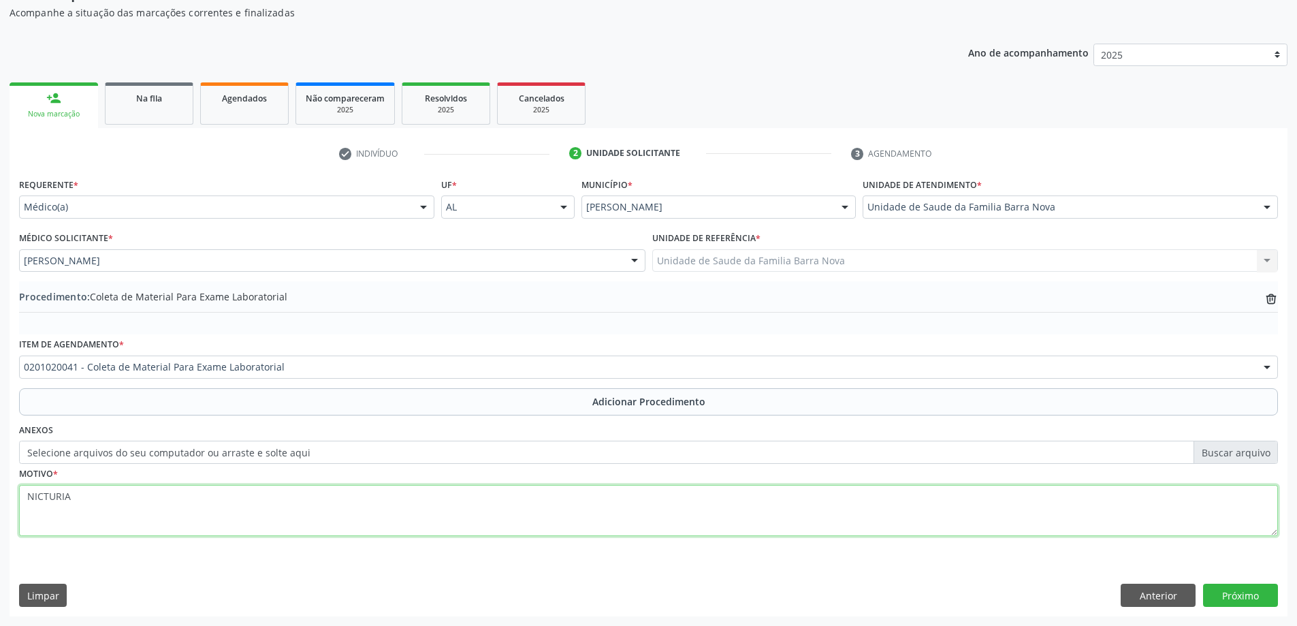
click at [291, 485] on textarea "NICTURIA" at bounding box center [648, 511] width 1259 height 52
type textarea "NICTURIA."
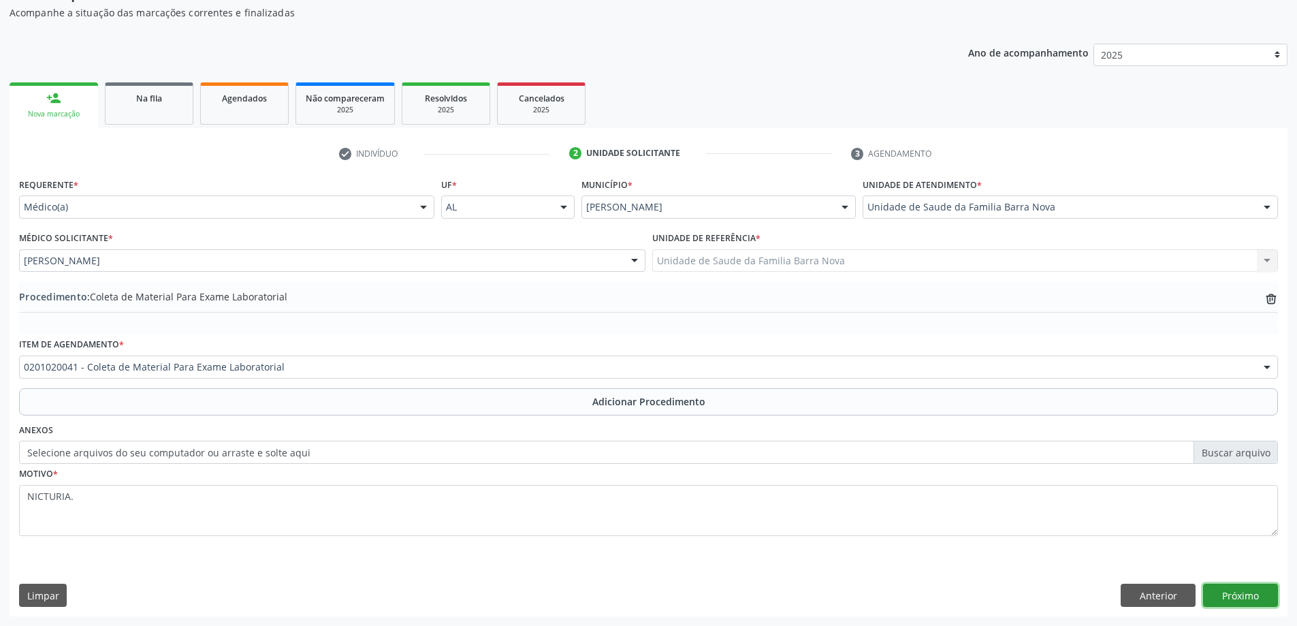
click at [1257, 598] on button "Próximo" at bounding box center [1240, 594] width 75 height 23
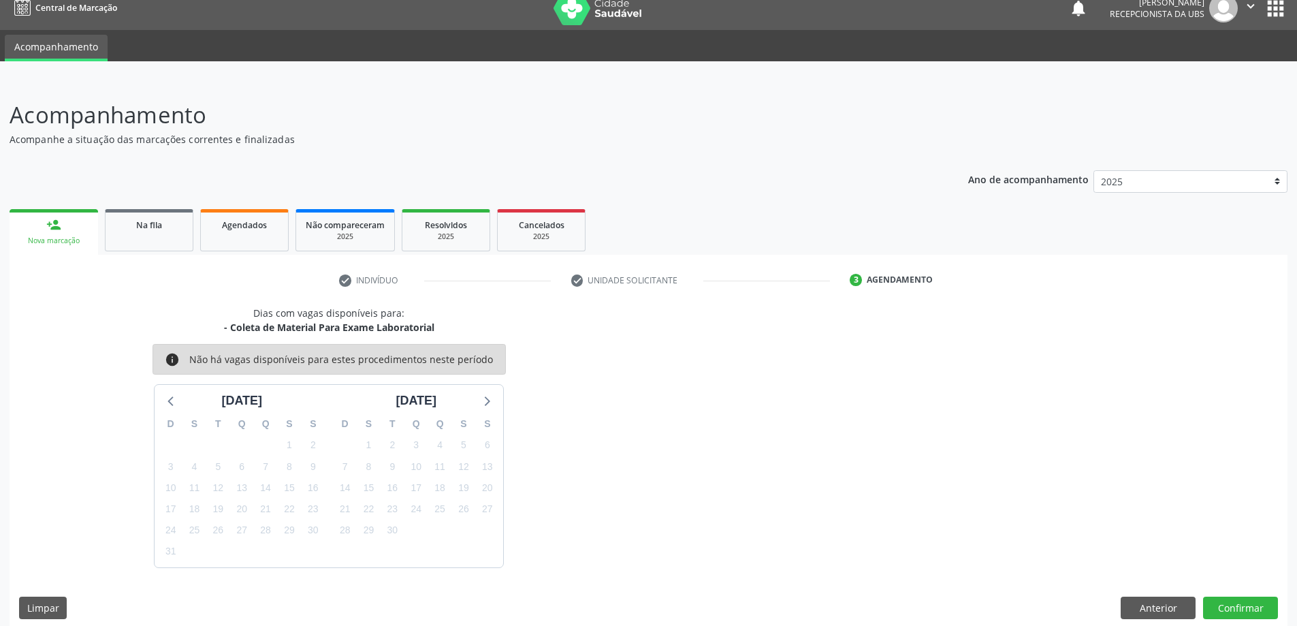
scroll to position [26, 0]
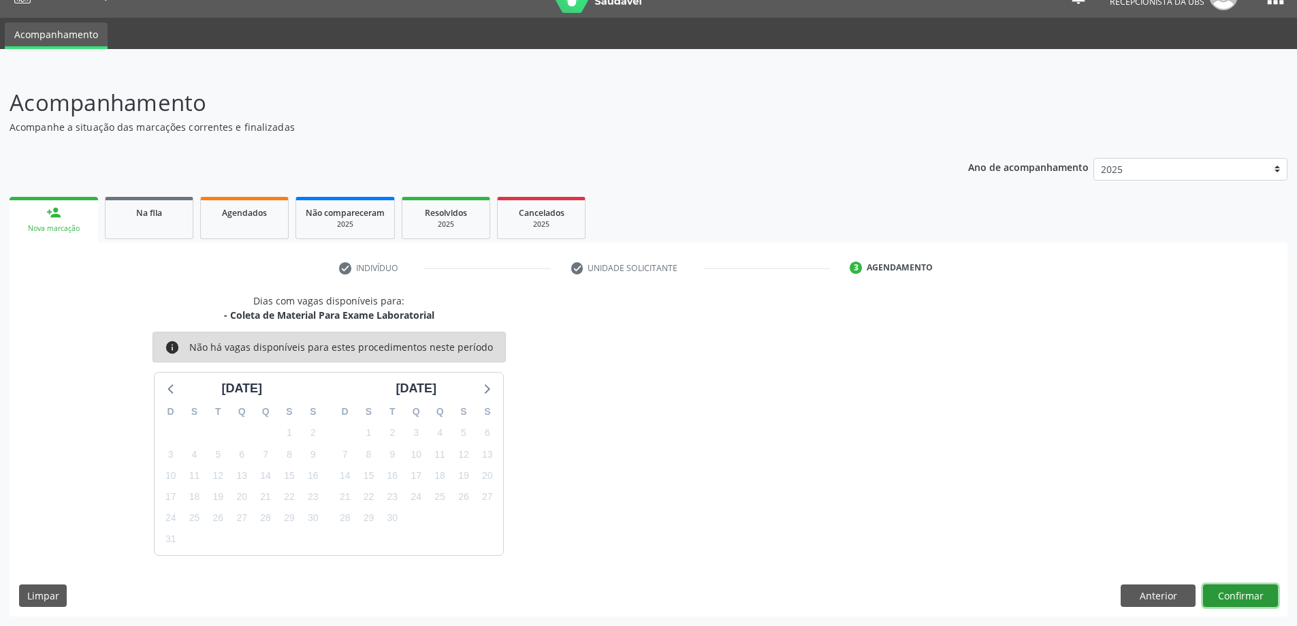
click at [1240, 598] on button "Confirmar" at bounding box center [1240, 595] width 75 height 23
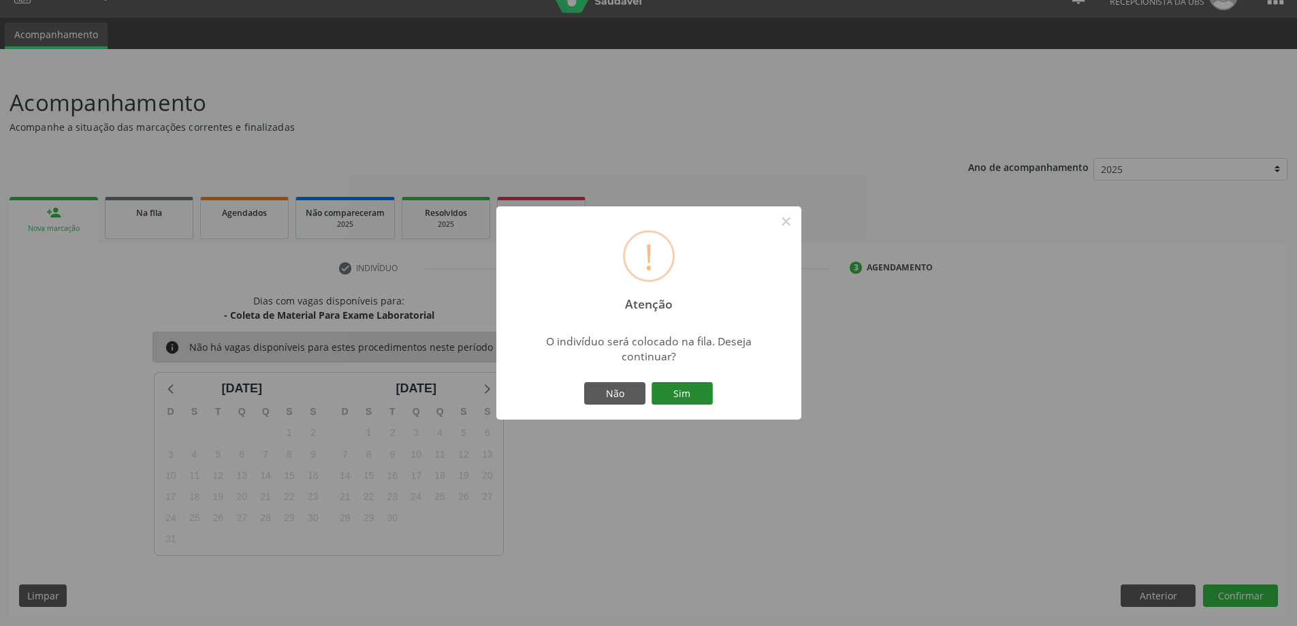
click at [684, 393] on button "Sim" at bounding box center [682, 393] width 61 height 23
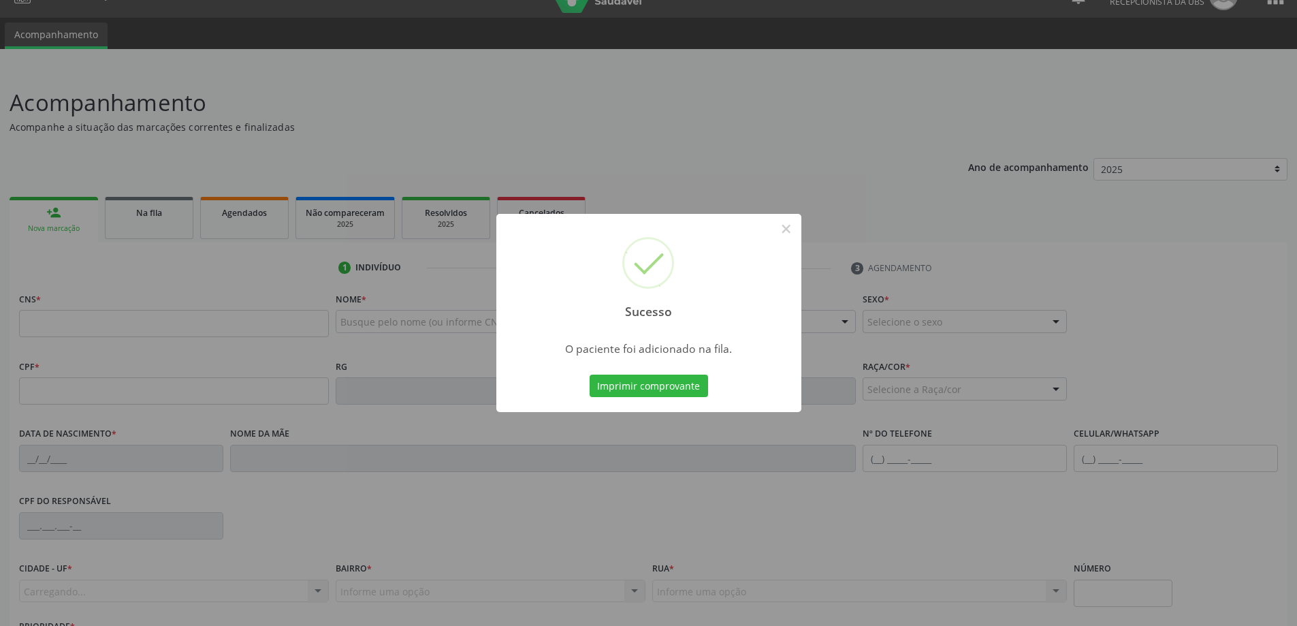
click at [57, 204] on div "Sucesso × O paciente foi adicionado na fila. Imprimir comprovante Cancel" at bounding box center [648, 313] width 1297 height 626
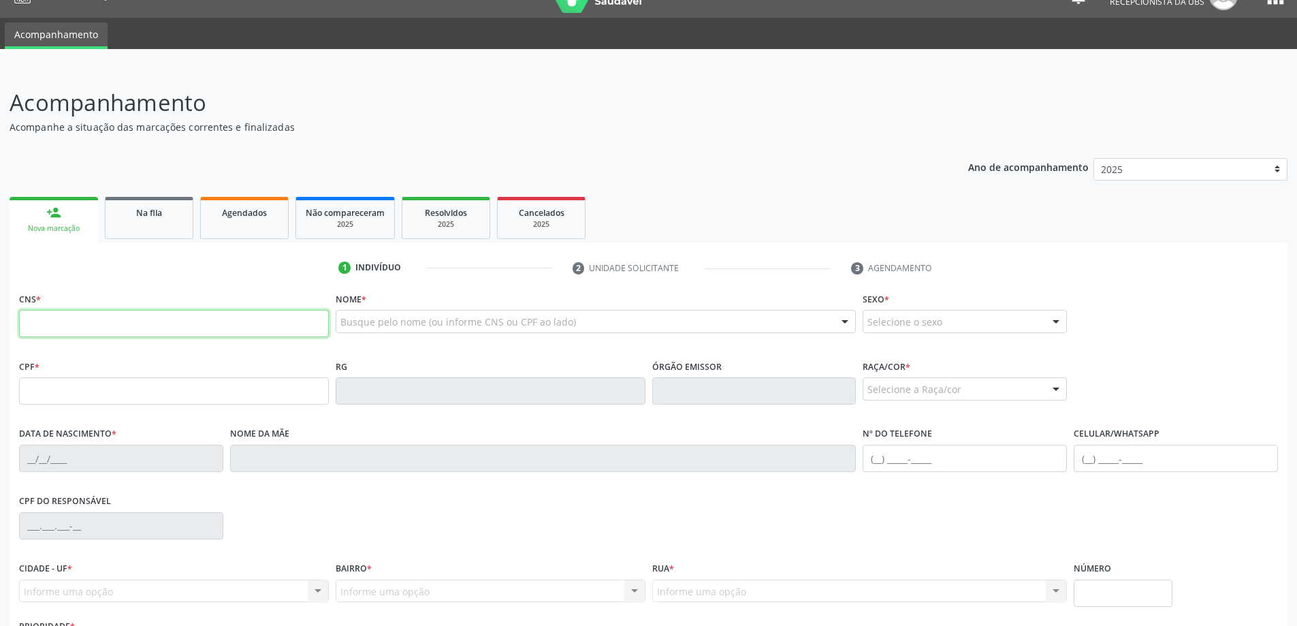
click at [108, 316] on input "text" at bounding box center [174, 323] width 310 height 27
